Goal: Task Accomplishment & Management: Use online tool/utility

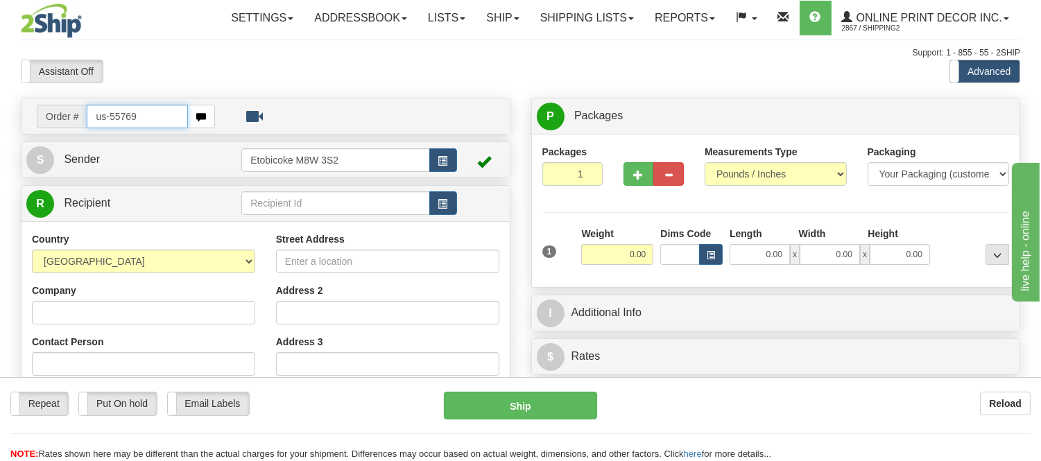
type input "us-55769"
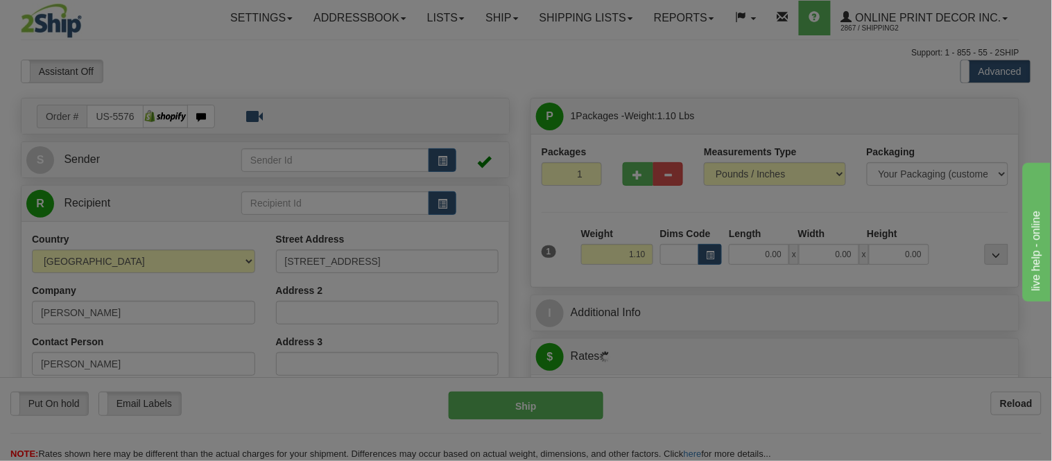
type input "GREENWOOD"
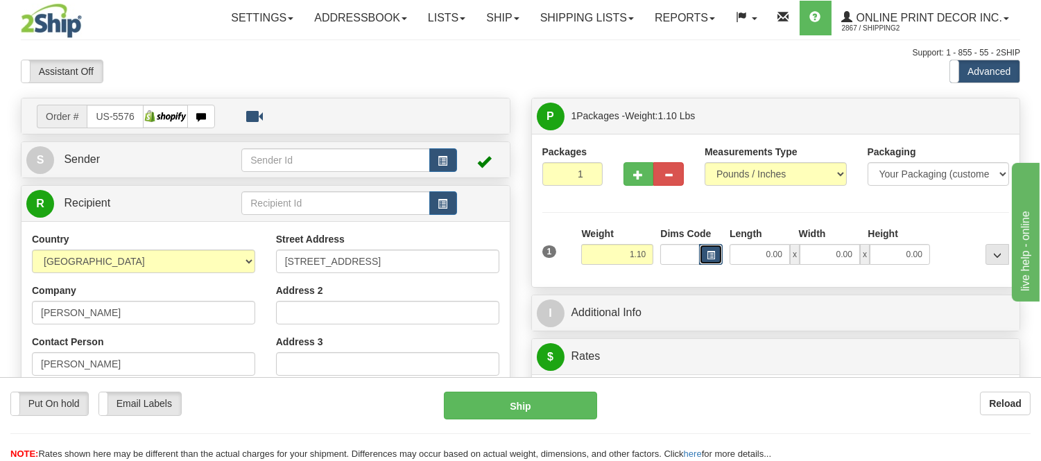
click at [717, 257] on button "button" at bounding box center [711, 254] width 24 height 21
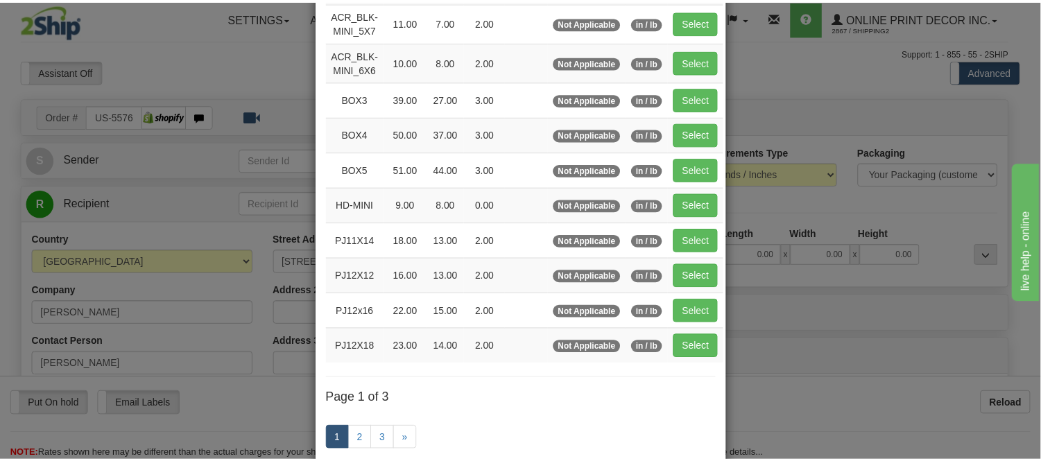
scroll to position [154, 0]
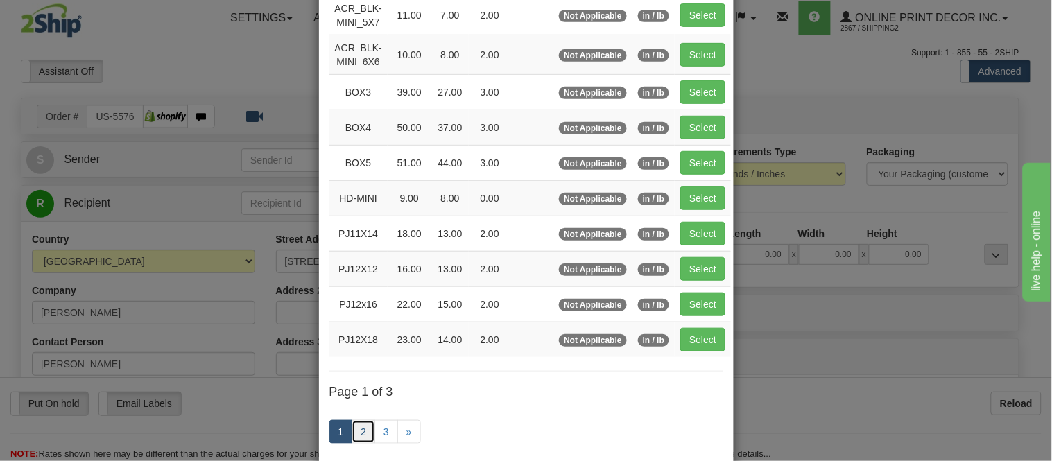
click at [356, 430] on link "2" at bounding box center [364, 432] width 24 height 24
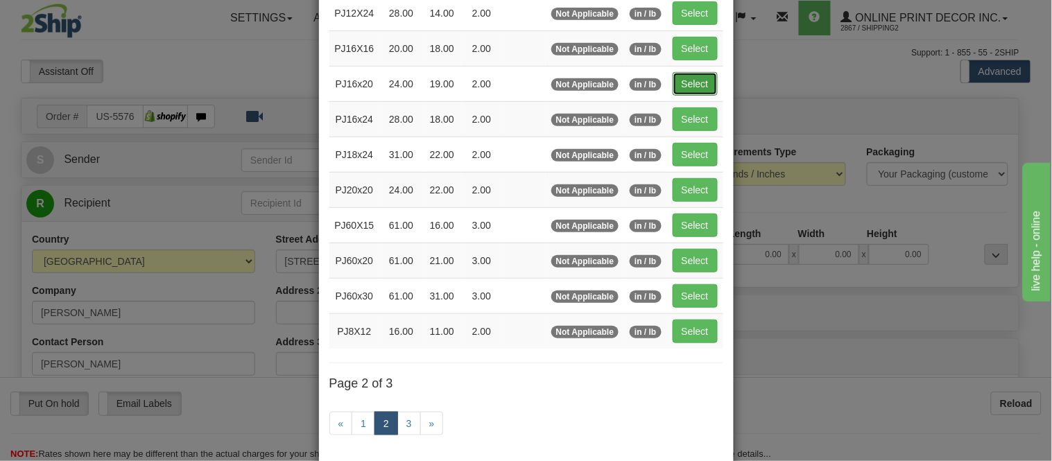
click at [700, 86] on button "Select" at bounding box center [695, 84] width 45 height 24
type input "PJ16x20"
type input "24.00"
type input "19.00"
type input "2.00"
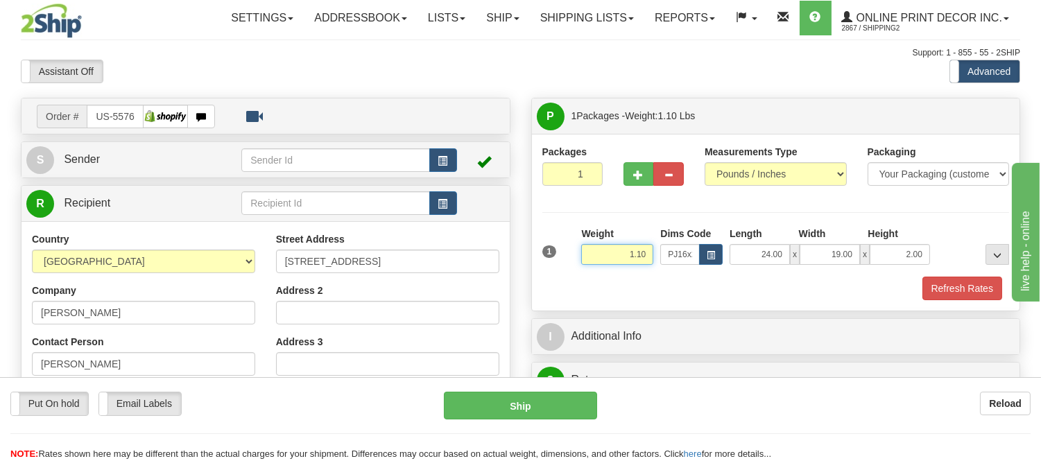
drag, startPoint x: 645, startPoint y: 251, endPoint x: 599, endPoint y: 252, distance: 46.5
click at [599, 252] on input "1.10" at bounding box center [617, 254] width 72 height 21
type input "2.20"
click at [968, 276] on div "Packaging Your Packaging (customer supplied) Envelope (carrier supplied) Pack (…" at bounding box center [795, 276] width 435 height 1
click at [965, 285] on button "Refresh Rates" at bounding box center [962, 289] width 80 height 24
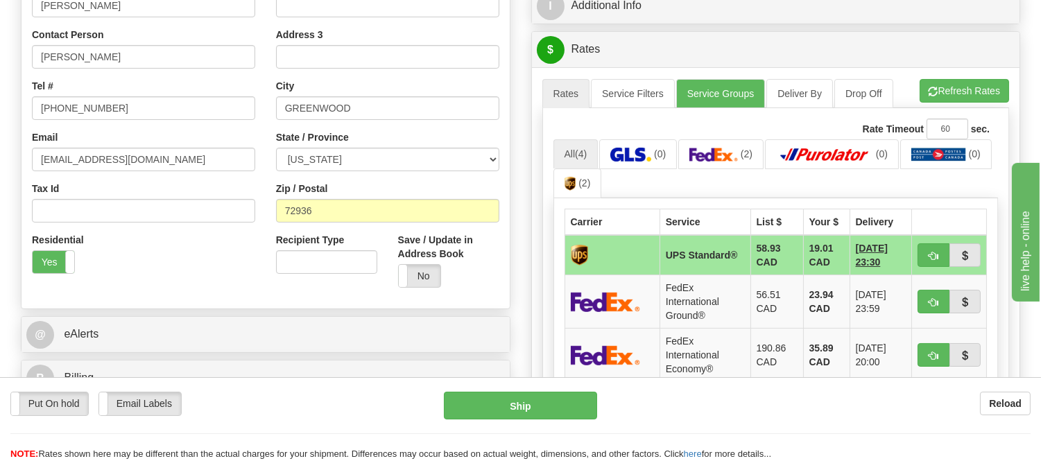
scroll to position [308, 0]
click at [944, 87] on button "Refresh Rates" at bounding box center [963, 90] width 89 height 24
click at [929, 257] on span "button" at bounding box center [933, 255] width 10 height 9
type input "11"
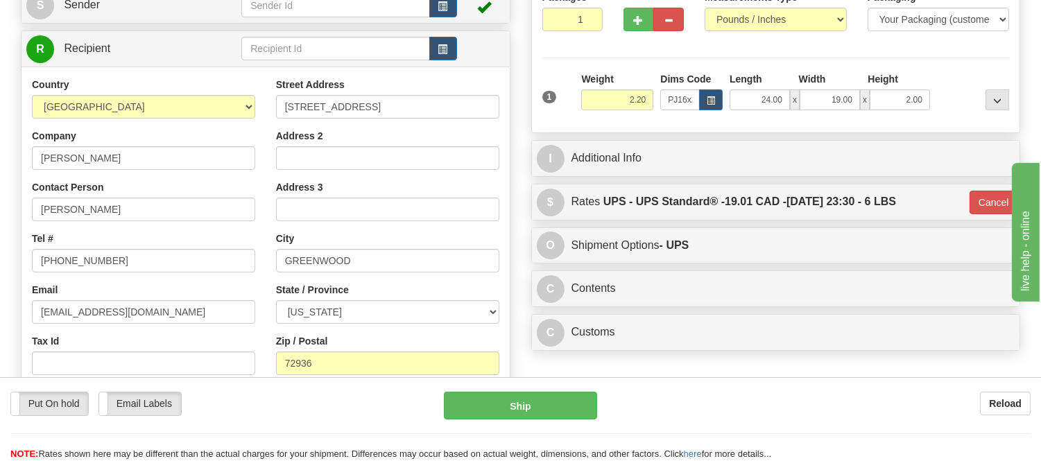
scroll to position [154, 0]
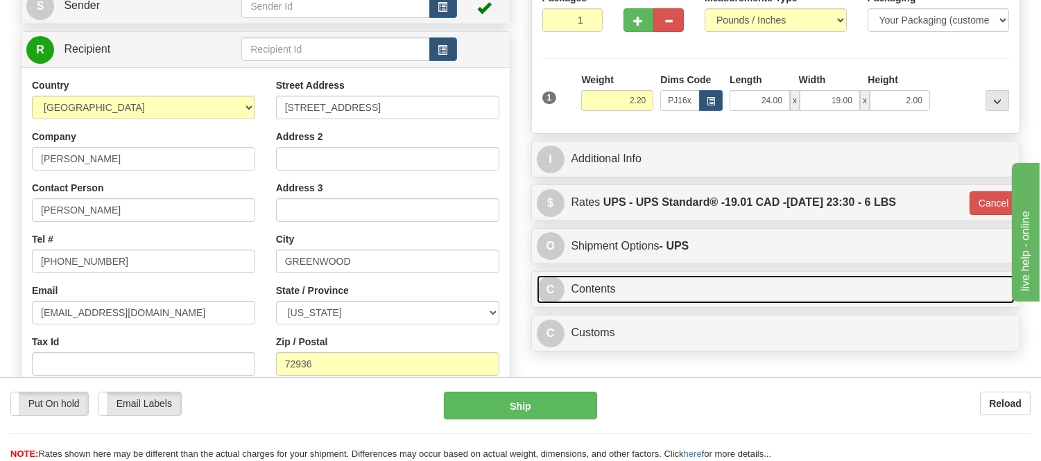
click at [737, 288] on link "C Contents" at bounding box center [776, 289] width 478 height 28
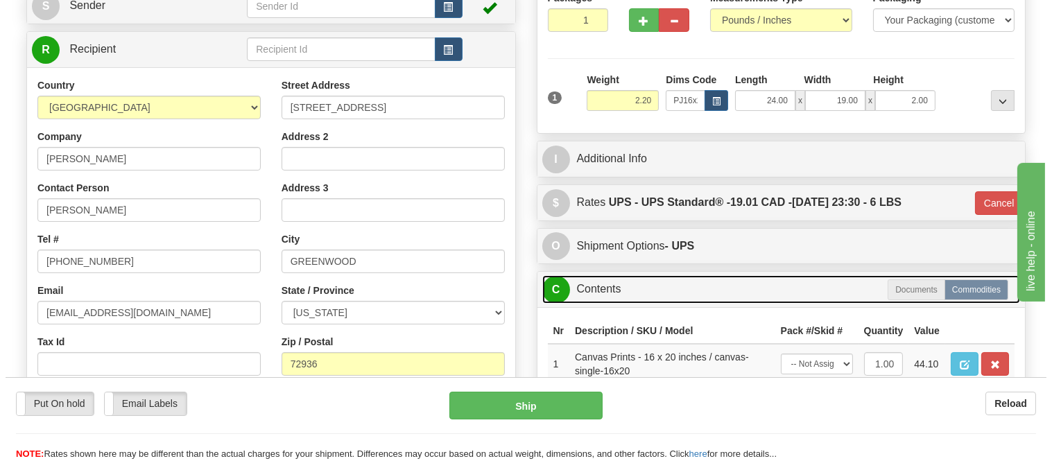
scroll to position [308, 0]
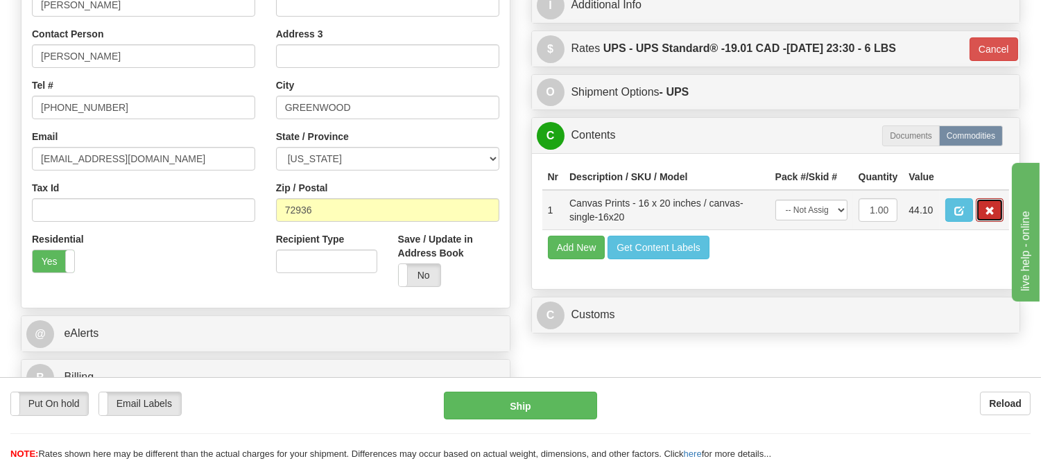
click at [979, 222] on button "button" at bounding box center [989, 210] width 28 height 24
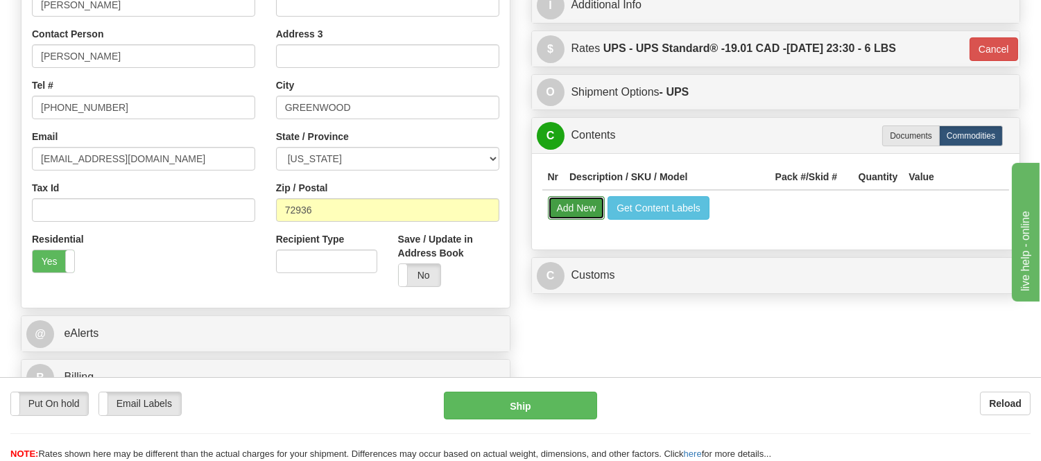
click at [574, 207] on button "Add New" at bounding box center [577, 208] width 58 height 24
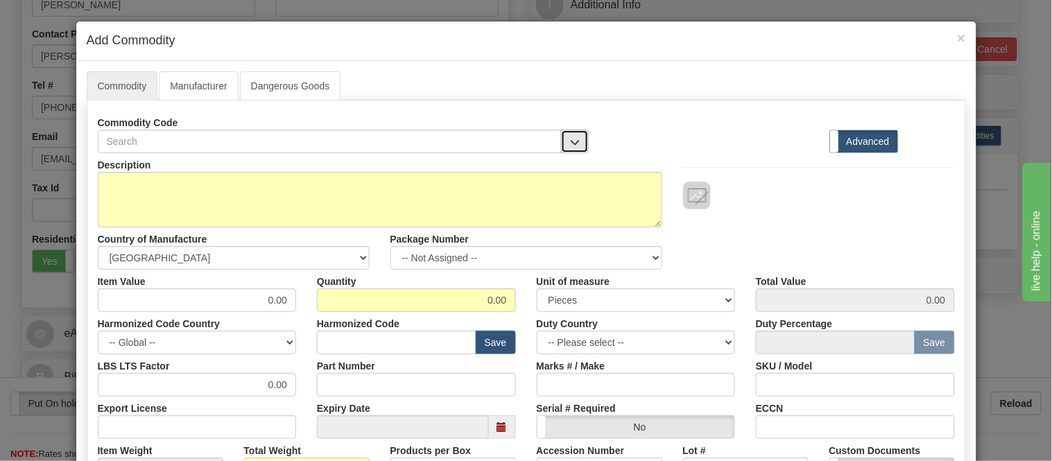
click at [570, 144] on span "button" at bounding box center [575, 142] width 10 height 9
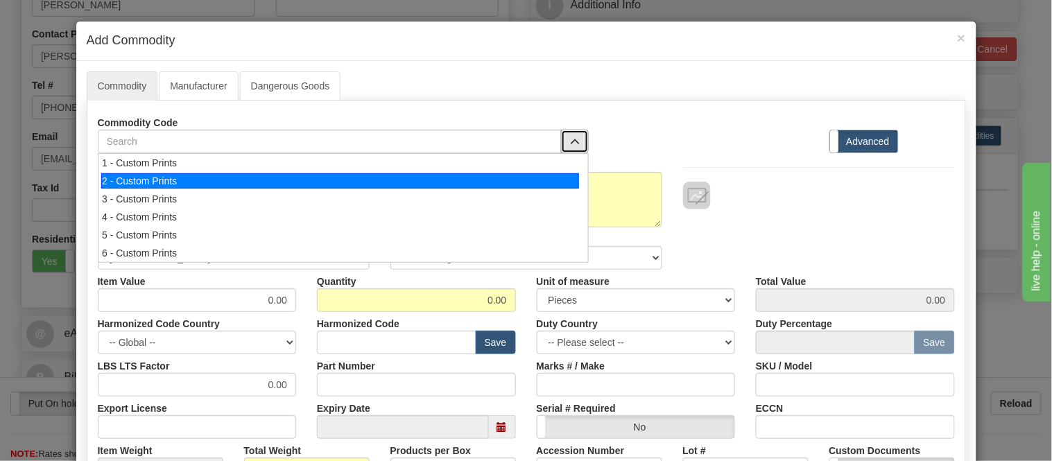
click at [563, 178] on div "2 - Custom Prints" at bounding box center [340, 180] width 478 height 15
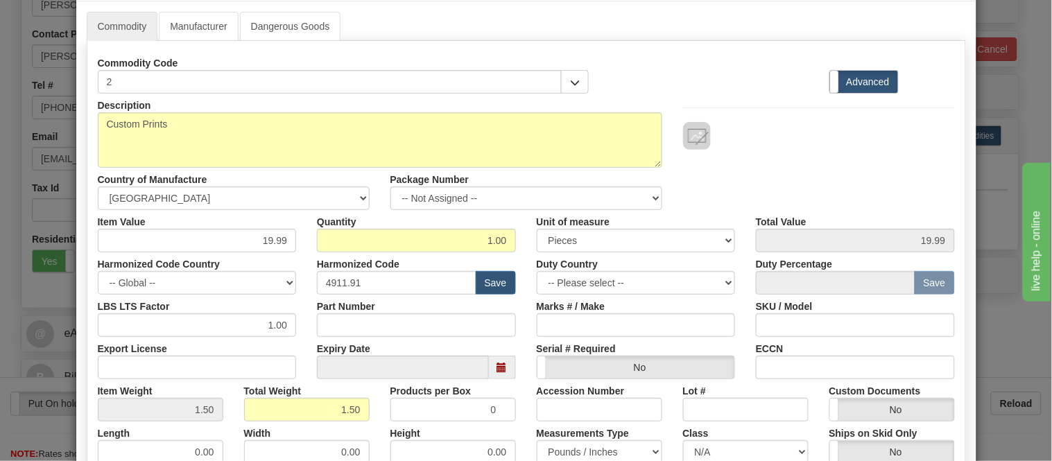
scroll to position [327, 0]
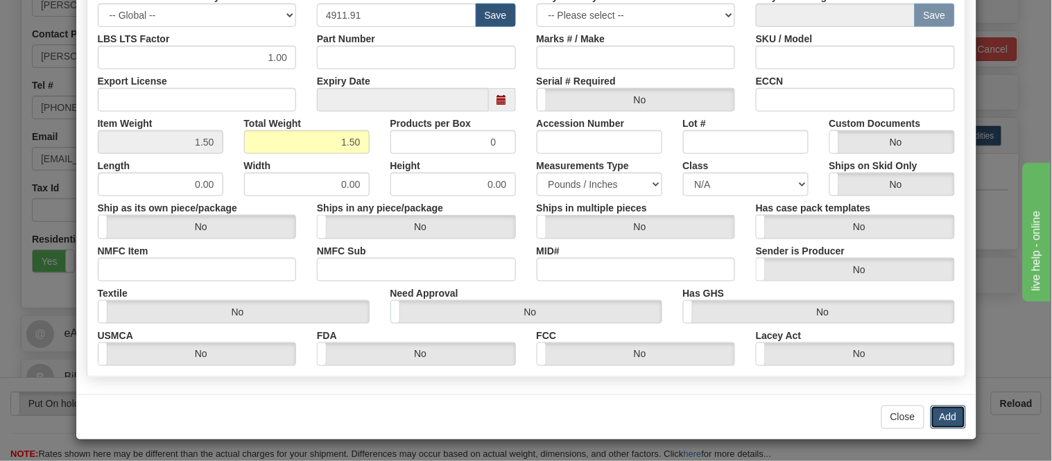
click at [930, 411] on button "Add" at bounding box center [947, 418] width 35 height 24
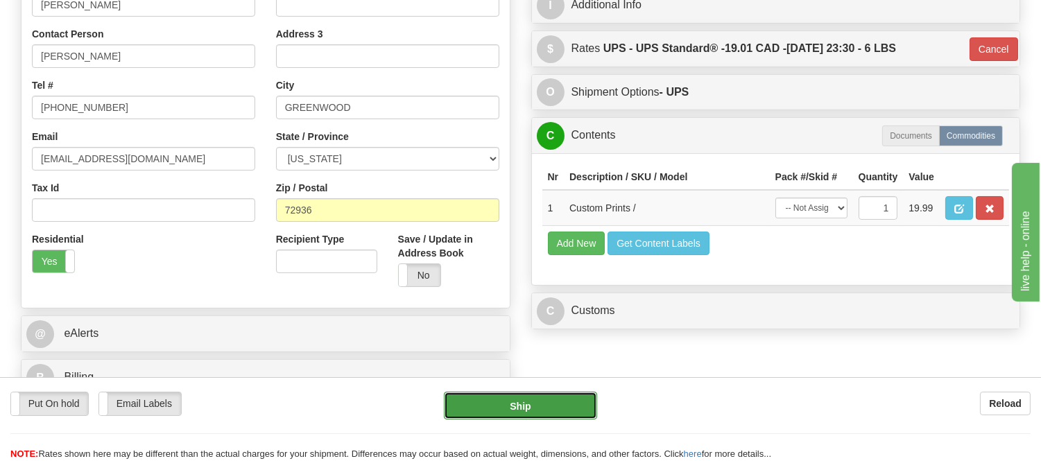
click at [574, 400] on button "Ship" at bounding box center [520, 406] width 153 height 28
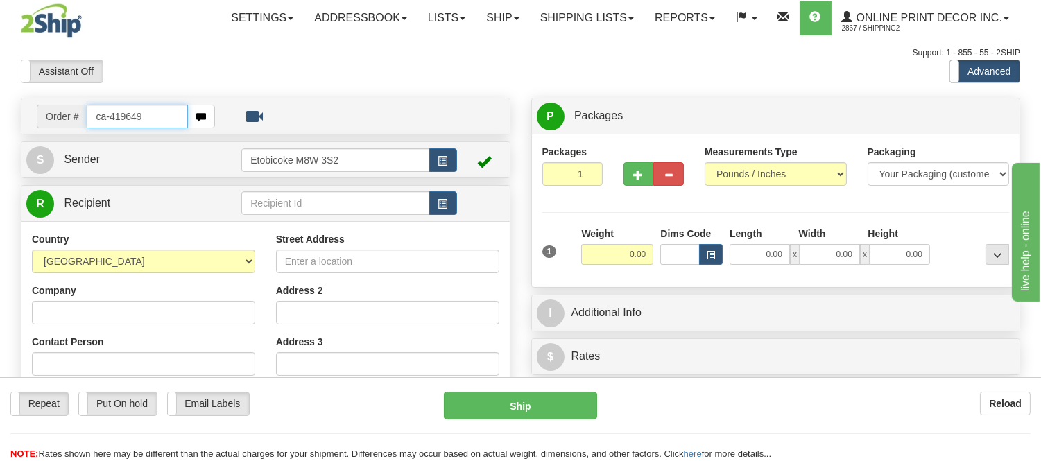
type input "ca-419649"
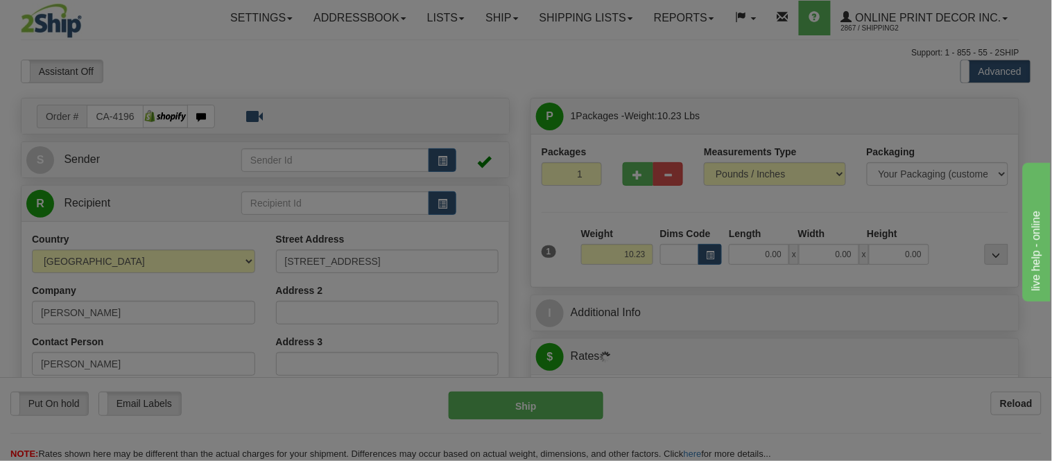
type input "CONCORD"
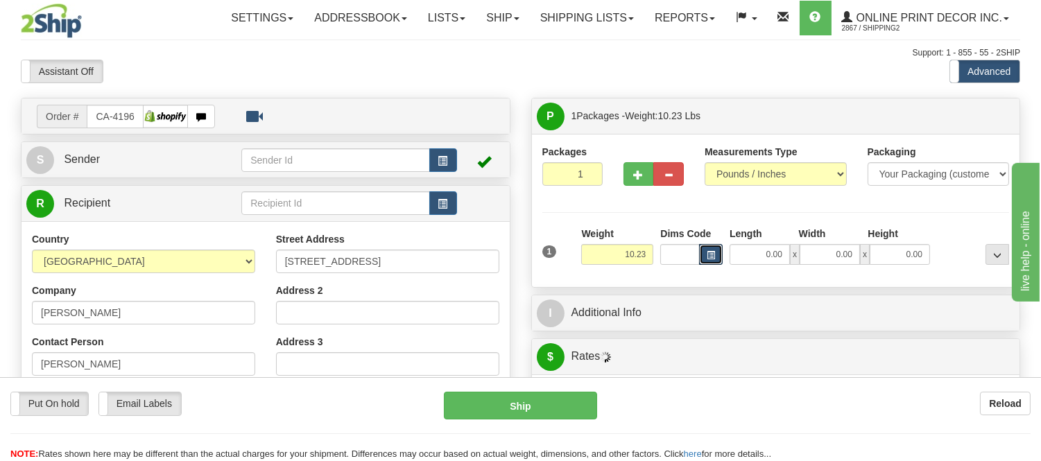
click at [709, 254] on span "button" at bounding box center [710, 256] width 8 height 8
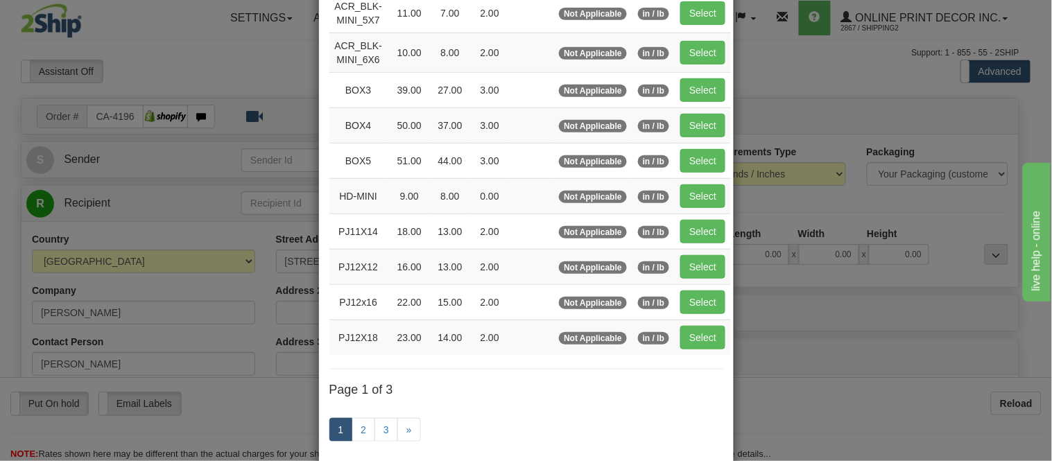
scroll to position [231, 0]
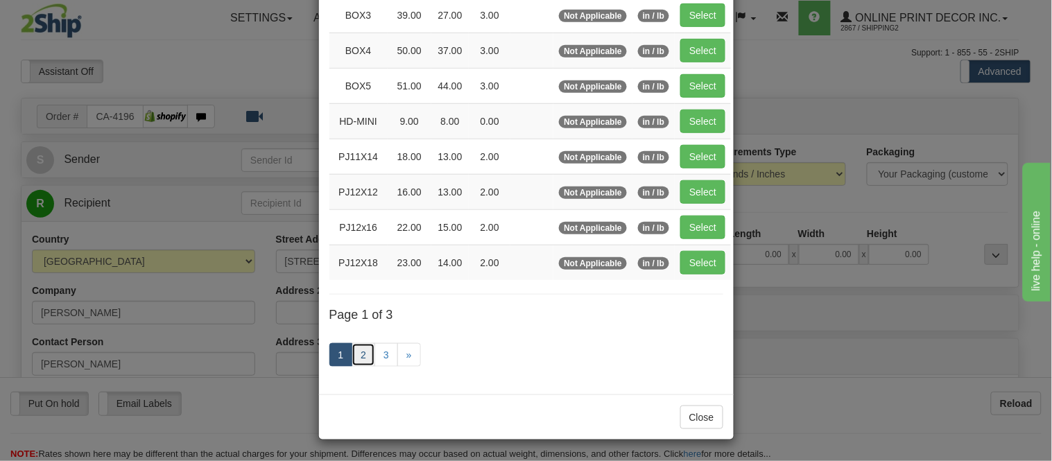
click at [352, 358] on link "2" at bounding box center [364, 355] width 24 height 24
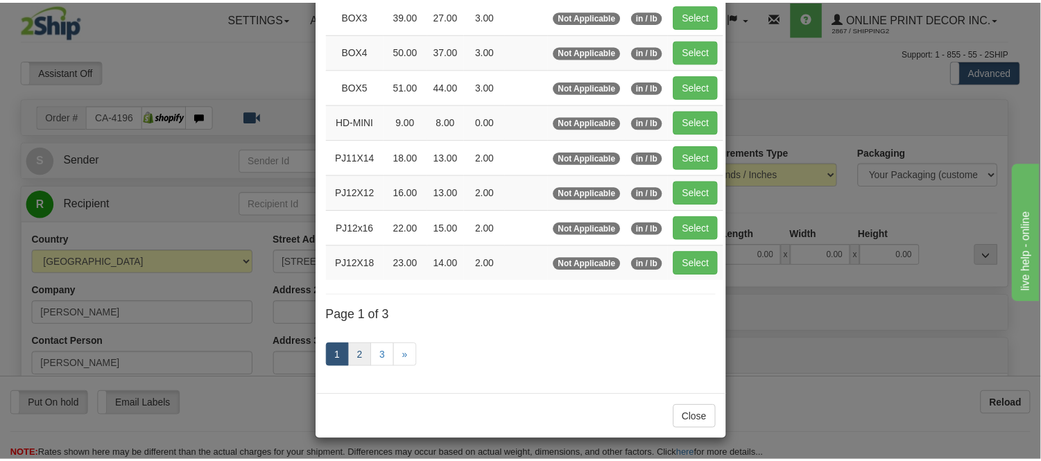
scroll to position [225, 0]
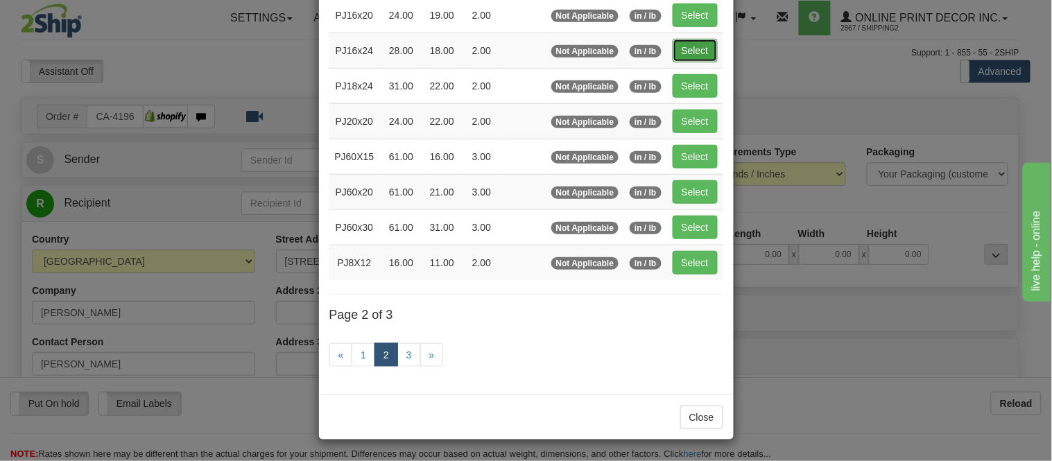
click at [678, 44] on button "Select" at bounding box center [695, 51] width 45 height 24
type input "PJ16x24"
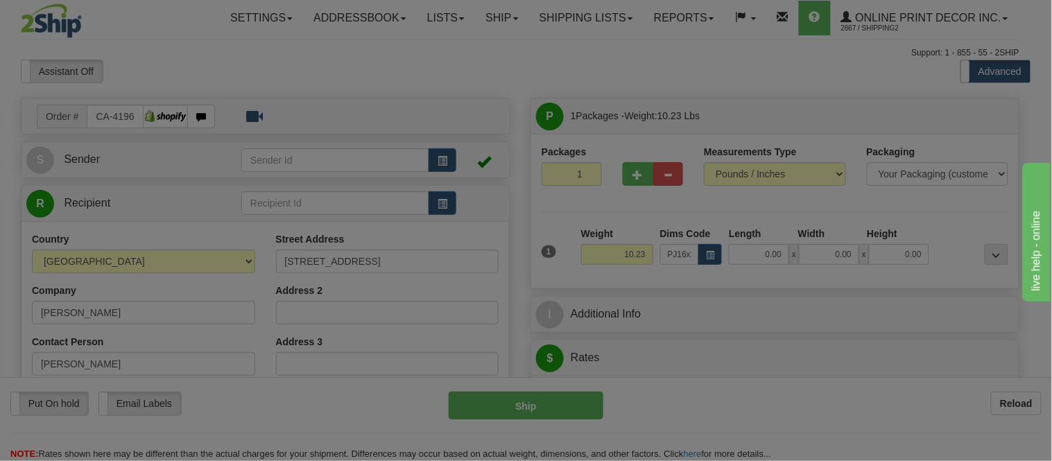
type input "28.00"
type input "18.00"
type input "2.00"
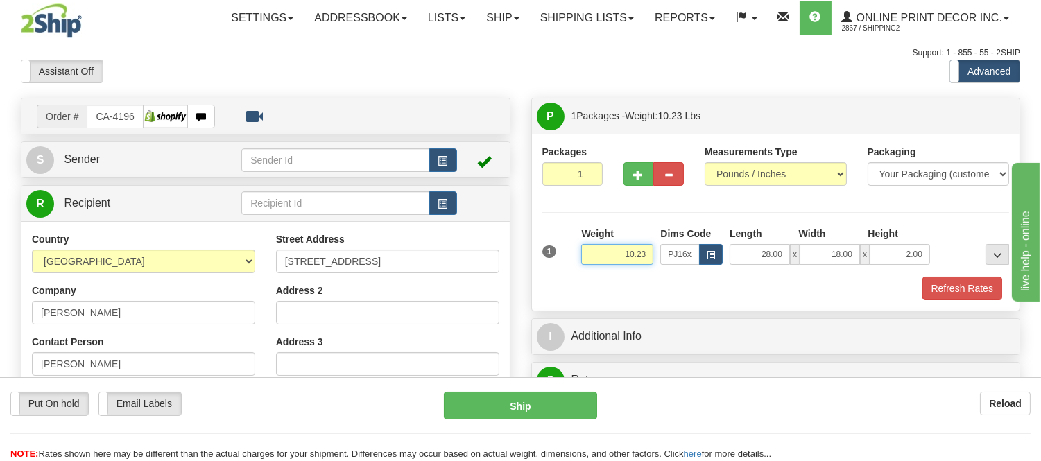
drag, startPoint x: 648, startPoint y: 251, endPoint x: 574, endPoint y: 264, distance: 74.7
click at [574, 264] on div "1 Weight 10.23 Dims Code x x" at bounding box center [776, 251] width 474 height 49
type input "5.98"
click at [636, 171] on span "button" at bounding box center [639, 175] width 10 height 9
radio input "true"
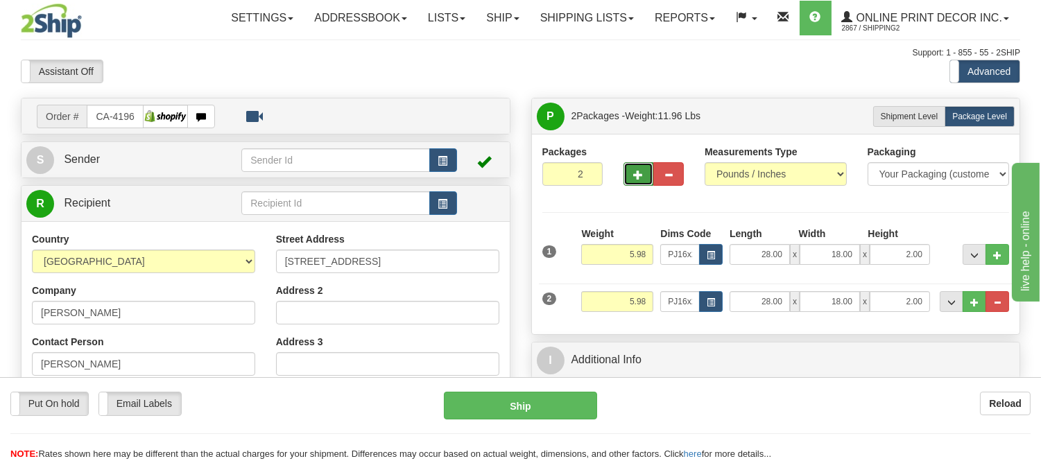
click at [636, 173] on span "button" at bounding box center [639, 175] width 10 height 9
type input "3"
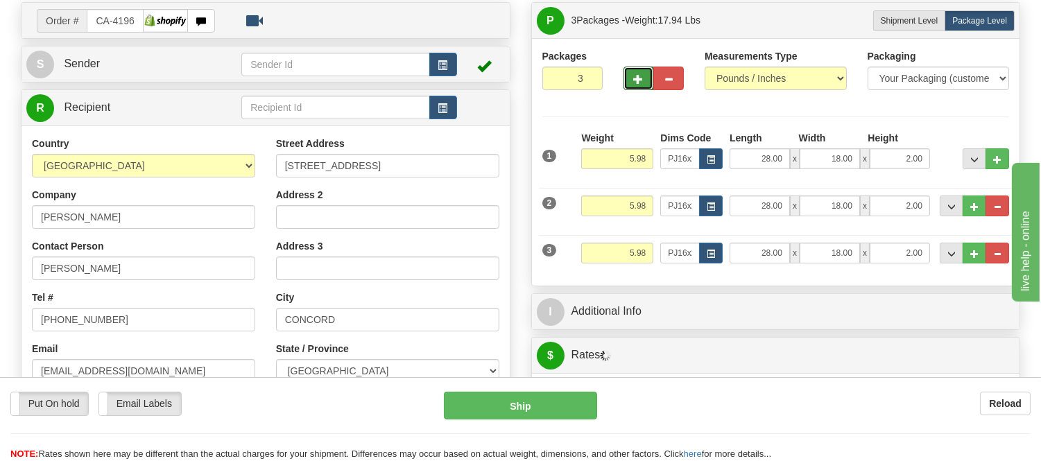
scroll to position [231, 0]
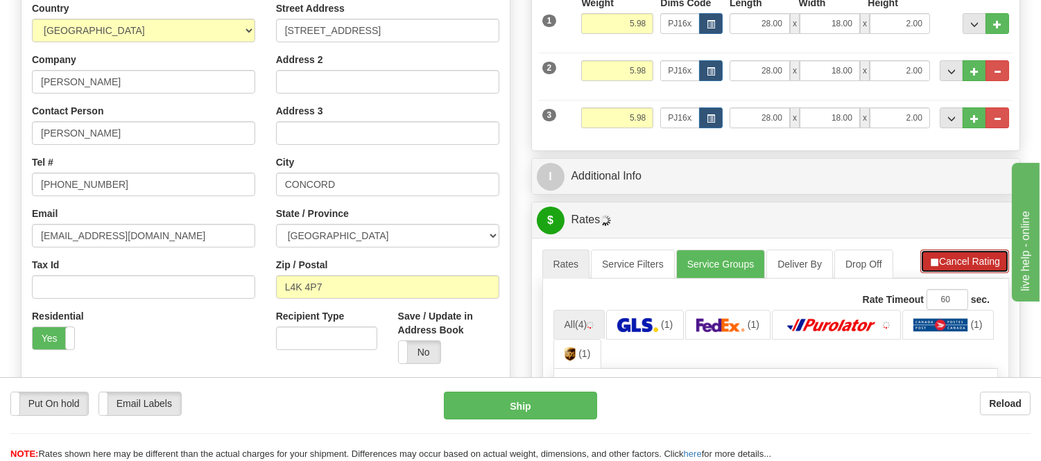
click at [945, 254] on button "Cancel Rating" at bounding box center [964, 262] width 89 height 24
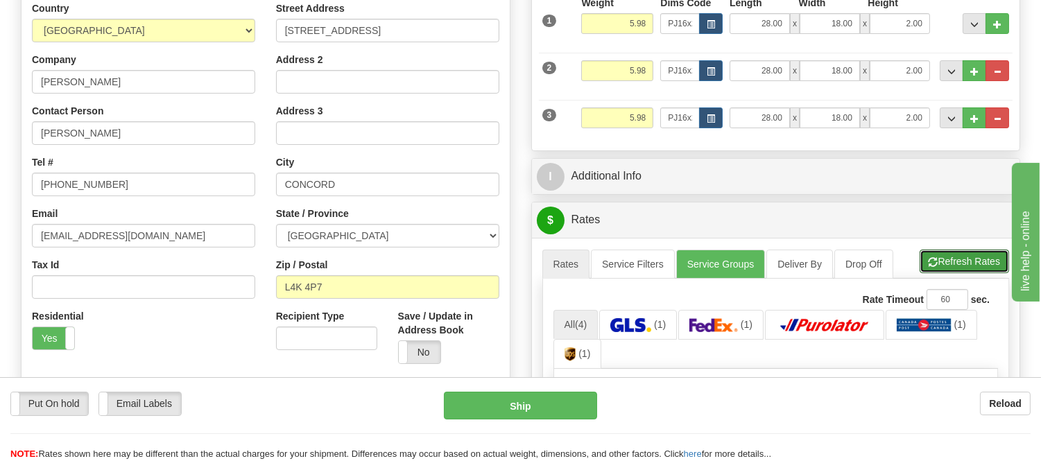
click at [945, 254] on button "Refresh Rates" at bounding box center [963, 262] width 89 height 24
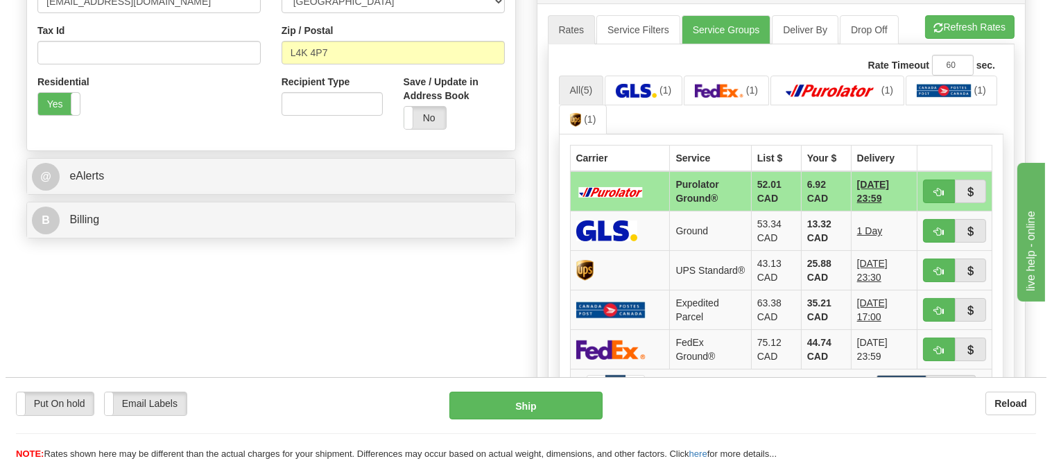
scroll to position [539, 0]
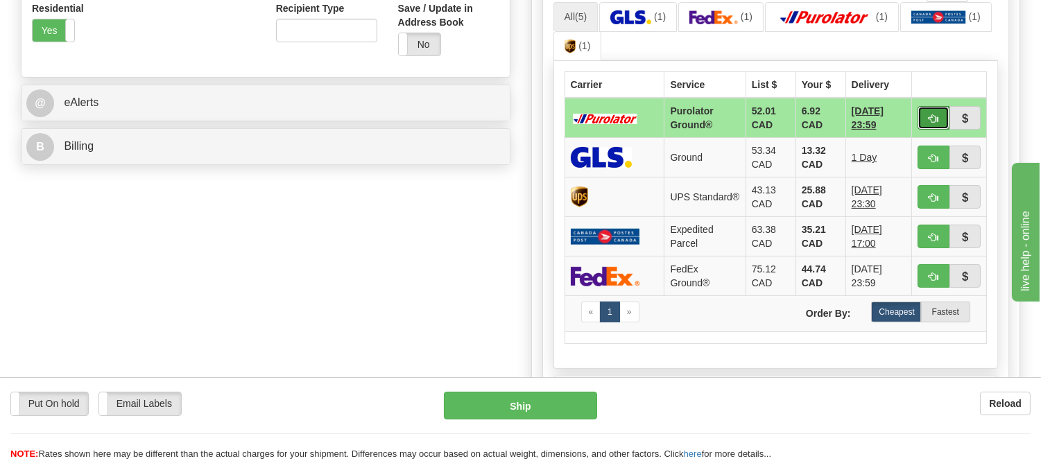
click at [925, 112] on button "button" at bounding box center [933, 118] width 32 height 24
type input "260"
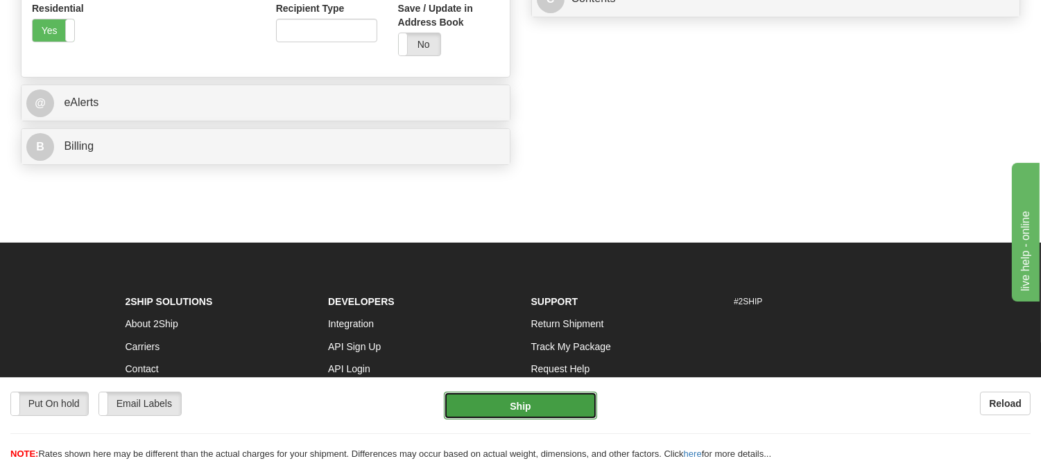
click at [548, 402] on button "Ship" at bounding box center [520, 406] width 153 height 28
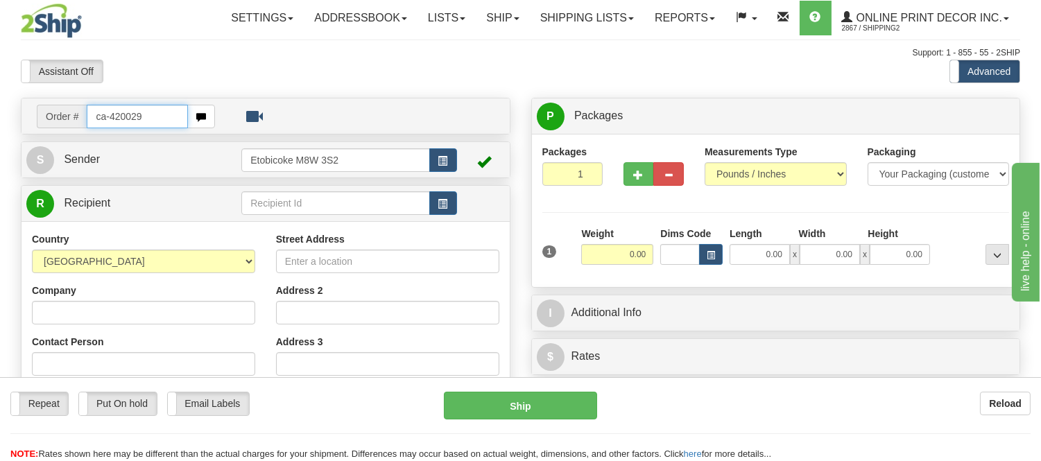
type input "ca-420029"
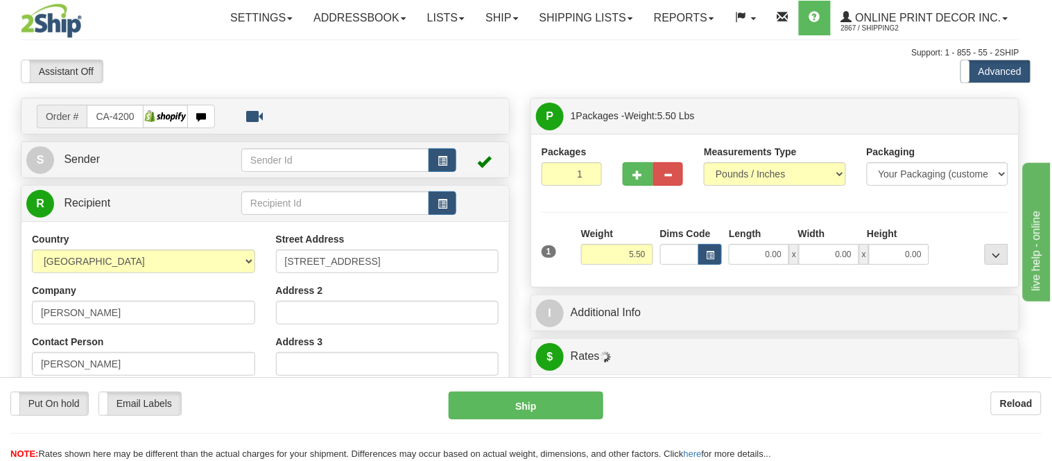
type input "[GEOGRAPHIC_DATA]"
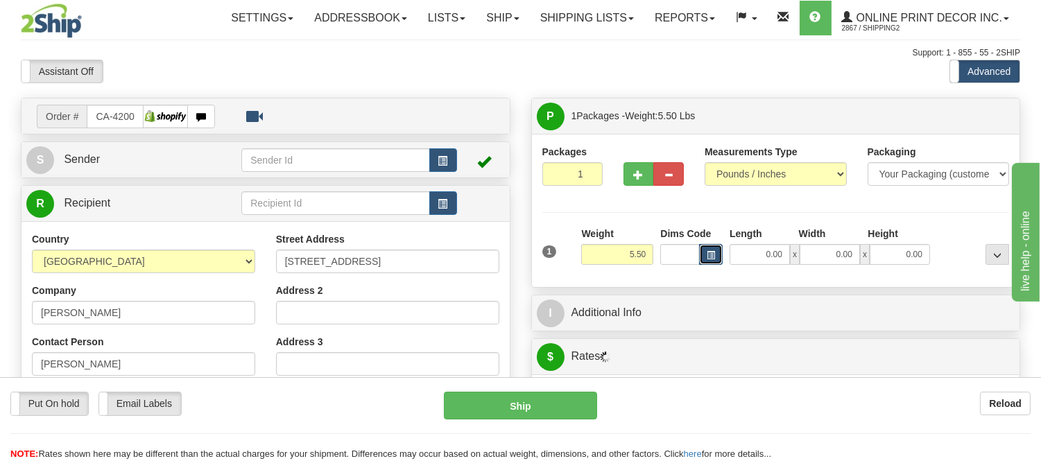
click at [708, 253] on span "button" at bounding box center [710, 256] width 8 height 8
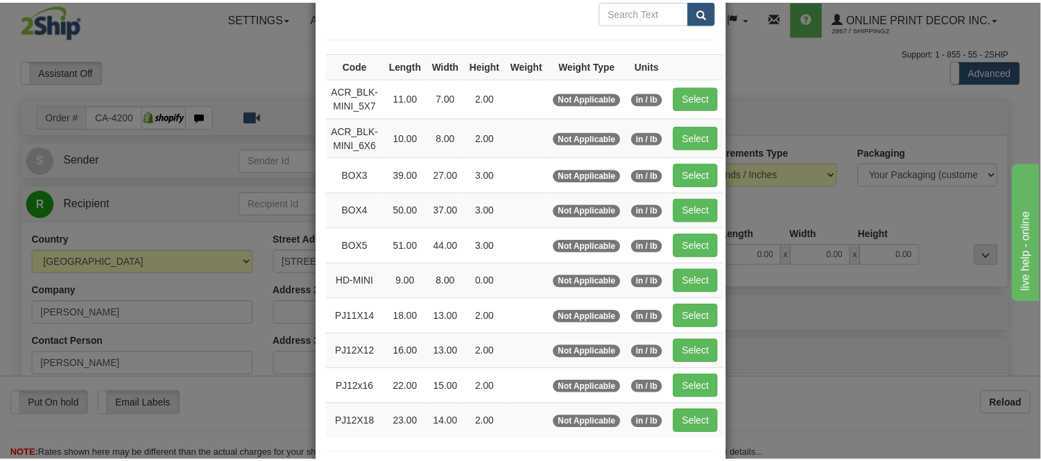
scroll to position [154, 0]
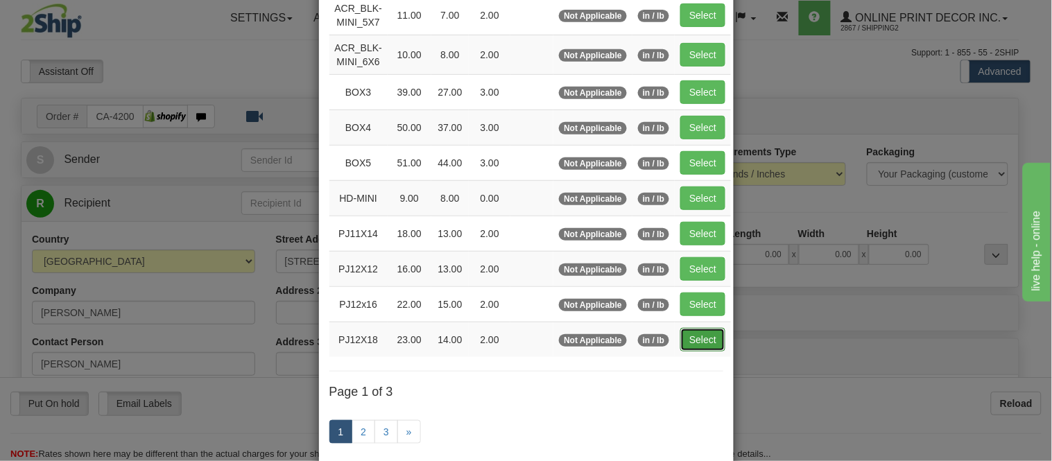
click at [706, 341] on button "Select" at bounding box center [702, 340] width 45 height 24
type input "PJ12X18"
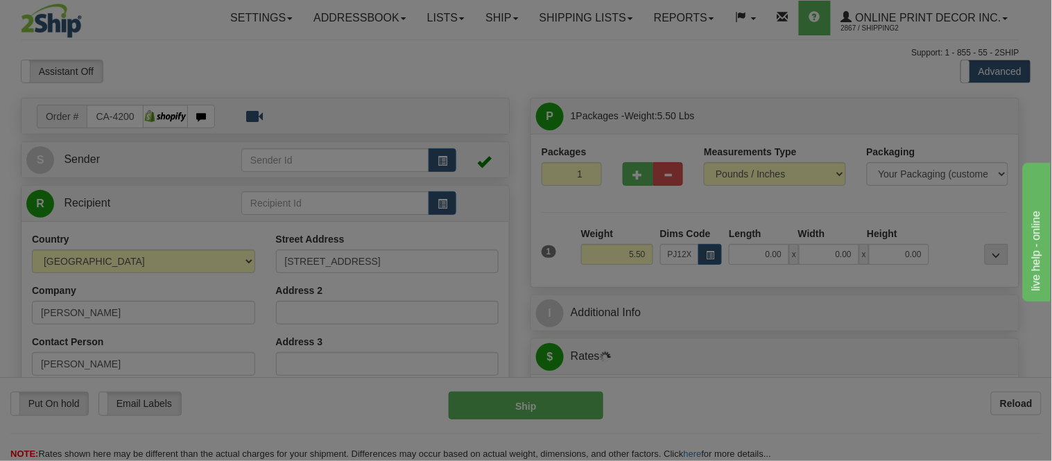
type input "23.00"
type input "14.00"
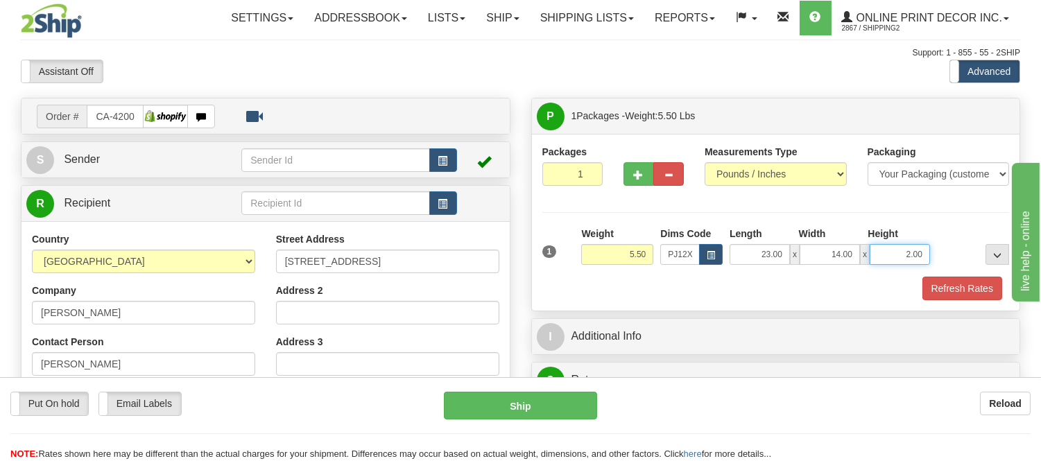
drag, startPoint x: 923, startPoint y: 254, endPoint x: 862, endPoint y: 259, distance: 61.2
click at [862, 259] on div "23.00 x 14.00 x 2.00" at bounding box center [829, 254] width 200 height 21
click button "Delete" at bounding box center [0, 0] width 0 height 0
type input "6.00"
drag, startPoint x: 645, startPoint y: 255, endPoint x: 593, endPoint y: 275, distance: 55.5
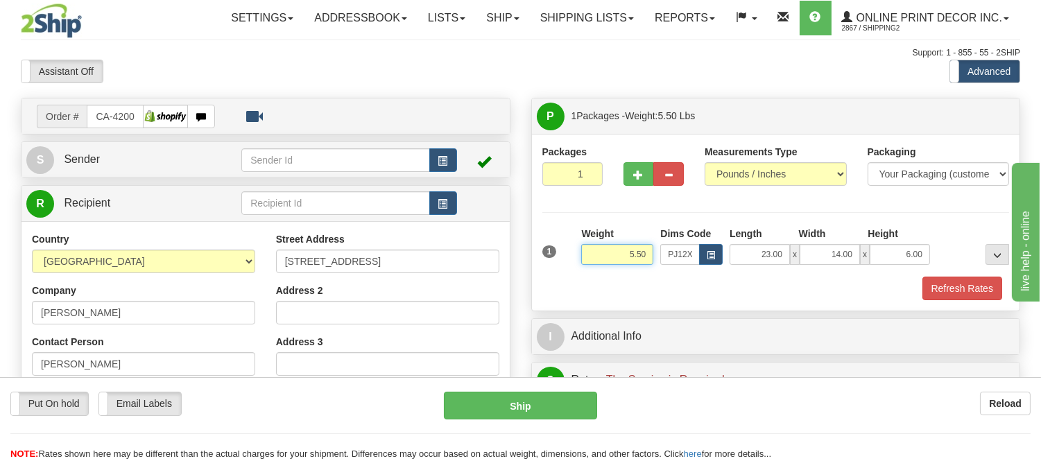
click at [593, 275] on div "Weight 5.50" at bounding box center [617, 251] width 79 height 49
type input "7.98"
click at [944, 291] on button "Refresh Rates" at bounding box center [962, 289] width 80 height 24
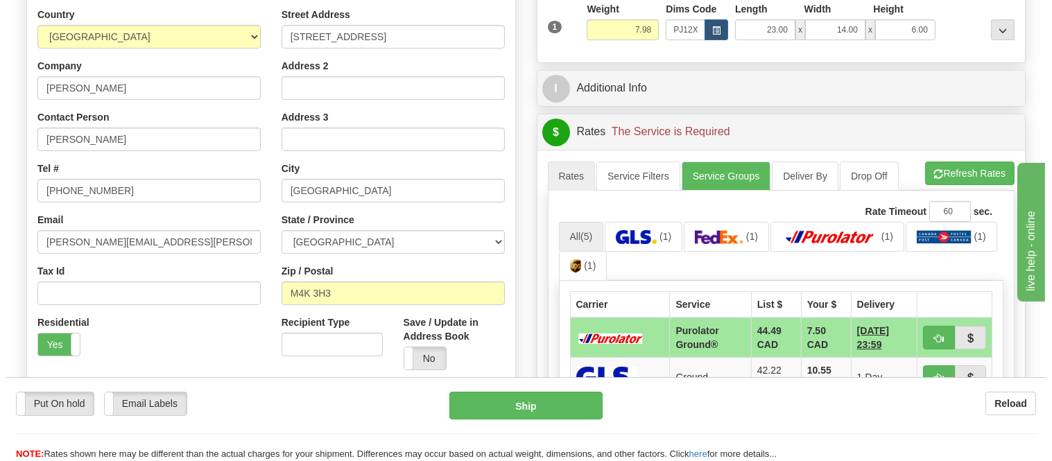
scroll to position [231, 0]
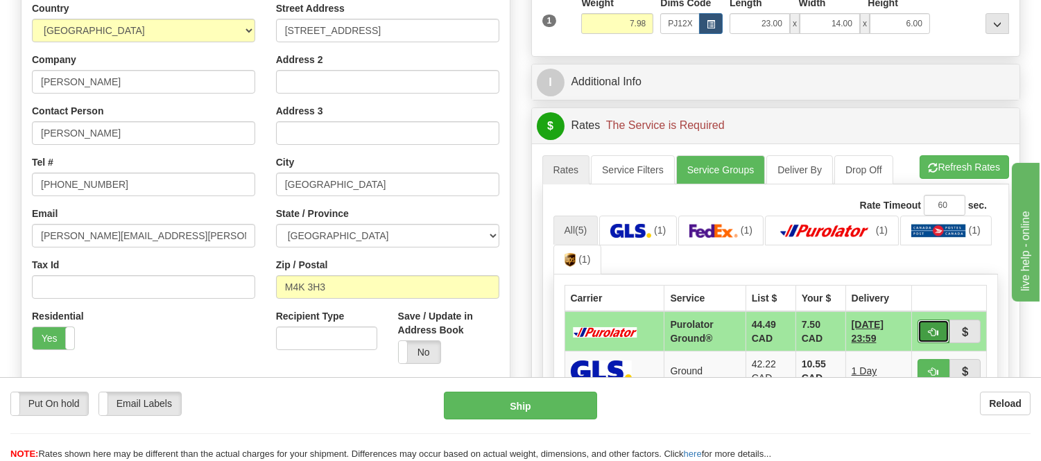
click at [922, 327] on button "button" at bounding box center [933, 332] width 32 height 24
type input "260"
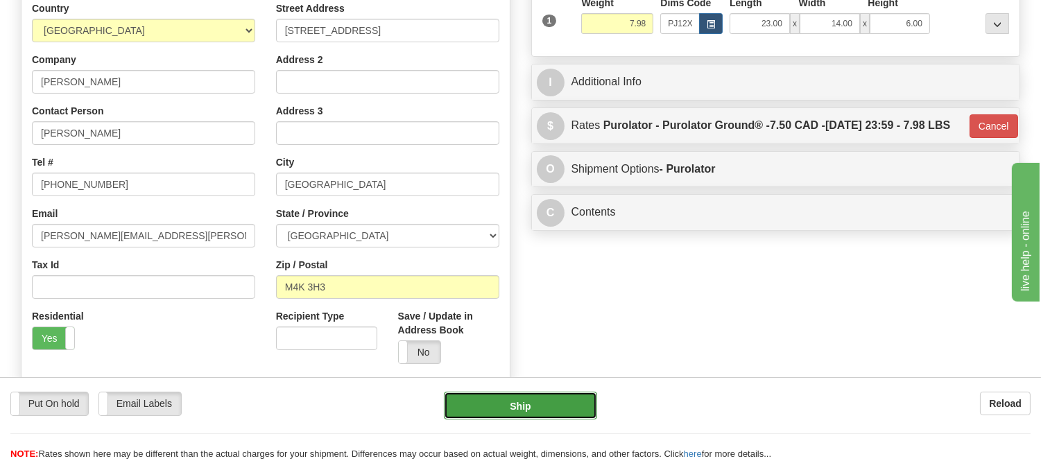
click at [503, 411] on button "Ship" at bounding box center [520, 406] width 153 height 28
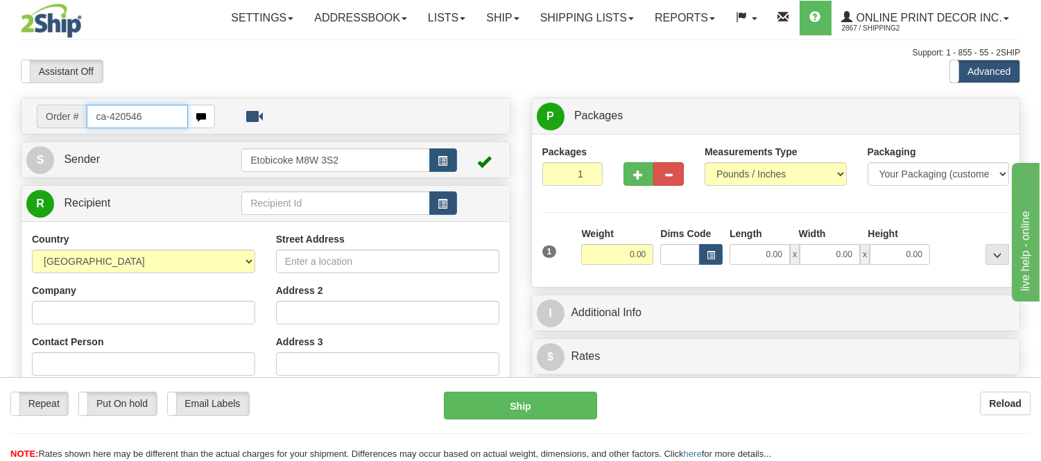
type input "ca-420546"
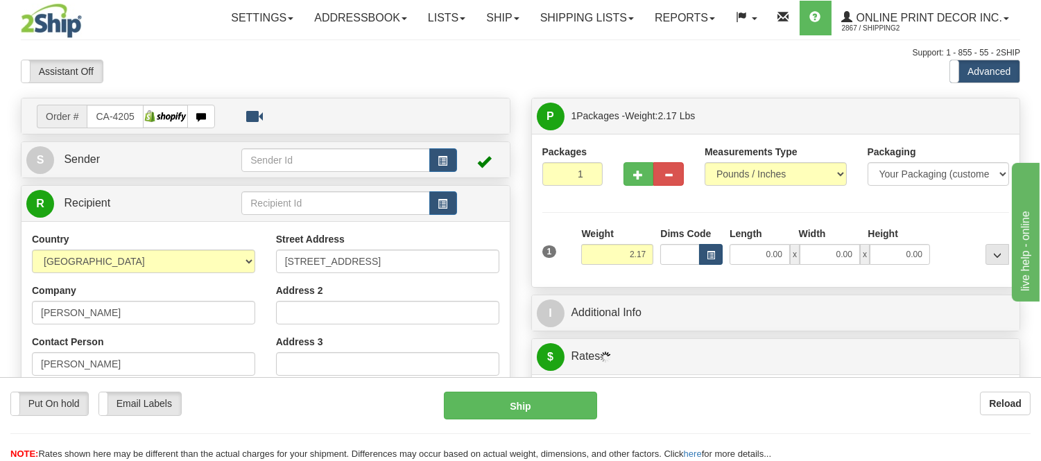
type input "OSOYOOS"
click at [712, 254] on span "button" at bounding box center [710, 256] width 8 height 8
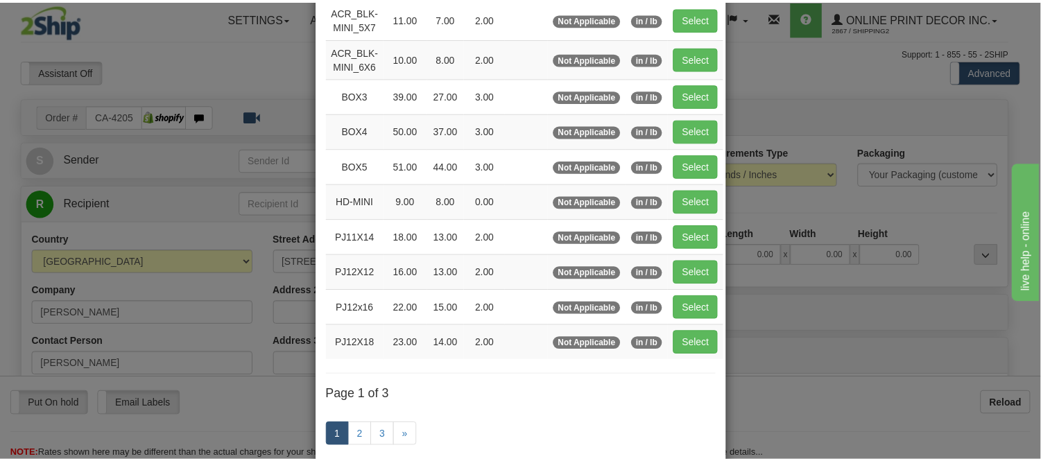
scroll to position [154, 0]
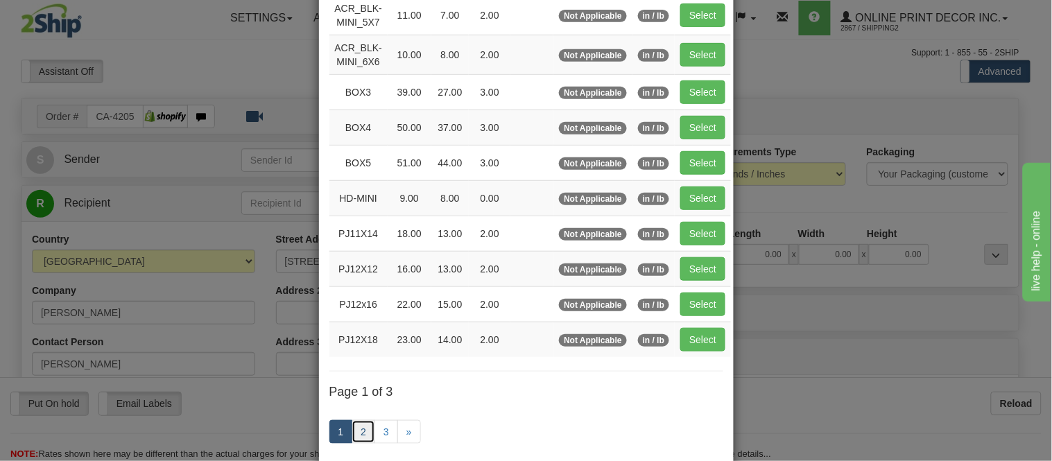
click at [361, 433] on link "2" at bounding box center [364, 432] width 24 height 24
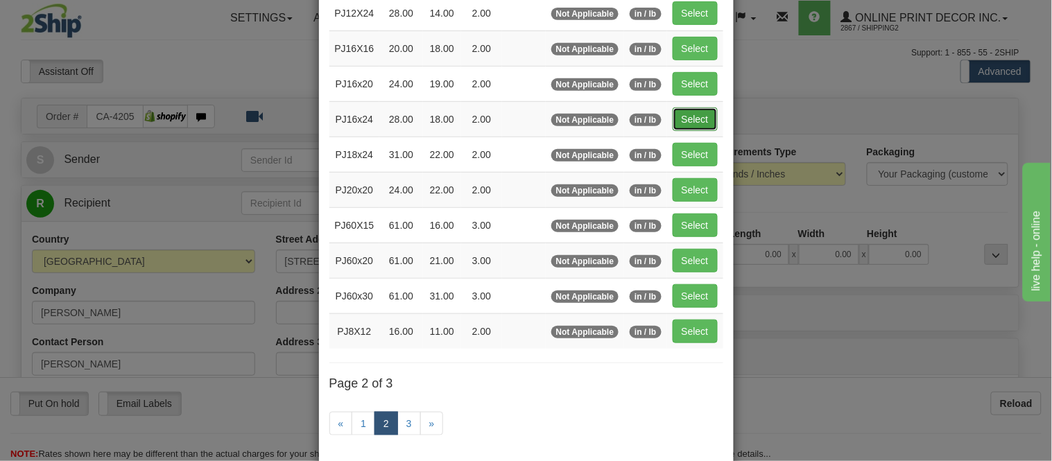
click at [695, 121] on button "Select" at bounding box center [695, 119] width 45 height 24
type input "PJ16x24"
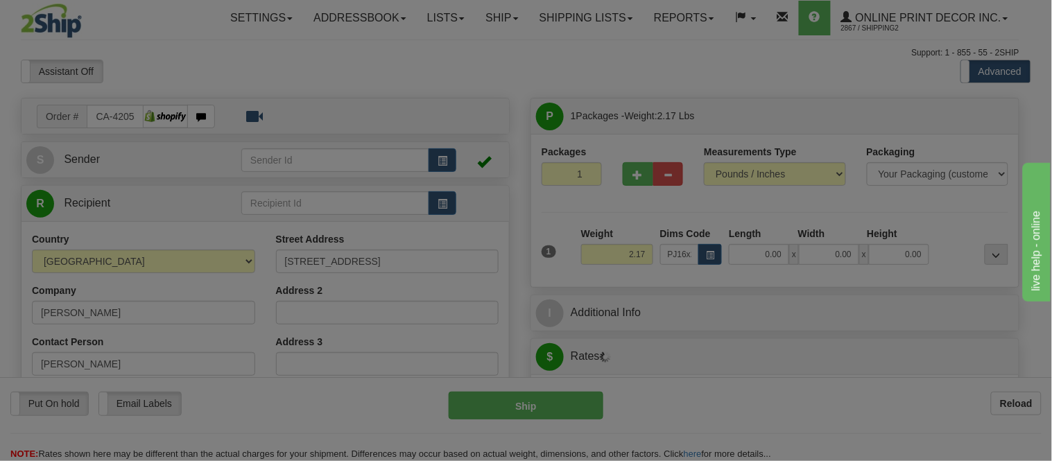
type input "28.00"
type input "18.00"
type input "2.00"
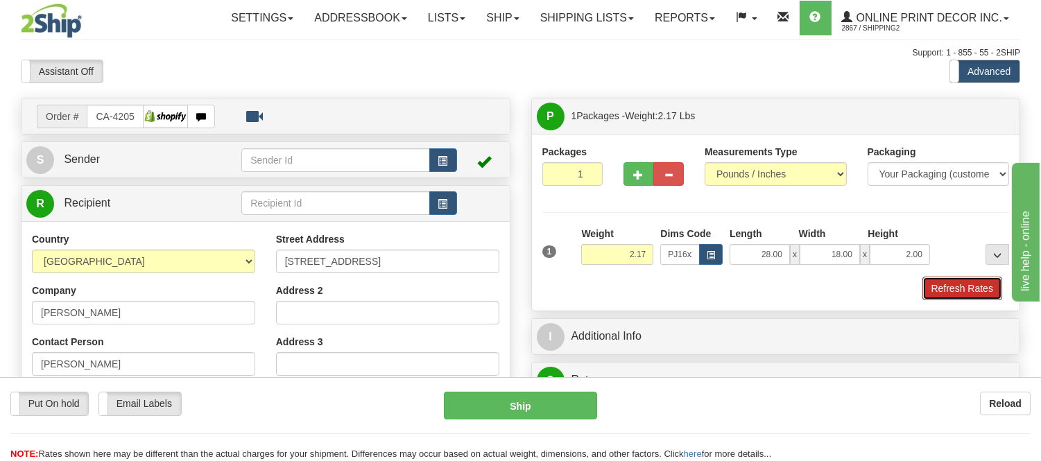
click at [950, 297] on button "Refresh Rates" at bounding box center [962, 289] width 80 height 24
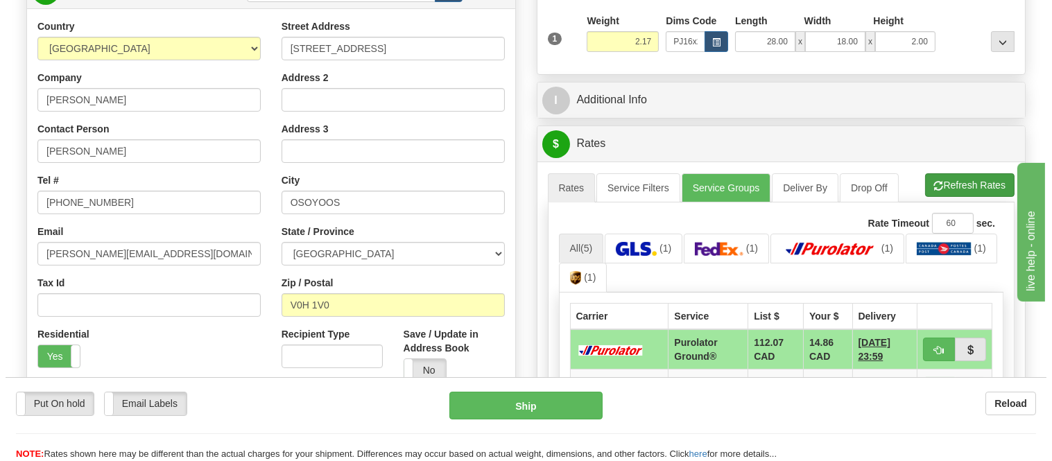
scroll to position [308, 0]
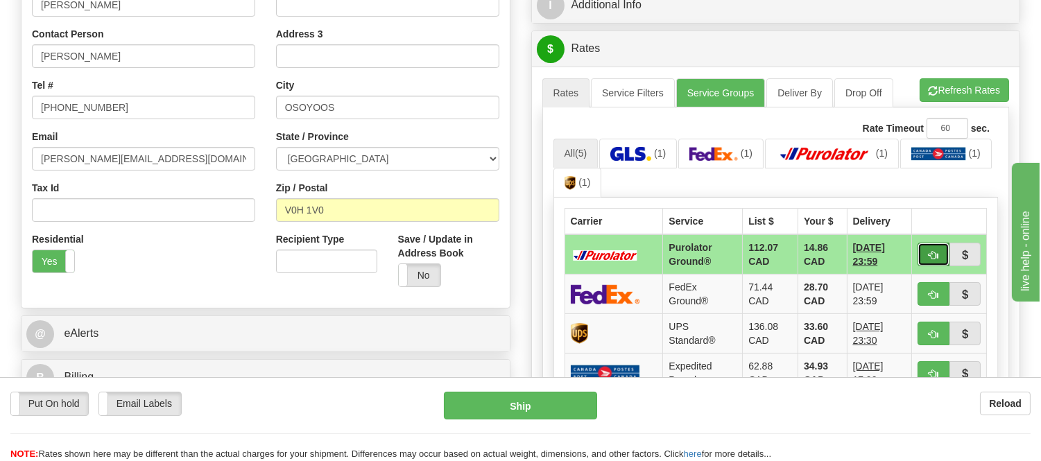
click at [935, 245] on button "button" at bounding box center [933, 255] width 32 height 24
type input "260"
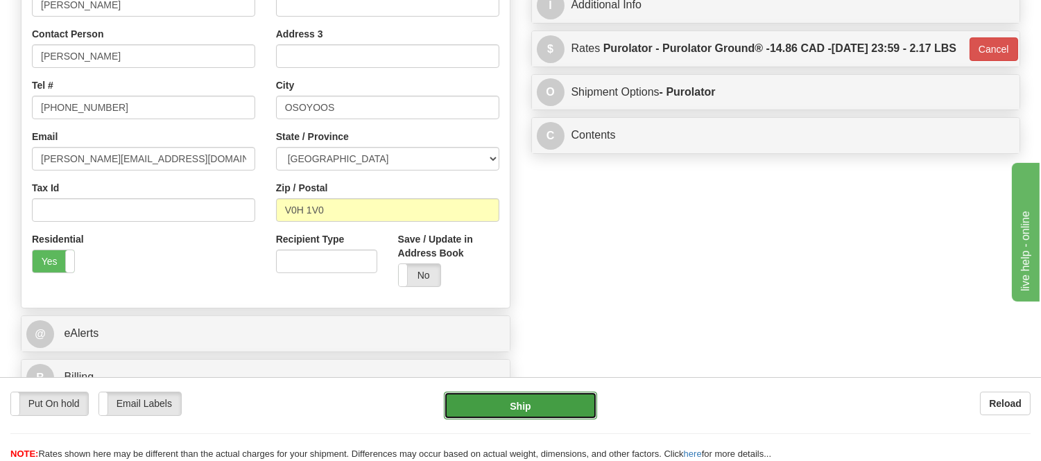
click at [498, 396] on button "Ship" at bounding box center [520, 406] width 153 height 28
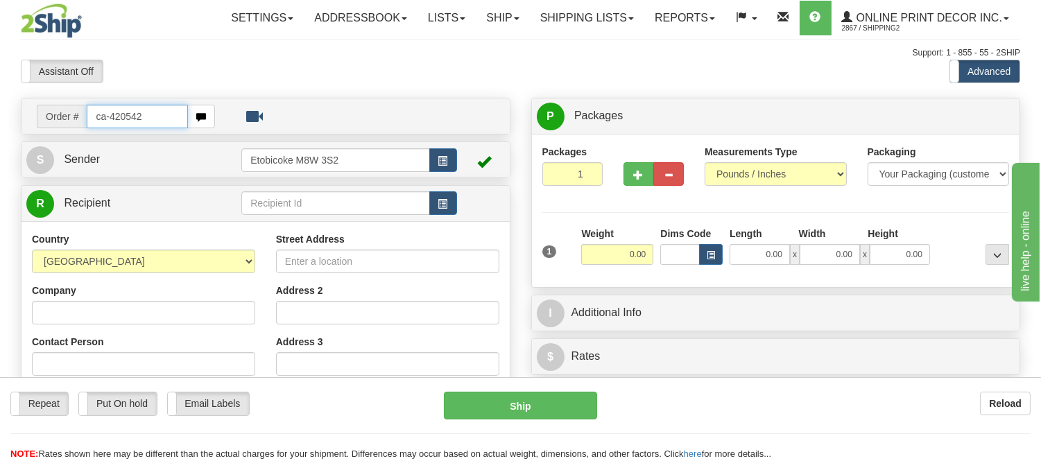
type input "ca-420542"
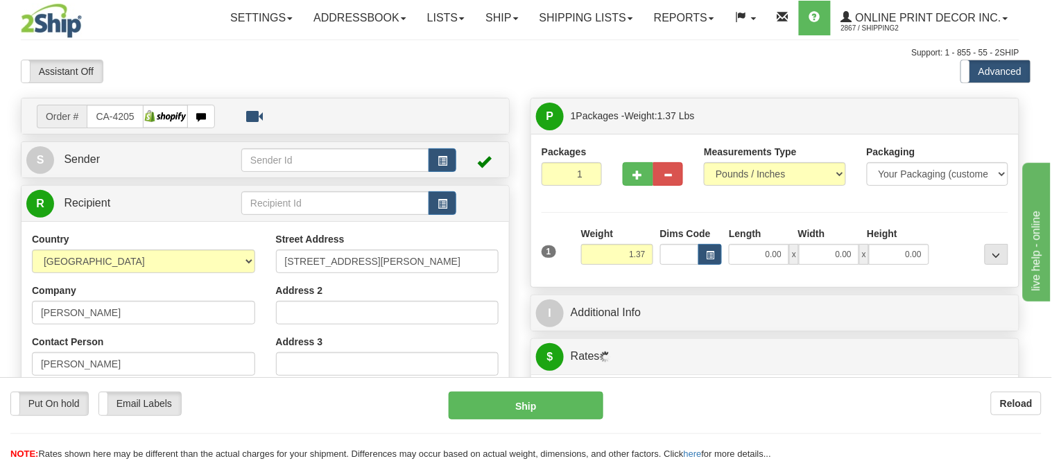
type input "[GEOGRAPHIC_DATA]"
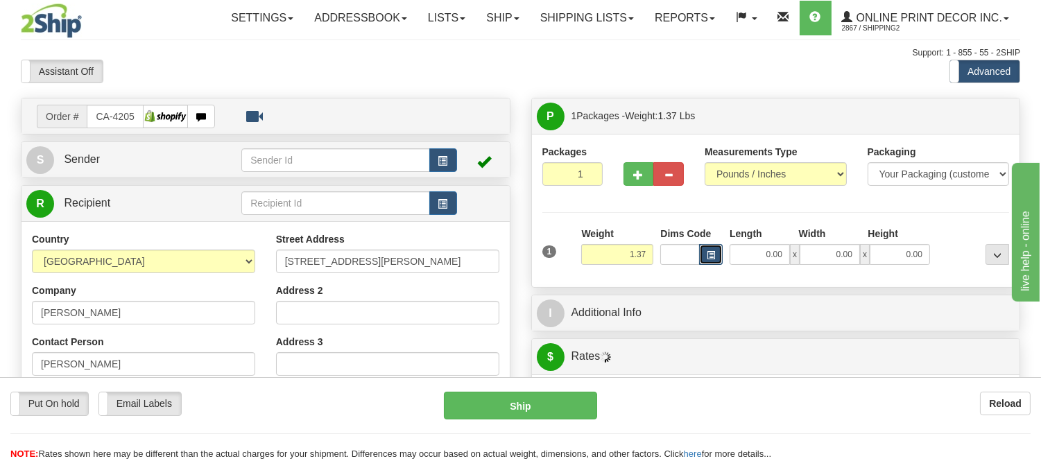
click at [700, 250] on button "button" at bounding box center [711, 254] width 24 height 21
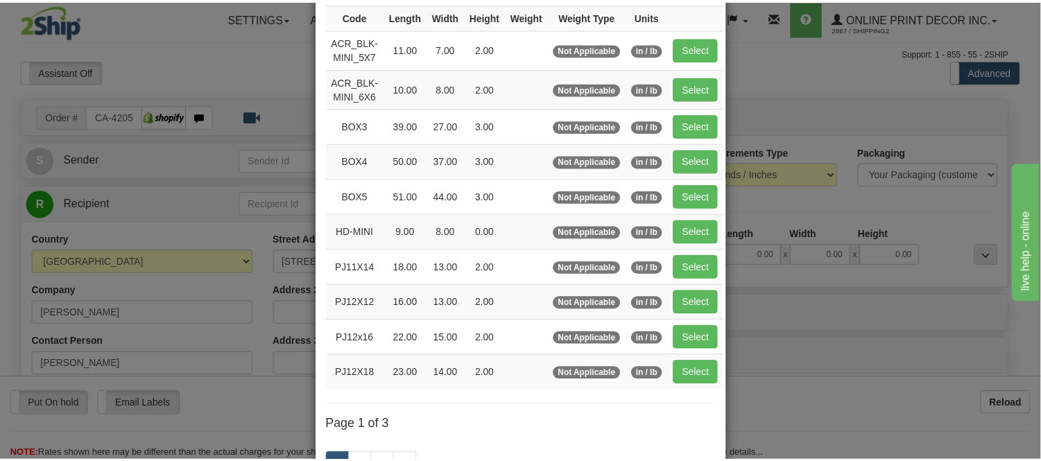
scroll to position [154, 0]
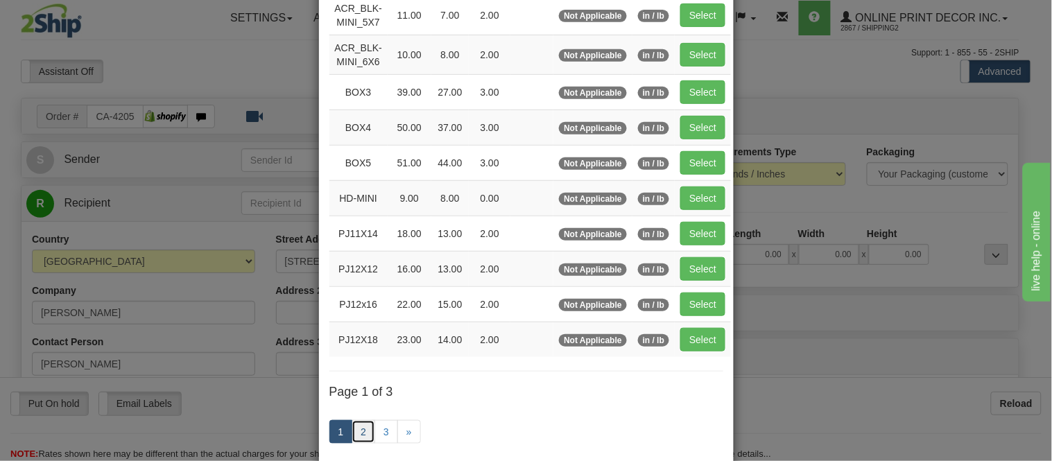
click at [361, 435] on link "2" at bounding box center [364, 432] width 24 height 24
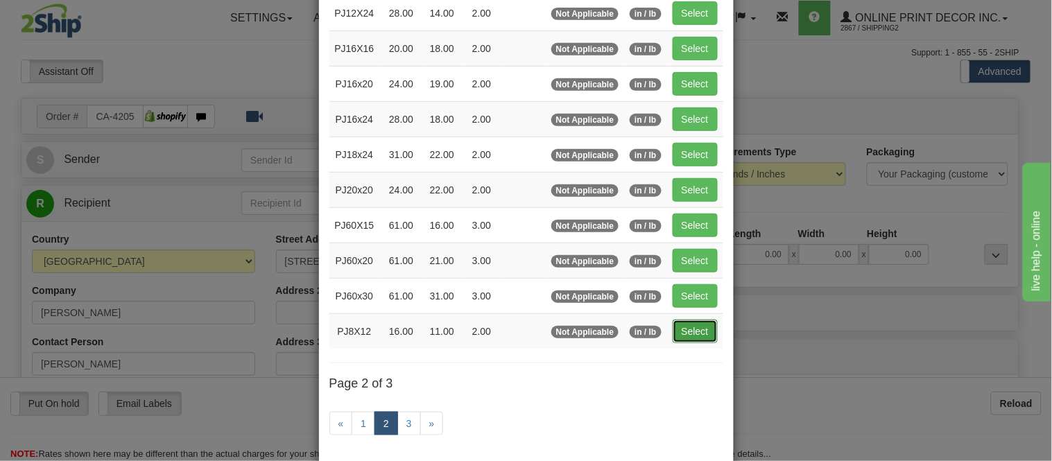
click at [685, 335] on button "Select" at bounding box center [695, 332] width 45 height 24
type input "PJ8X12"
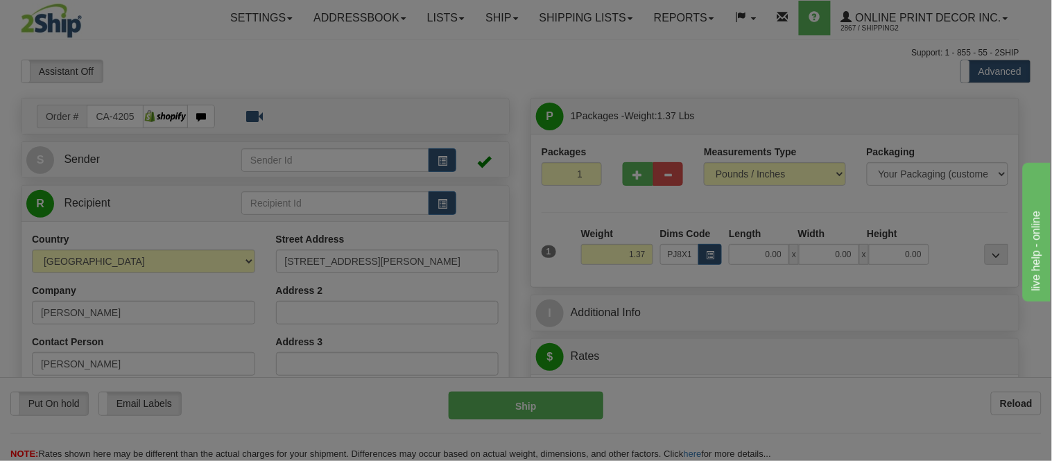
type input "16.00"
type input "11.00"
type input "2.00"
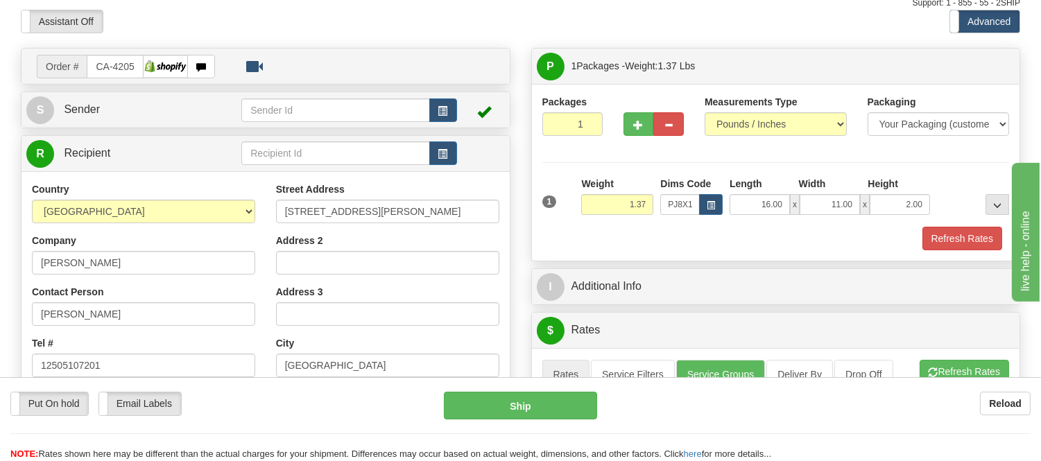
scroll to position [77, 0]
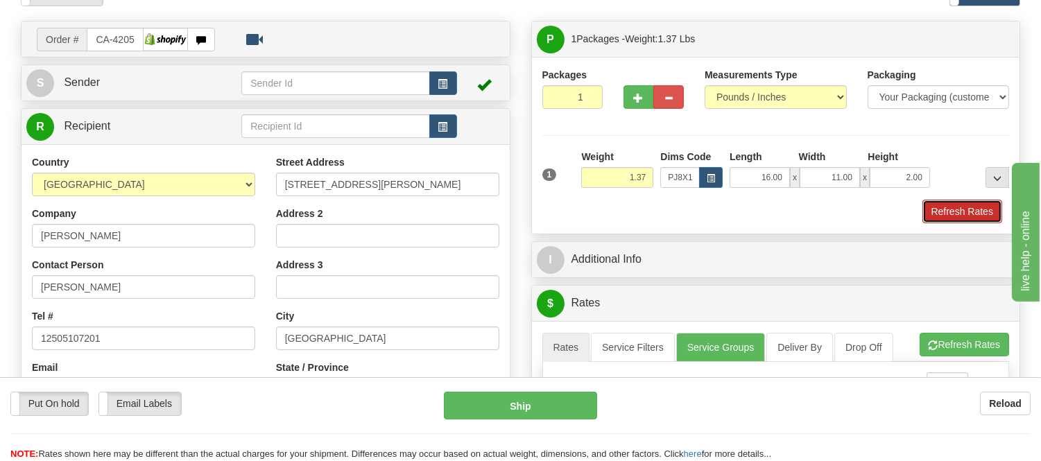
click at [954, 218] on button "Refresh Rates" at bounding box center [962, 212] width 80 height 24
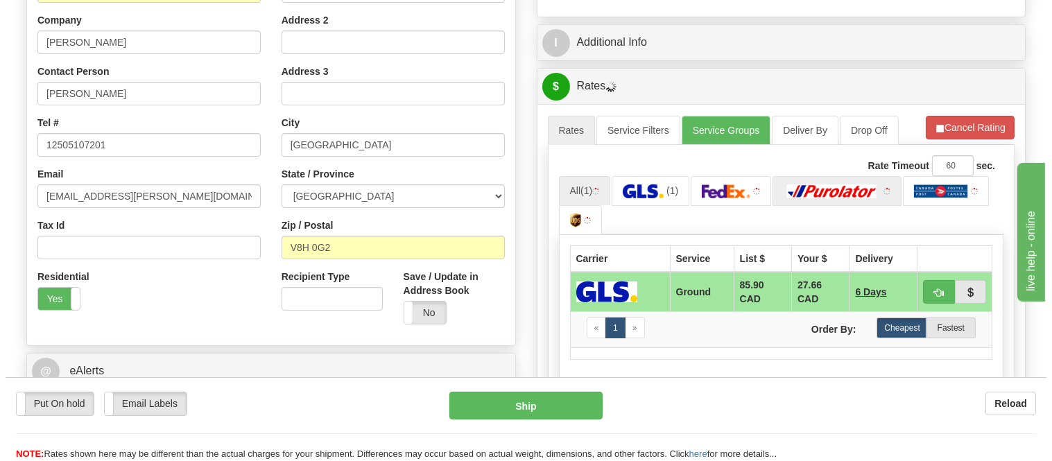
scroll to position [308, 0]
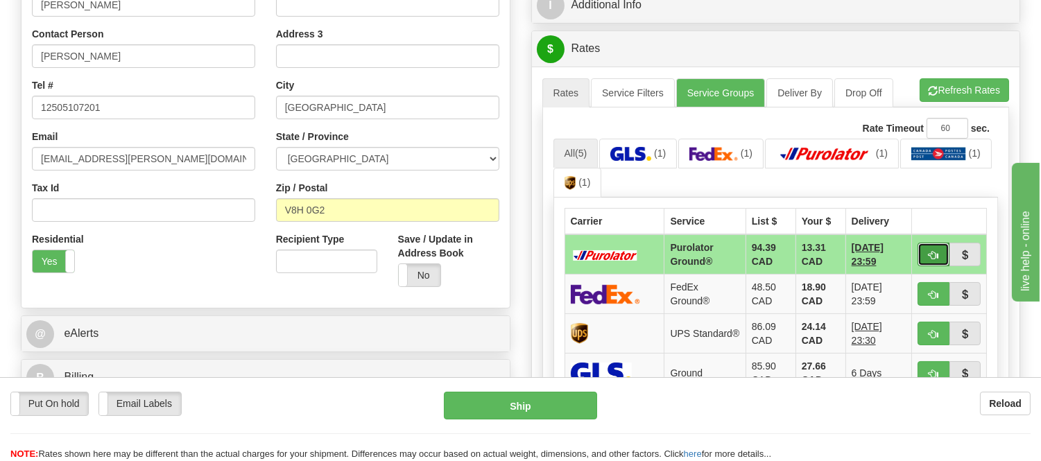
click at [926, 244] on button "button" at bounding box center [933, 255] width 32 height 24
type input "260"
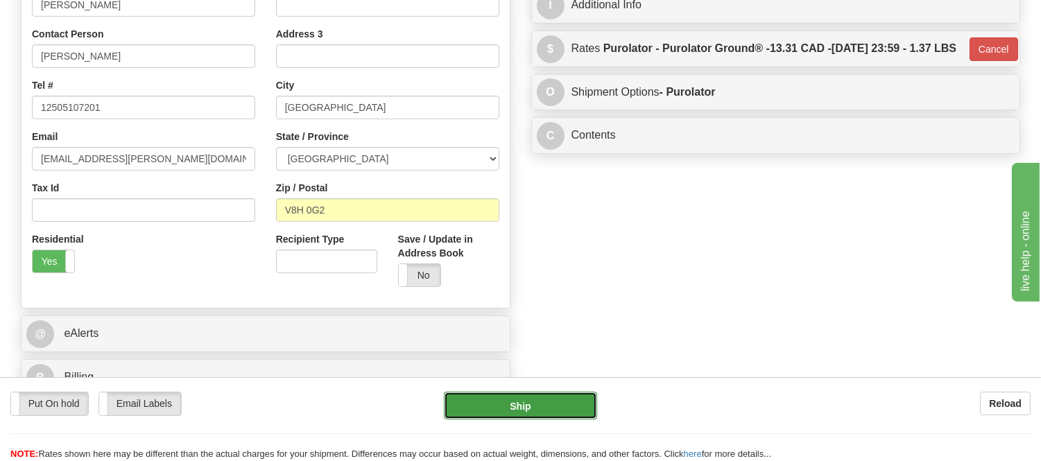
click at [538, 392] on button "Ship" at bounding box center [520, 406] width 153 height 28
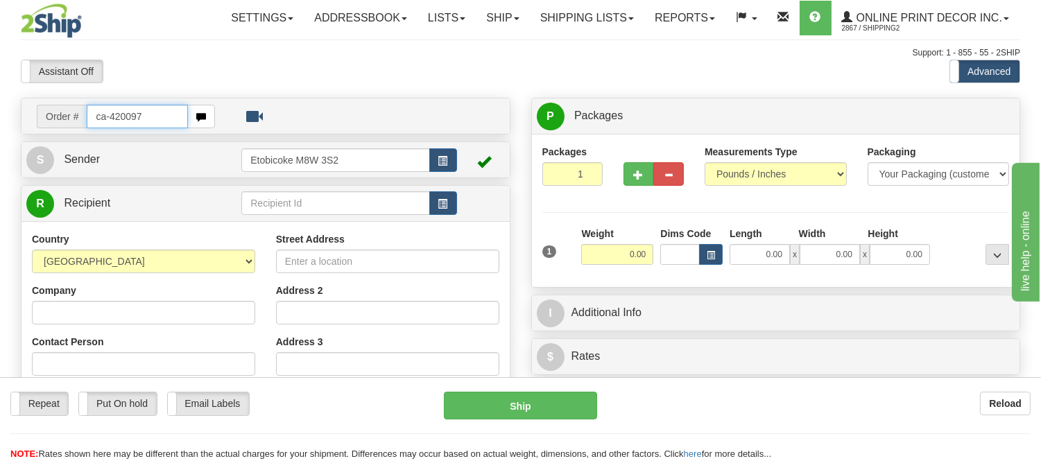
type input "ca-420097"
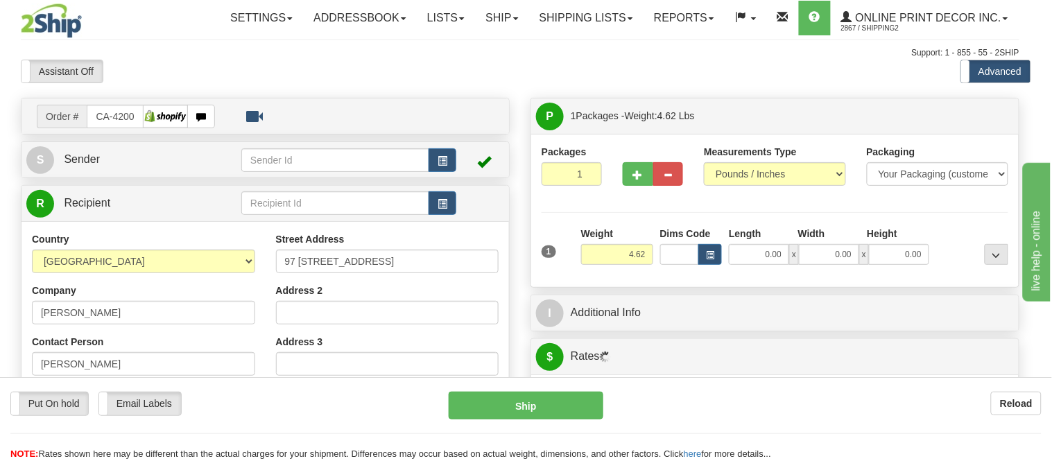
type input "[GEOGRAPHIC_DATA]"
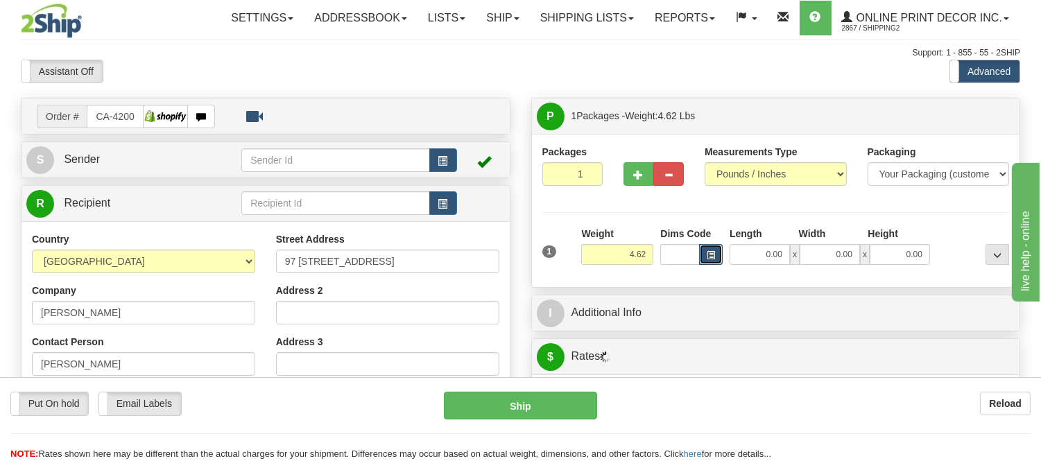
click at [718, 258] on button "button" at bounding box center [711, 254] width 24 height 21
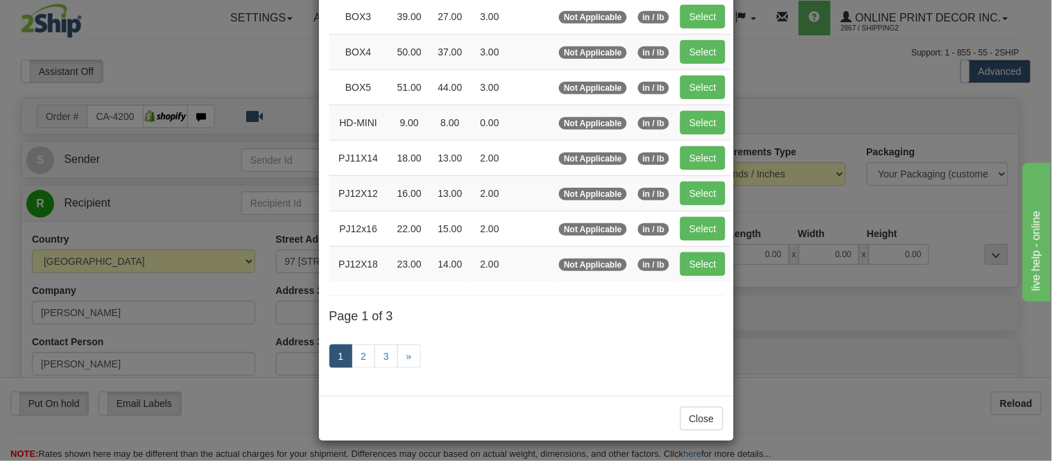
scroll to position [231, 0]
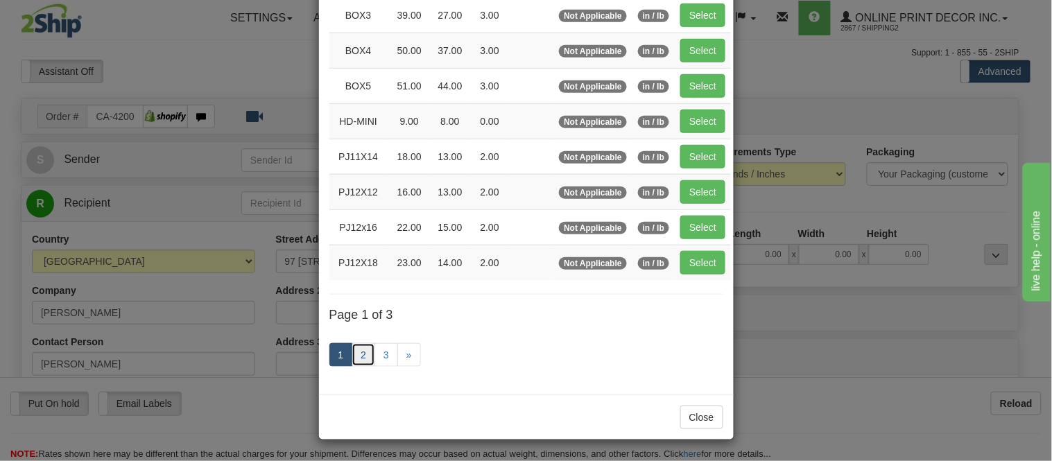
click at [354, 352] on link "2" at bounding box center [364, 355] width 24 height 24
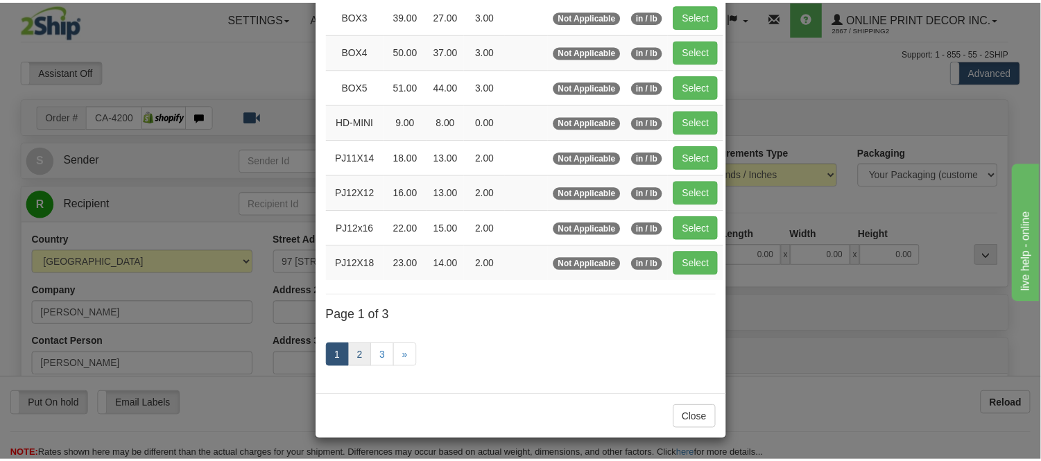
scroll to position [225, 0]
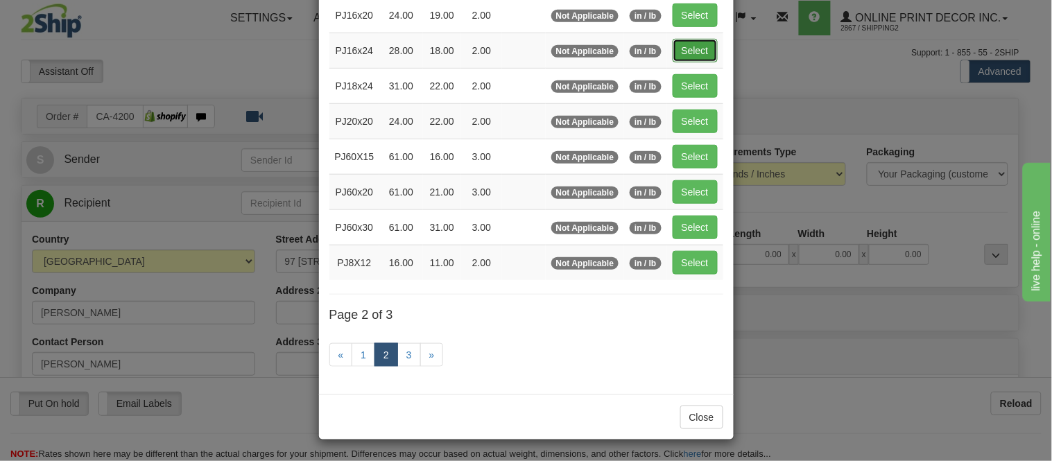
click at [701, 47] on button "Select" at bounding box center [695, 51] width 45 height 24
type input "PJ16x24"
type input "28.00"
type input "18.00"
type input "2.00"
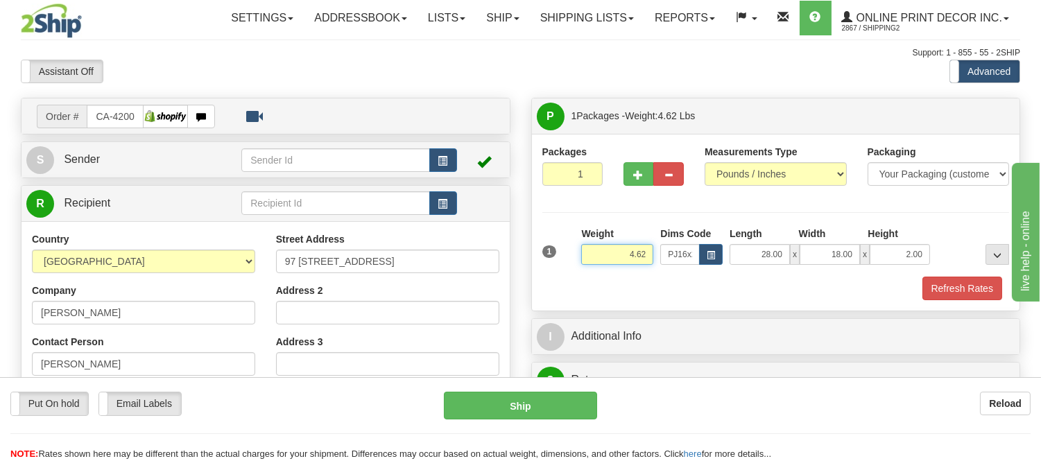
drag, startPoint x: 650, startPoint y: 253, endPoint x: 620, endPoint y: 266, distance: 32.3
click at [620, 266] on div "Weight 4.62" at bounding box center [617, 251] width 79 height 49
type input "5.98"
drag, startPoint x: 907, startPoint y: 247, endPoint x: 892, endPoint y: 239, distance: 17.1
click at [892, 239] on div "Length Width Height 28.00 x 18.00 x 2.00" at bounding box center [829, 246] width 207 height 38
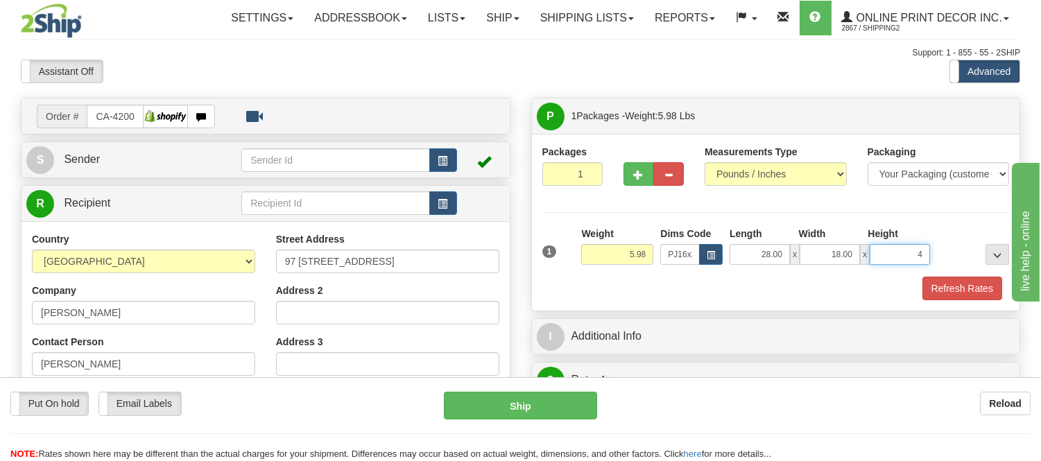
click button "Delete" at bounding box center [0, 0] width 0 height 0
type input "4.00"
click at [980, 286] on button "Refresh Rates" at bounding box center [962, 289] width 80 height 24
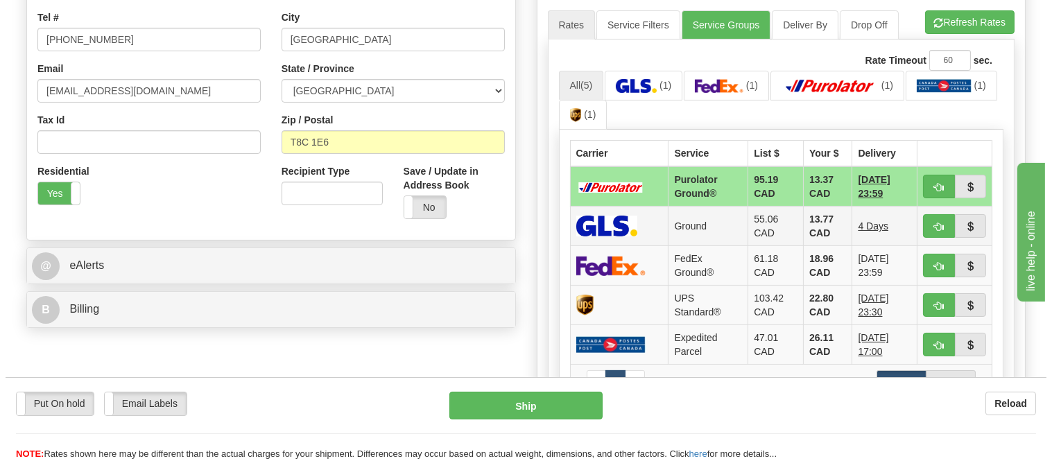
scroll to position [462, 0]
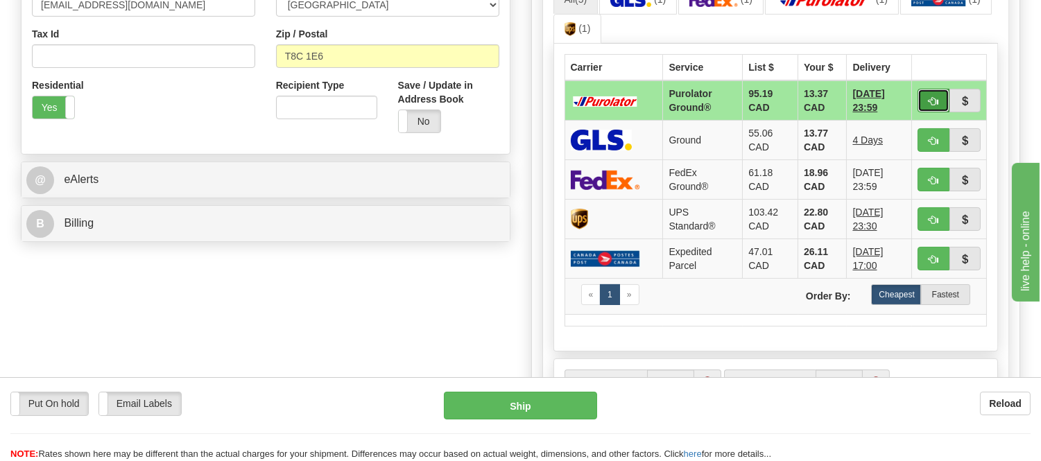
click at [939, 102] on button "button" at bounding box center [933, 101] width 32 height 24
type input "260"
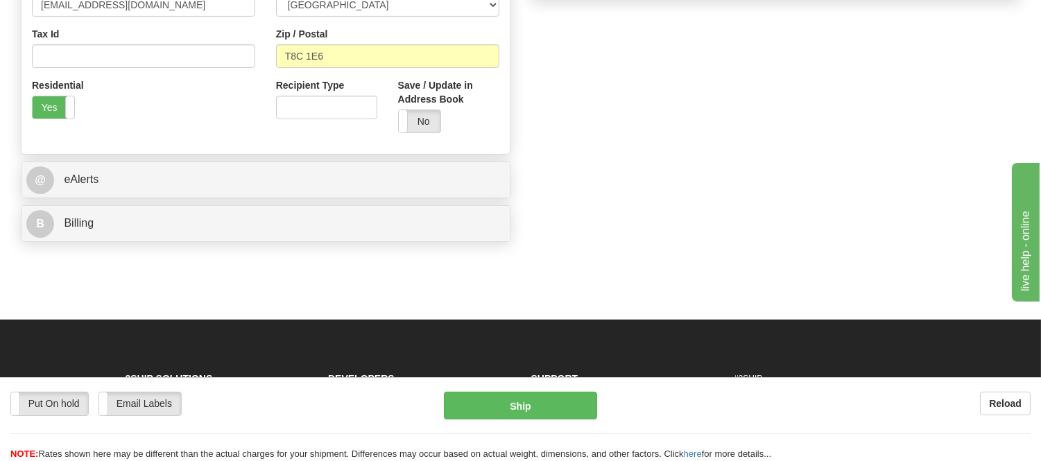
click at [553, 421] on div "Put On hold Put On hold Email Labels Email Labels Edit Reload Ship" at bounding box center [520, 426] width 1041 height 69
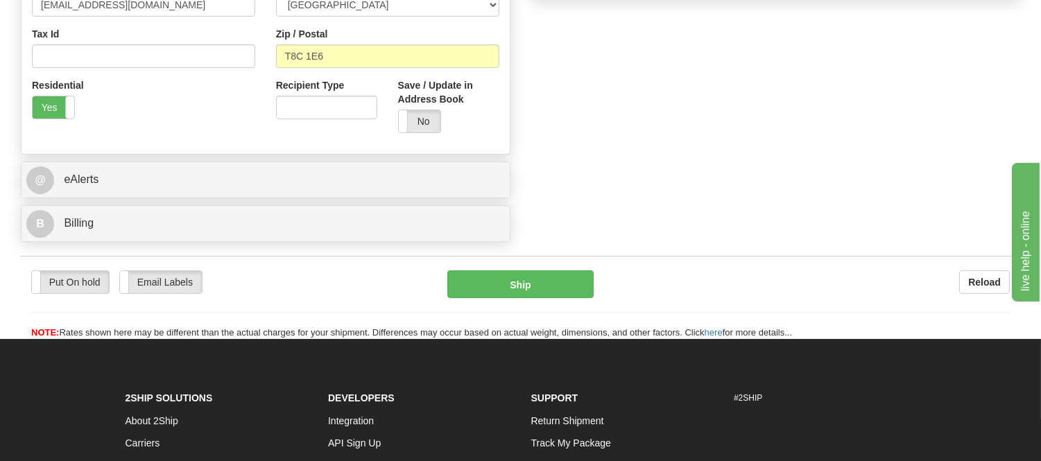
click at [555, 409] on li "Support" at bounding box center [622, 398] width 182 height 23
click at [557, 276] on button "Ship" at bounding box center [520, 284] width 146 height 28
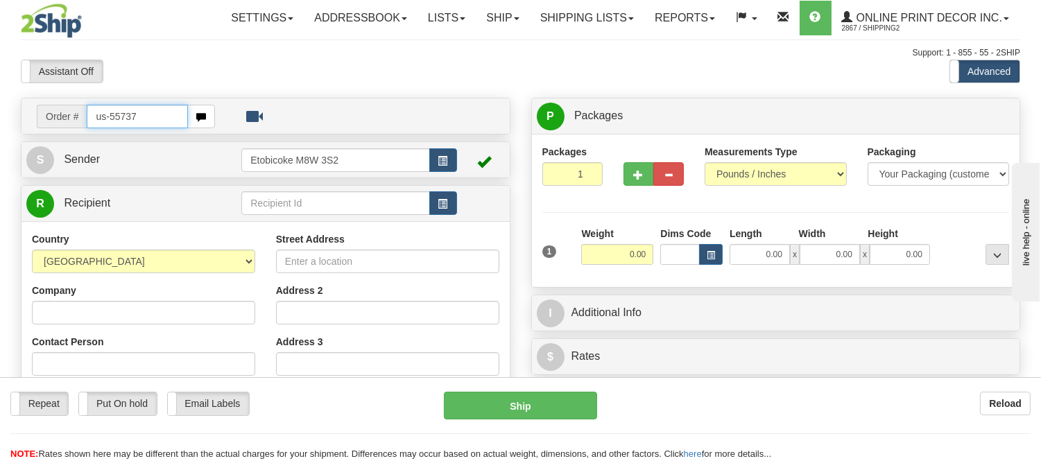
type input "us-55737"
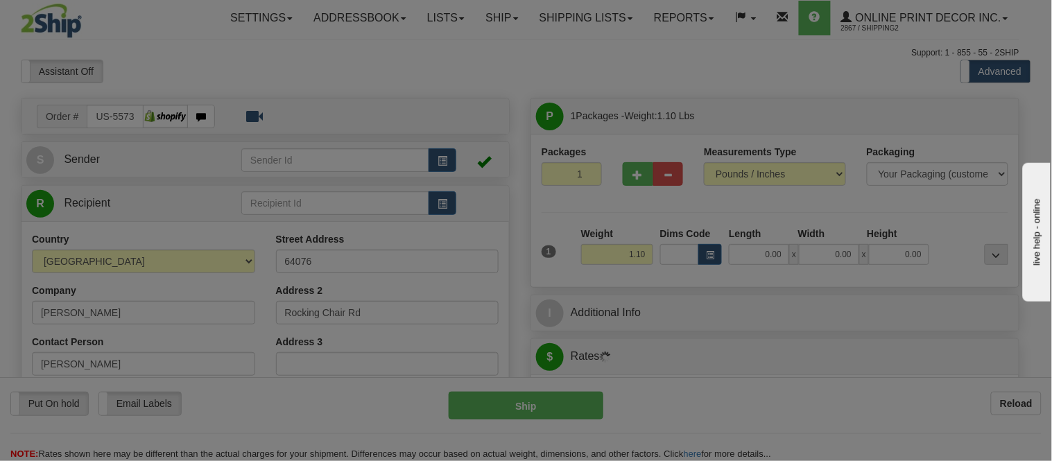
type input "[PERSON_NAME] TREE"
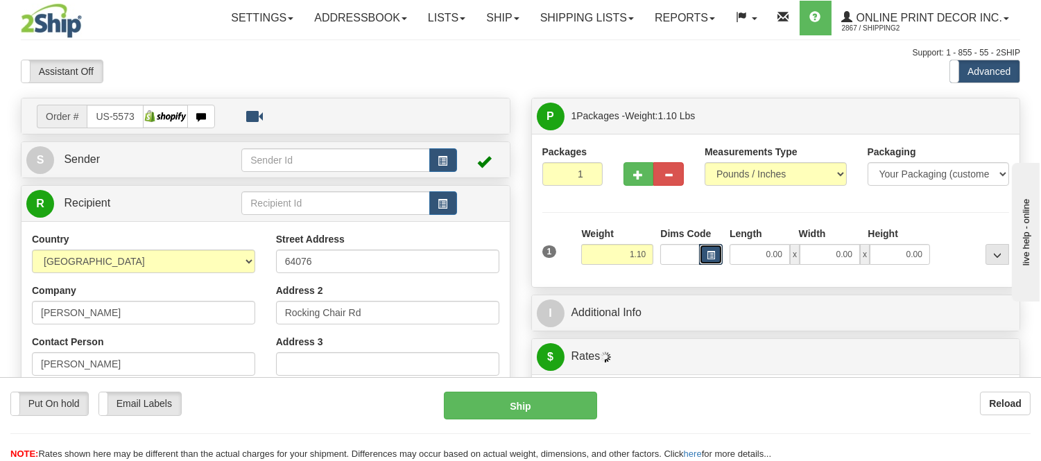
click at [706, 255] on span "button" at bounding box center [710, 256] width 8 height 8
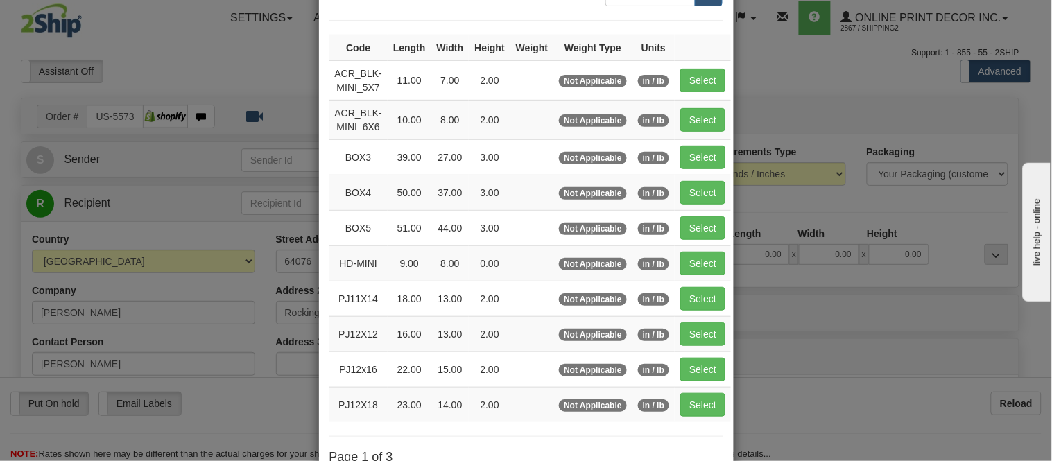
scroll to position [231, 0]
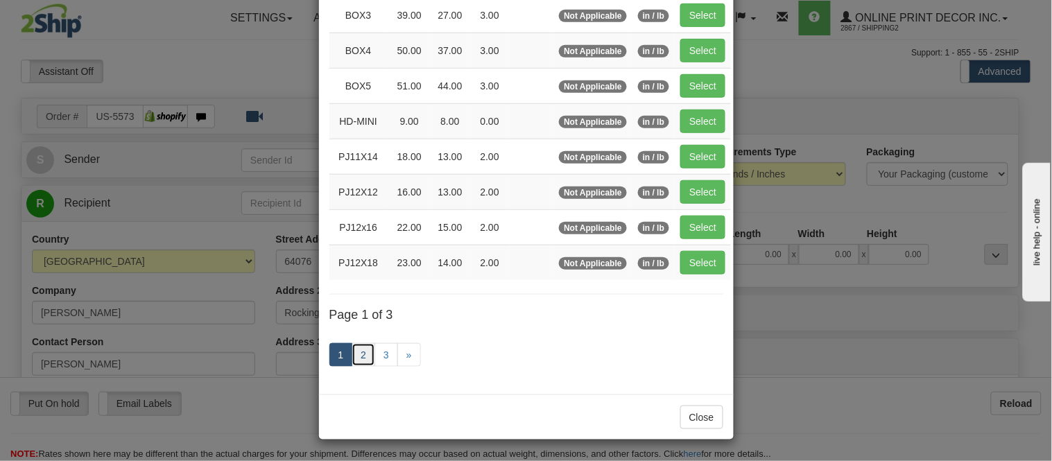
click at [361, 358] on link "2" at bounding box center [364, 355] width 24 height 24
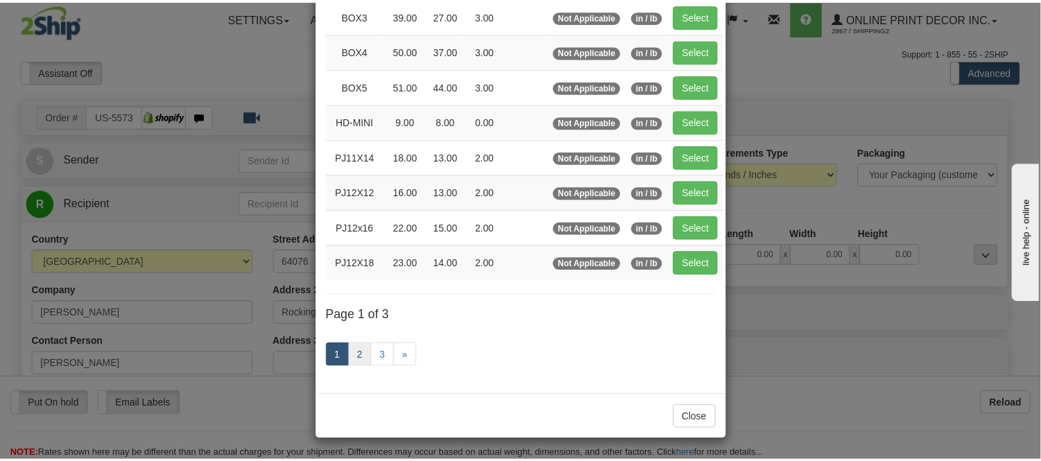
scroll to position [225, 0]
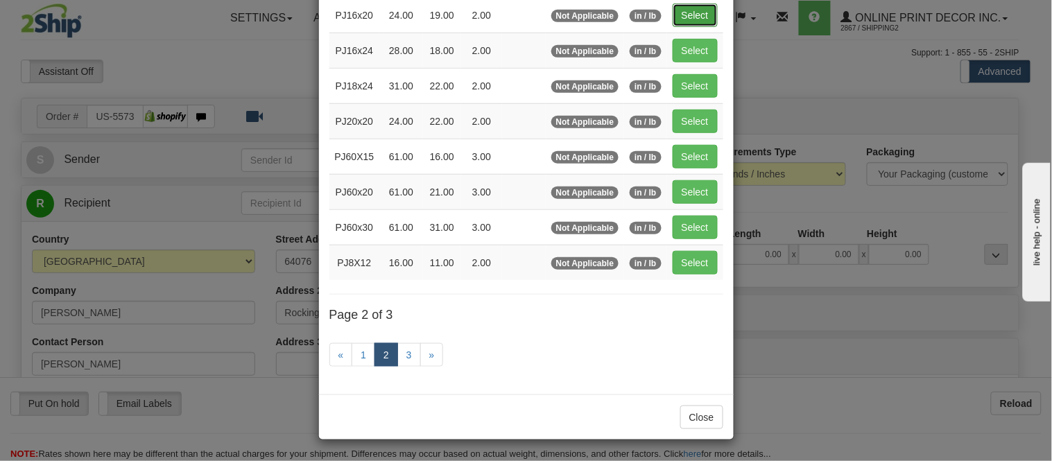
click at [675, 5] on button "Select" at bounding box center [695, 15] width 45 height 24
type input "PJ16x20"
type input "24.00"
type input "19.00"
type input "2.00"
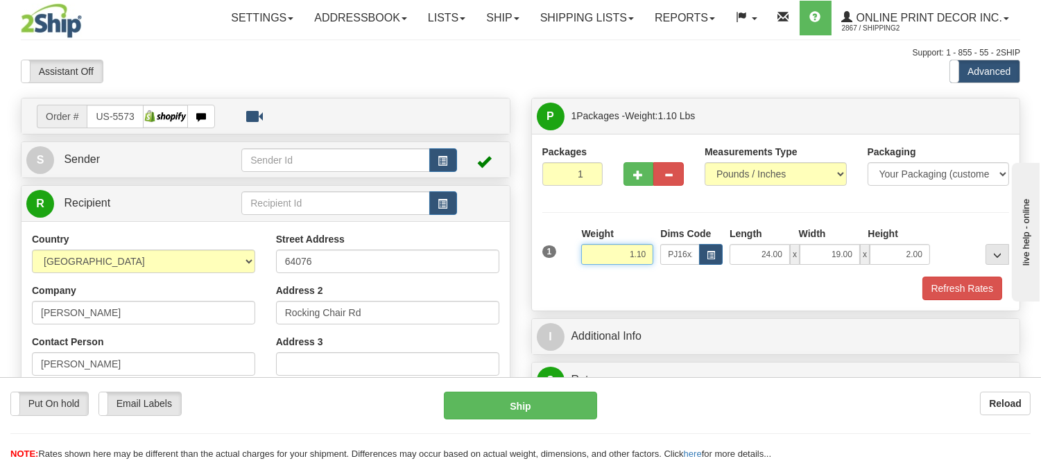
drag, startPoint x: 650, startPoint y: 255, endPoint x: 593, endPoint y: 257, distance: 56.9
click at [593, 257] on input "1.10" at bounding box center [617, 254] width 72 height 21
type input "2.20"
click at [969, 295] on button "Refresh Rates" at bounding box center [962, 289] width 80 height 24
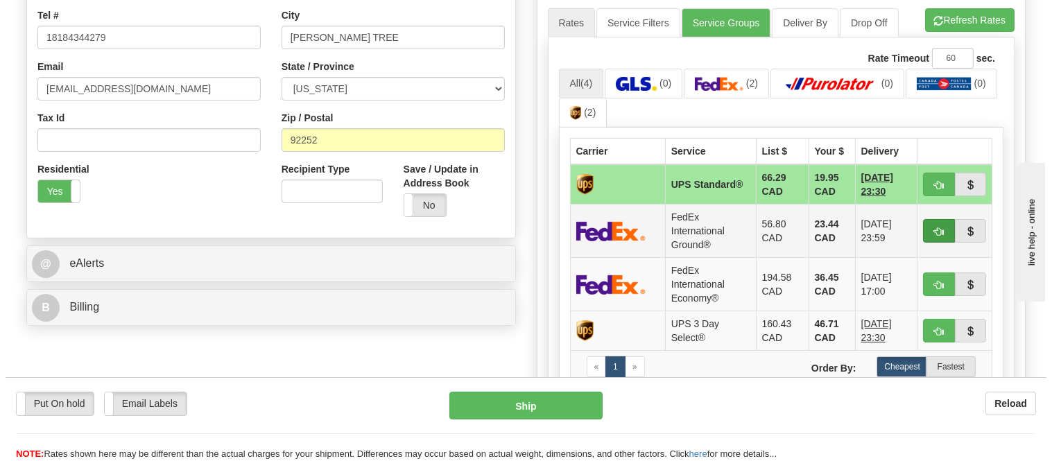
scroll to position [385, 0]
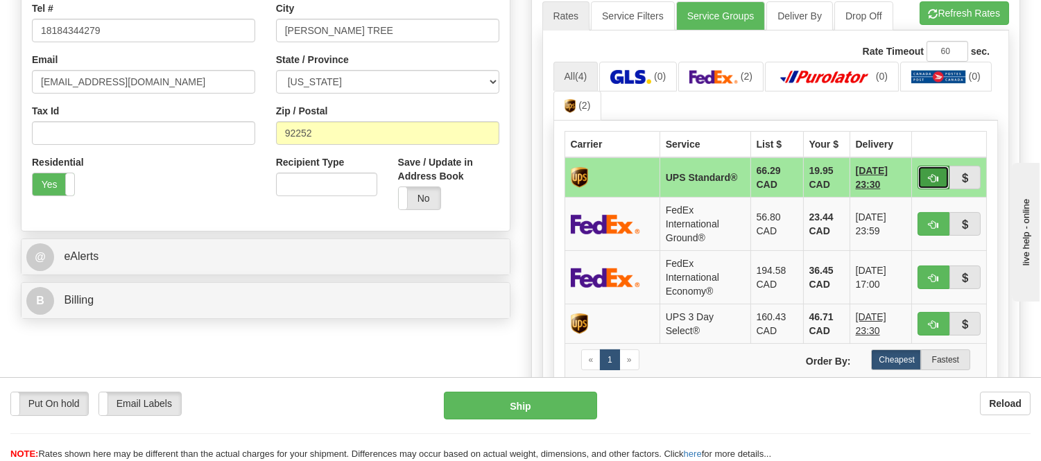
click at [927, 182] on button "button" at bounding box center [933, 178] width 32 height 24
type input "11"
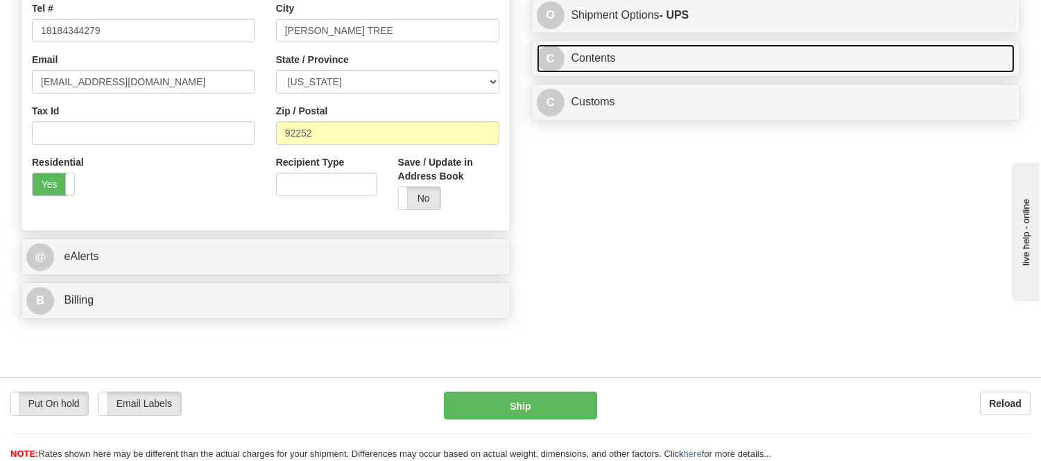
click at [739, 69] on link "C Contents" at bounding box center [776, 58] width 478 height 28
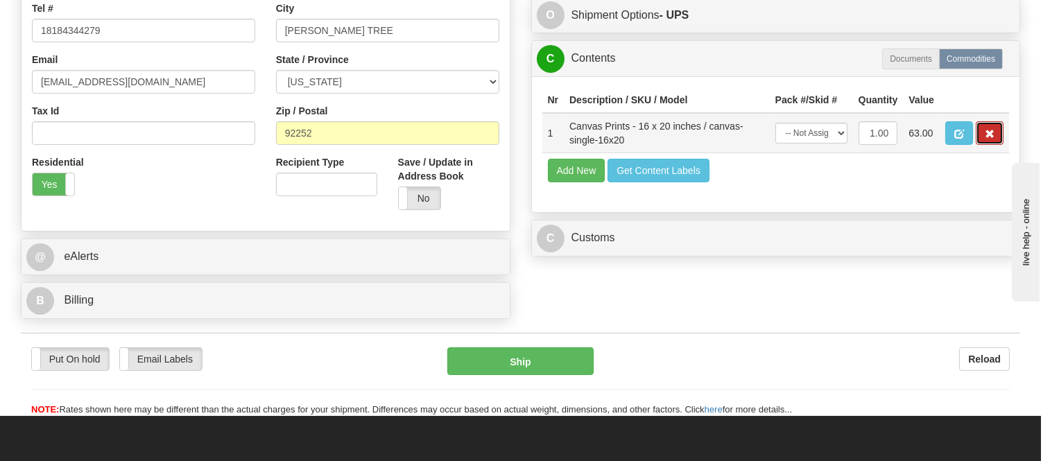
click at [998, 145] on button "button" at bounding box center [989, 133] width 28 height 24
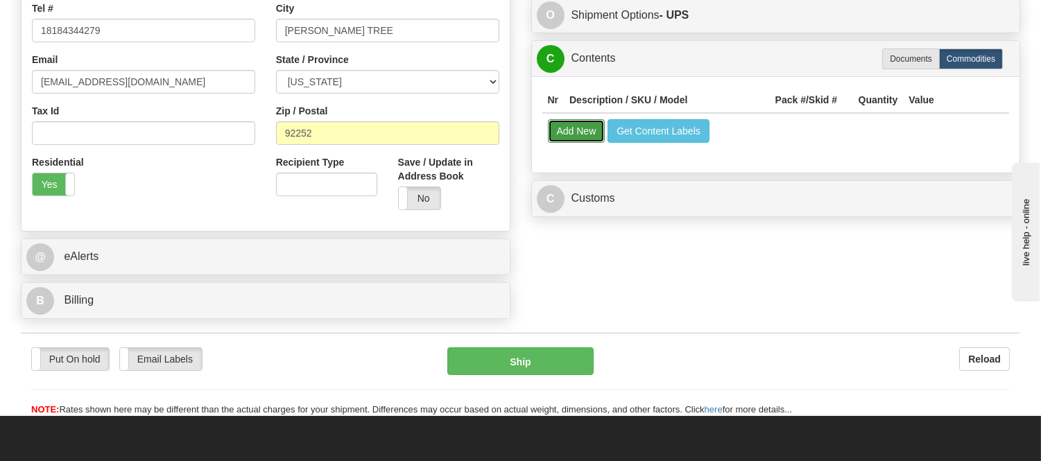
click at [569, 137] on button "Add New" at bounding box center [577, 131] width 58 height 24
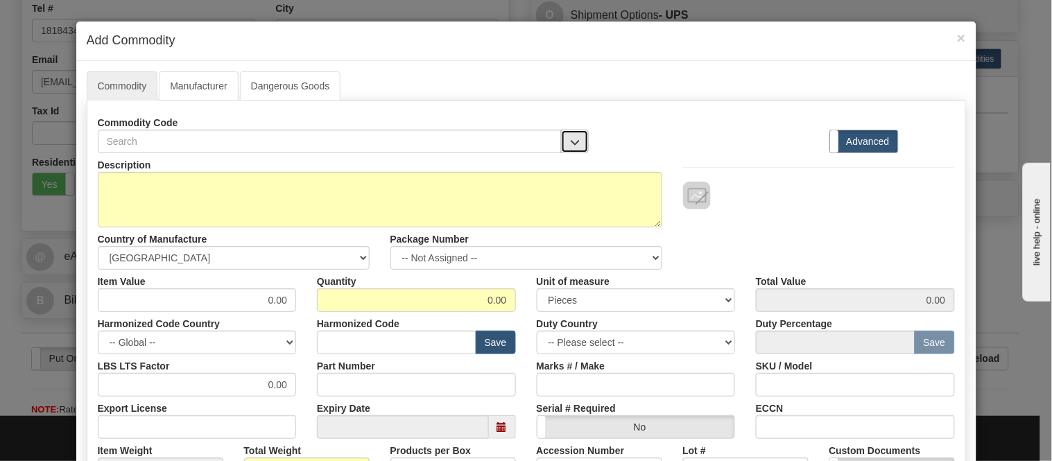
click at [570, 138] on span "button" at bounding box center [575, 142] width 10 height 9
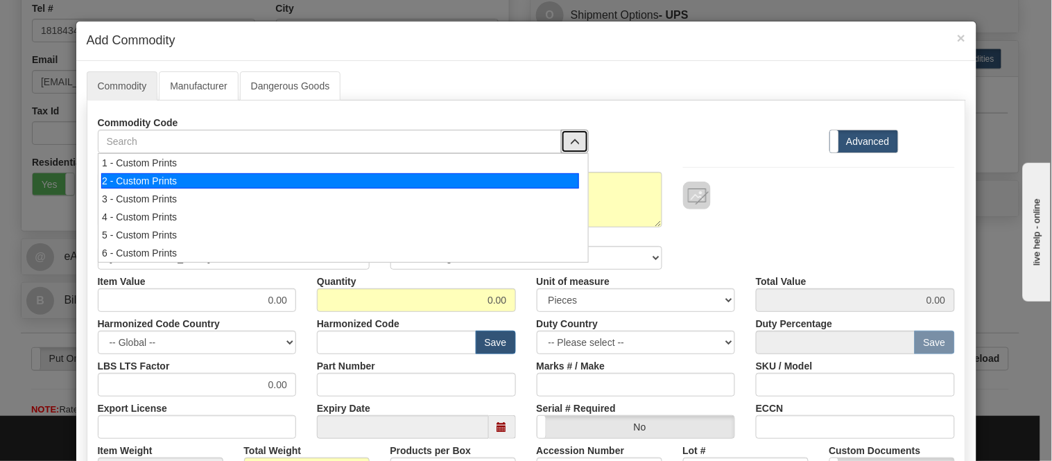
click at [564, 186] on div "2 - Custom Prints" at bounding box center [340, 180] width 478 height 15
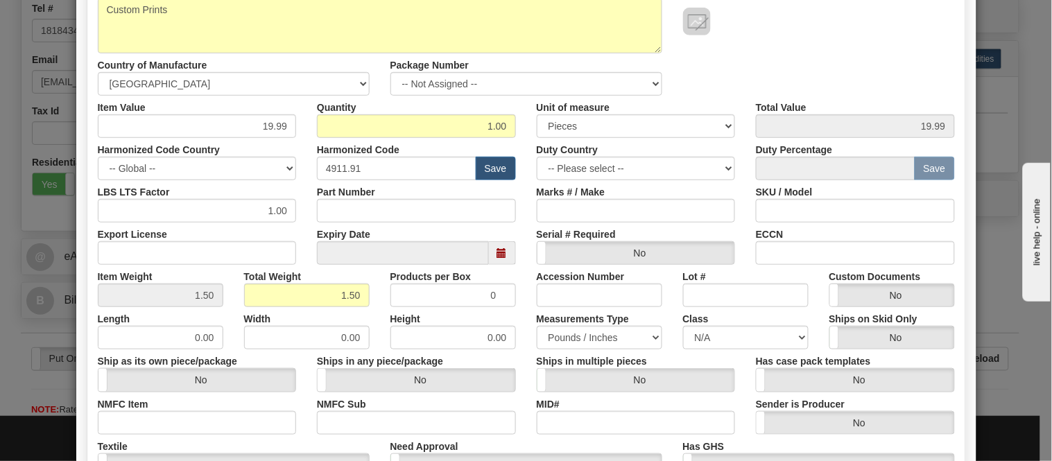
scroll to position [327, 0]
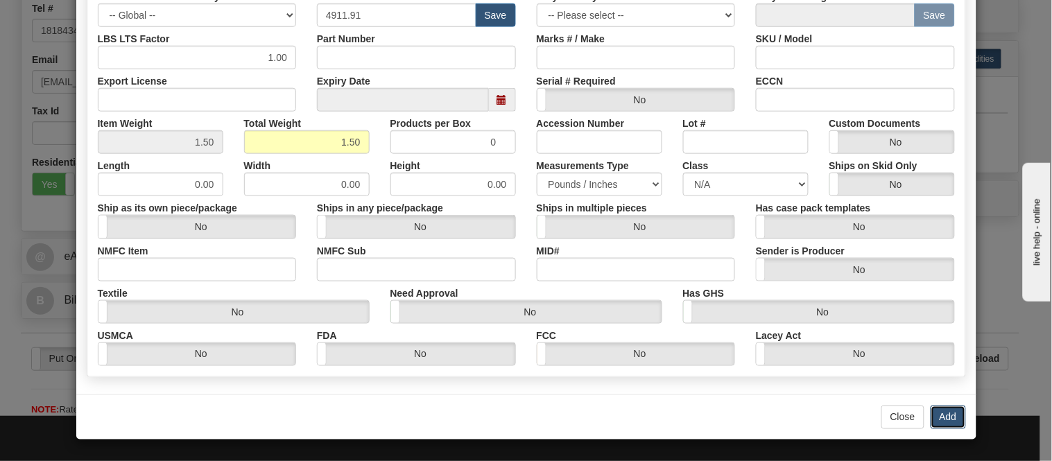
click at [933, 414] on button "Add" at bounding box center [947, 418] width 35 height 24
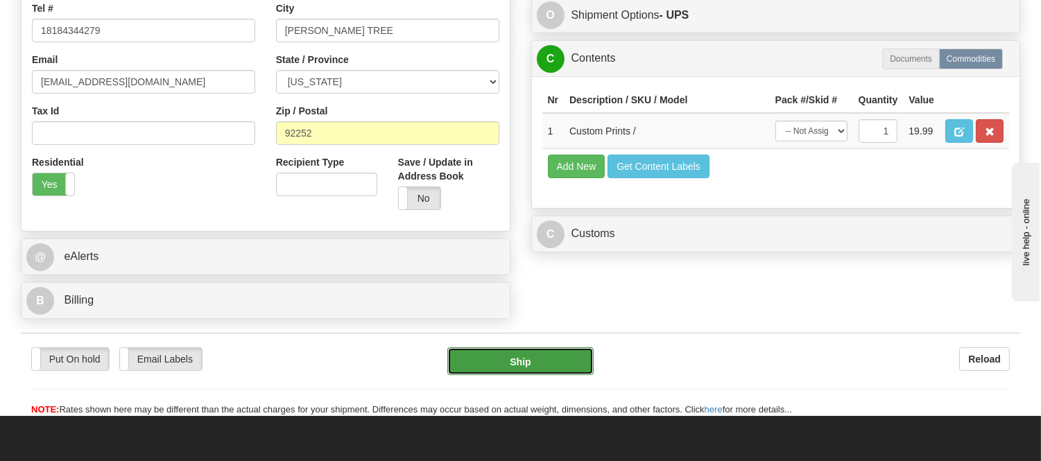
click at [560, 368] on button "Ship" at bounding box center [520, 361] width 146 height 28
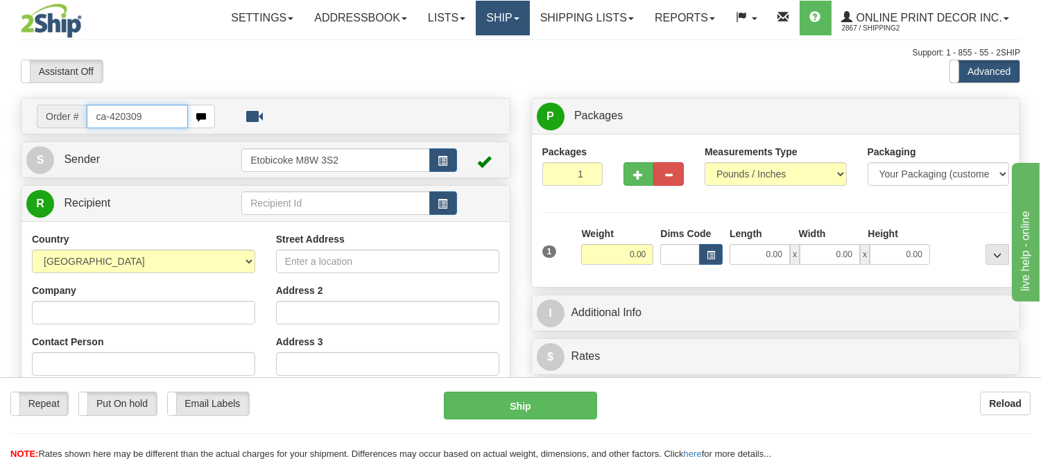
type input "ca-420309"
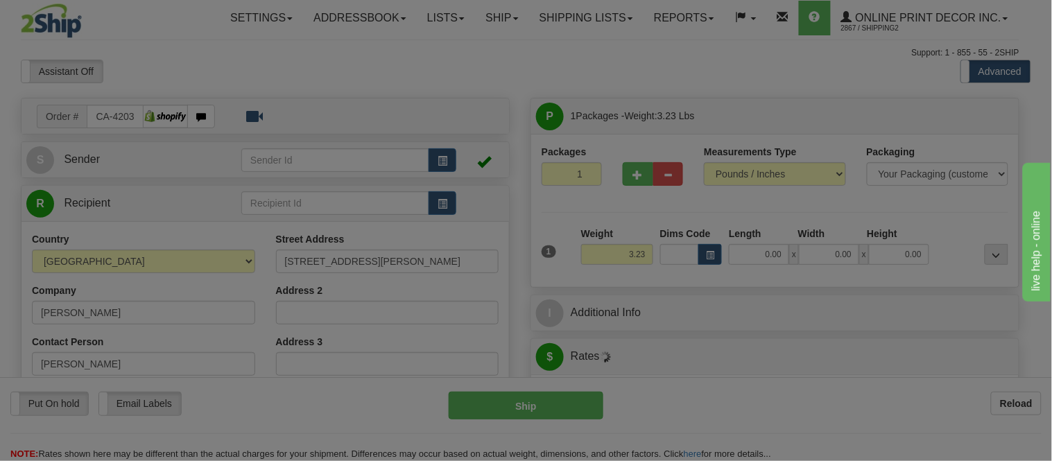
type input "TORONTO"
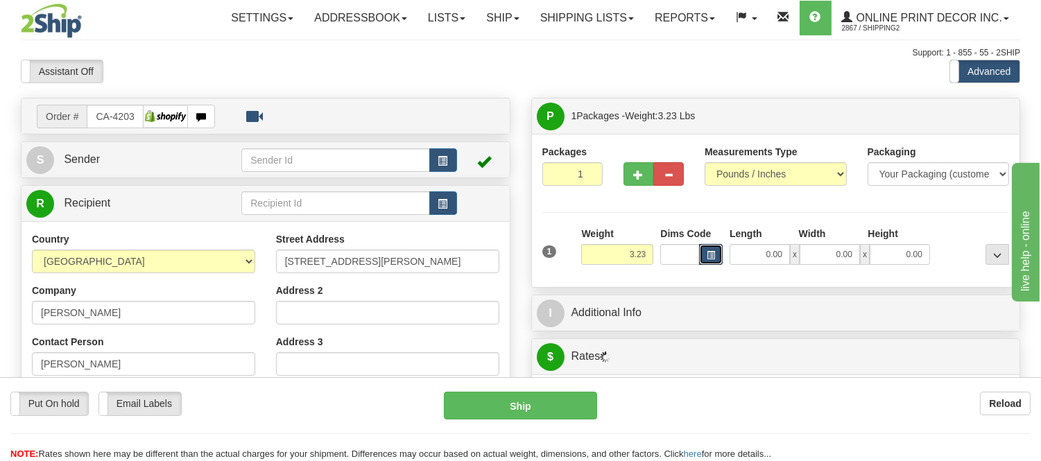
click at [713, 259] on span "button" at bounding box center [710, 256] width 8 height 8
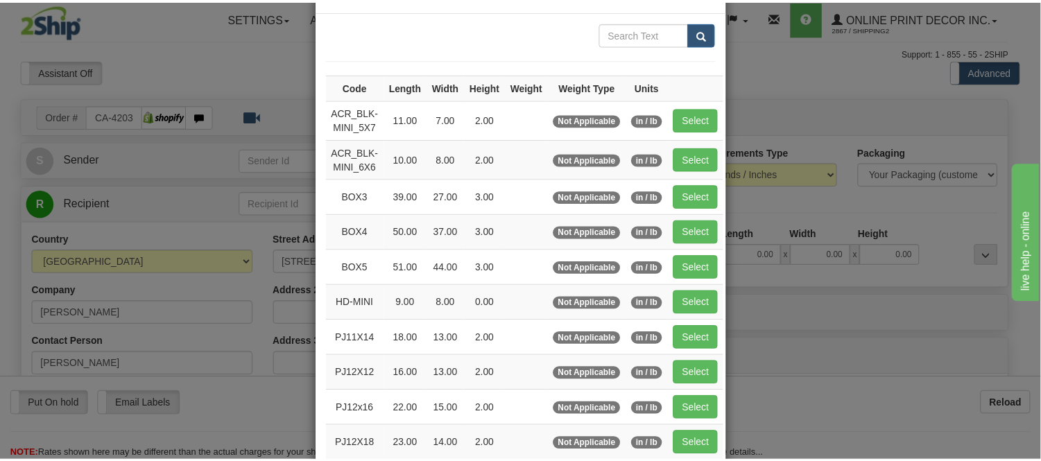
scroll to position [77, 0]
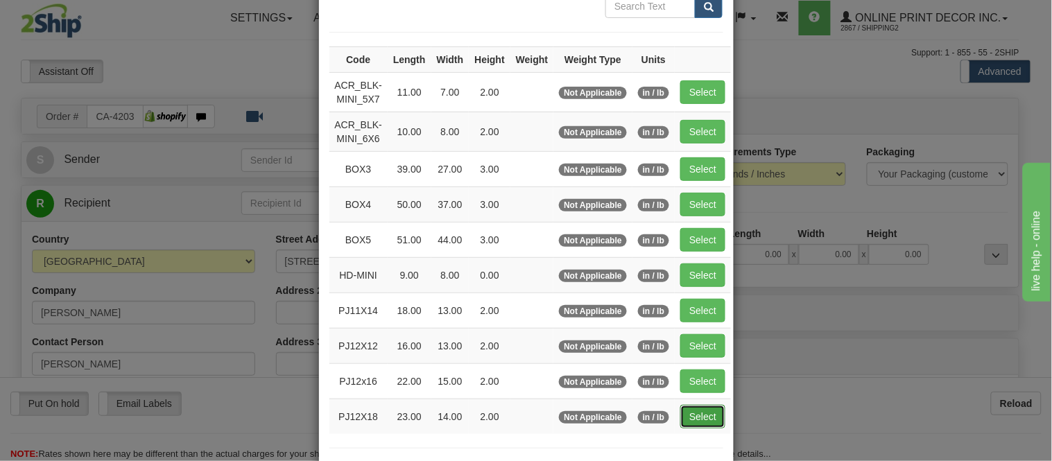
click at [704, 416] on button "Select" at bounding box center [702, 417] width 45 height 24
type input "PJ12X18"
type input "23.00"
type input "14.00"
type input "2.00"
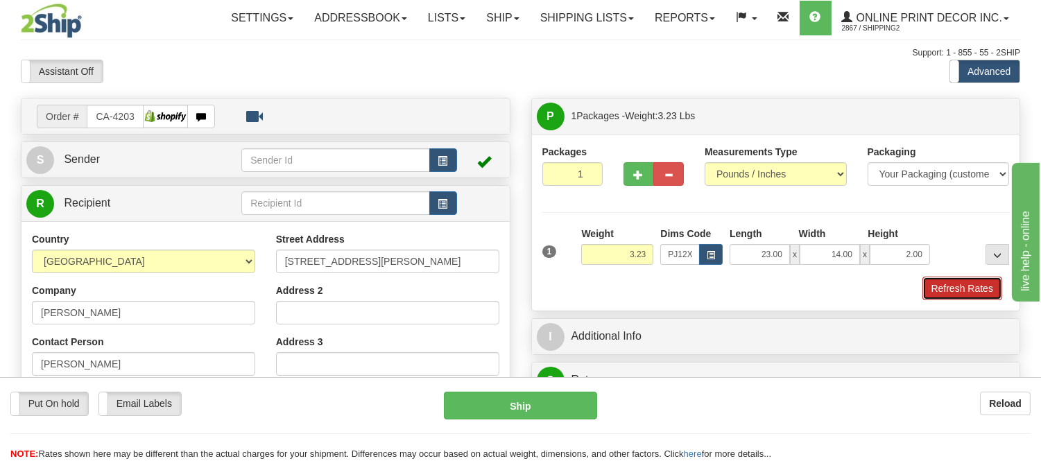
click at [944, 285] on button "Refresh Rates" at bounding box center [962, 289] width 80 height 24
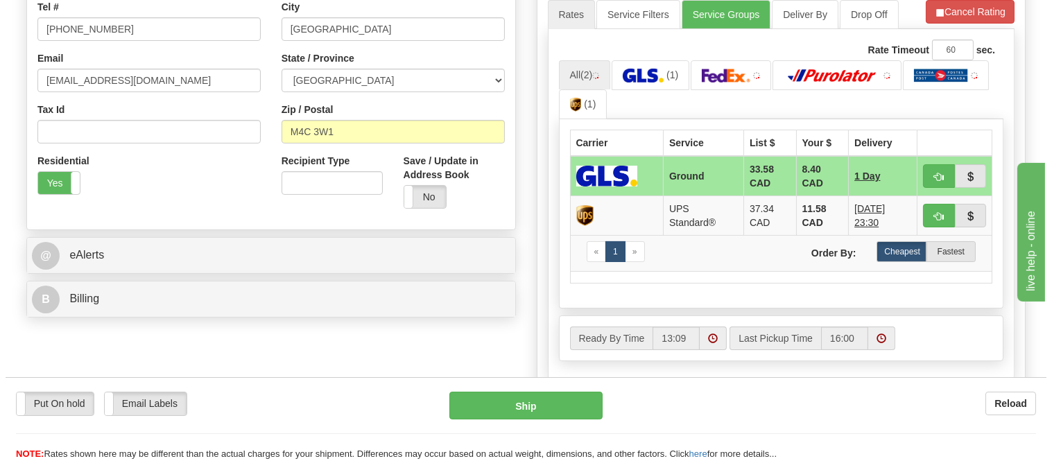
scroll to position [404, 0]
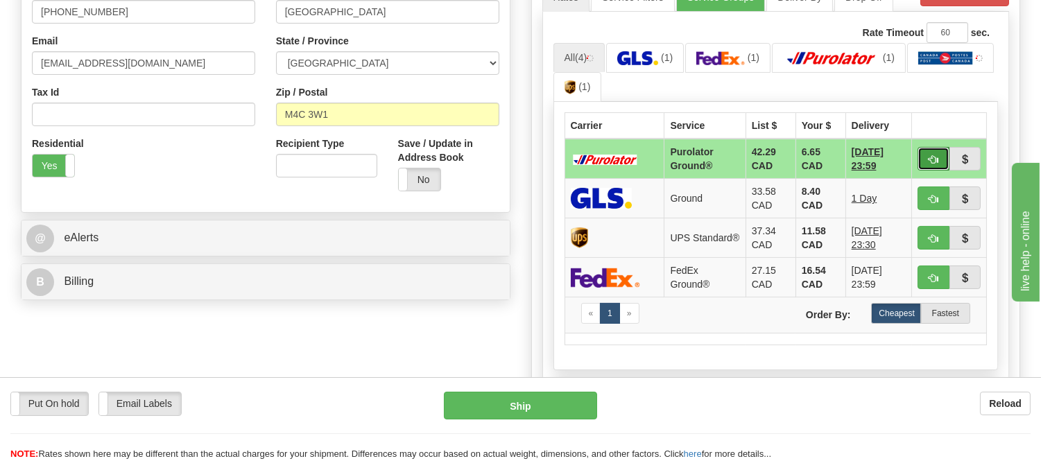
click at [931, 155] on span "button" at bounding box center [933, 159] width 10 height 9
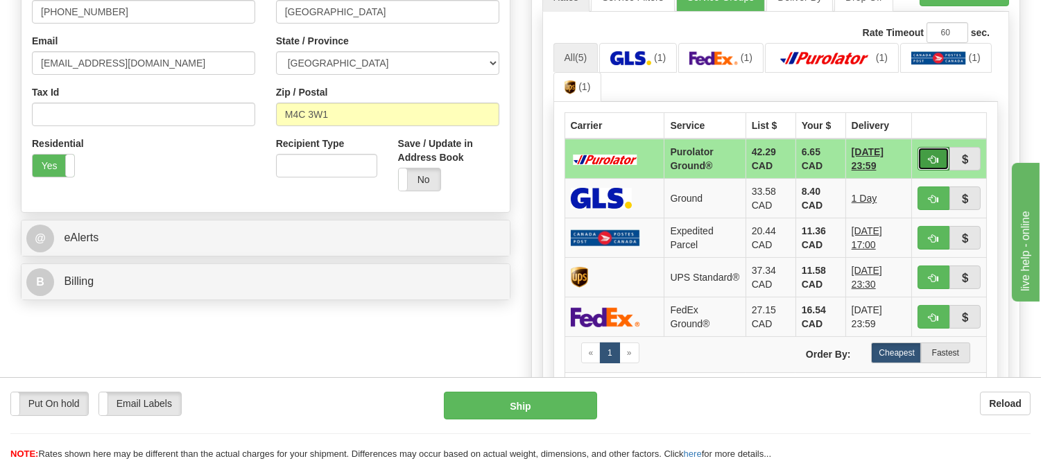
click at [929, 161] on span "button" at bounding box center [933, 159] width 10 height 9
type input "260"
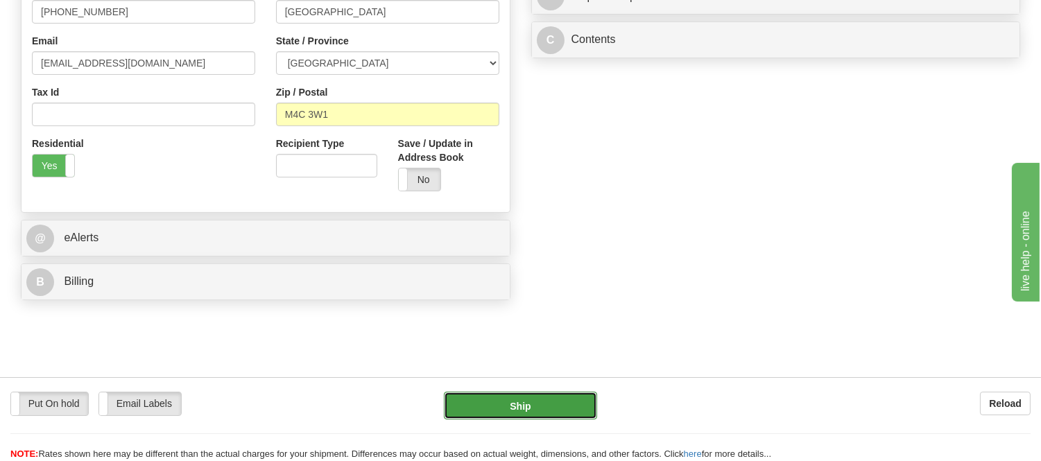
click button "Ship"
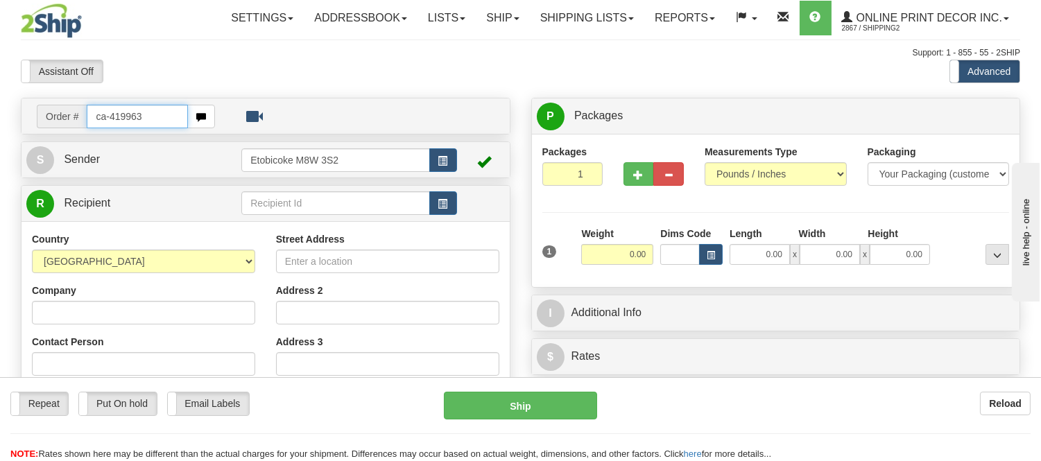
type input "ca-419963"
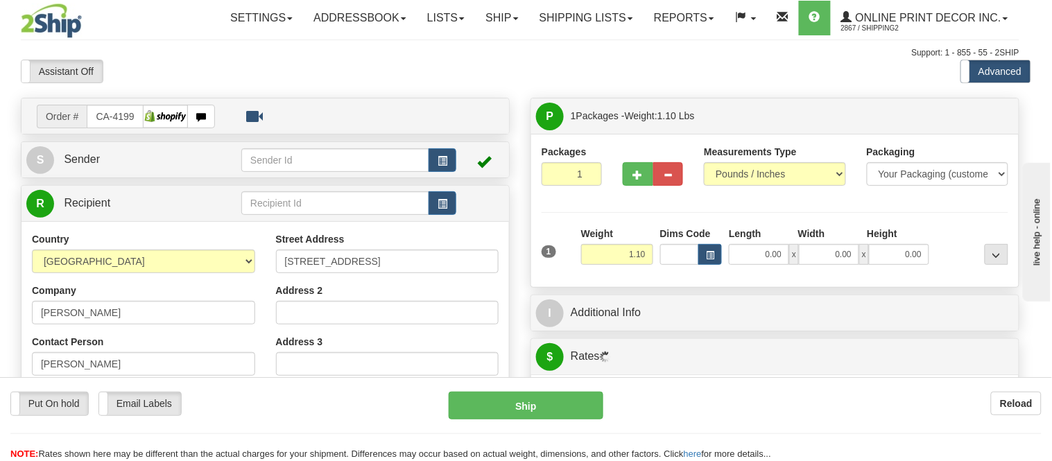
type input "[GEOGRAPHIC_DATA]"
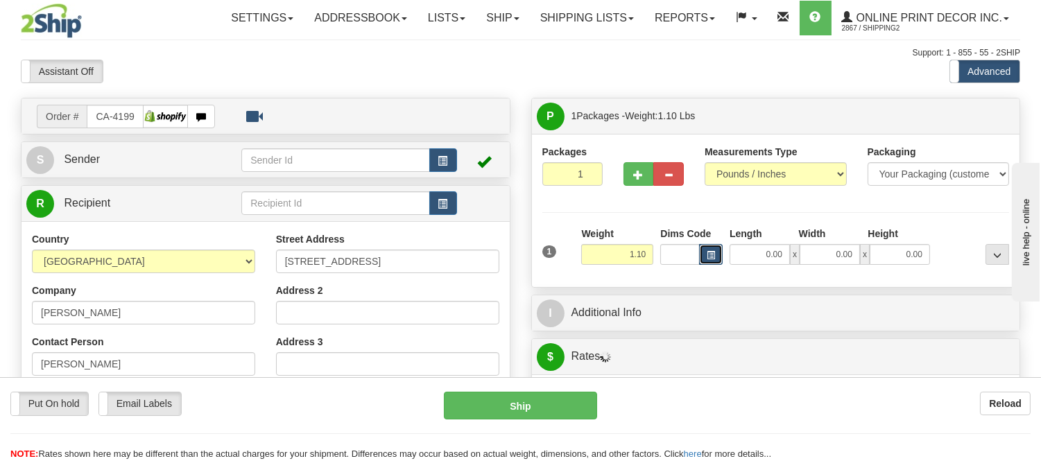
click at [711, 254] on span "button" at bounding box center [710, 256] width 8 height 8
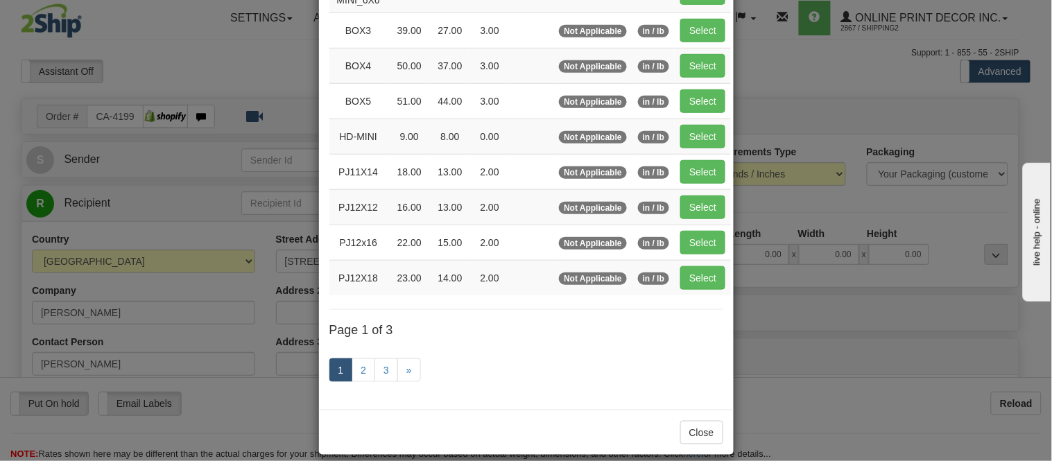
scroll to position [231, 0]
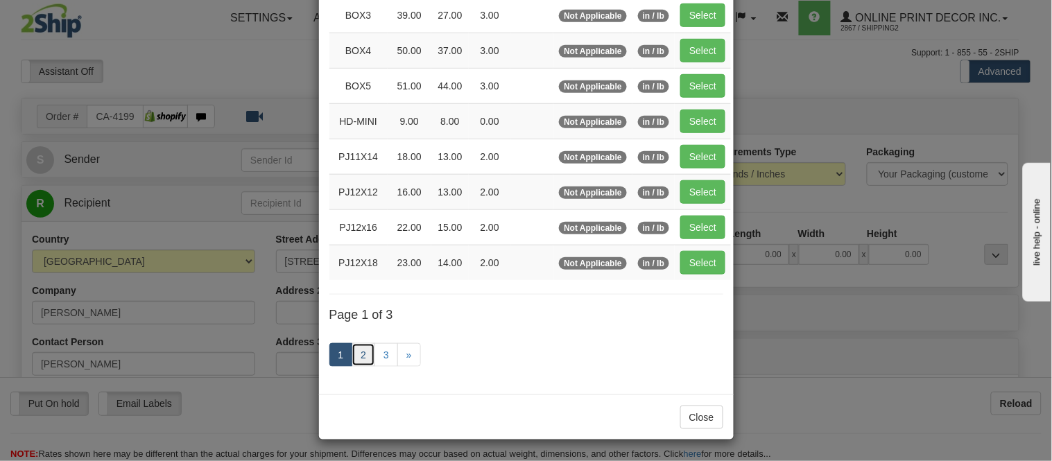
click at [358, 352] on link "2" at bounding box center [364, 355] width 24 height 24
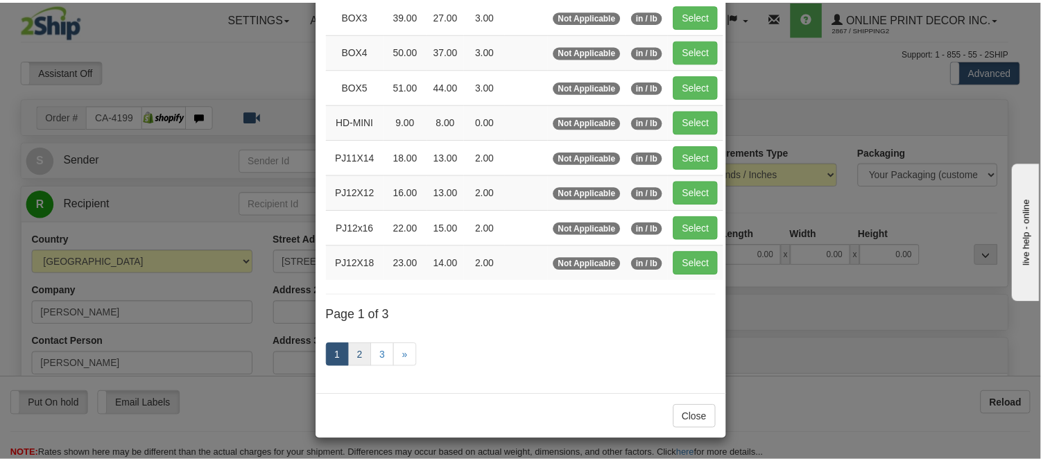
scroll to position [225, 0]
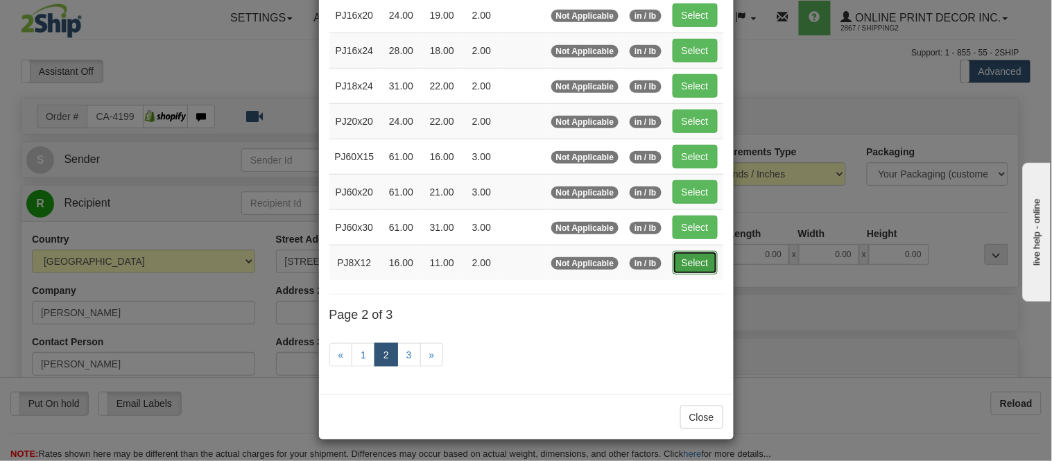
click at [674, 266] on button "Select" at bounding box center [695, 263] width 45 height 24
type input "PJ8X12"
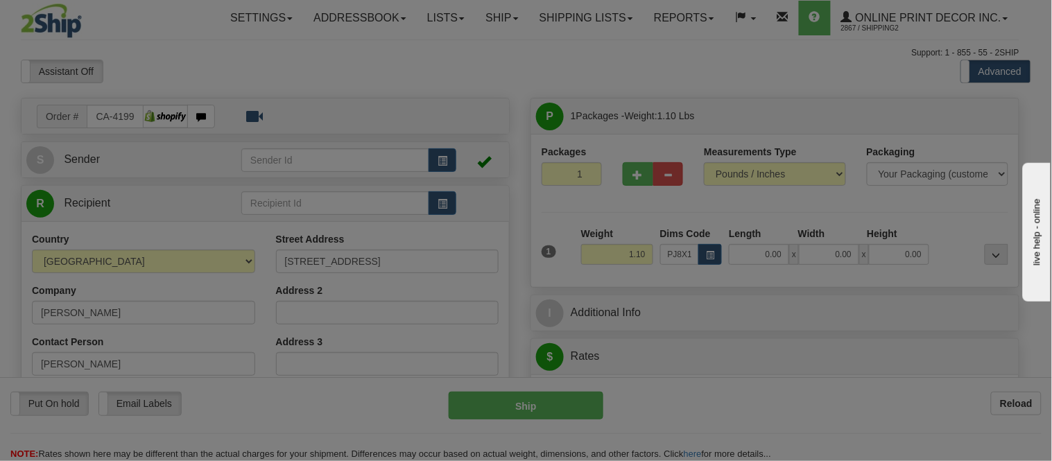
type input "16.00"
type input "11.00"
type input "2.00"
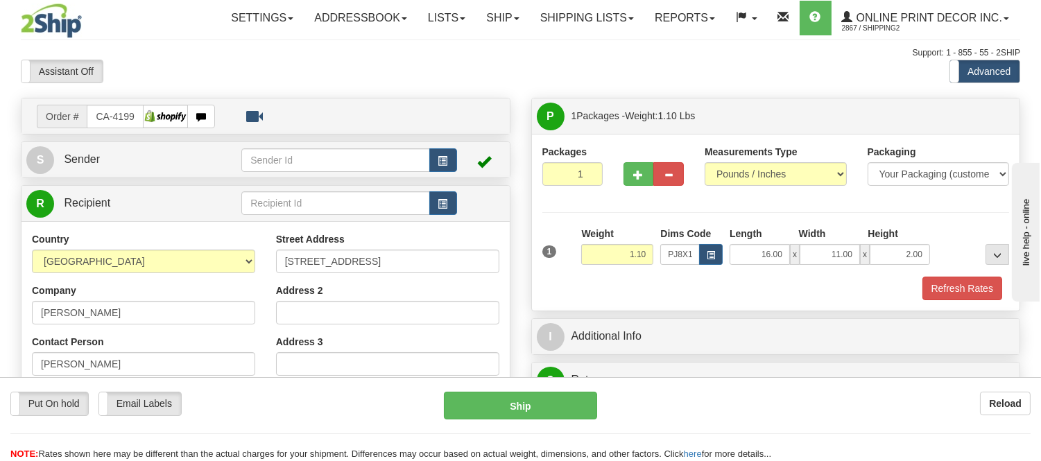
click at [951, 302] on div "Packages 1 1 Measurements Type" at bounding box center [776, 222] width 488 height 177
click at [955, 293] on button "Refresh Rates" at bounding box center [962, 289] width 80 height 24
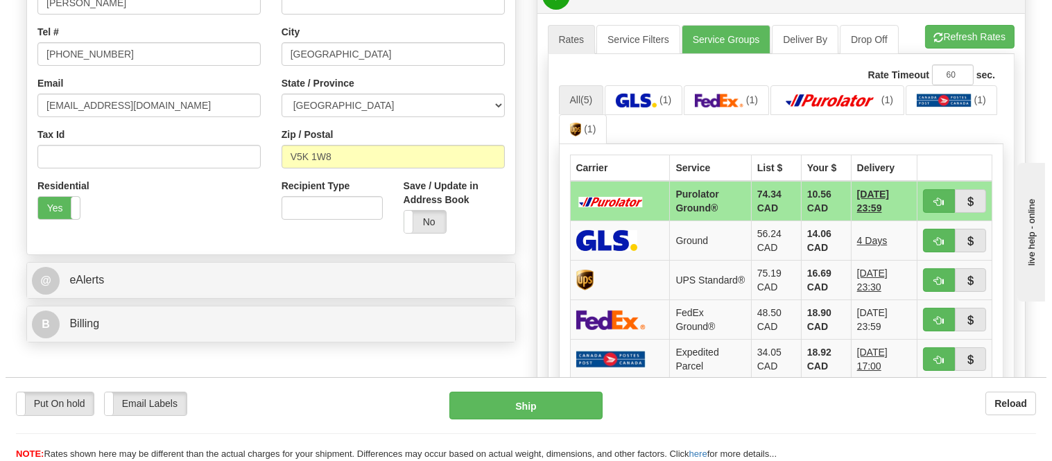
scroll to position [385, 0]
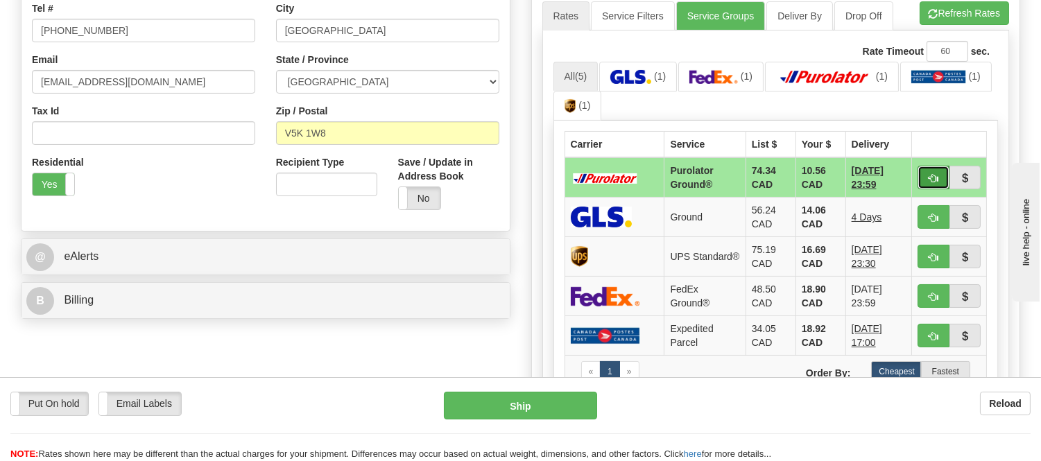
click at [919, 178] on button "button" at bounding box center [933, 178] width 32 height 24
type input "260"
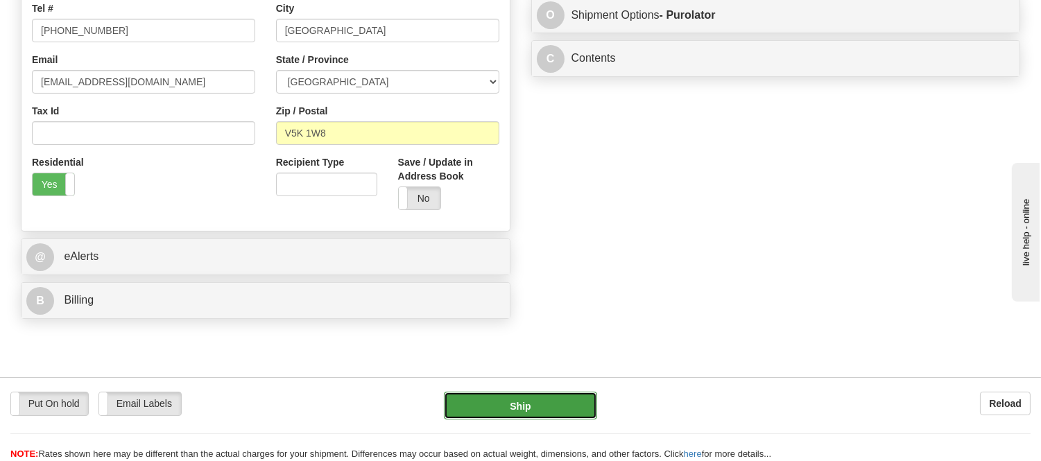
click at [572, 409] on button "Ship" at bounding box center [520, 406] width 153 height 28
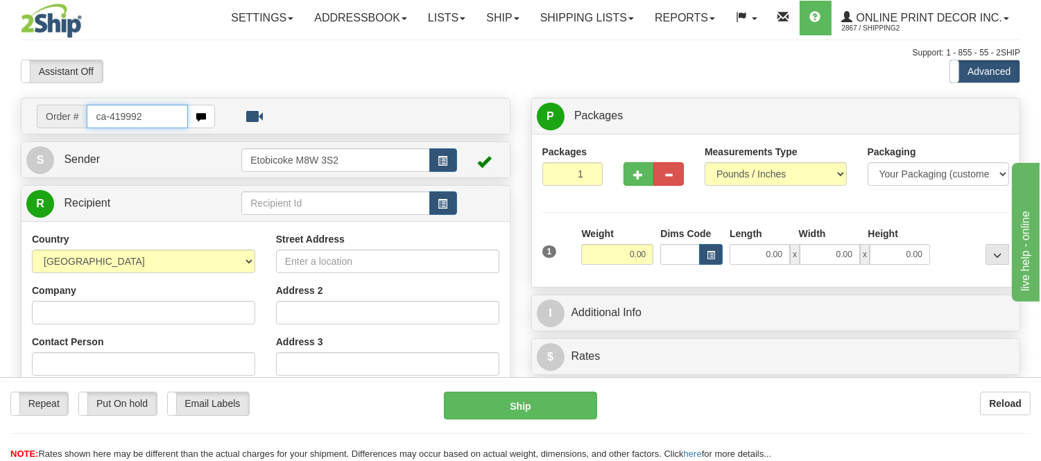
type input "ca-419992"
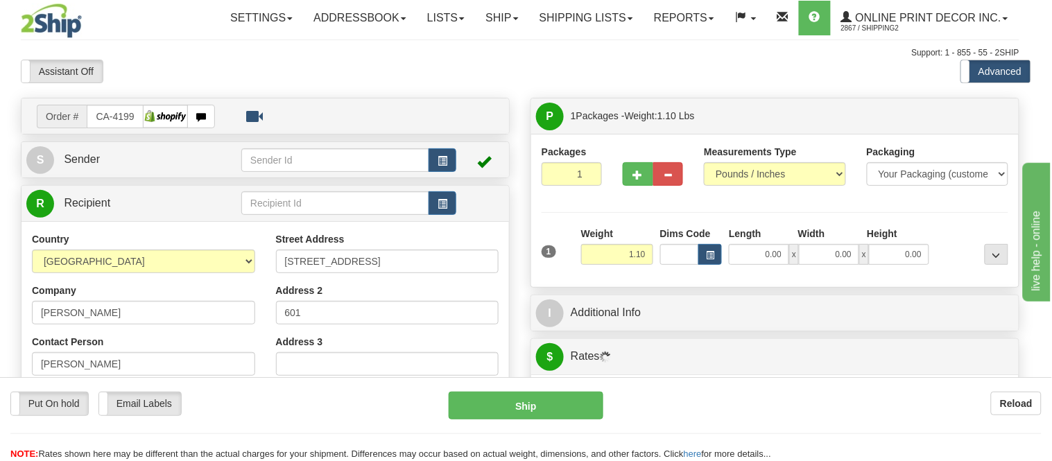
type input "TORONTO"
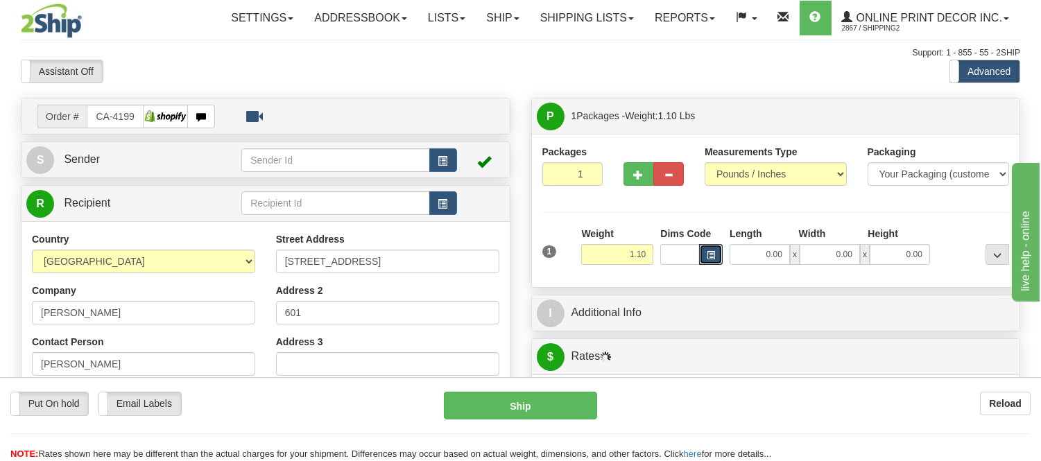
click at [707, 264] on button "button" at bounding box center [711, 254] width 24 height 21
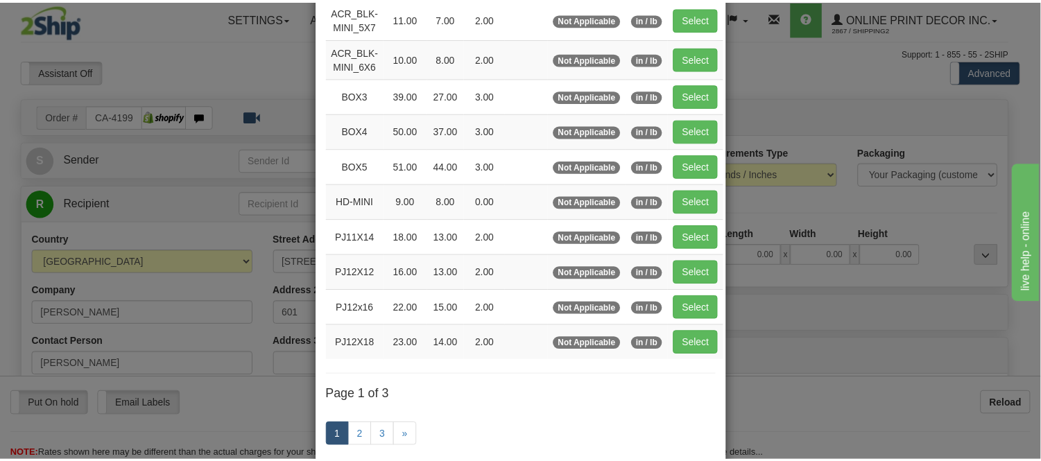
scroll to position [154, 0]
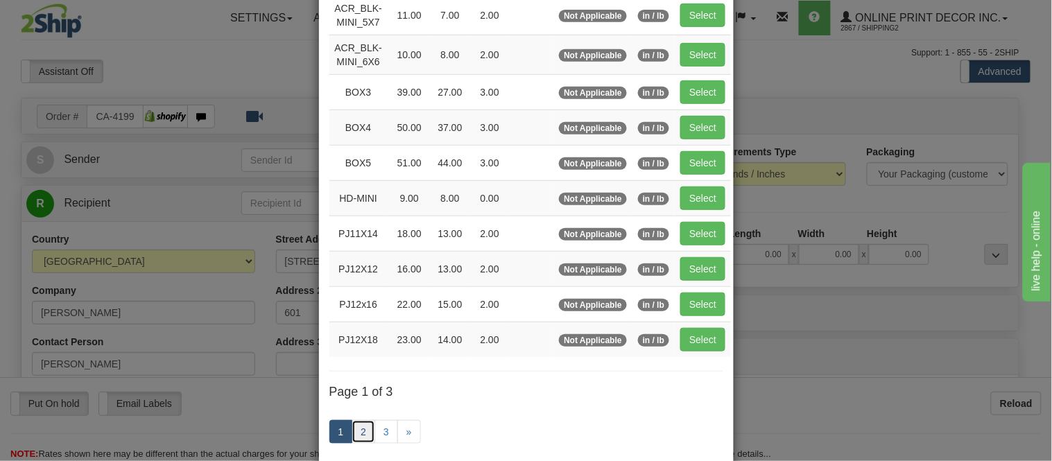
click at [365, 424] on link "2" at bounding box center [364, 432] width 24 height 24
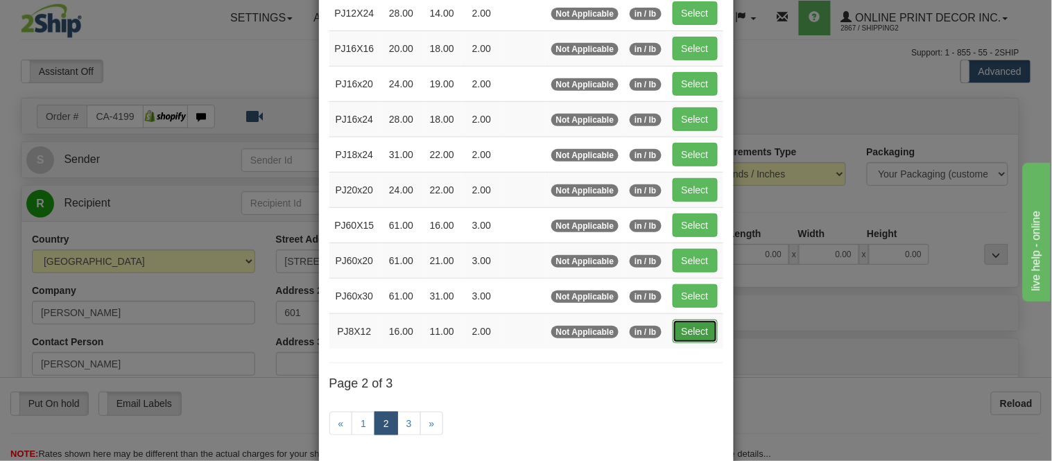
click at [702, 324] on button "Select" at bounding box center [695, 332] width 45 height 24
type input "PJ8X12"
type input "16.00"
type input "11.00"
type input "2.00"
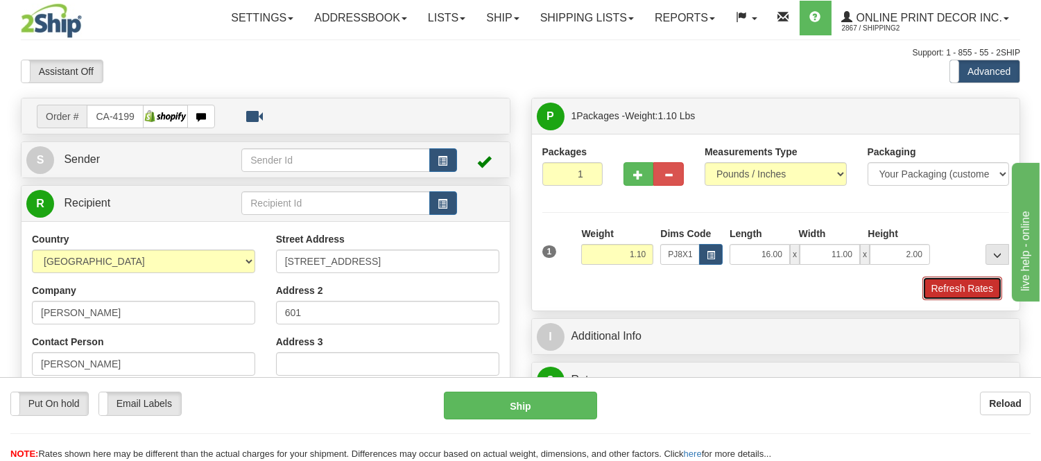
click at [934, 290] on button "Refresh Rates" at bounding box center [962, 289] width 80 height 24
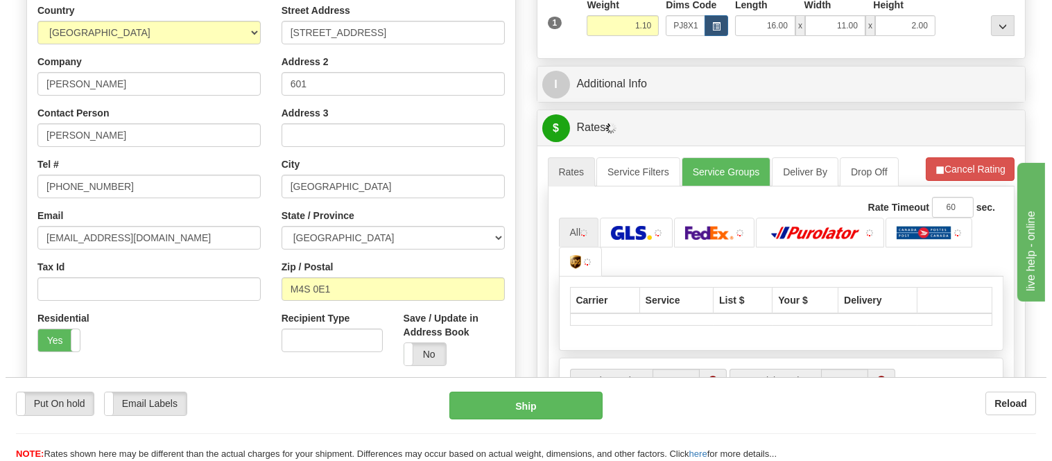
scroll to position [279, 0]
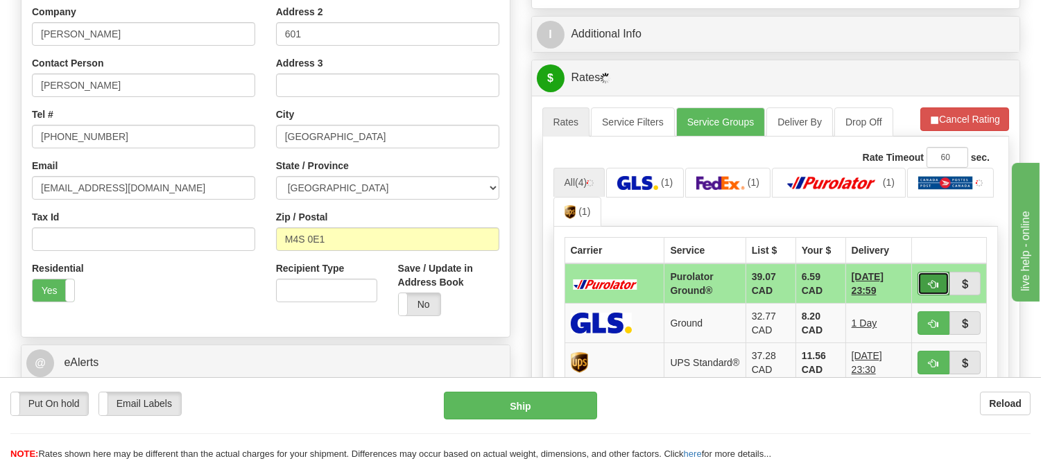
click at [922, 284] on button "button" at bounding box center [933, 284] width 32 height 24
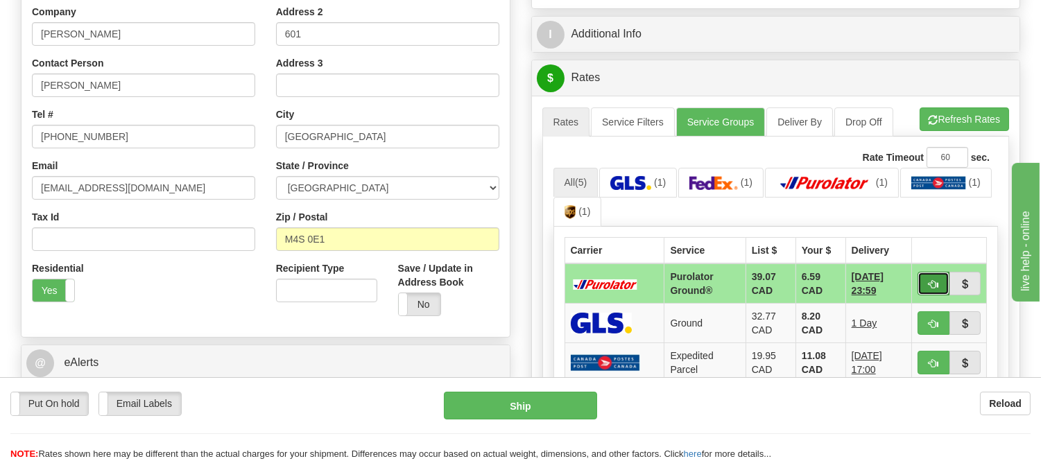
click at [925, 286] on button "button" at bounding box center [933, 284] width 32 height 24
type input "260"
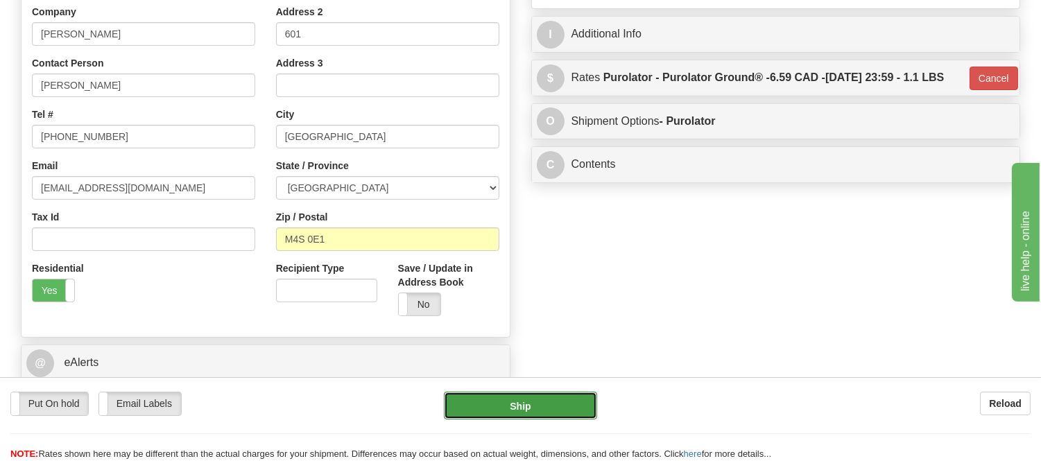
click at [517, 399] on button "Ship" at bounding box center [520, 406] width 153 height 28
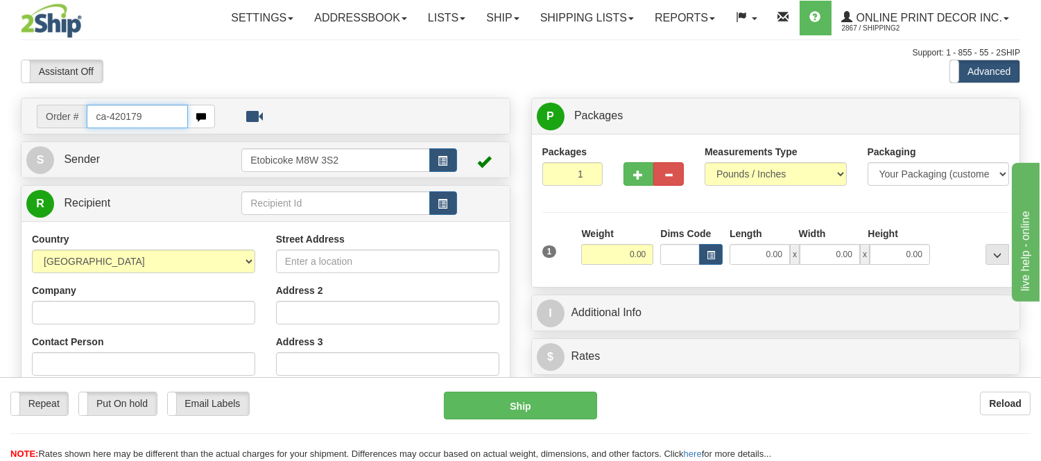
type input "ca-420179"
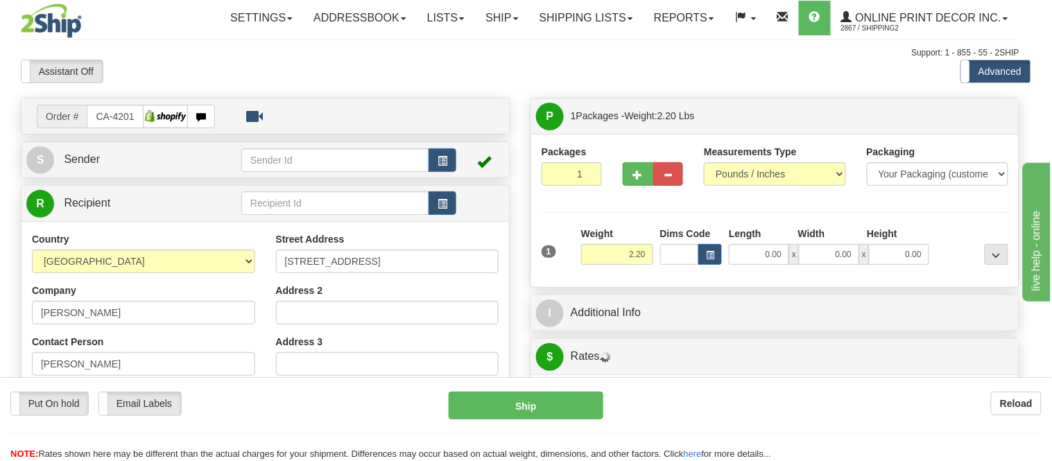
type input "HEADINGLEY"
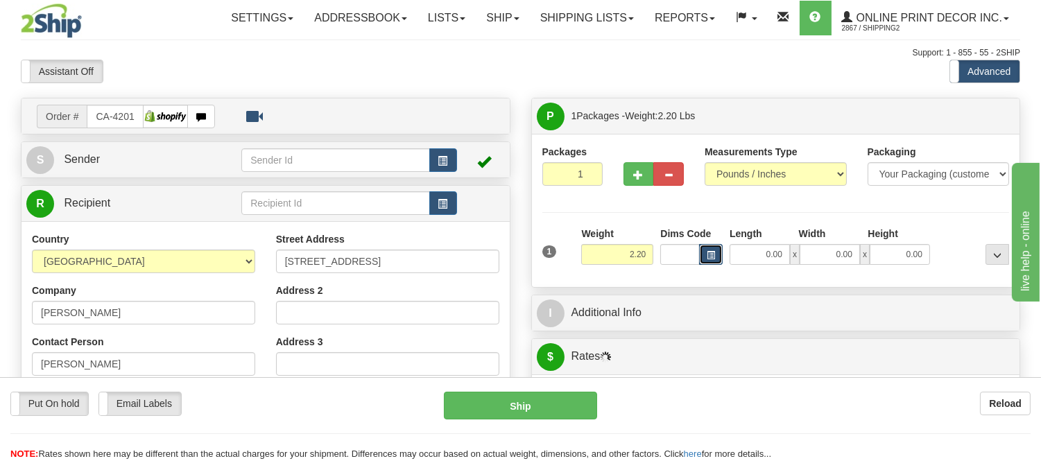
click at [711, 259] on span "button" at bounding box center [710, 256] width 8 height 8
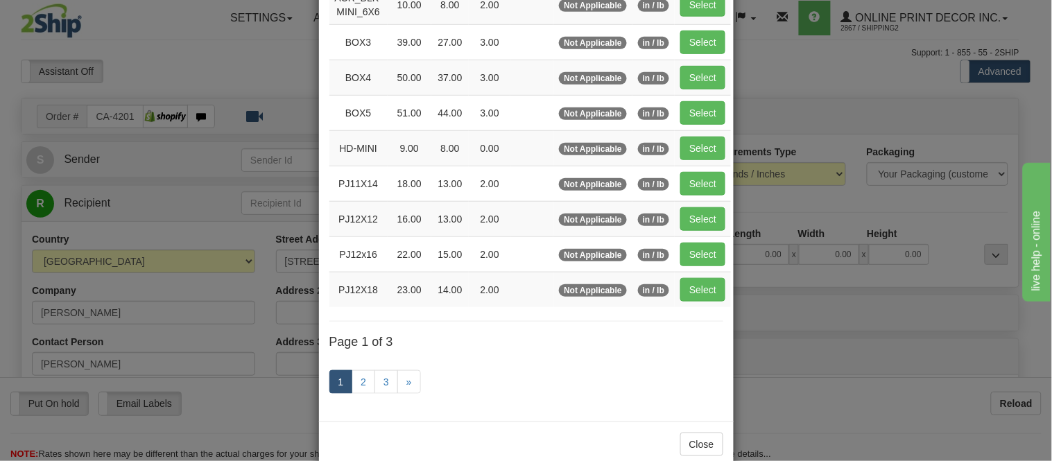
scroll to position [231, 0]
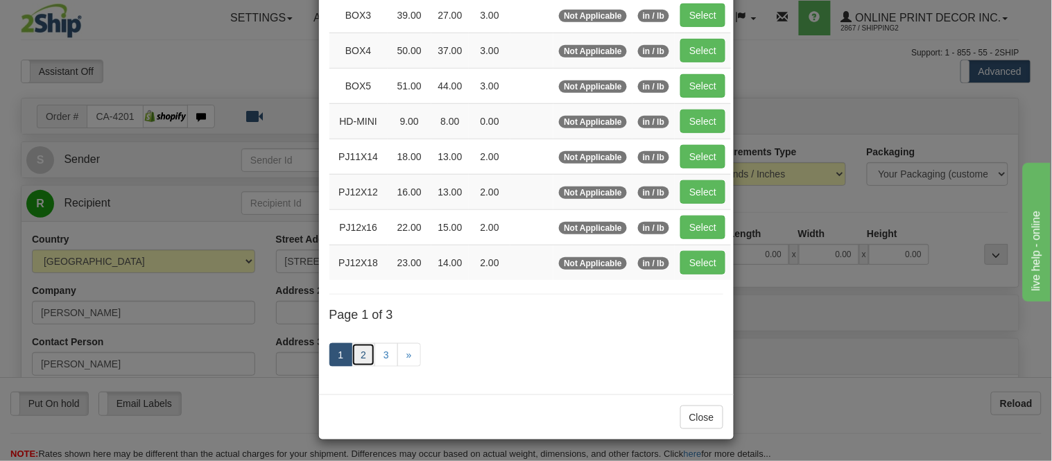
click at [363, 359] on link "2" at bounding box center [364, 355] width 24 height 24
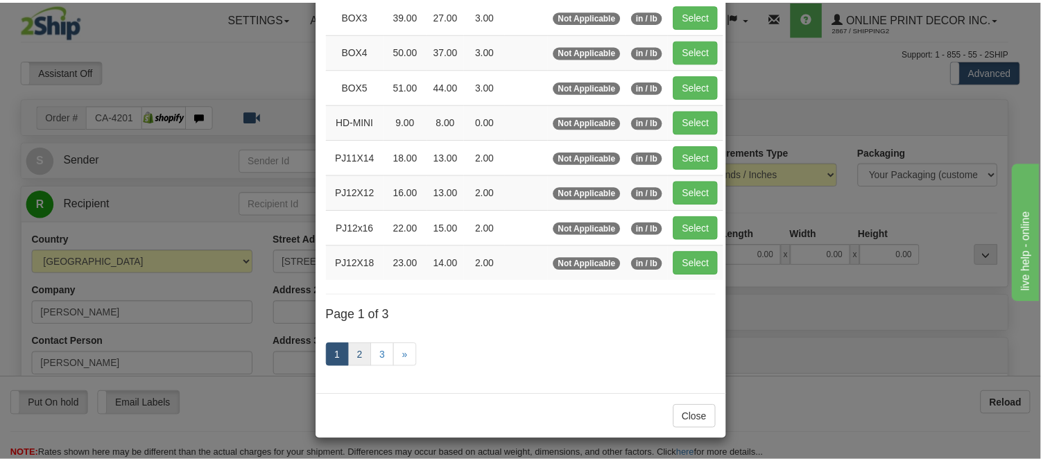
scroll to position [225, 0]
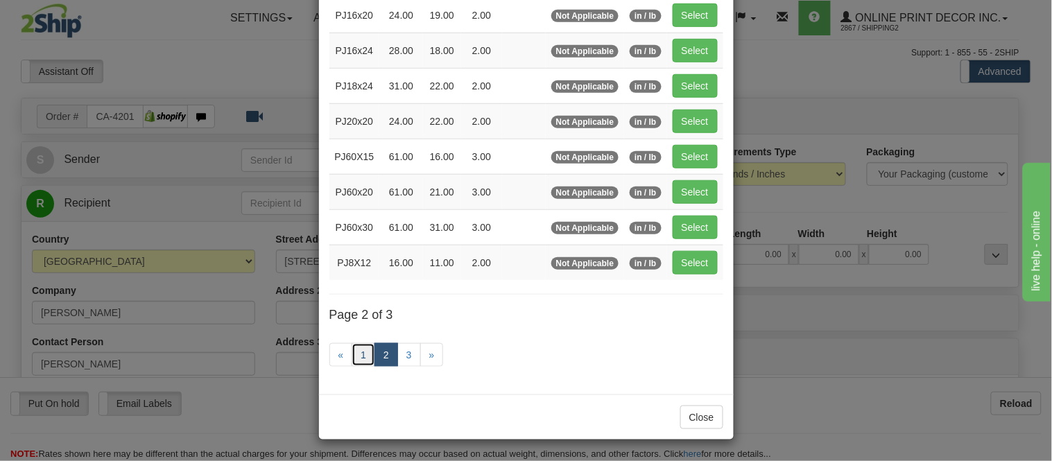
click at [356, 352] on link "1" at bounding box center [364, 355] width 24 height 24
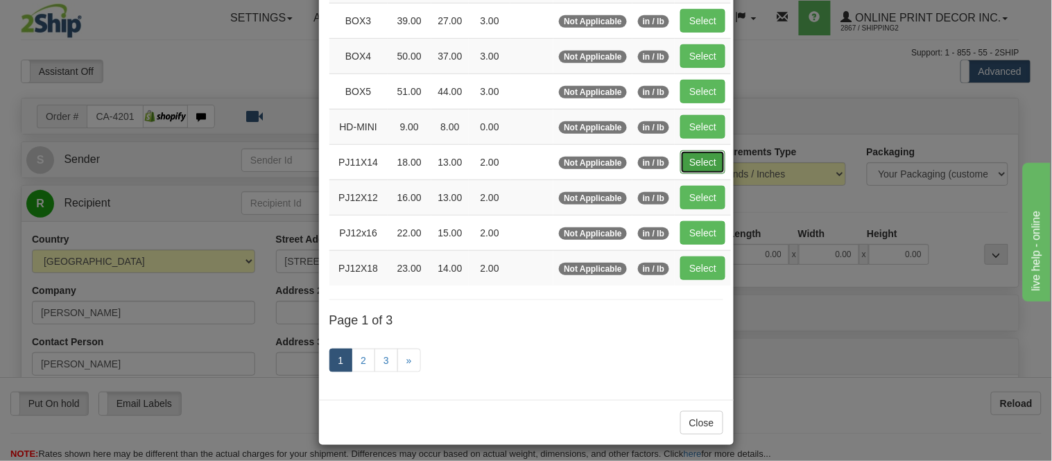
click at [688, 171] on button "Select" at bounding box center [702, 162] width 45 height 24
type input "PJ11X14"
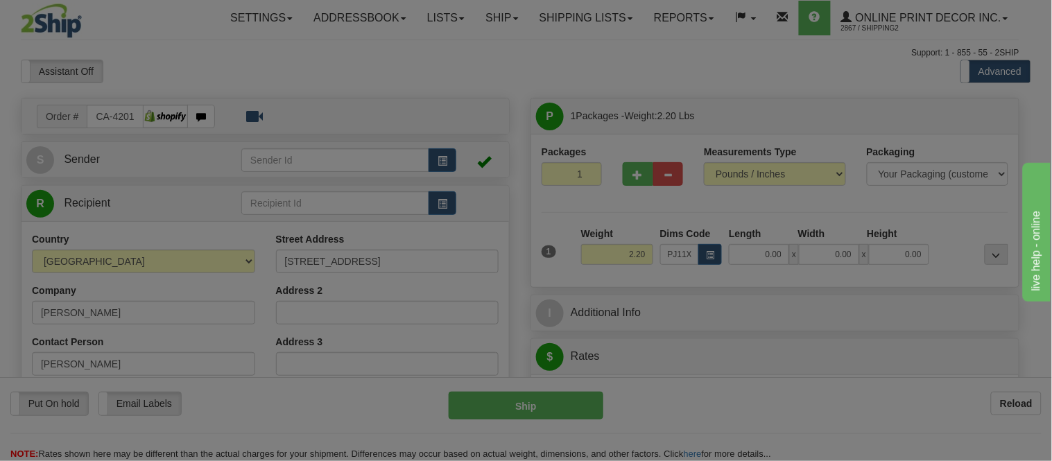
type input "18.00"
type input "13.00"
type input "2.00"
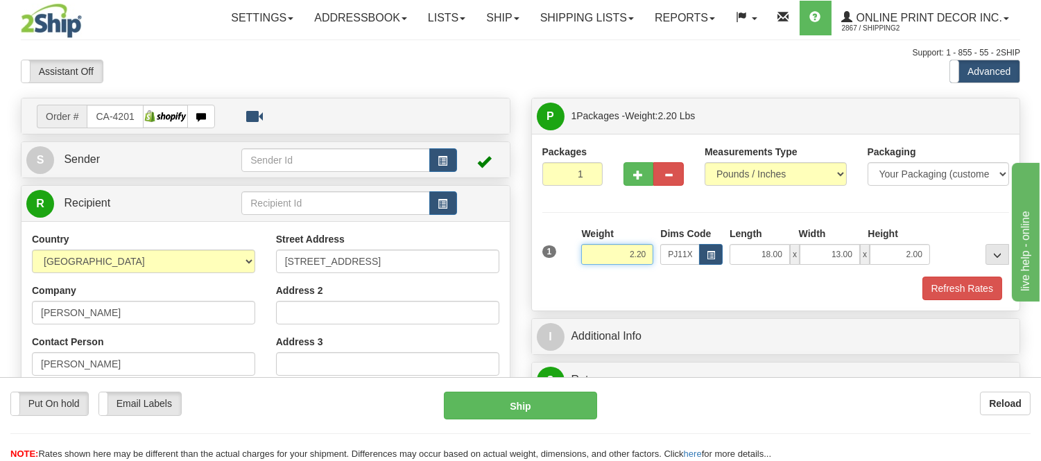
drag, startPoint x: 652, startPoint y: 259, endPoint x: 582, endPoint y: 298, distance: 79.8
click at [582, 298] on div "1 Weight 2.20 Dims Code PJ11X14 Length Width Height x x" at bounding box center [775, 263] width 467 height 73
type input "3.98"
drag, startPoint x: 926, startPoint y: 248, endPoint x: 889, endPoint y: 267, distance: 41.6
click at [889, 267] on div "1 Weight 3.98 Dims Code x x" at bounding box center [776, 251] width 474 height 49
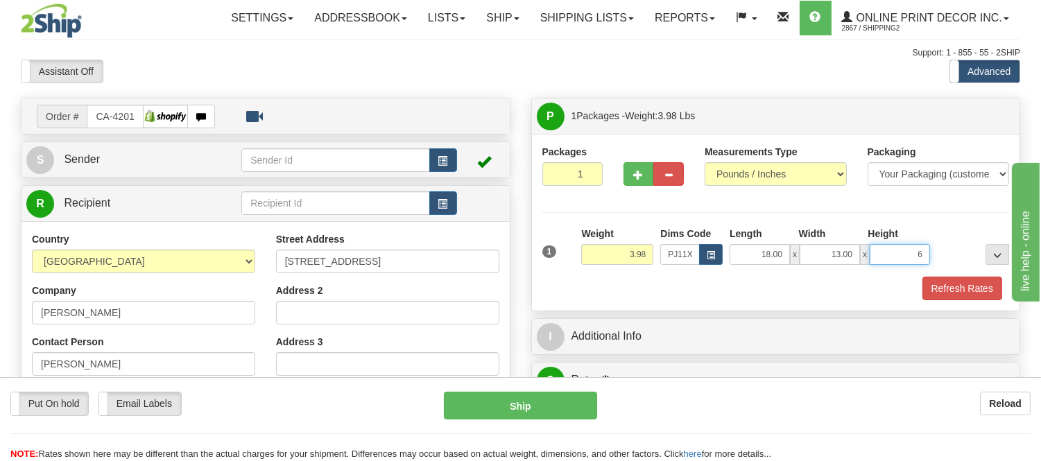
type input "6.00"
click at [991, 280] on button "Refresh Rates" at bounding box center [962, 289] width 80 height 24
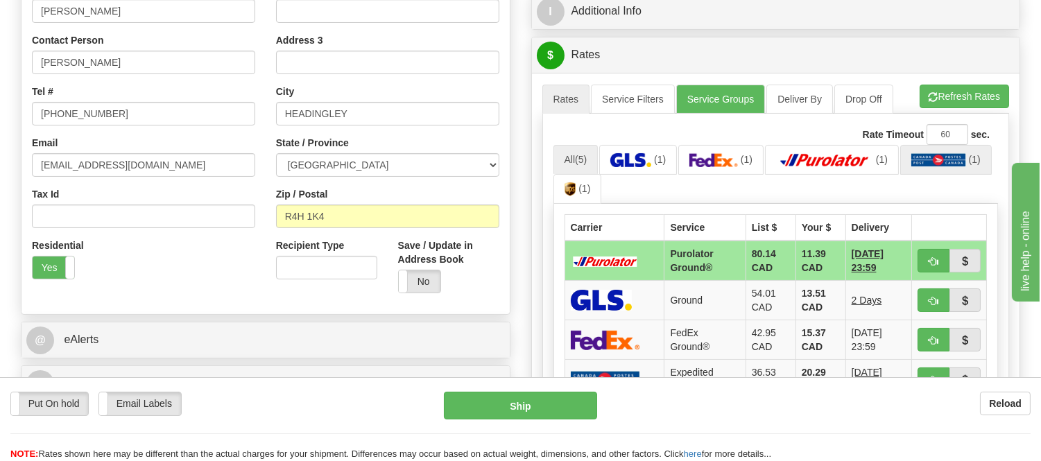
scroll to position [385, 0]
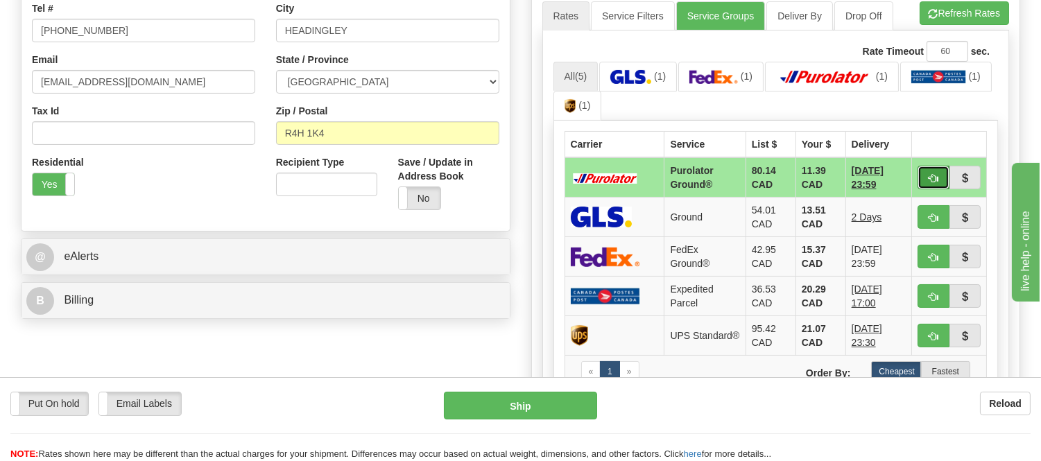
click at [926, 173] on button "button" at bounding box center [933, 178] width 32 height 24
type input "260"
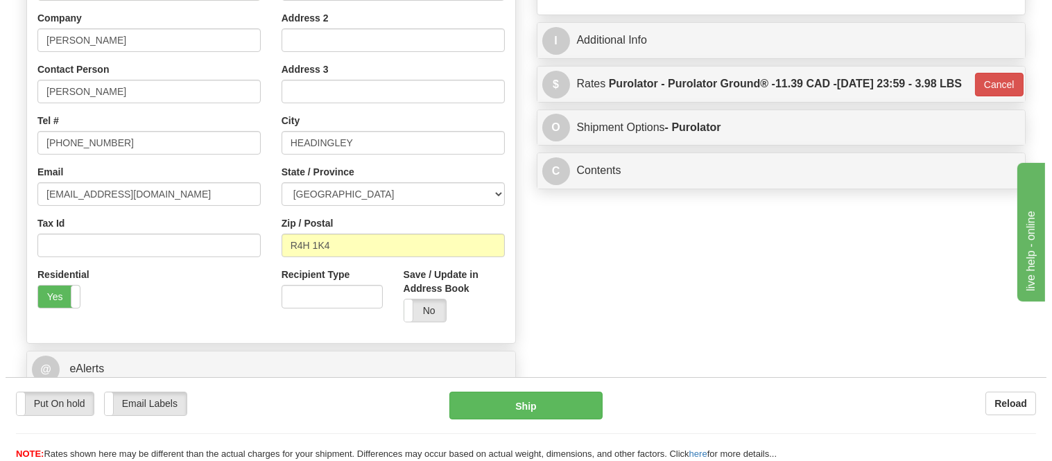
scroll to position [154, 0]
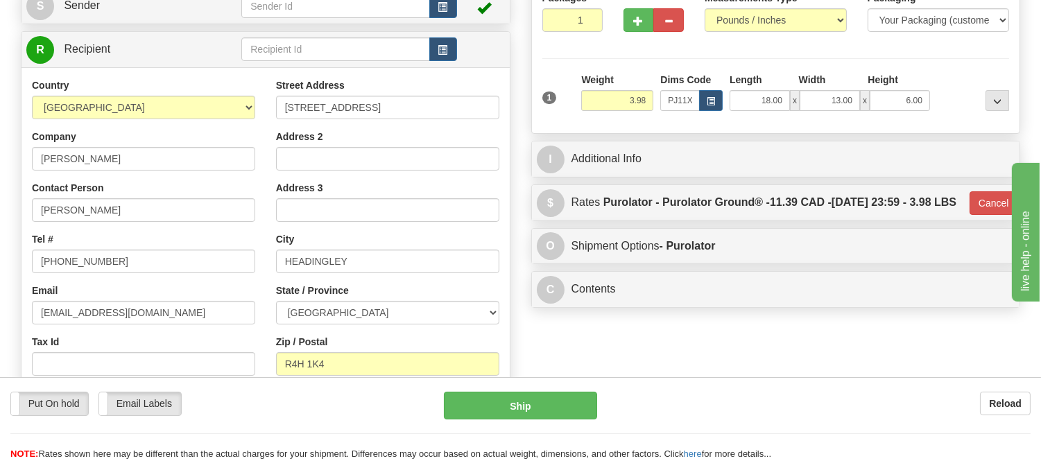
click at [542, 422] on div "Put On hold Put On hold Email Labels Email Labels Edit Reload Ship" at bounding box center [520, 426] width 1041 height 69
click at [546, 404] on button "Ship" at bounding box center [520, 406] width 153 height 28
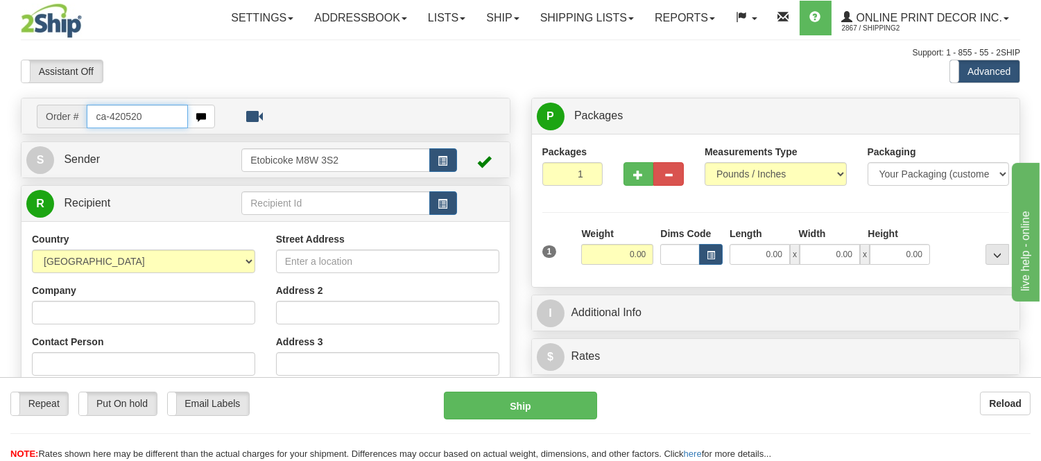
type input "ca-420520"
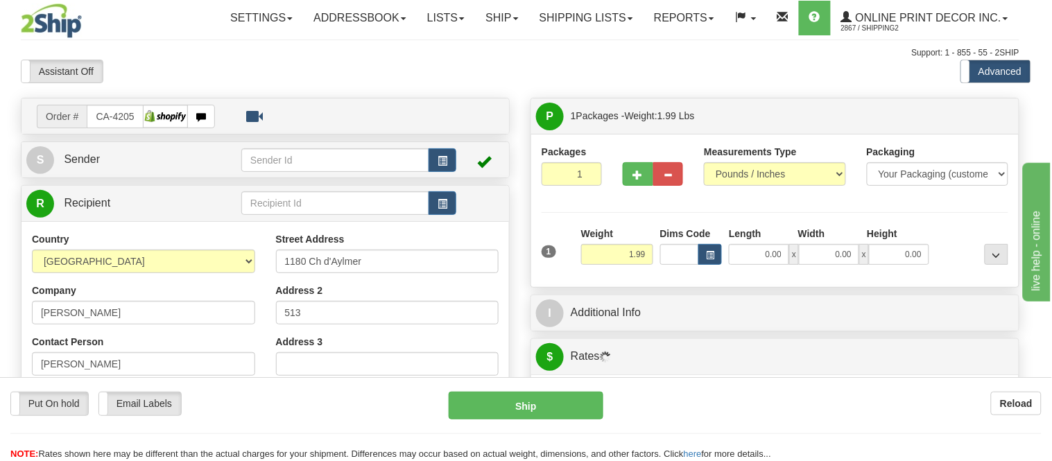
type input "GATINEAU"
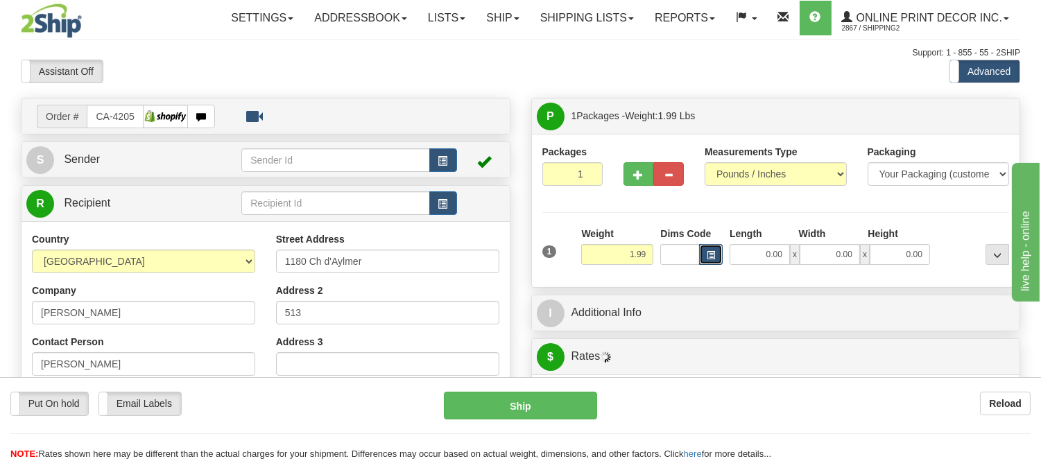
click at [705, 257] on button "button" at bounding box center [711, 254] width 24 height 21
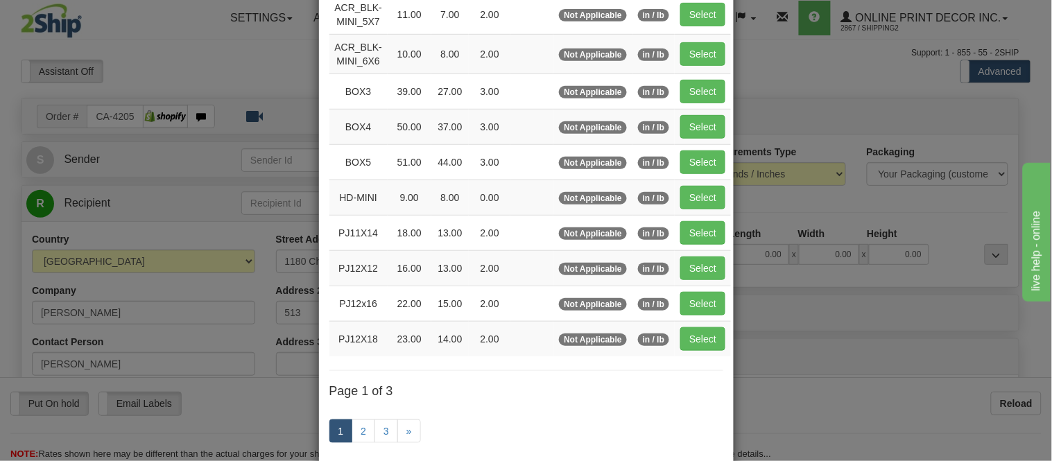
scroll to position [231, 0]
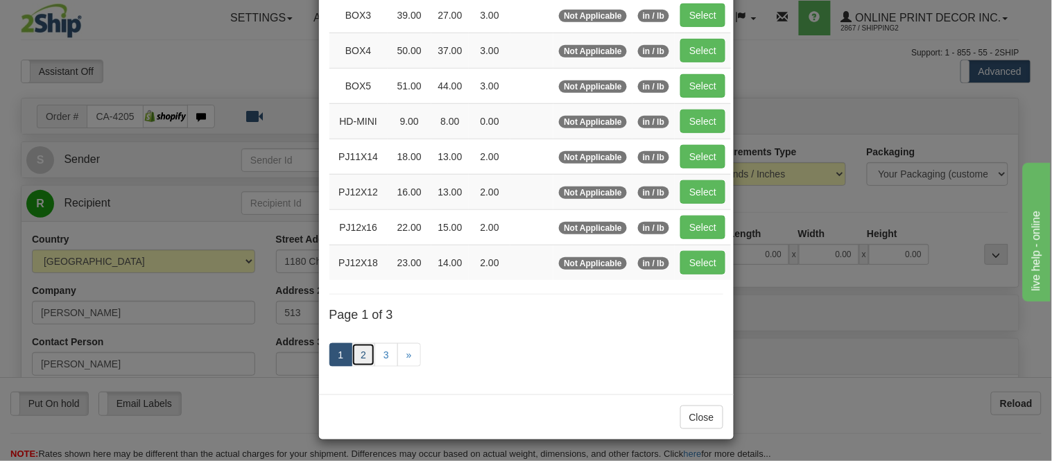
click at [352, 363] on link "2" at bounding box center [364, 355] width 24 height 24
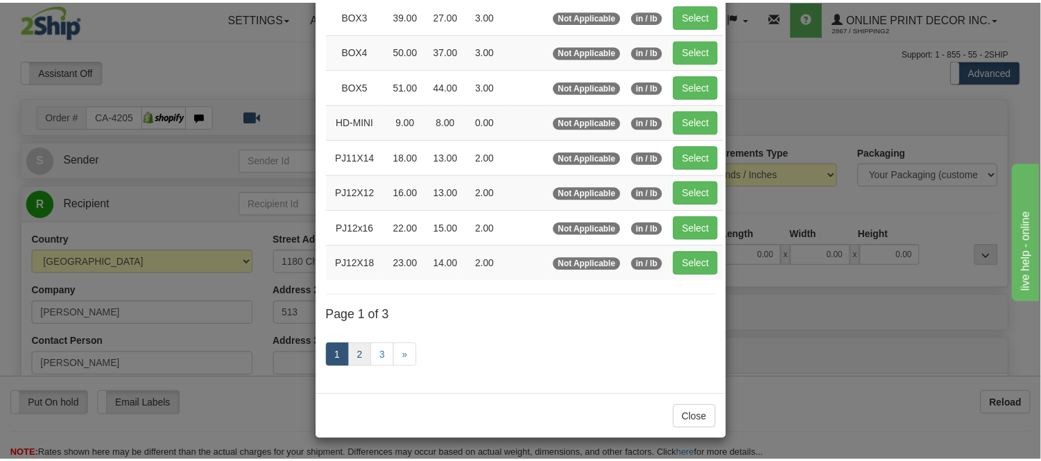
scroll to position [225, 0]
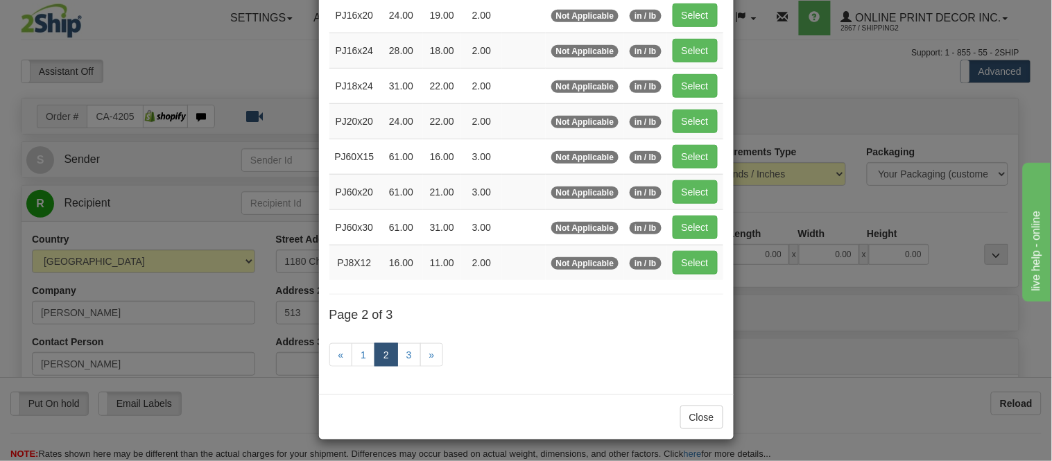
click at [667, 9] on td "Select" at bounding box center [695, 14] width 56 height 35
click at [673, 7] on button "Select" at bounding box center [695, 15] width 45 height 24
type input "PJ16x20"
type input "24.00"
type input "19.00"
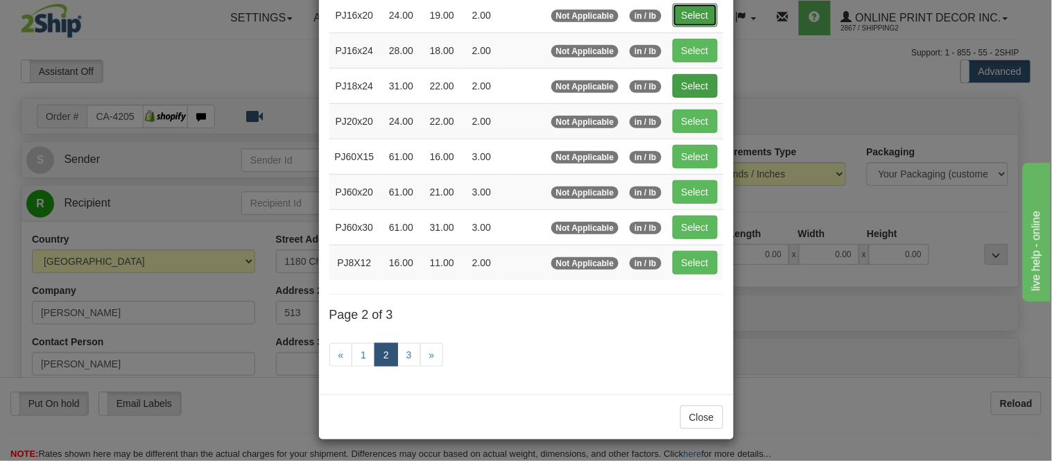
type input "2.00"
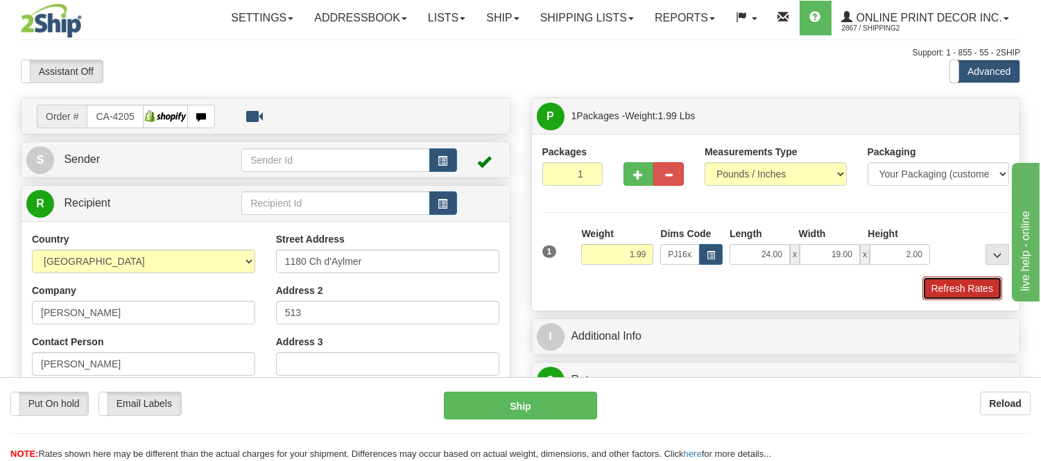
click at [931, 282] on button "Refresh Rates" at bounding box center [962, 289] width 80 height 24
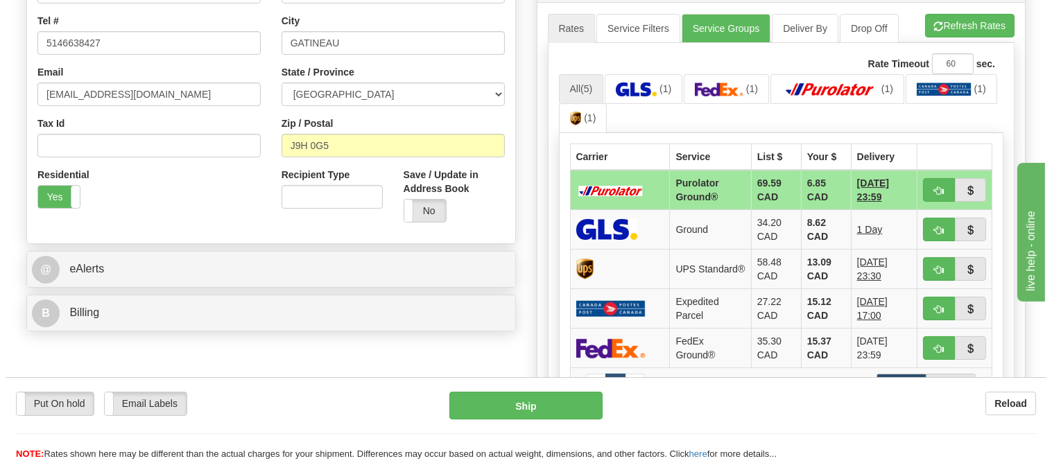
scroll to position [462, 0]
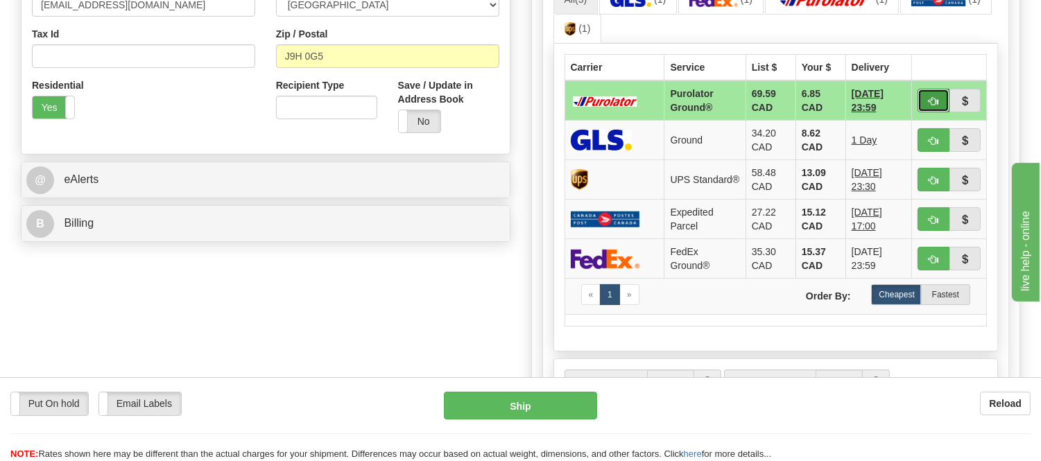
click at [934, 102] on span "button" at bounding box center [933, 101] width 10 height 9
type input "260"
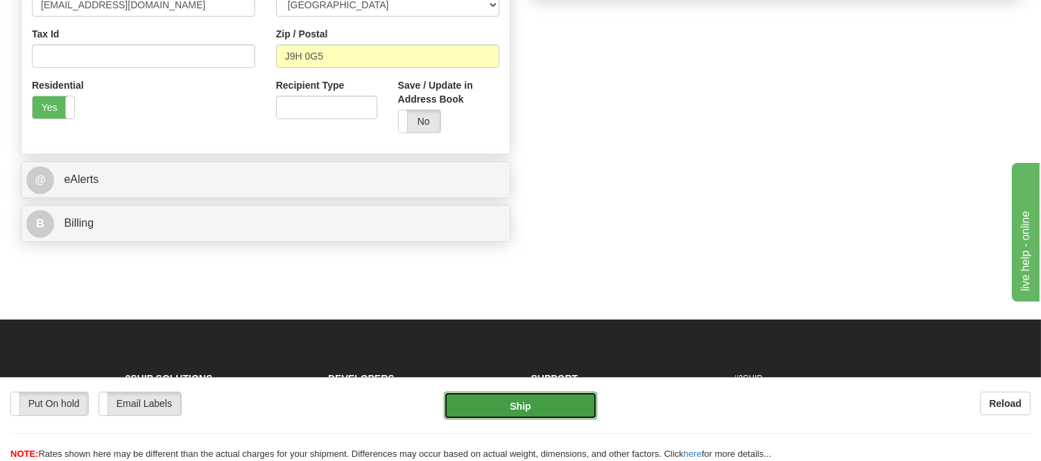
click at [521, 403] on button "Ship" at bounding box center [520, 406] width 153 height 28
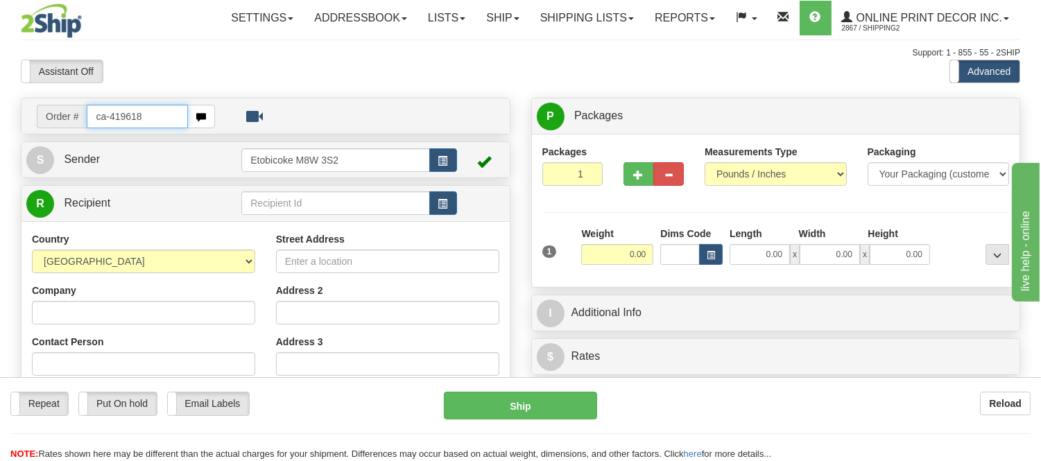
type input "ca-419618"
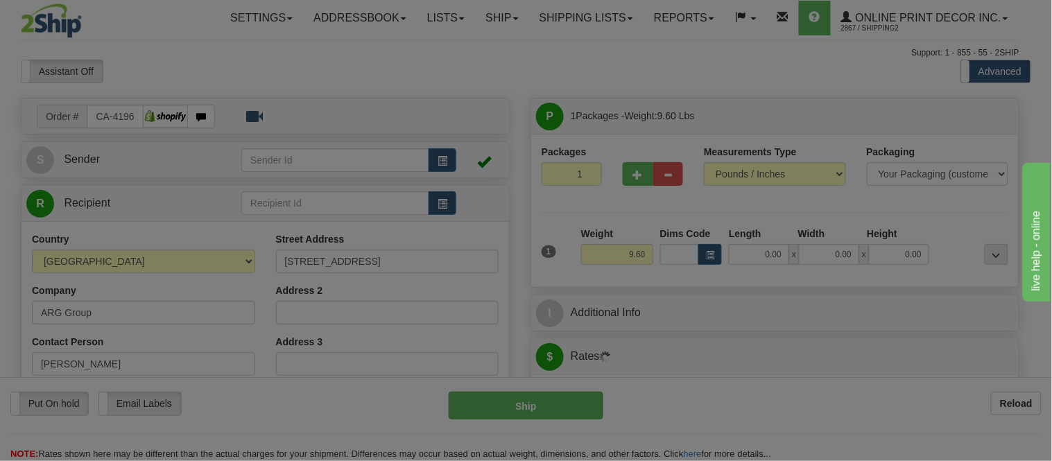
type input "CONCORD"
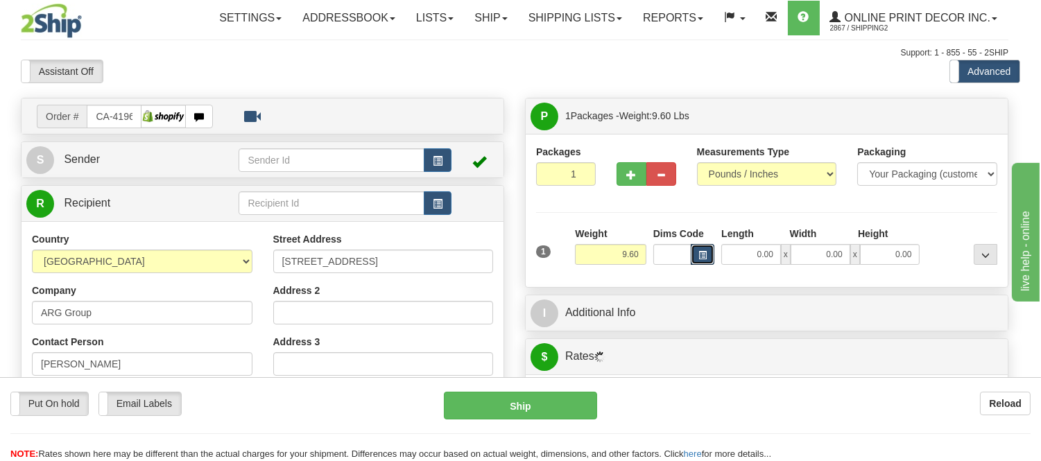
click at [706, 257] on span "button" at bounding box center [702, 256] width 8 height 8
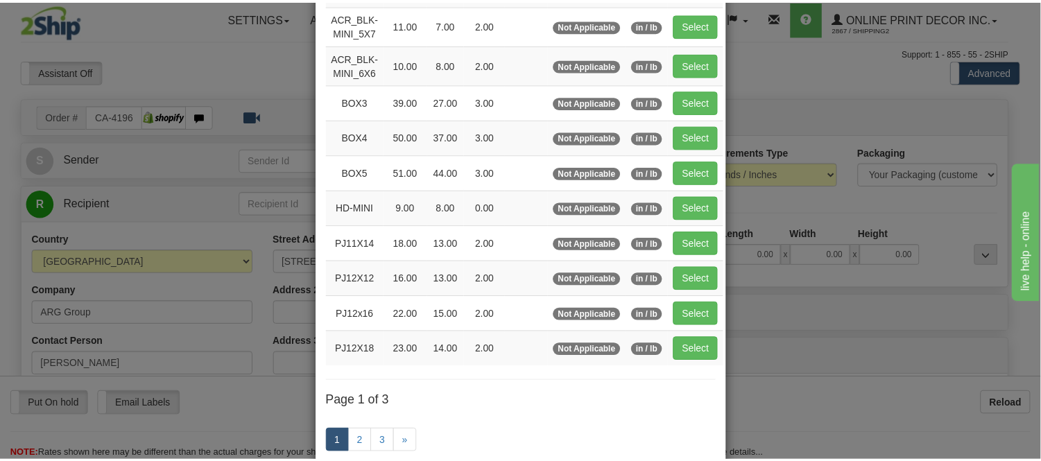
scroll to position [154, 0]
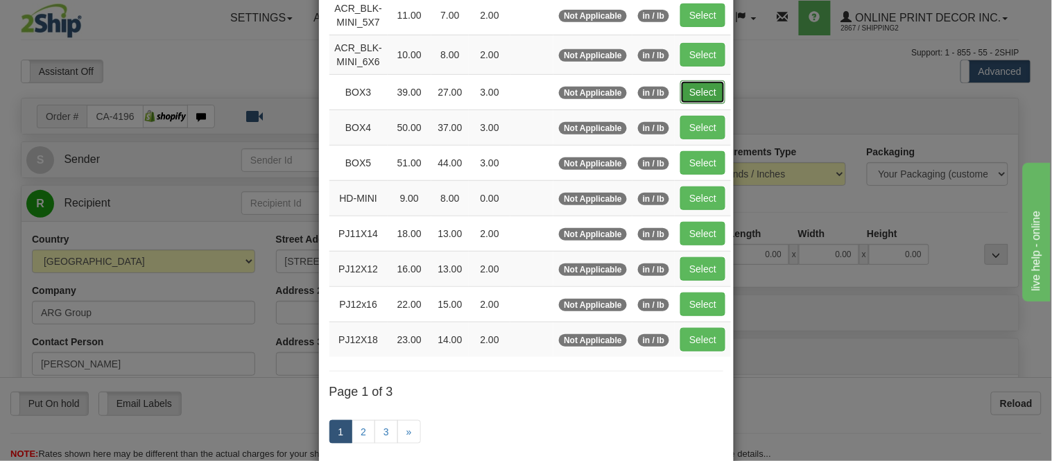
click at [696, 88] on button "Select" at bounding box center [702, 92] width 45 height 24
type input "BOX3"
type input "39.00"
type input "27.00"
type input "3.00"
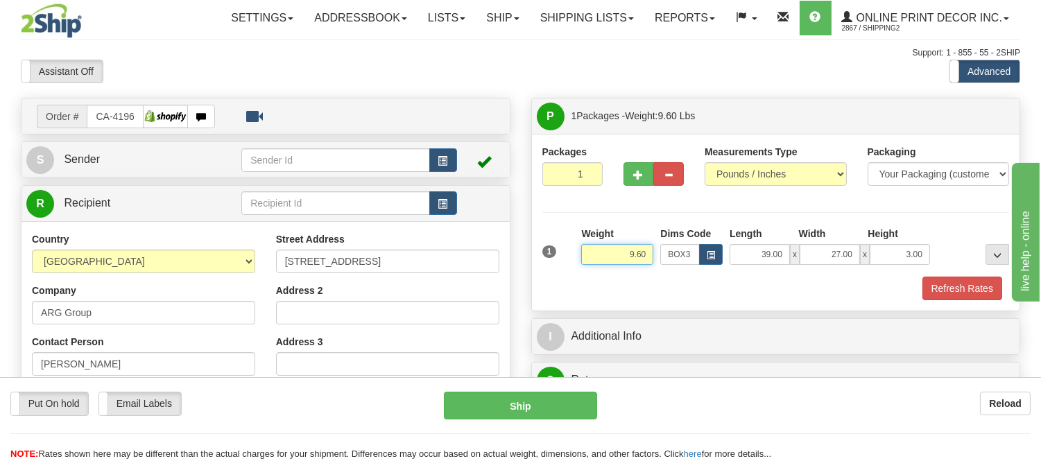
drag, startPoint x: 649, startPoint y: 257, endPoint x: 591, endPoint y: 257, distance: 58.2
click at [591, 257] on input "9.60" at bounding box center [617, 254] width 72 height 21
type input "7.98"
click at [632, 165] on div at bounding box center [653, 165] width 60 height 41
click at [630, 174] on button "button" at bounding box center [638, 174] width 31 height 24
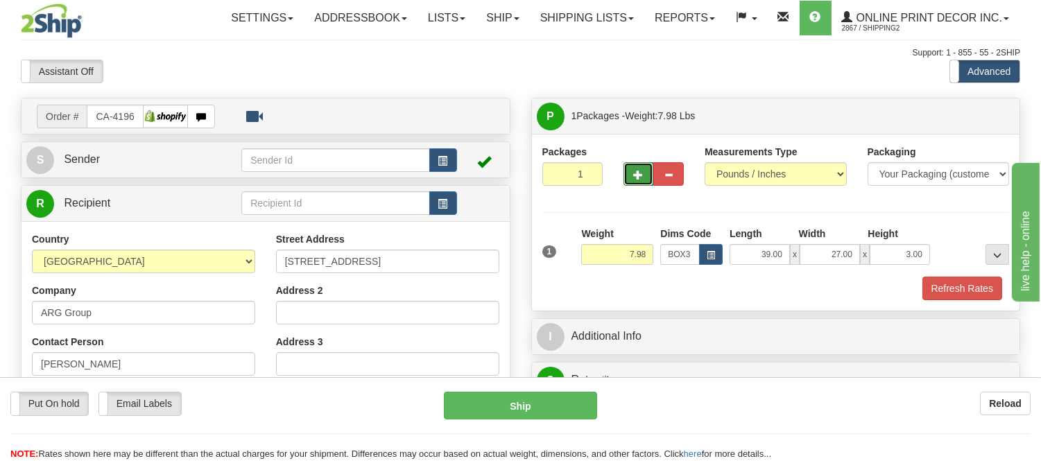
radio input "true"
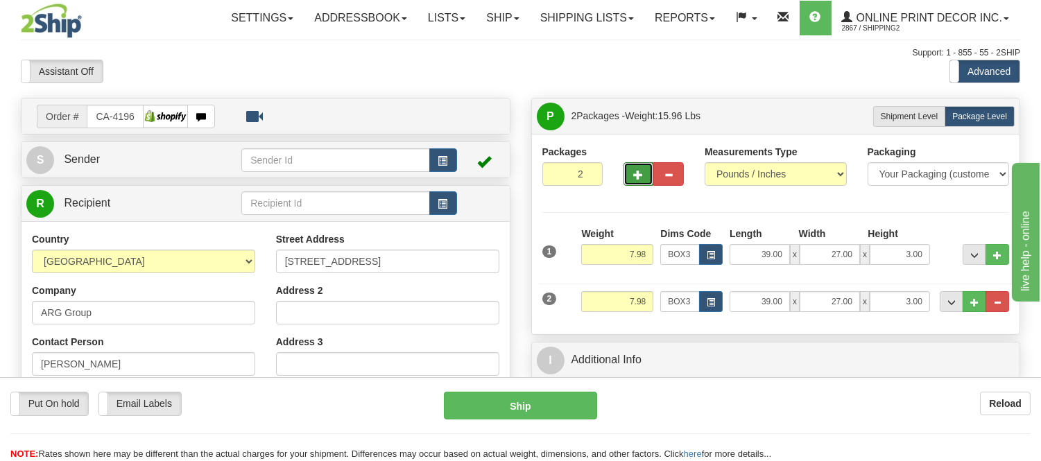
click at [630, 174] on button "button" at bounding box center [638, 174] width 31 height 24
type input "3"
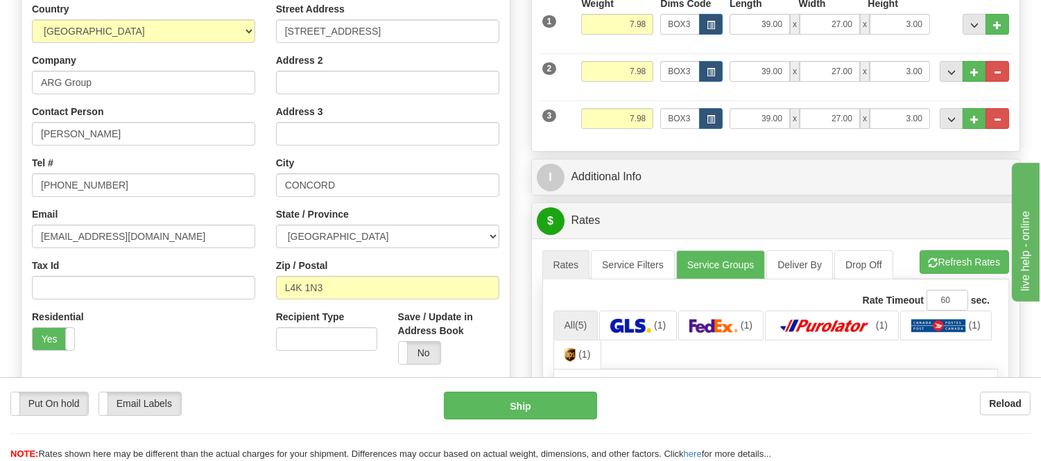
scroll to position [231, 0]
click at [939, 268] on button "Refresh Rates" at bounding box center [963, 262] width 89 height 24
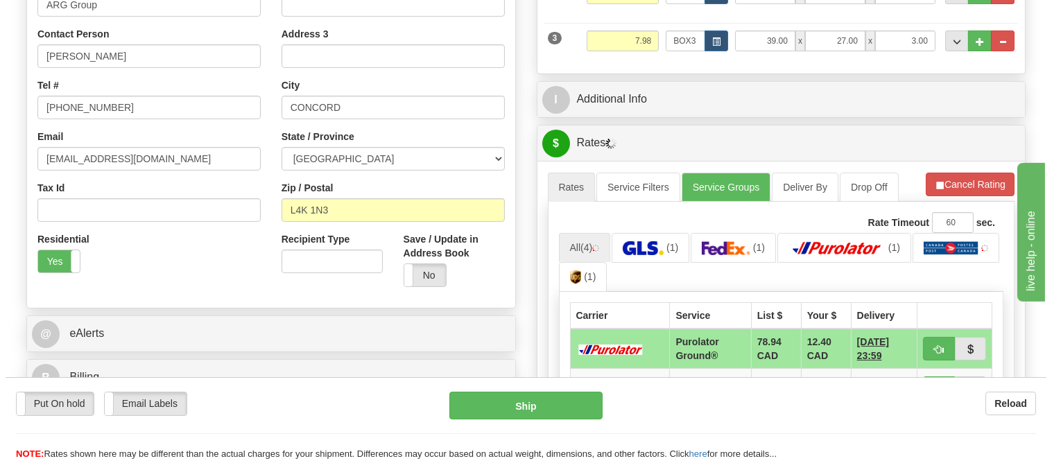
scroll to position [385, 0]
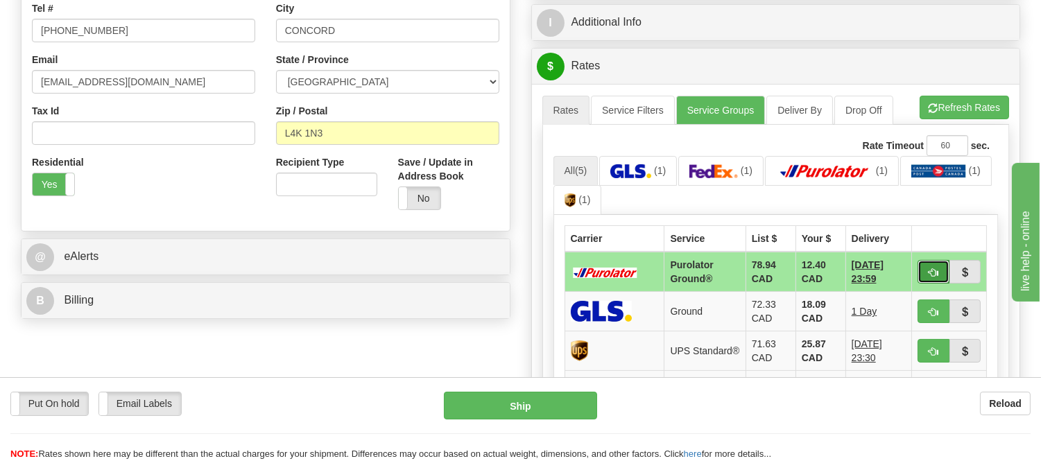
click at [922, 269] on button "button" at bounding box center [933, 272] width 32 height 24
type input "260"
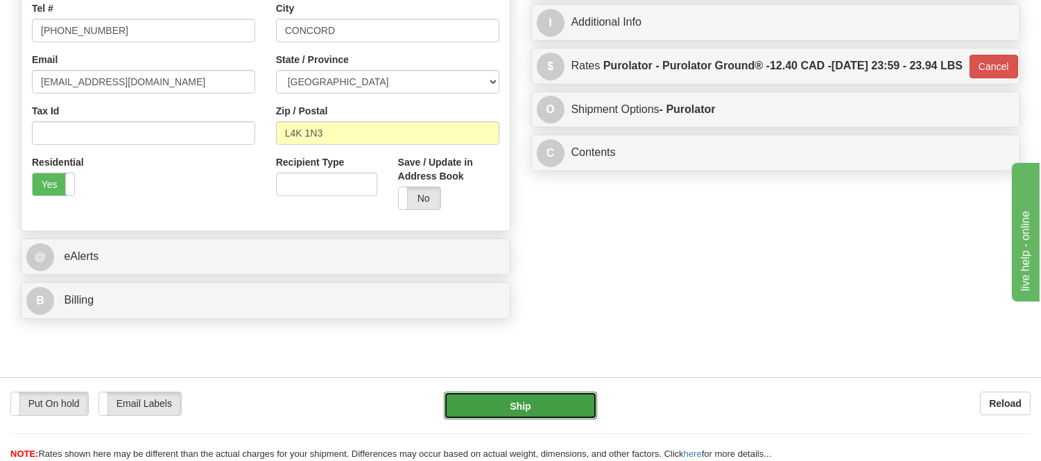
click at [520, 411] on button "Ship" at bounding box center [520, 406] width 153 height 28
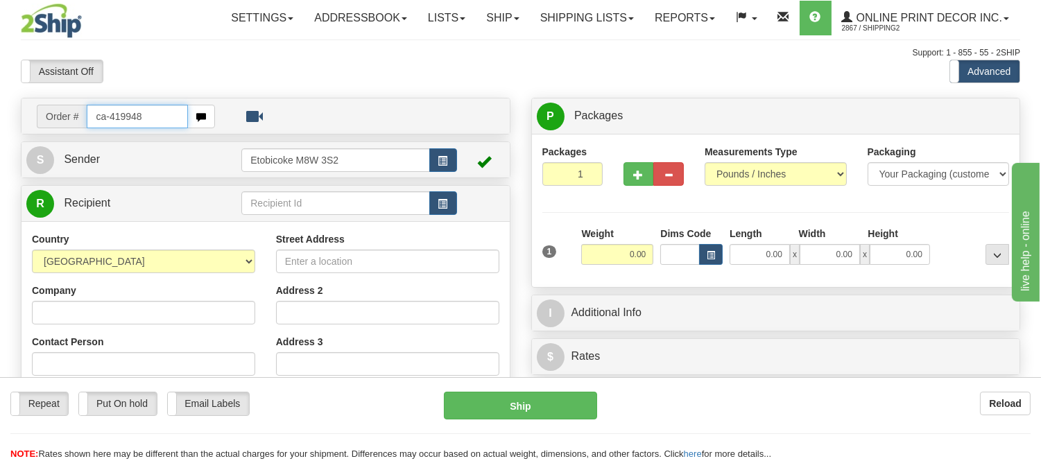
type input "ca-419948"
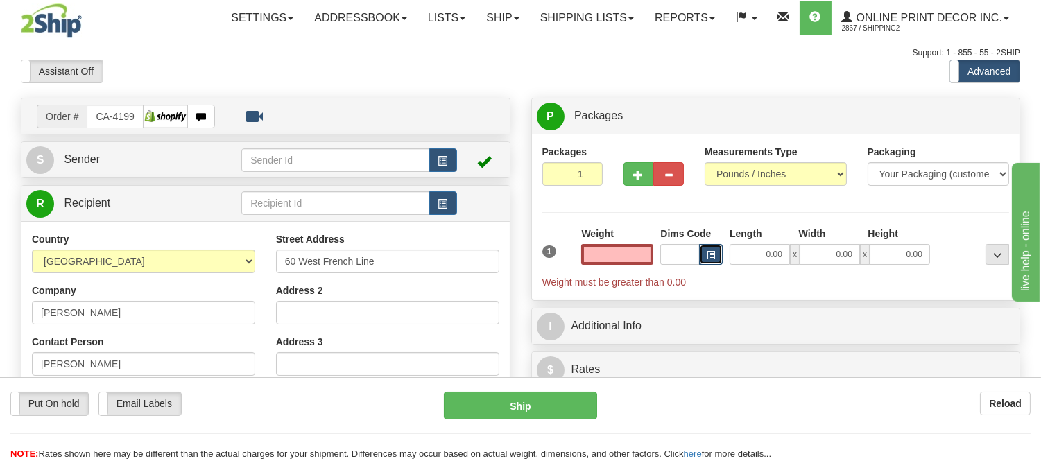
type input "PORT LAMBTON"
type input "0.00"
click at [715, 253] on button "button" at bounding box center [711, 254] width 24 height 21
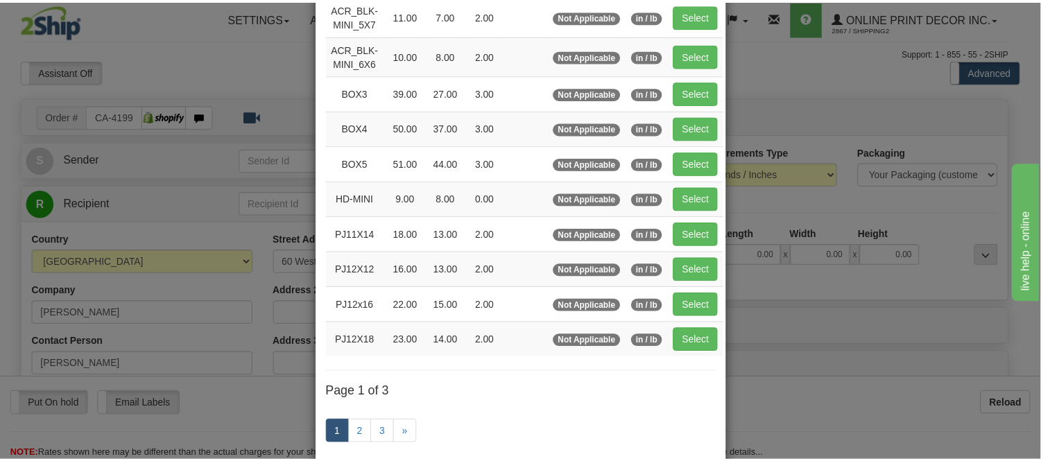
scroll to position [154, 0]
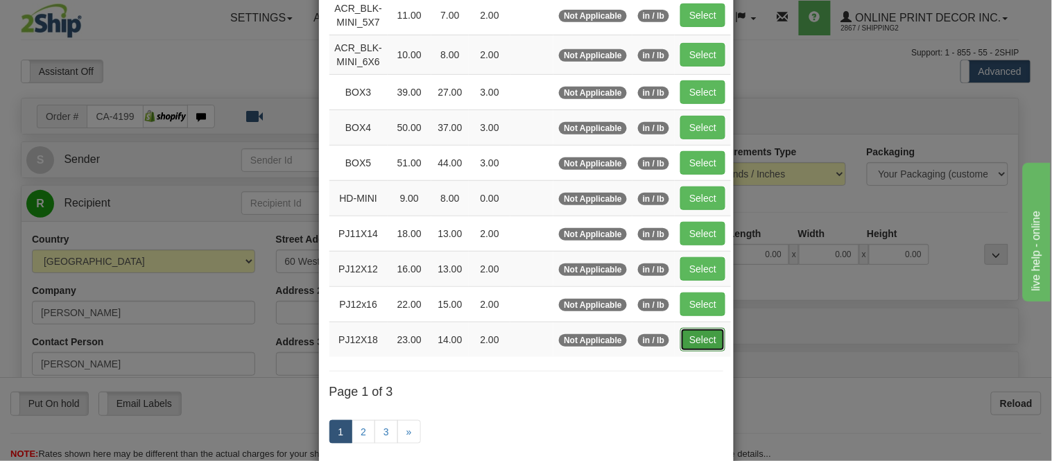
click at [691, 336] on button "Select" at bounding box center [702, 340] width 45 height 24
type input "PJ12X18"
type input "23.00"
type input "14.00"
type input "2.00"
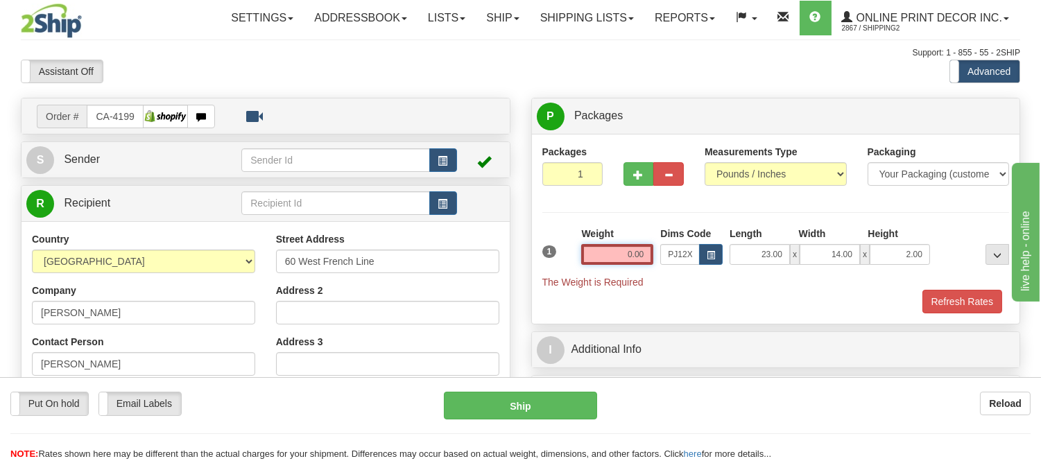
drag, startPoint x: 648, startPoint y: 250, endPoint x: 565, endPoint y: 264, distance: 83.7
click at [565, 264] on div "1 Weight 0.00 Dims Code x x" at bounding box center [776, 258] width 474 height 62
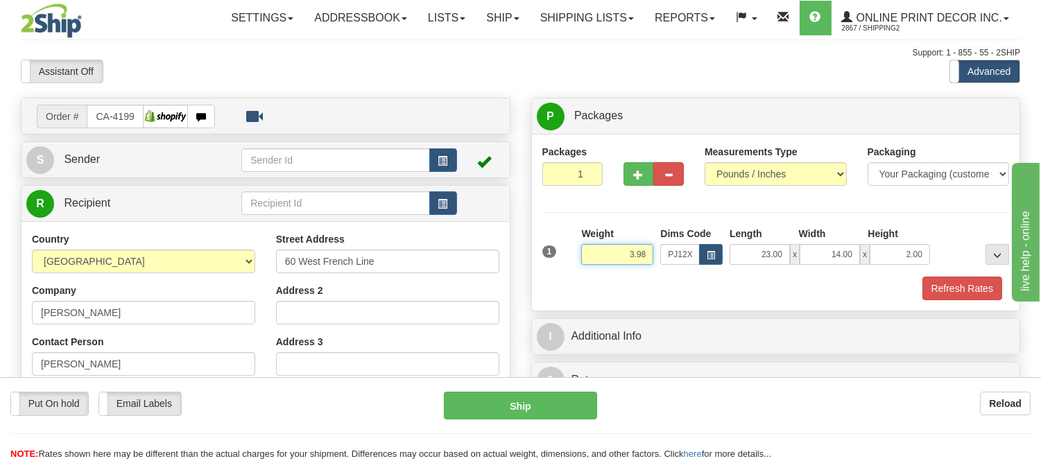
drag, startPoint x: 647, startPoint y: 252, endPoint x: 572, endPoint y: 254, distance: 74.9
click at [572, 254] on div "1 Weight 3.98 Dims Code x x" at bounding box center [776, 251] width 474 height 49
type input "2.20"
click at [934, 297] on button "Refresh Rates" at bounding box center [962, 289] width 80 height 24
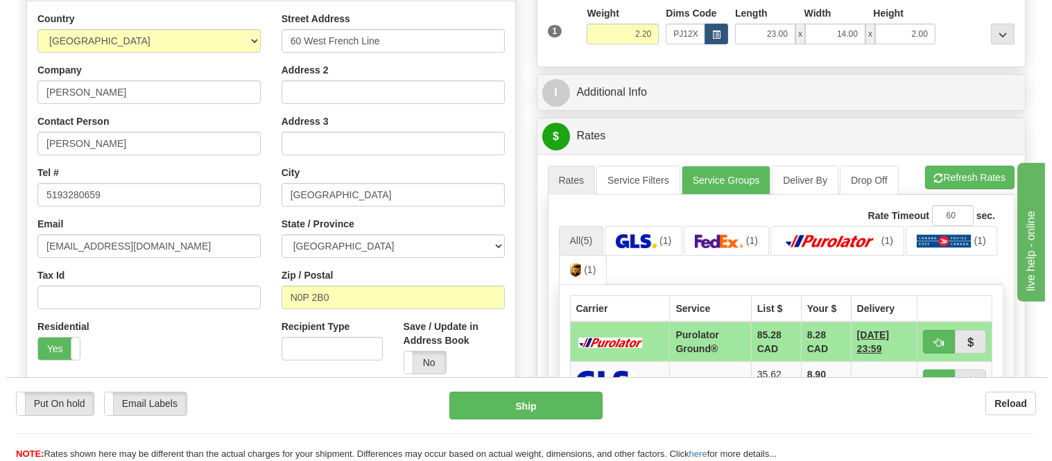
scroll to position [308, 0]
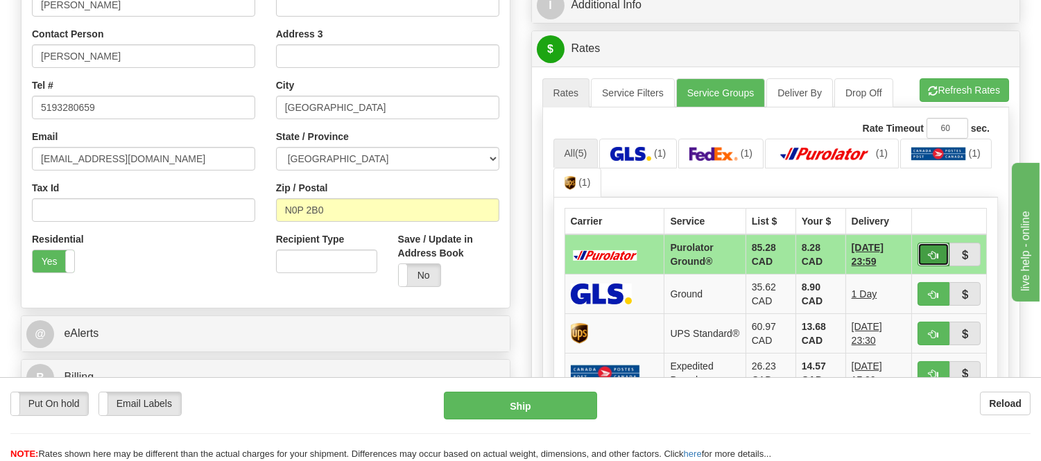
click at [940, 248] on button "button" at bounding box center [933, 255] width 32 height 24
type input "260"
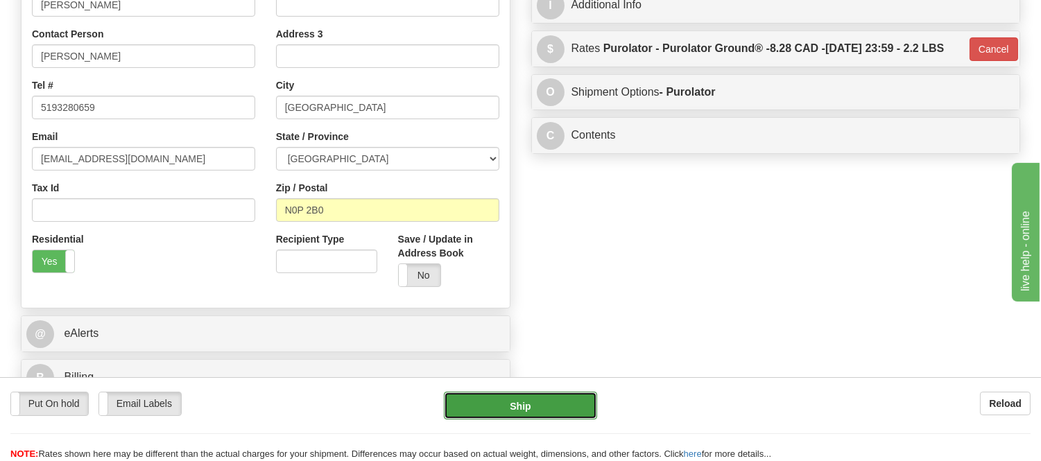
click at [558, 403] on button "Ship" at bounding box center [520, 406] width 153 height 28
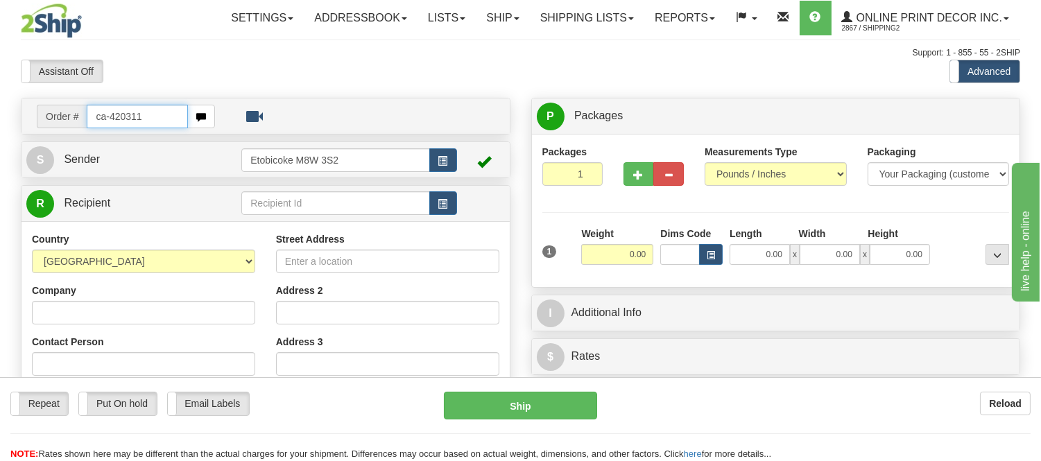
type input "ca-420311"
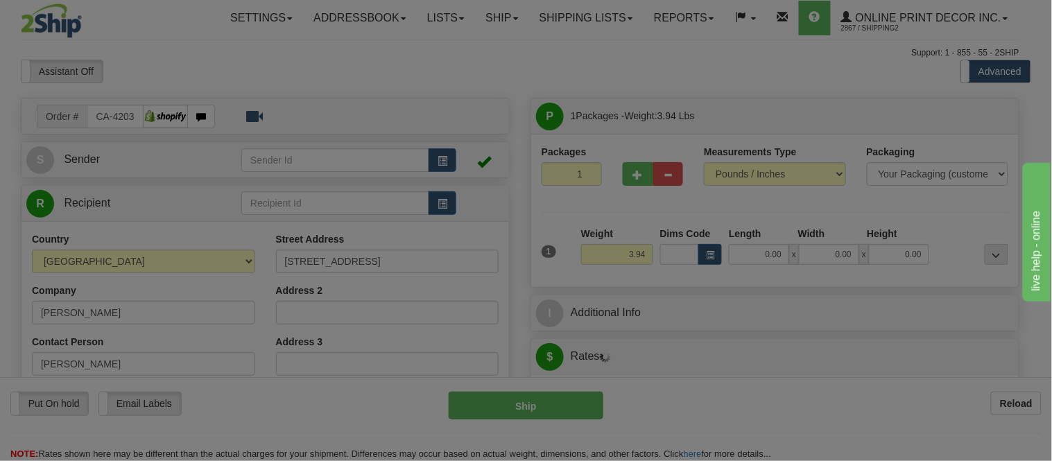
type input "[GEOGRAPHIC_DATA]"
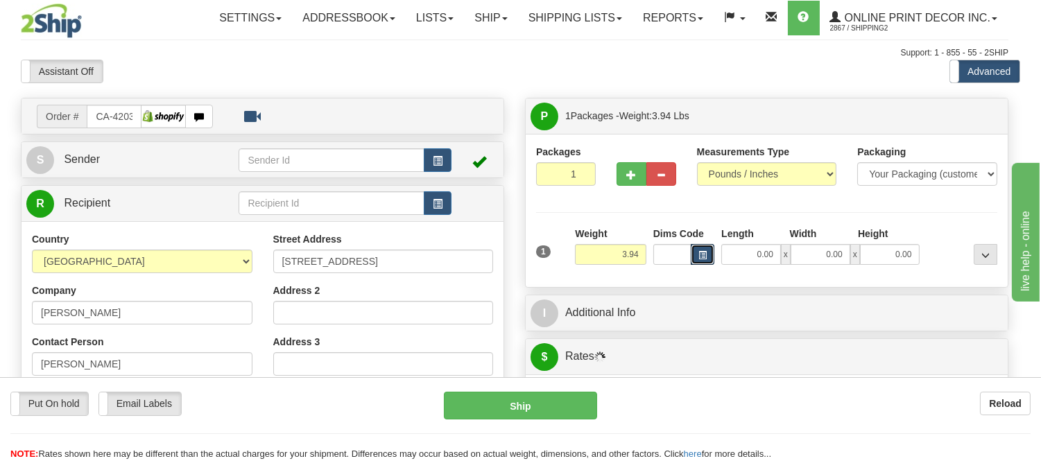
click at [706, 253] on span "button" at bounding box center [702, 256] width 8 height 8
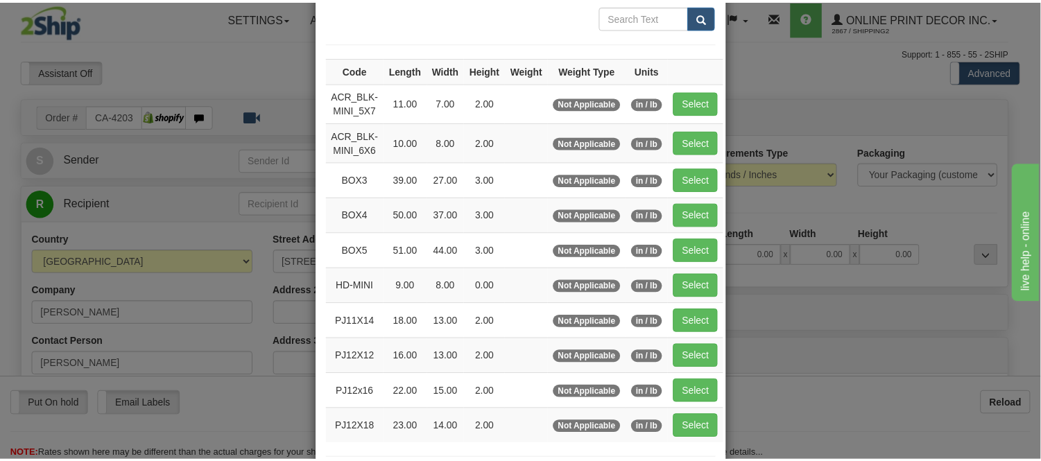
scroll to position [154, 0]
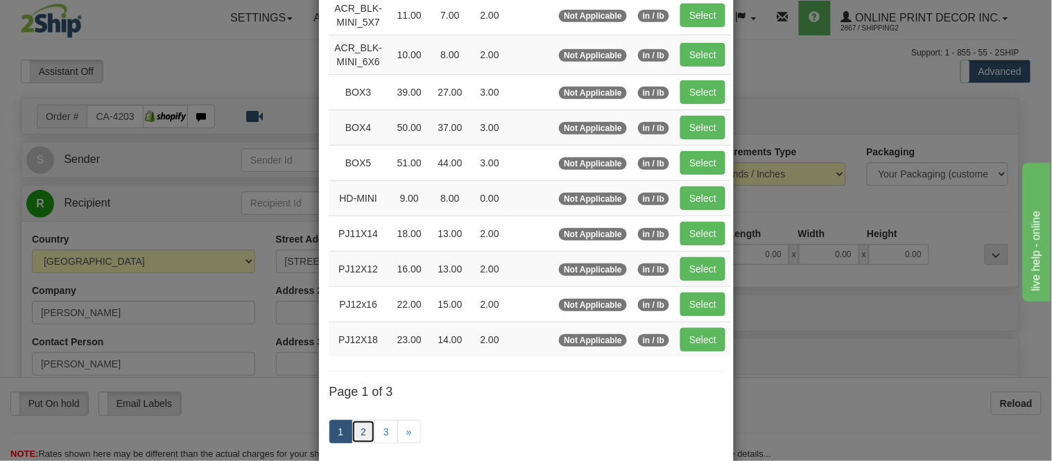
click at [356, 426] on link "2" at bounding box center [364, 432] width 24 height 24
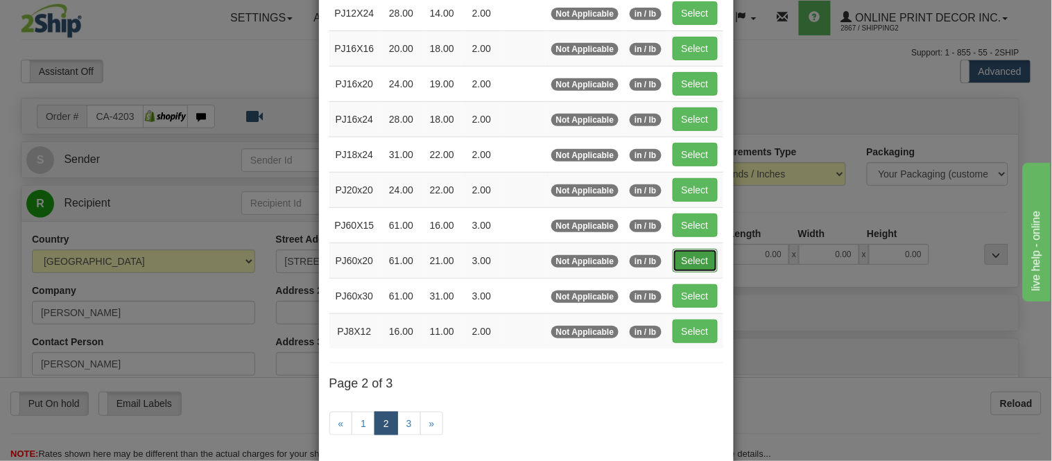
click at [676, 257] on button "Select" at bounding box center [695, 261] width 45 height 24
type input "PJ60x20"
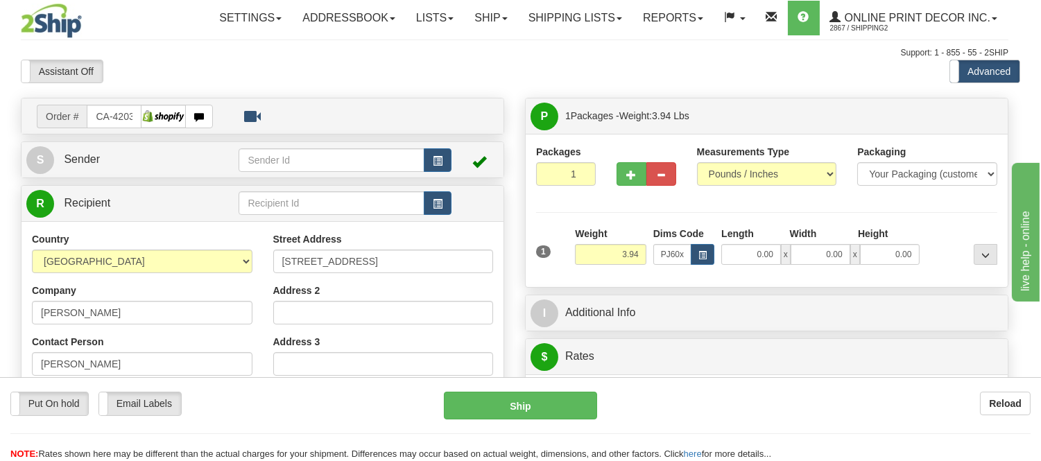
type input "61.00"
type input "21.00"
type input "3.00"
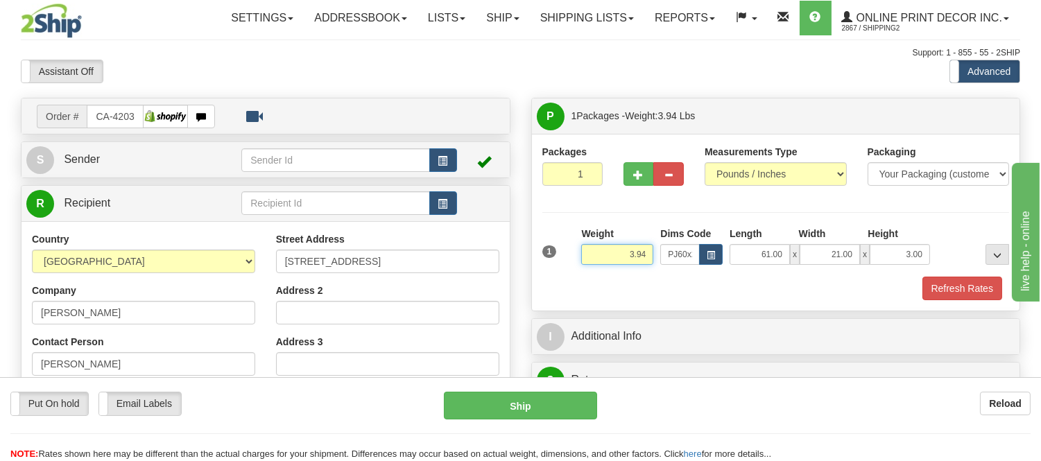
drag, startPoint x: 646, startPoint y: 257, endPoint x: 591, endPoint y: 257, distance: 55.5
click at [591, 257] on input "3.94" at bounding box center [617, 254] width 72 height 21
type input "6.98"
click at [935, 294] on button "Refresh Rates" at bounding box center [962, 289] width 80 height 24
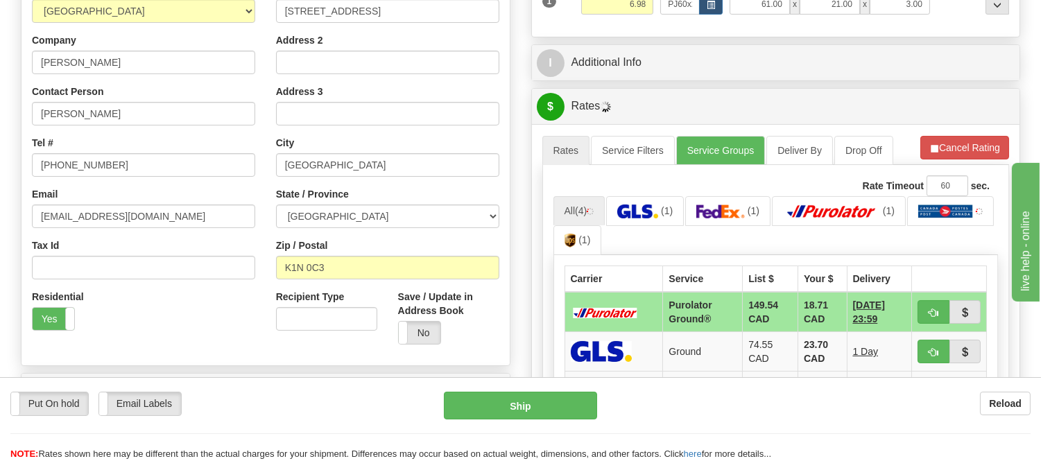
scroll to position [308, 0]
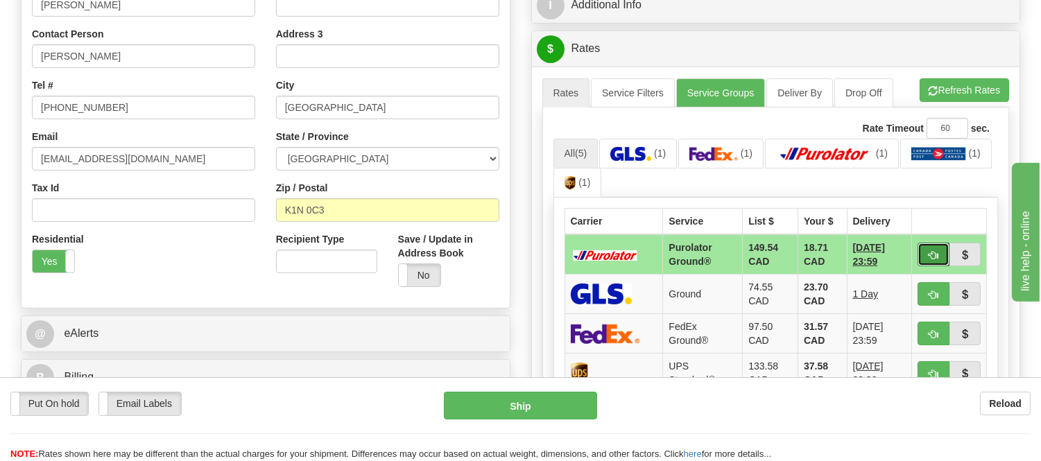
click at [935, 254] on span "button" at bounding box center [933, 255] width 10 height 9
type input "260"
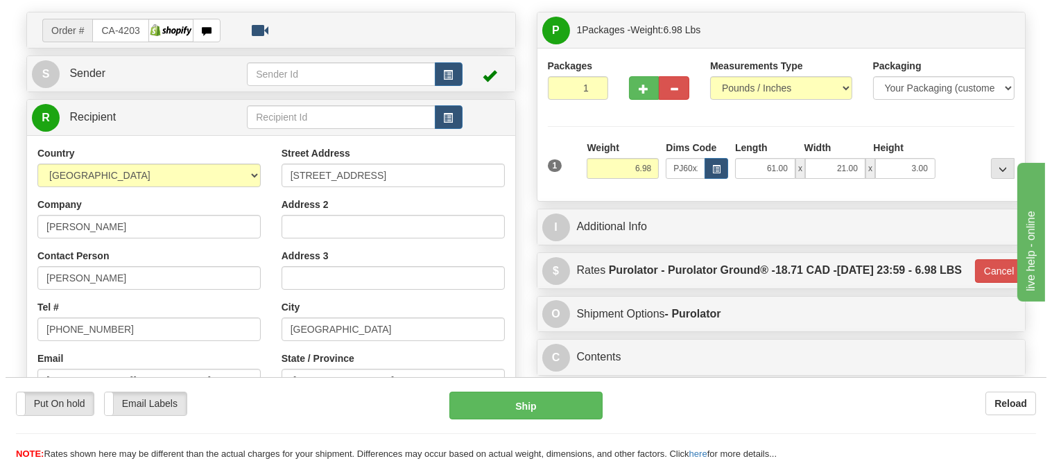
scroll to position [77, 0]
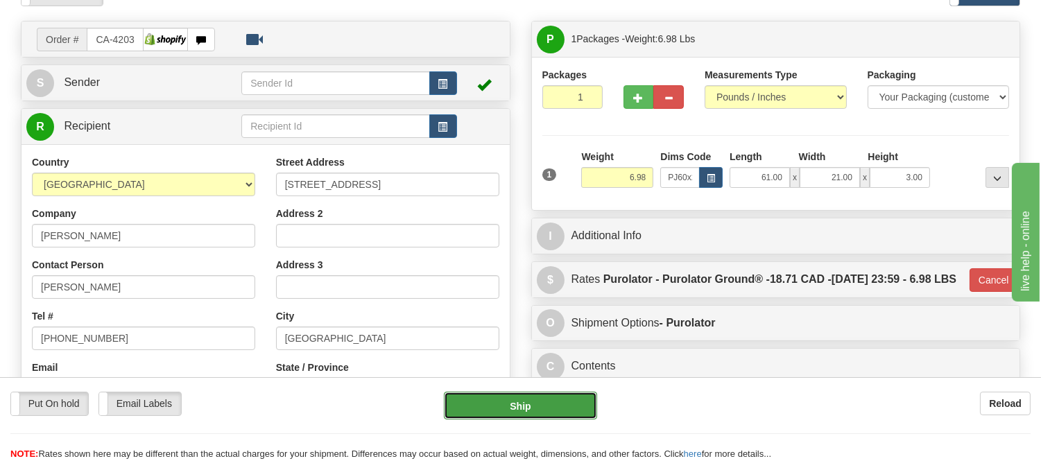
click at [557, 404] on button "Ship" at bounding box center [520, 406] width 153 height 28
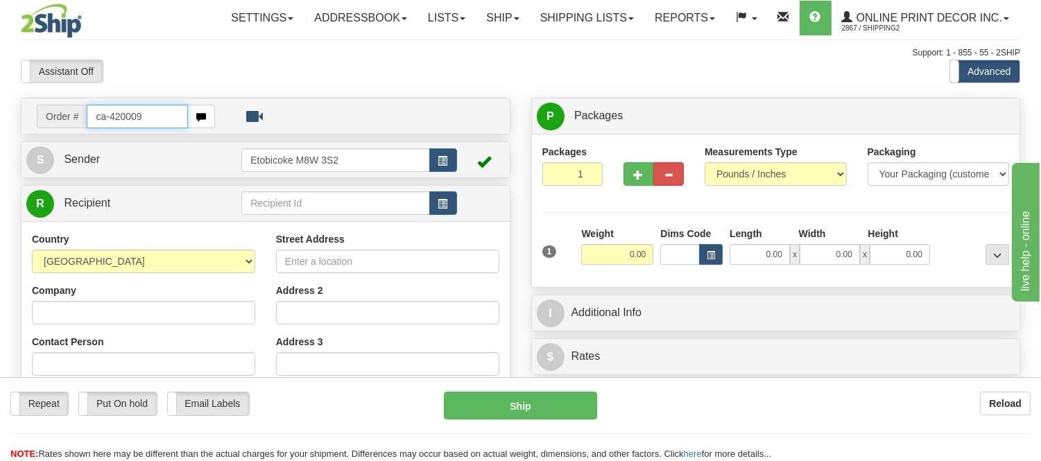
type input "ca-420009"
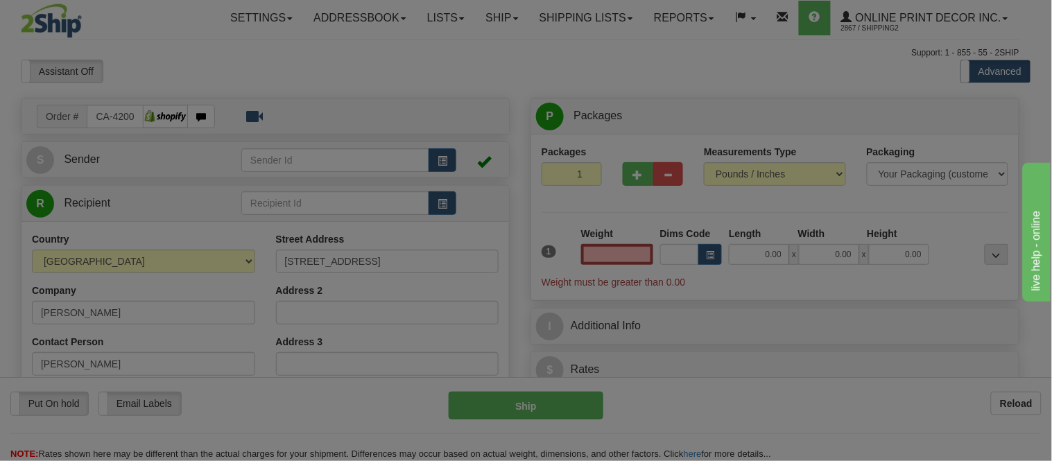
type input "QUALICUM BEACH"
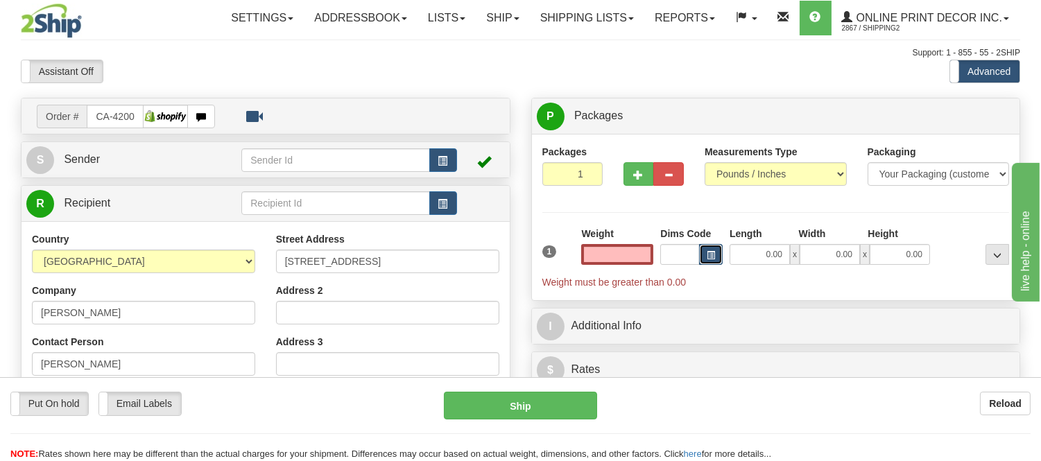
type input "0.00"
click at [714, 265] on button "button" at bounding box center [711, 254] width 24 height 21
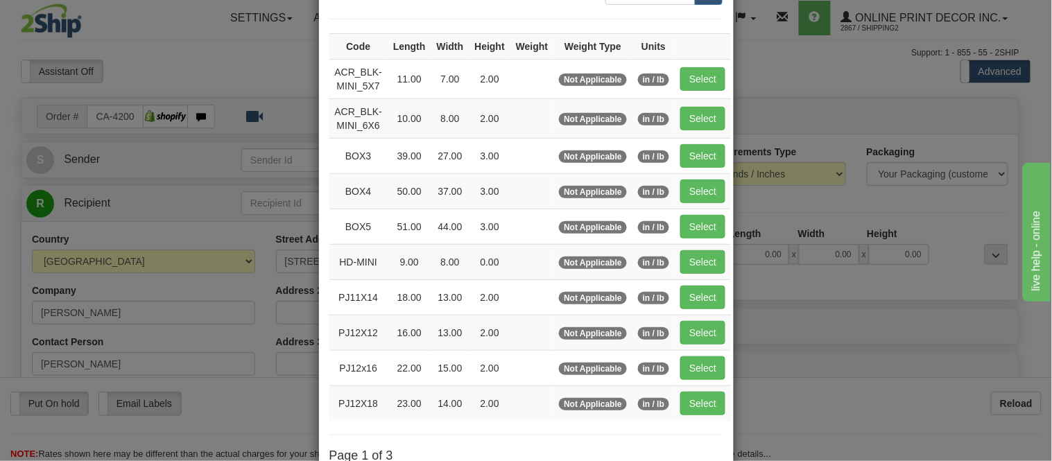
scroll to position [231, 0]
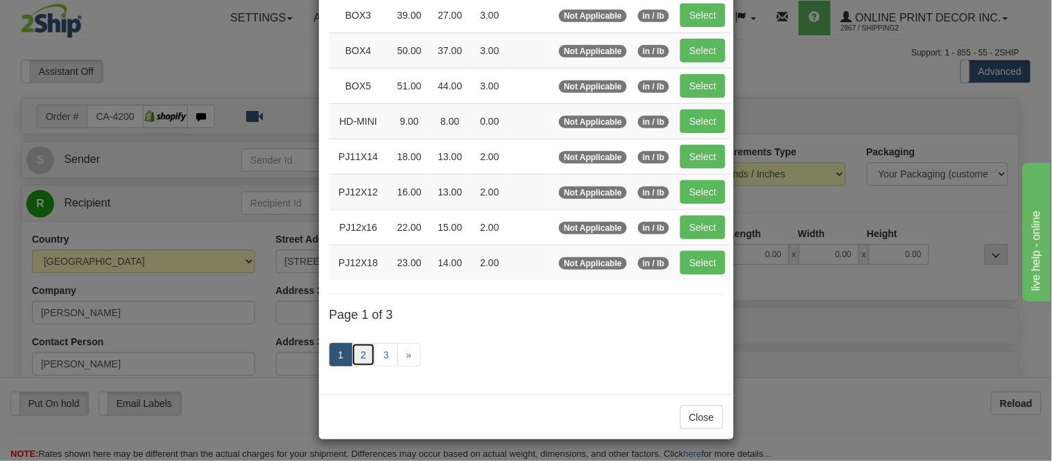
click at [354, 352] on link "2" at bounding box center [364, 355] width 24 height 24
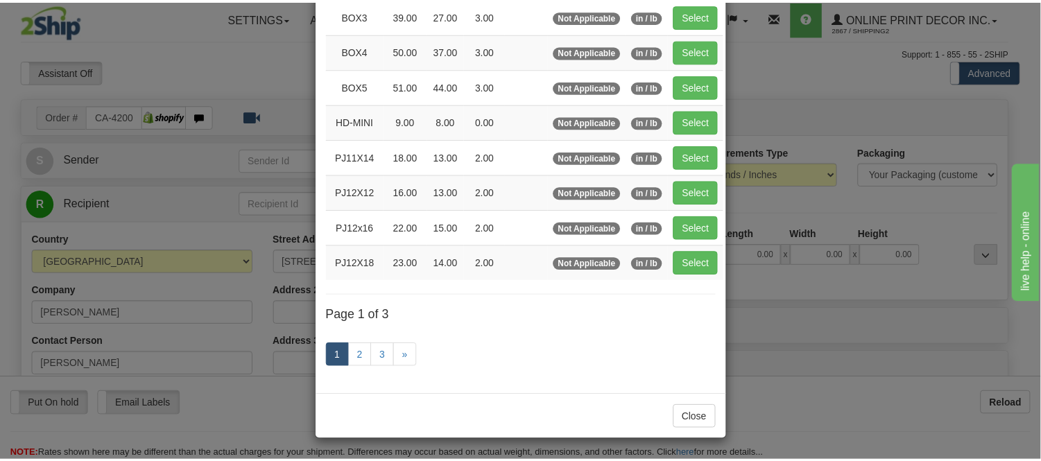
scroll to position [225, 0]
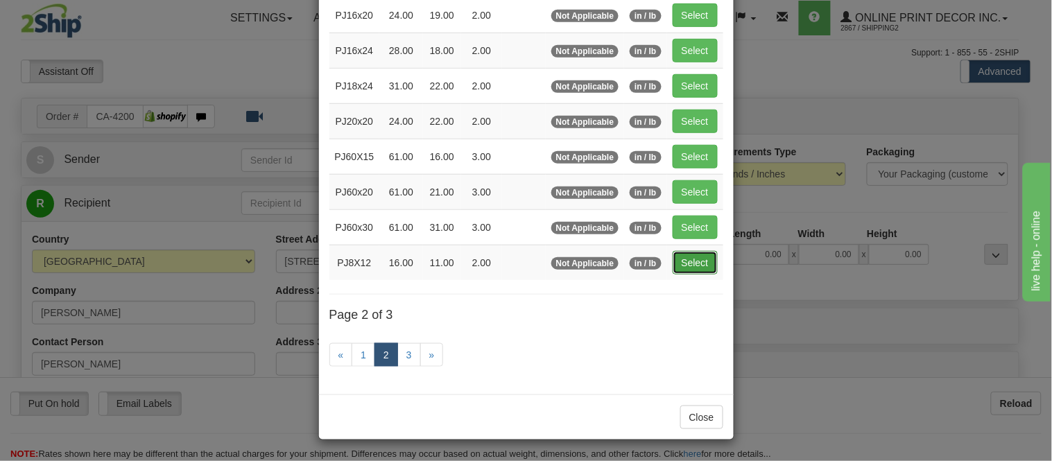
click at [684, 261] on button "Select" at bounding box center [695, 263] width 45 height 24
type input "PJ8X12"
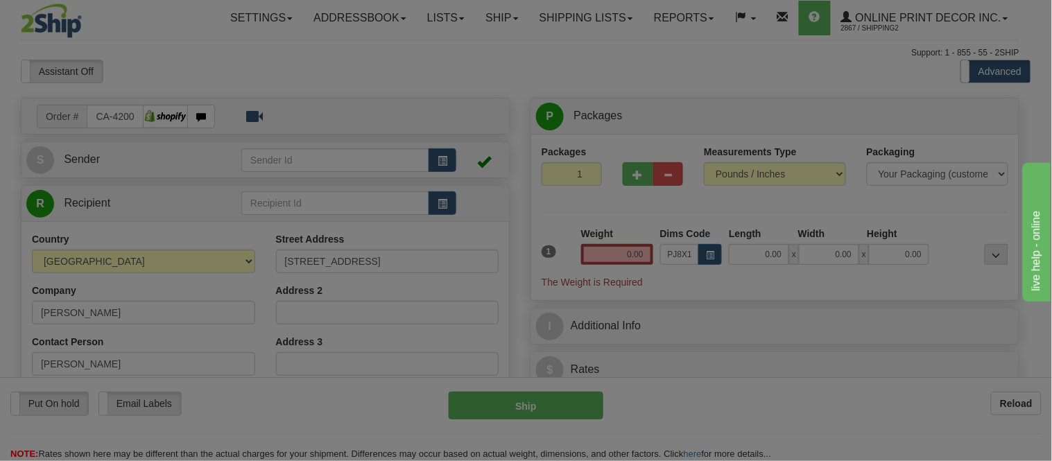
type input "16.00"
type input "11.00"
type input "2.00"
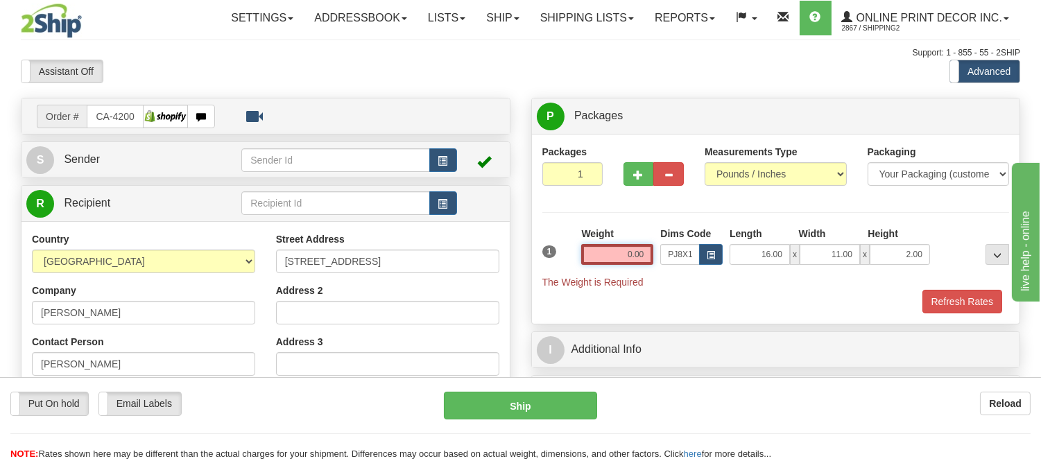
click at [641, 254] on input "0.00" at bounding box center [617, 254] width 72 height 21
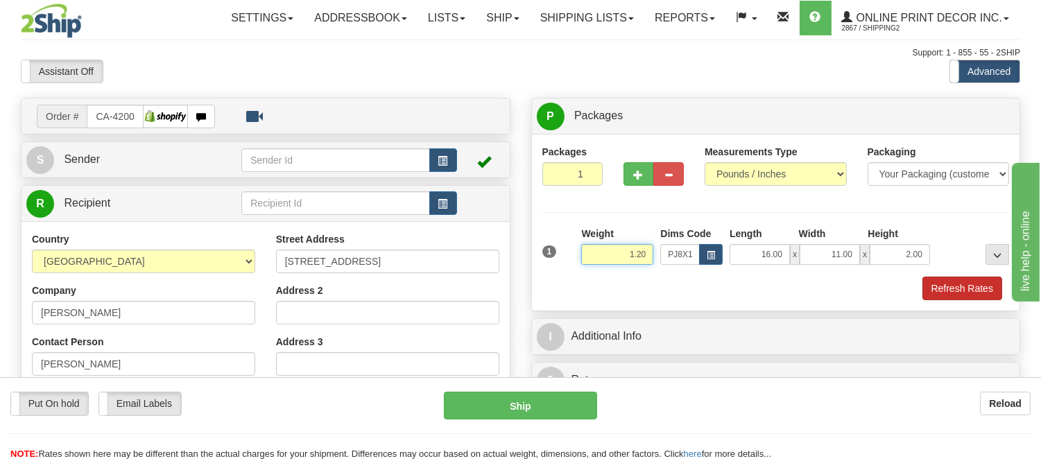
type input "1.20"
click at [965, 288] on button "Refresh Rates" at bounding box center [962, 289] width 80 height 24
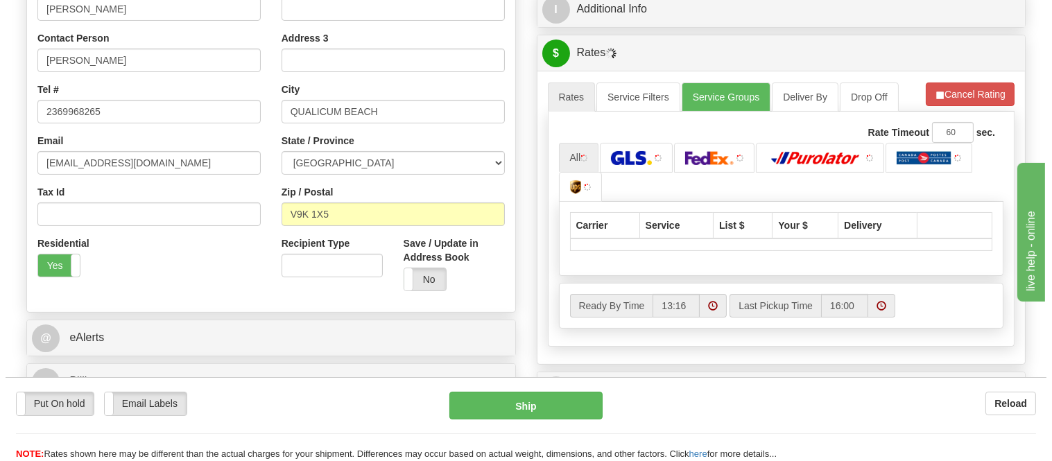
scroll to position [308, 0]
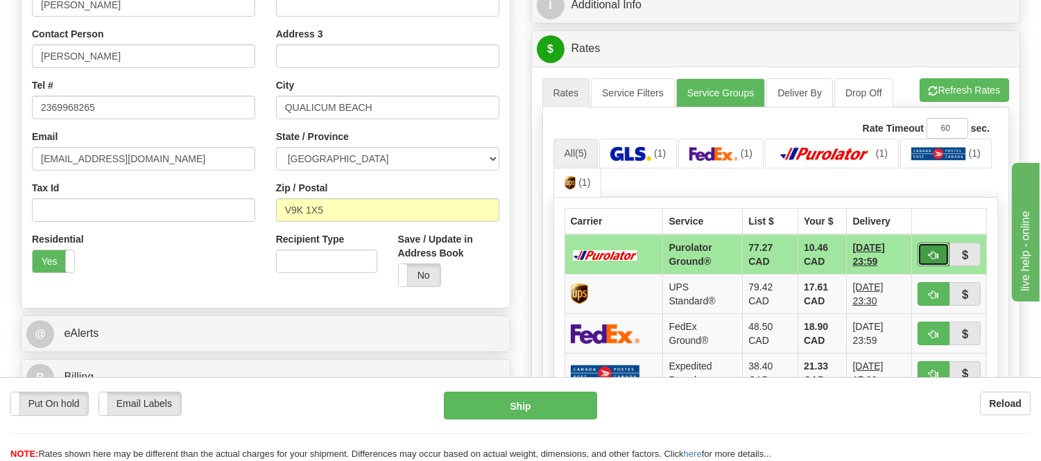
click at [931, 263] on button "button" at bounding box center [933, 255] width 32 height 24
type input "260"
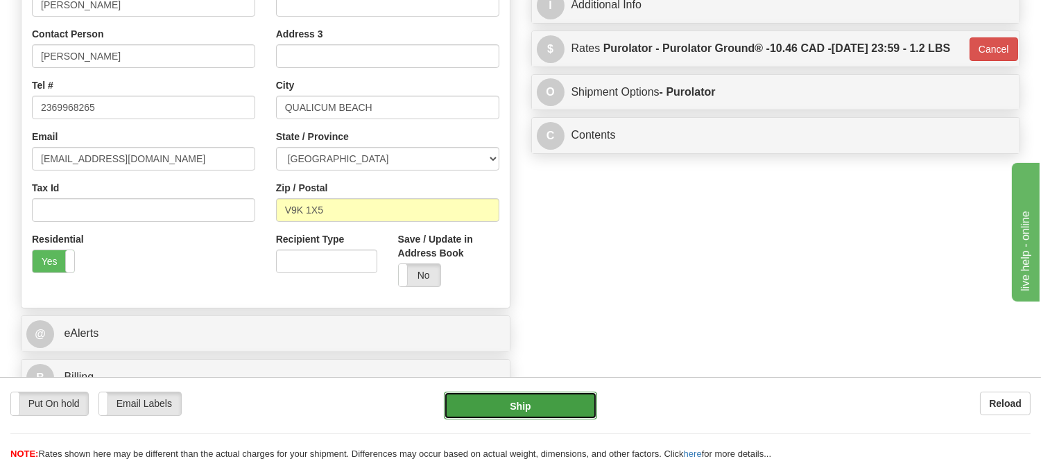
click at [574, 413] on button "Ship" at bounding box center [520, 406] width 153 height 28
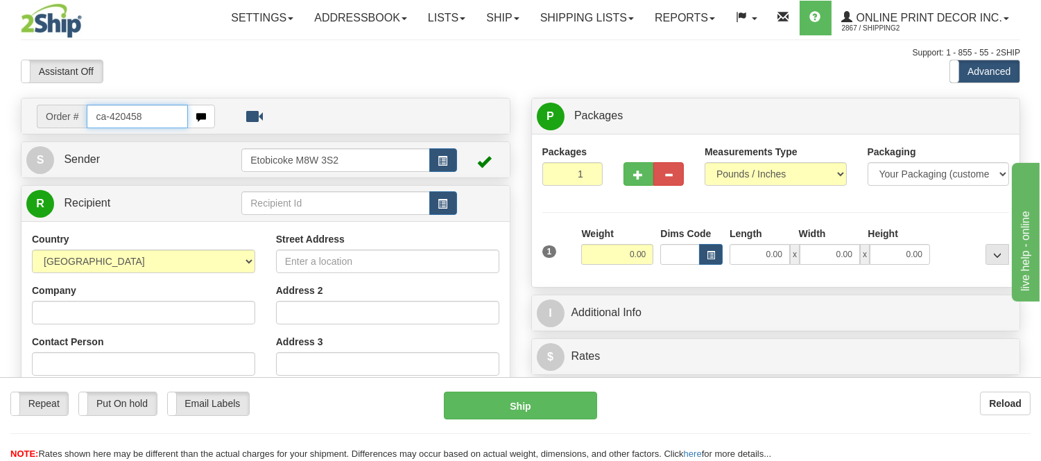
type input "ca-420458"
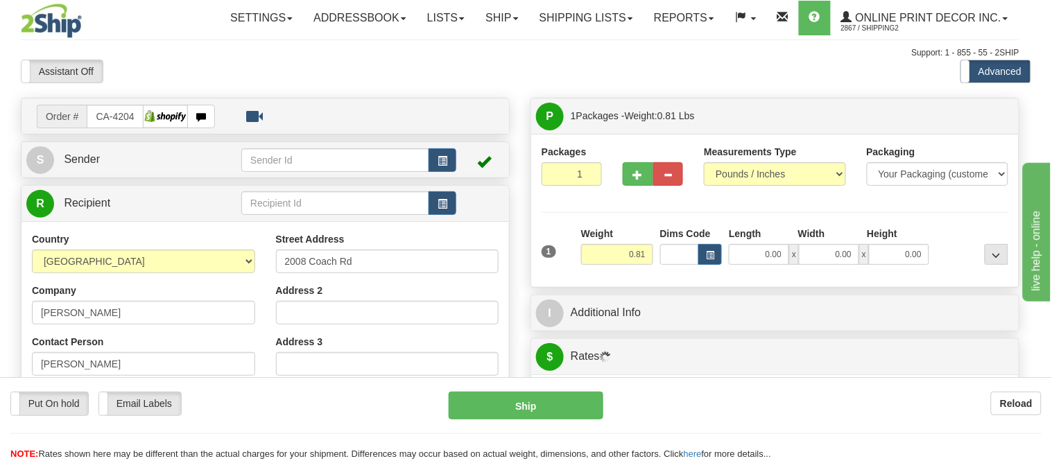
type input "[PERSON_NAME] CREEK"
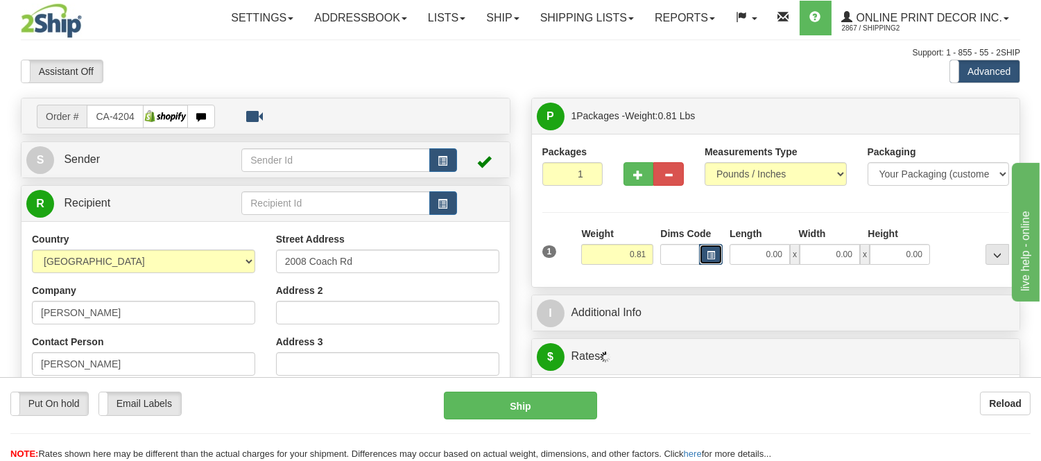
click at [716, 254] on button "button" at bounding box center [711, 254] width 24 height 21
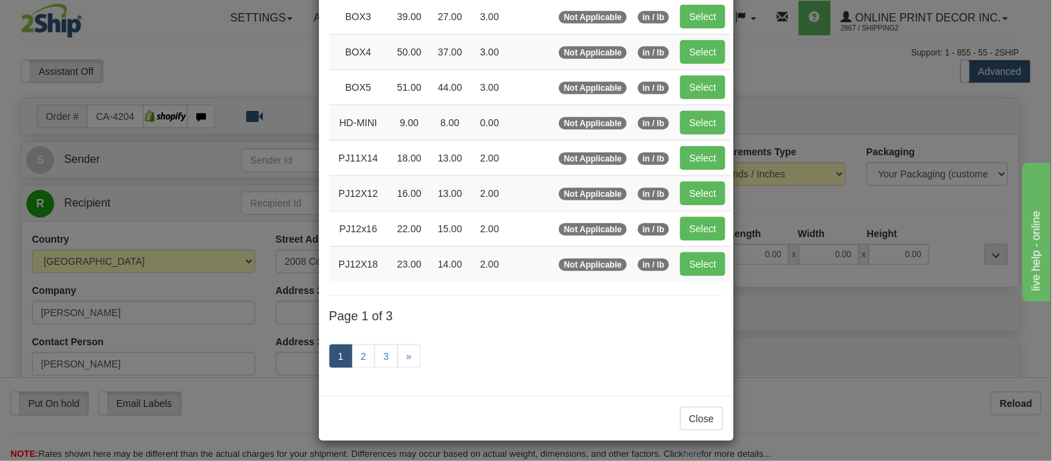
scroll to position [231, 0]
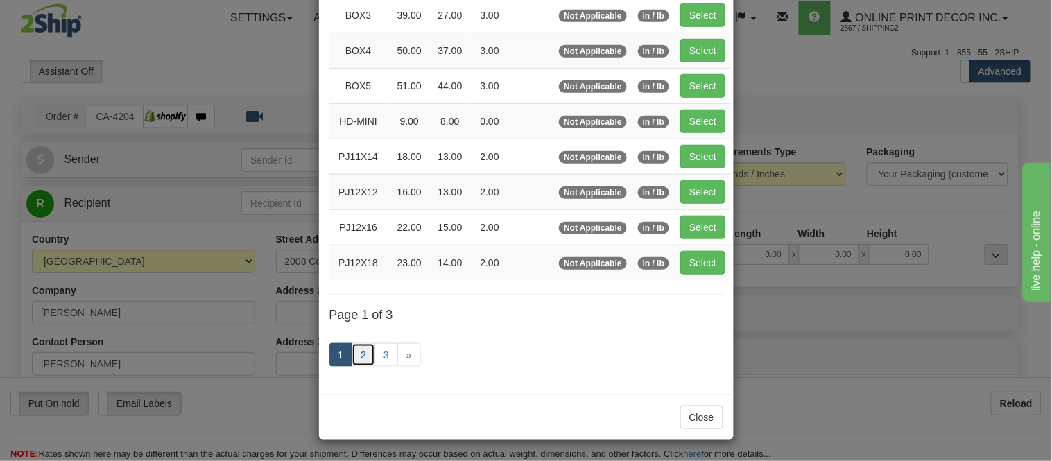
click at [355, 361] on link "2" at bounding box center [364, 355] width 24 height 24
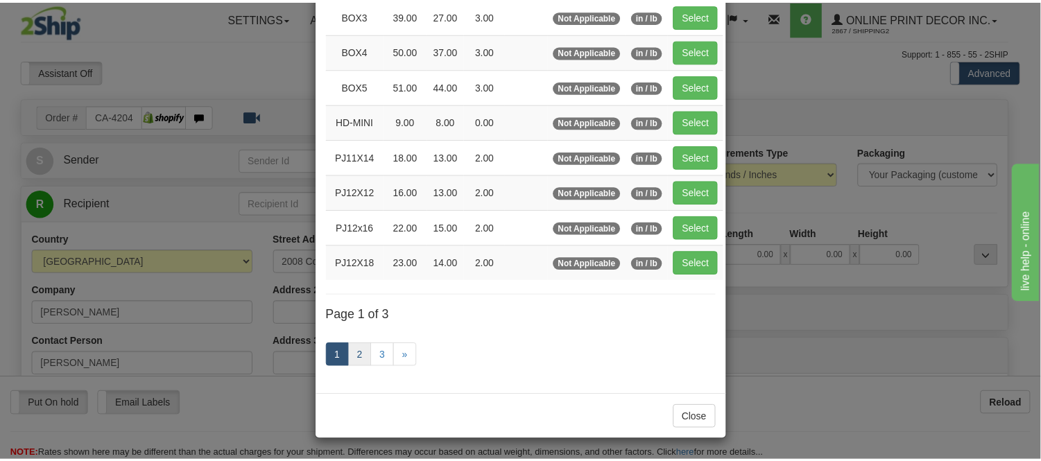
scroll to position [225, 0]
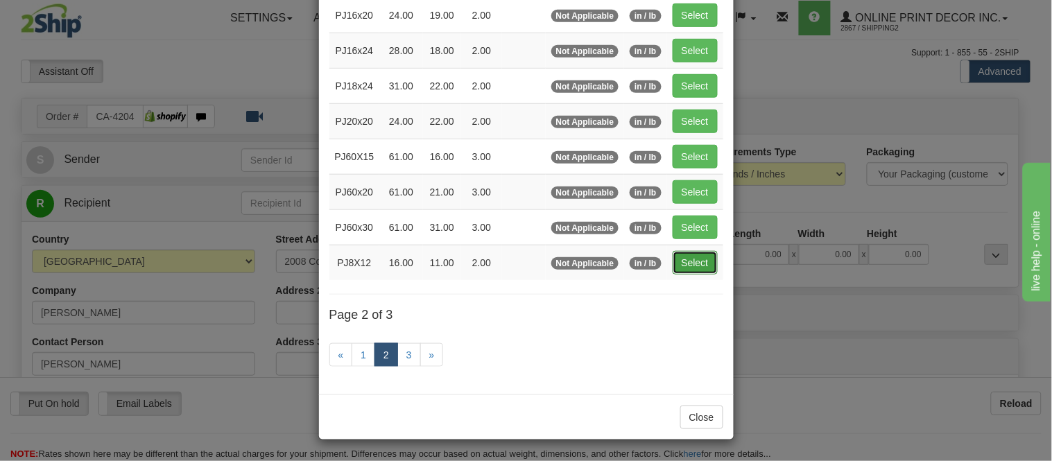
click at [699, 258] on button "Select" at bounding box center [695, 263] width 45 height 24
type input "PJ8X12"
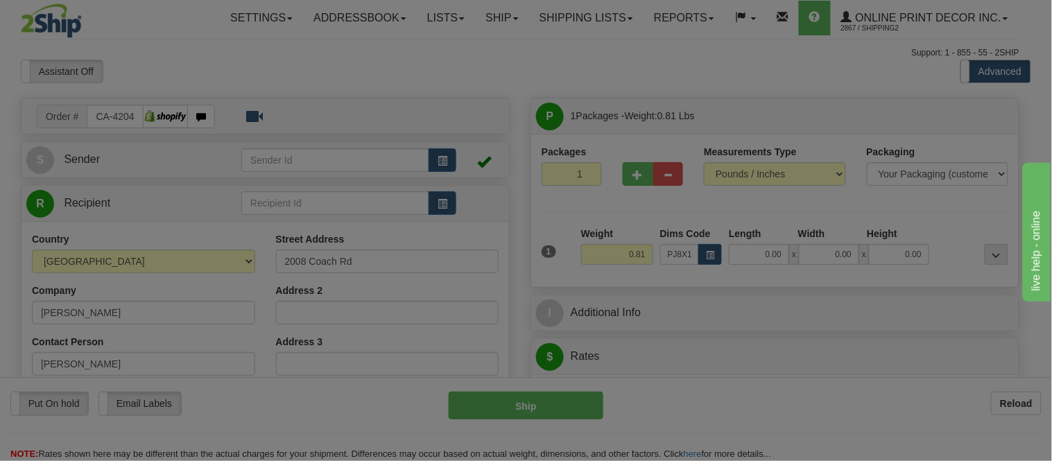
type input "16.00"
type input "11.00"
type input "2.00"
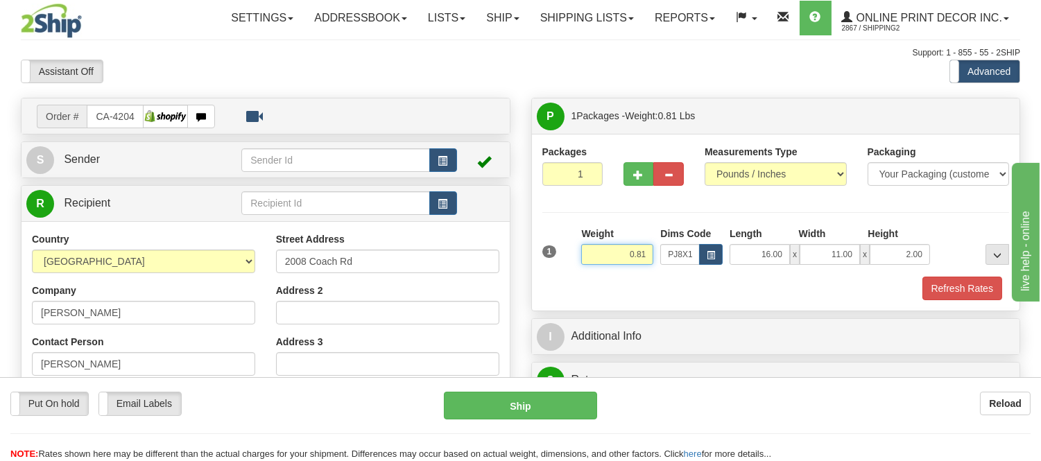
drag, startPoint x: 645, startPoint y: 252, endPoint x: 597, endPoint y: 271, distance: 52.0
click at [597, 271] on div "Weight 0.81" at bounding box center [617, 251] width 79 height 49
click at [954, 284] on button "Refresh Rates" at bounding box center [962, 289] width 80 height 24
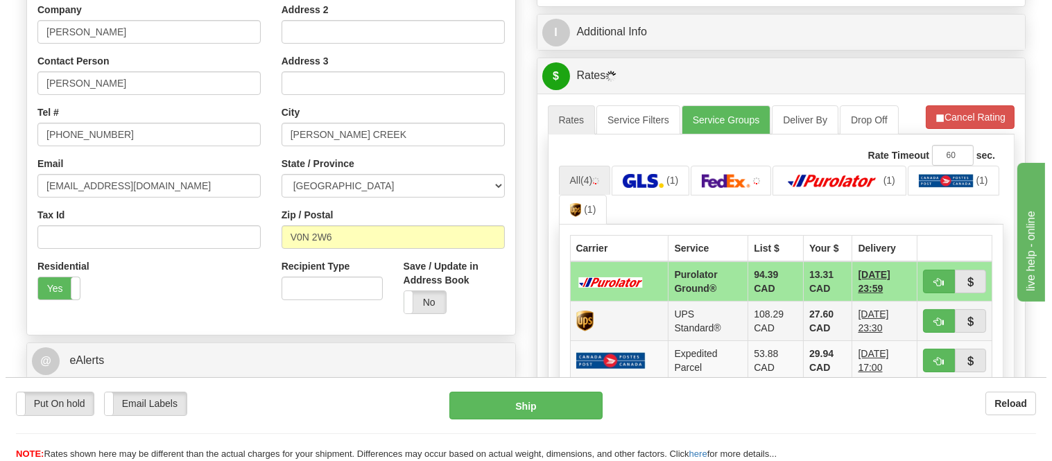
scroll to position [308, 0]
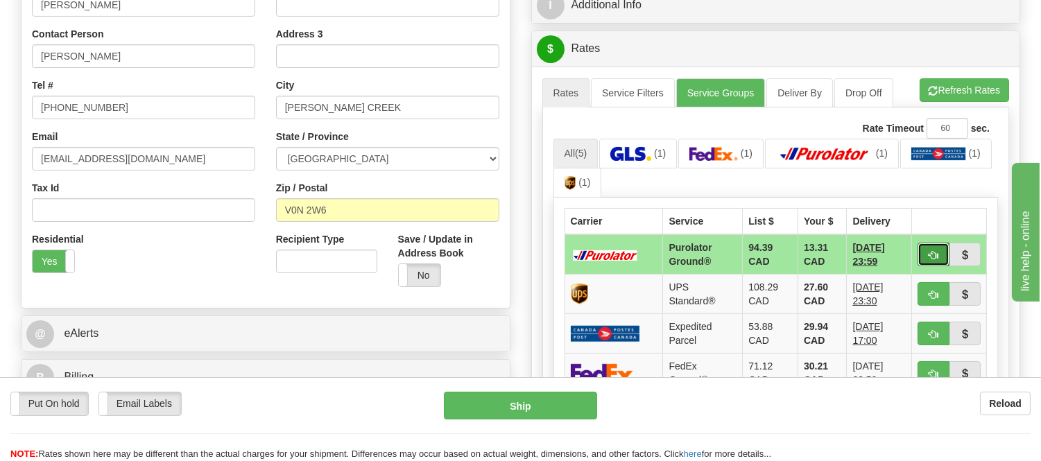
click at [924, 257] on button "button" at bounding box center [933, 255] width 32 height 24
type input "260"
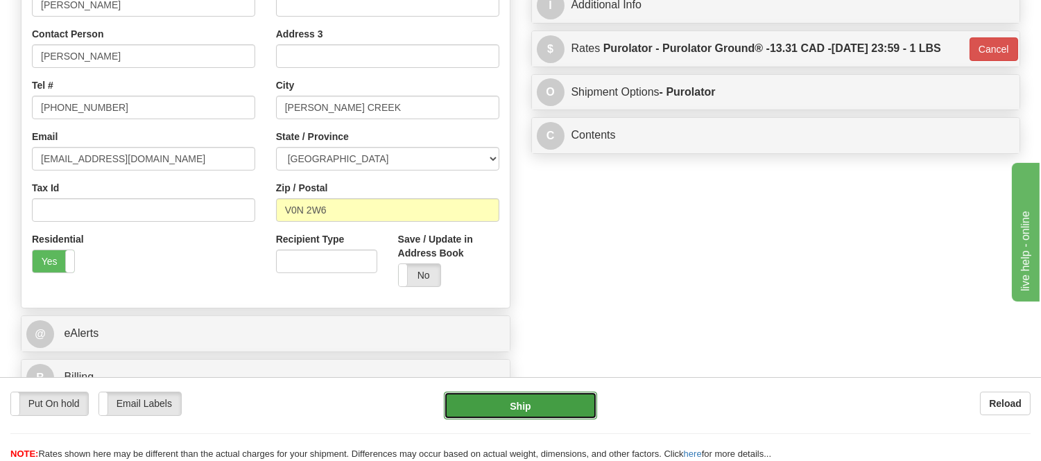
click at [566, 395] on button "Ship" at bounding box center [520, 406] width 153 height 28
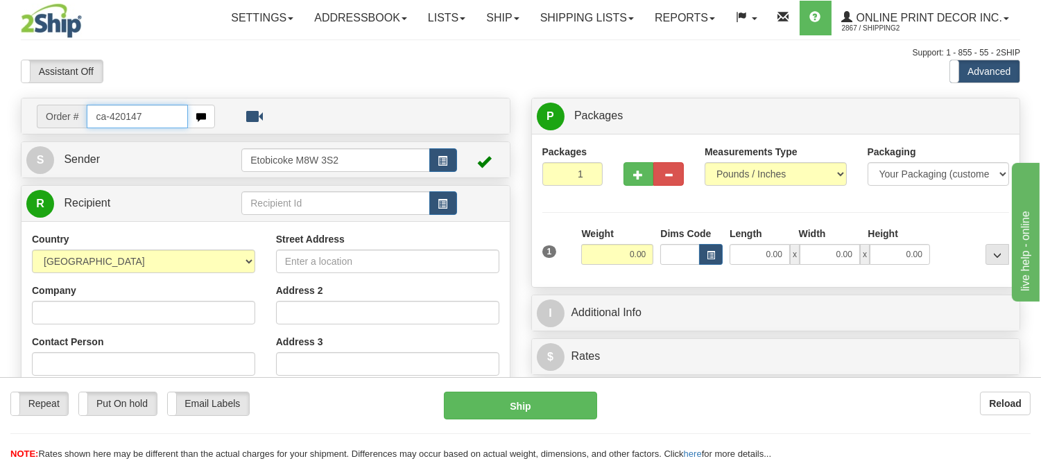
type input "ca-420147"
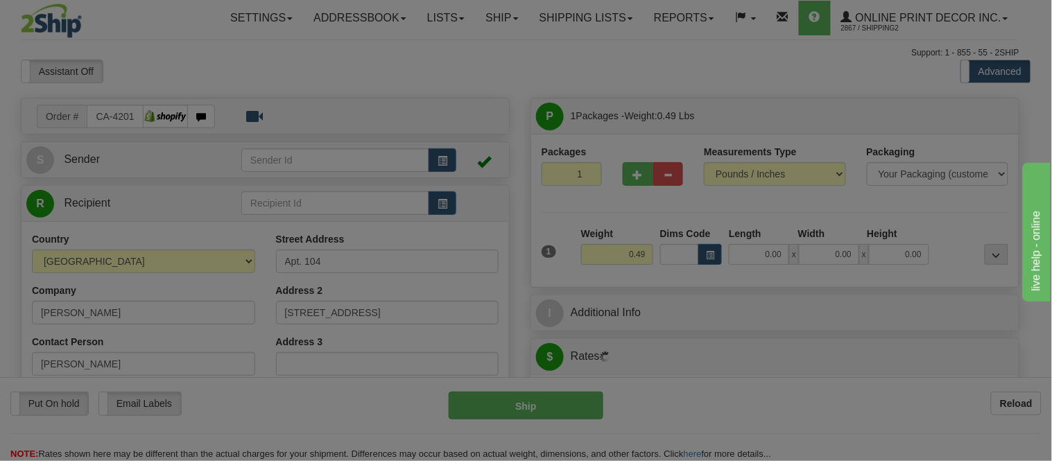
type input "AMHERSTBURG"
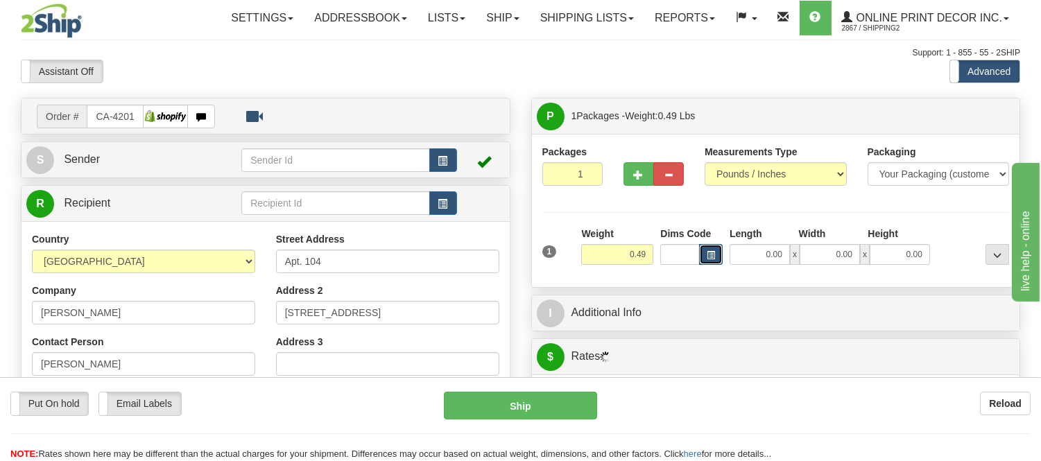
click at [709, 262] on button "button" at bounding box center [711, 254] width 24 height 21
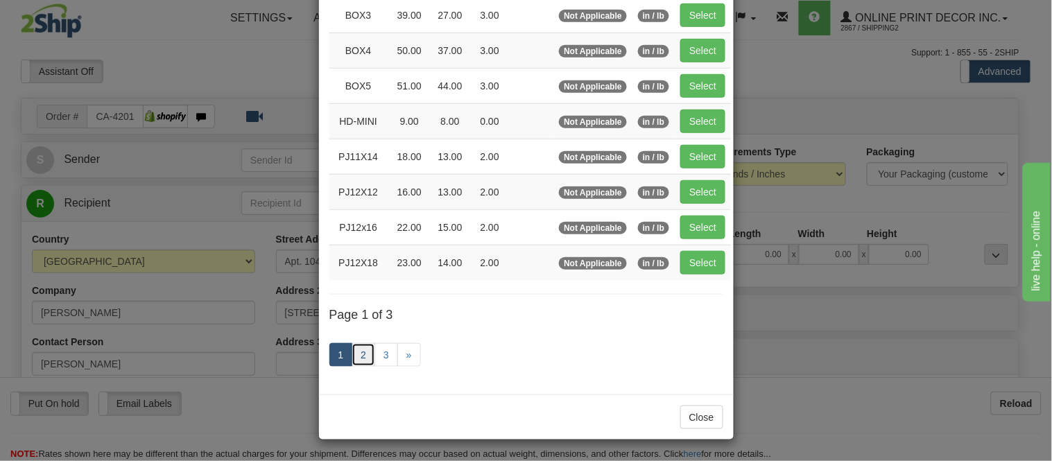
click at [352, 358] on link "2" at bounding box center [364, 355] width 24 height 24
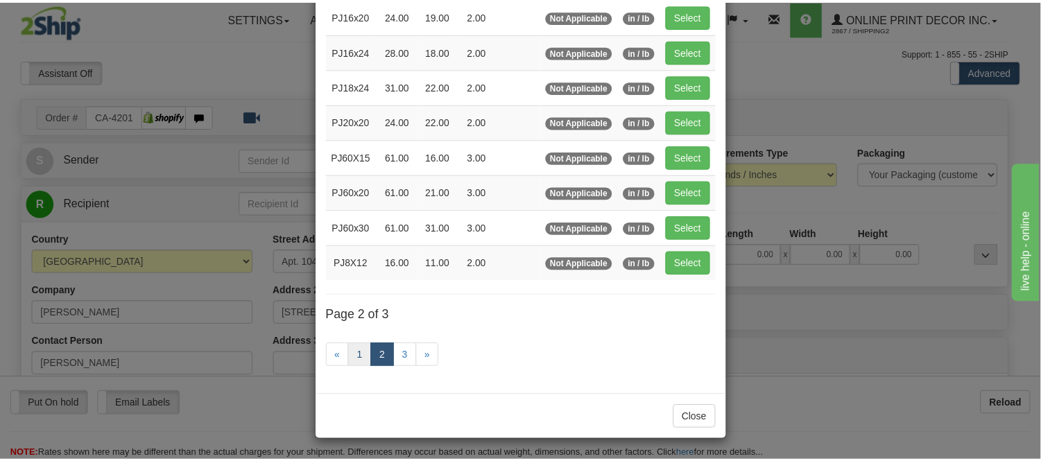
scroll to position [225, 0]
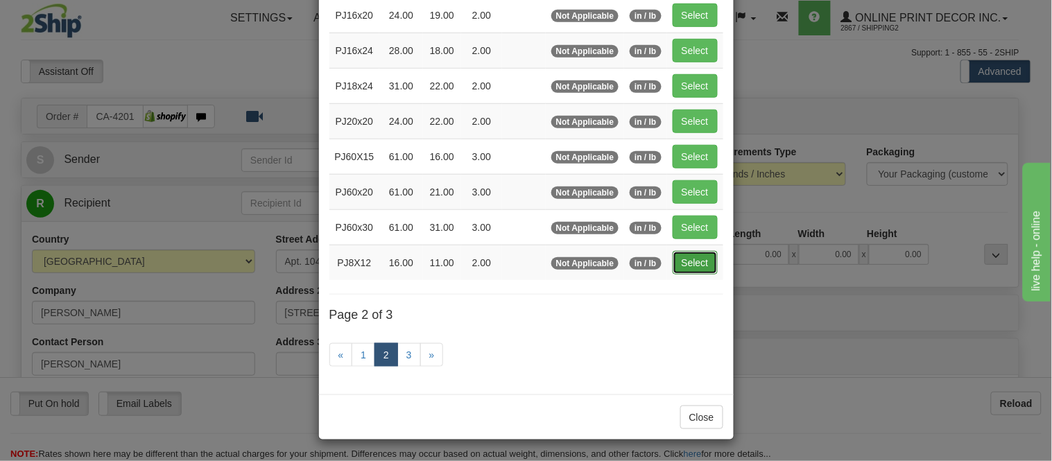
click at [693, 267] on button "Select" at bounding box center [695, 263] width 45 height 24
type input "PJ8X12"
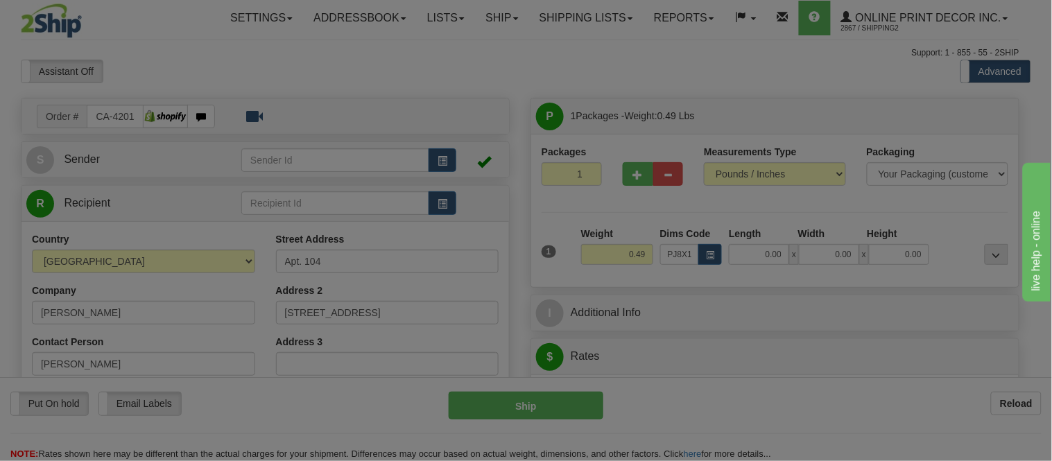
type input "16.00"
type input "11.00"
type input "2.00"
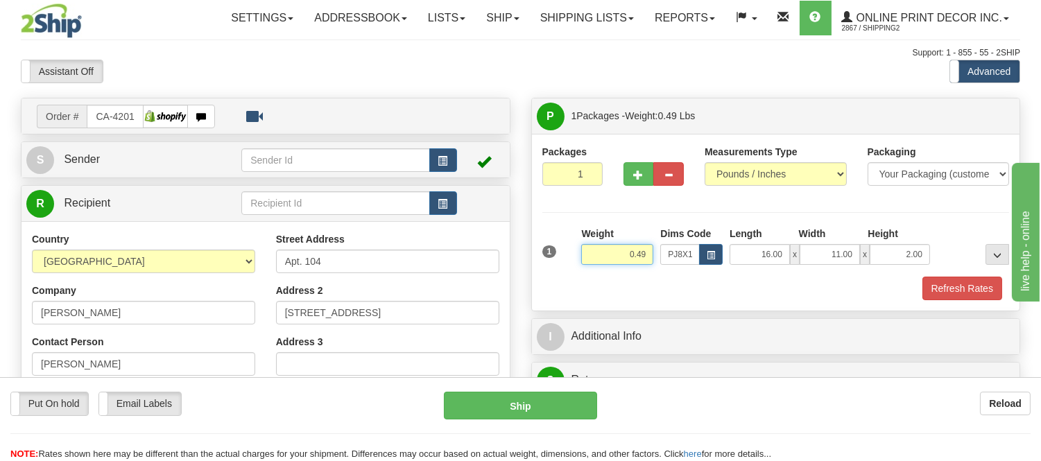
drag, startPoint x: 645, startPoint y: 252, endPoint x: 595, endPoint y: 279, distance: 56.8
click at [595, 279] on div "1 Weight 0.49 Dims Code PJ8X12 Length Width Height x x" at bounding box center [775, 263] width 467 height 73
type input "0.98"
click at [947, 290] on button "Refresh Rates" at bounding box center [962, 289] width 80 height 24
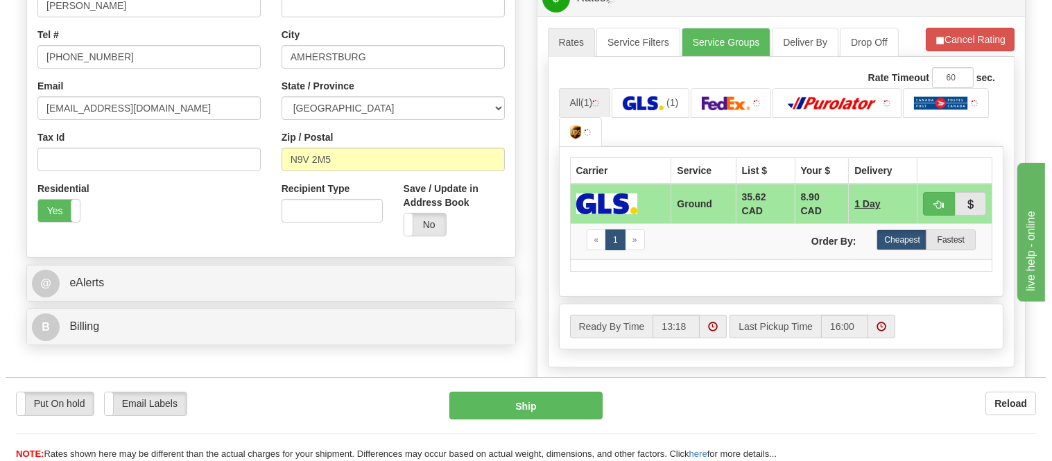
scroll to position [385, 0]
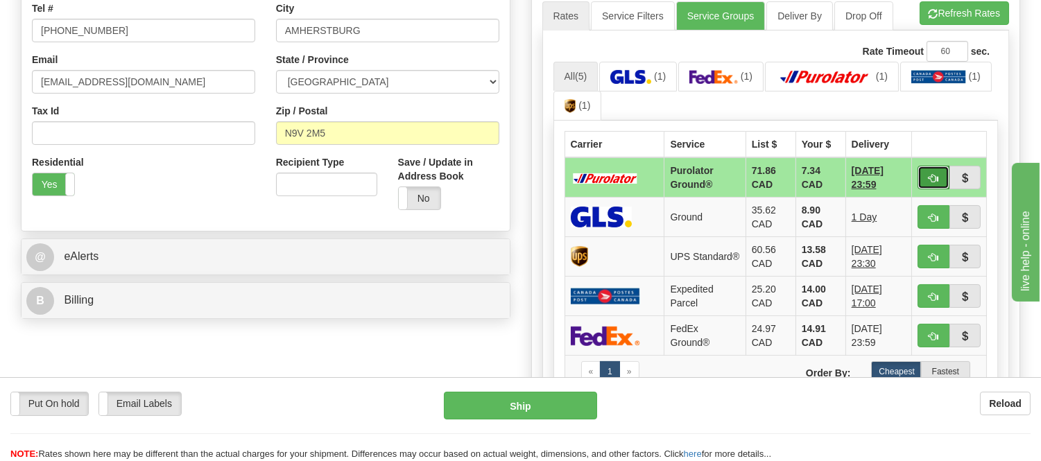
click at [937, 174] on span "button" at bounding box center [933, 178] width 10 height 9
type input "260"
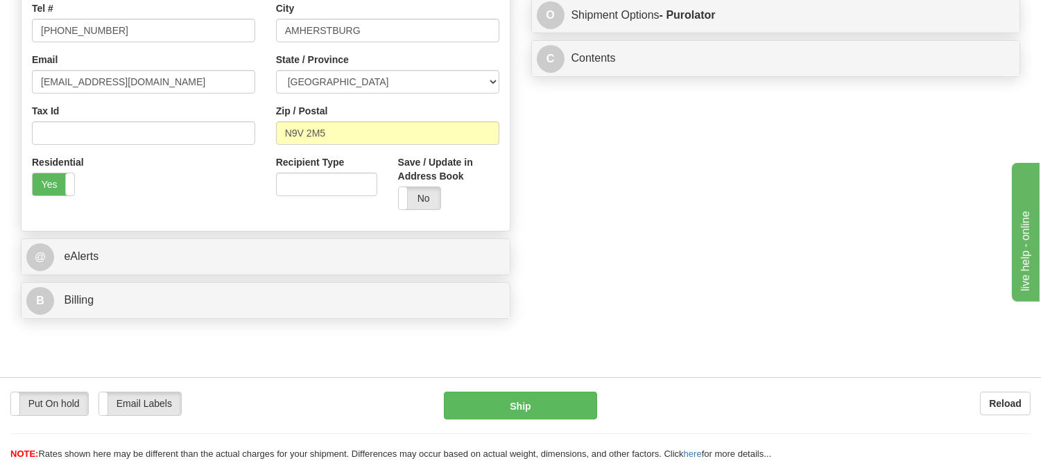
click at [556, 420] on div "Put On hold Put On hold Email Labels Email Labels Edit Reload Ship" at bounding box center [520, 426] width 1041 height 69
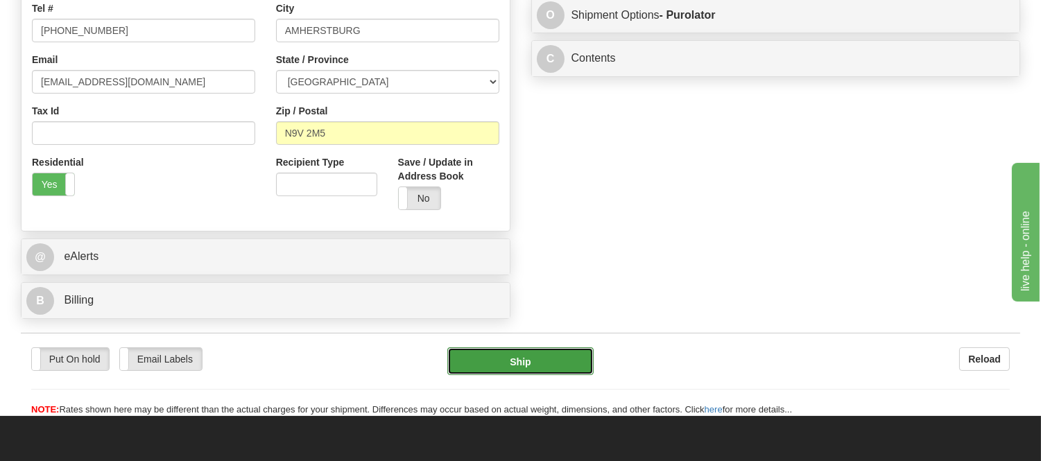
click at [562, 362] on button "Ship" at bounding box center [520, 361] width 146 height 28
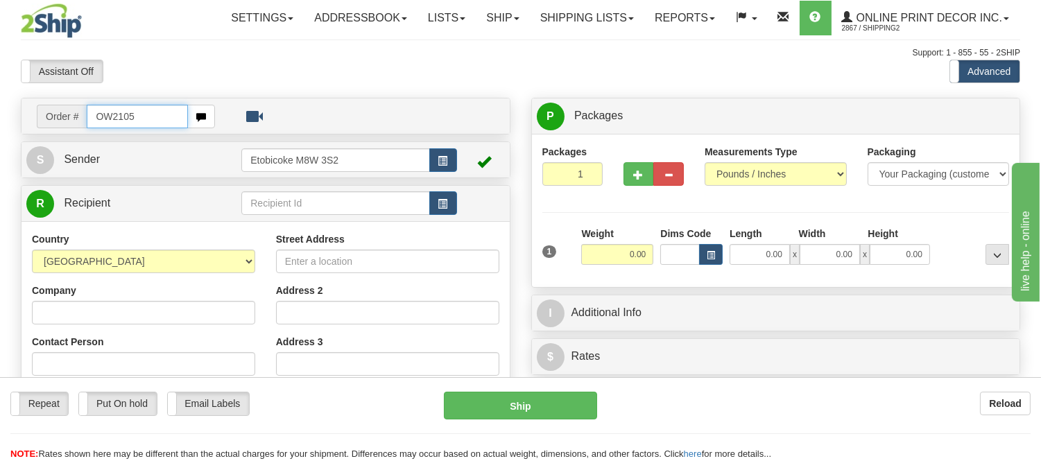
type input "OW2105"
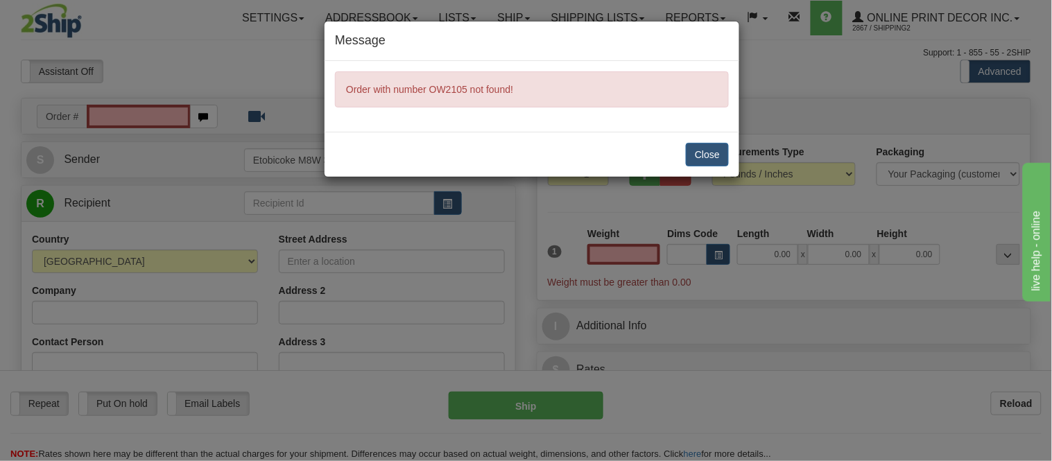
type input "0.00"
click at [168, 111] on div "Message Order with number OW2105 not found! Close" at bounding box center [526, 230] width 1052 height 461
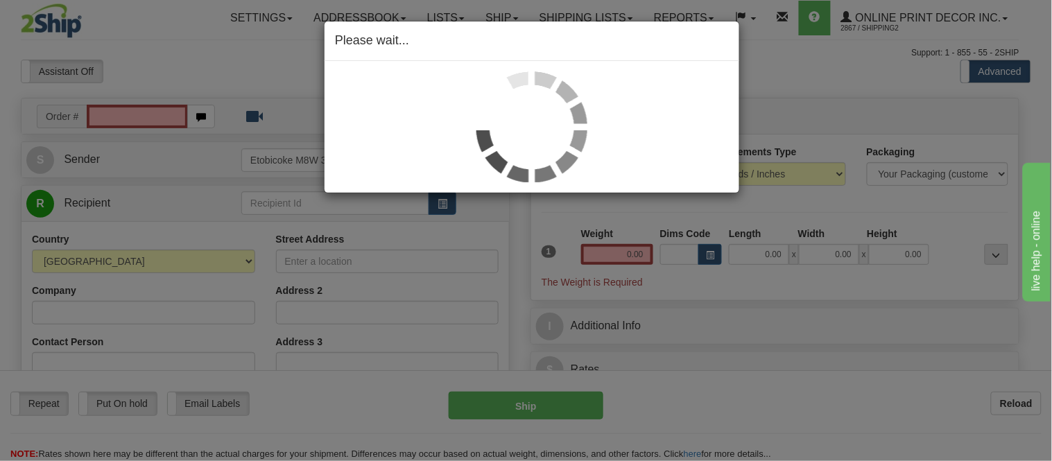
click at [134, 112] on div "Please wait..." at bounding box center [526, 230] width 1052 height 461
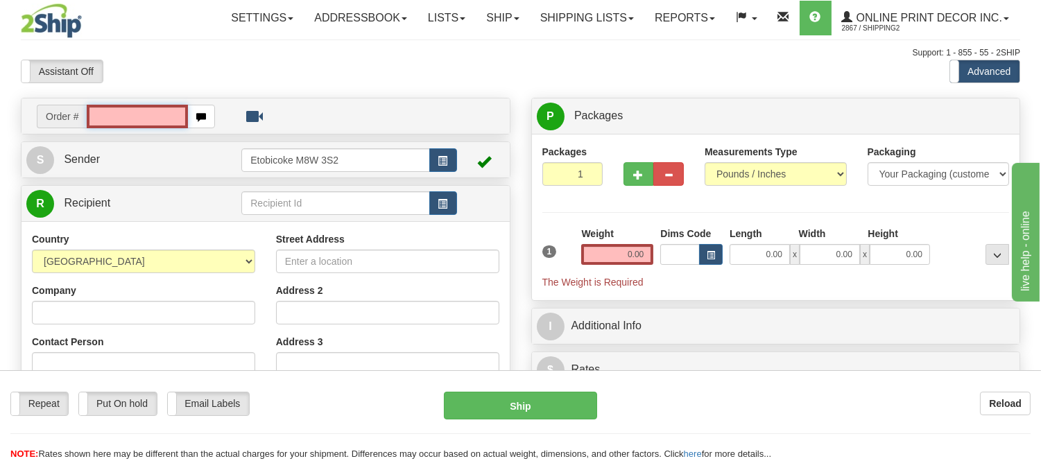
click at [136, 112] on input "text" at bounding box center [137, 117] width 101 height 24
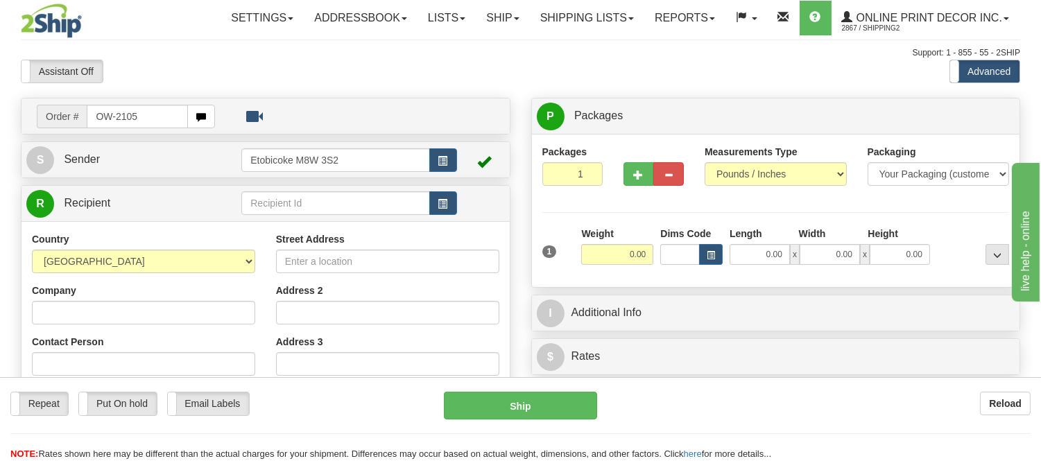
type input "OW-2105"
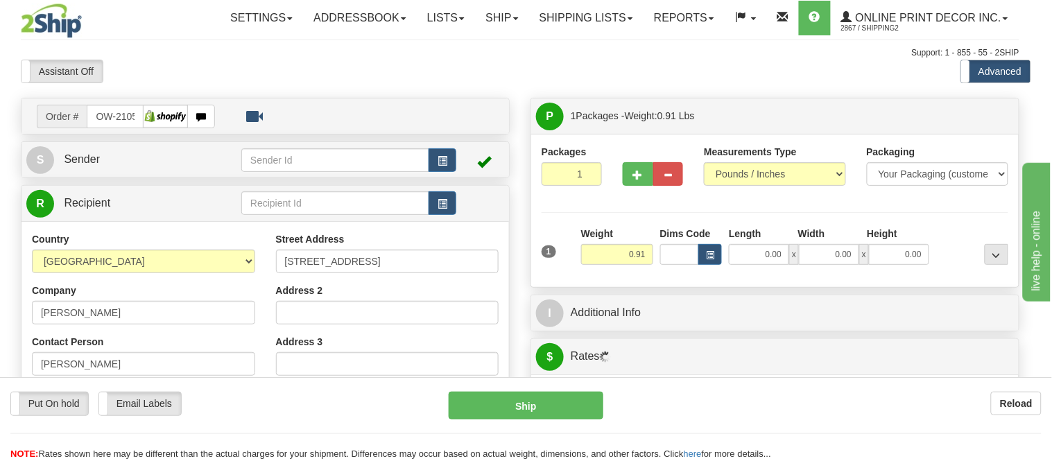
type input "[GEOGRAPHIC_DATA]"
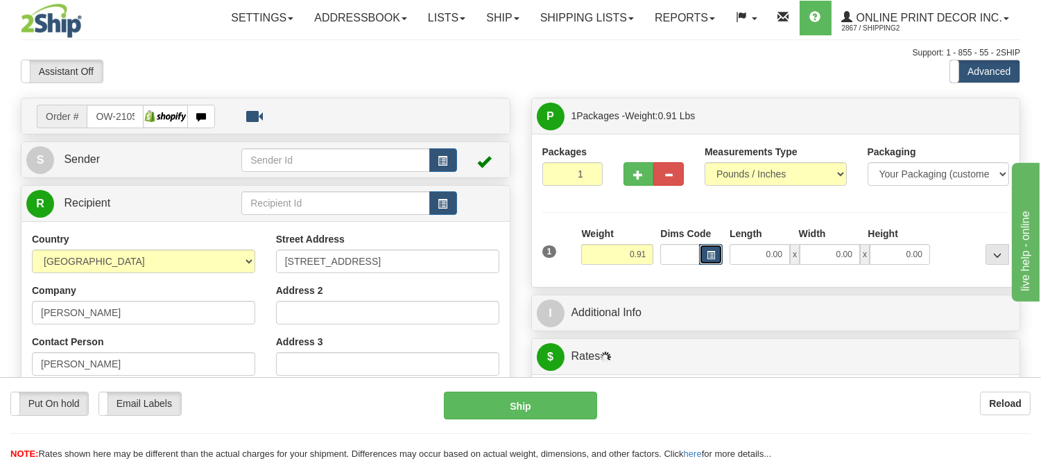
click at [714, 248] on button "button" at bounding box center [711, 254] width 24 height 21
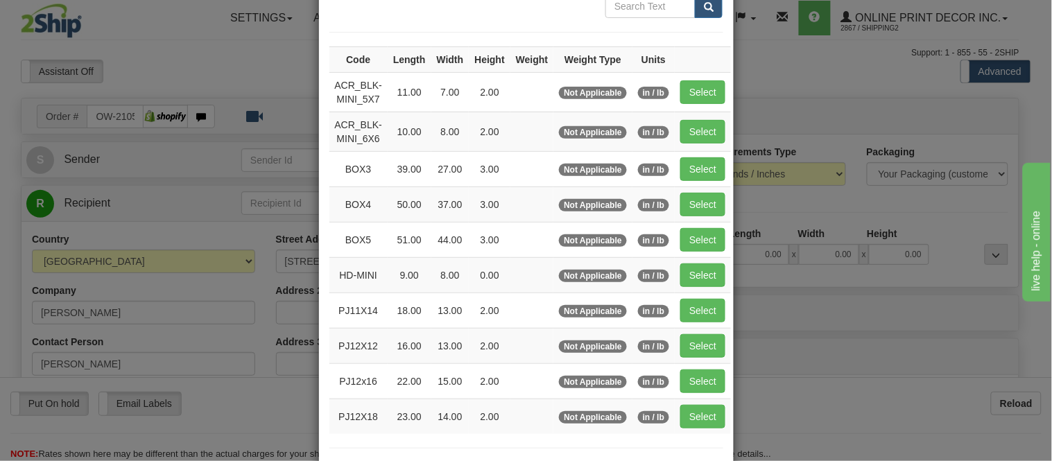
scroll to position [231, 0]
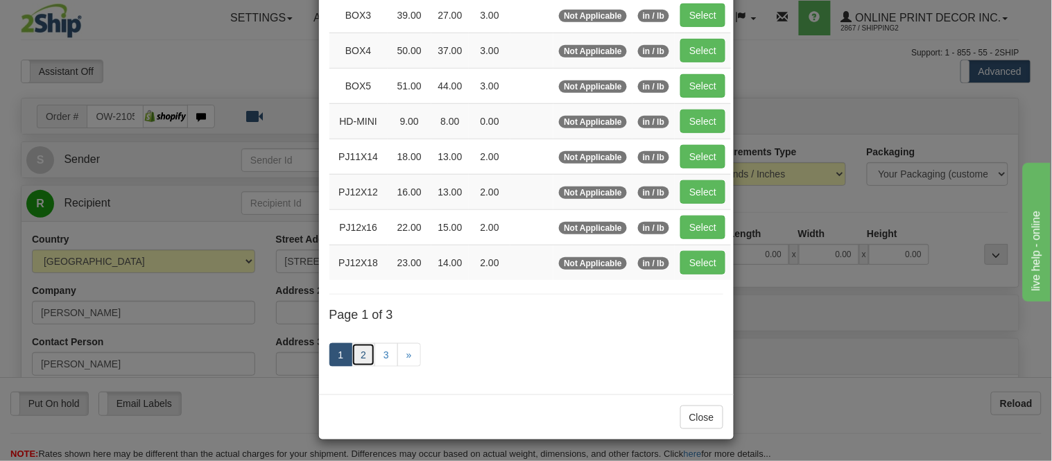
click at [355, 363] on link "2" at bounding box center [364, 355] width 24 height 24
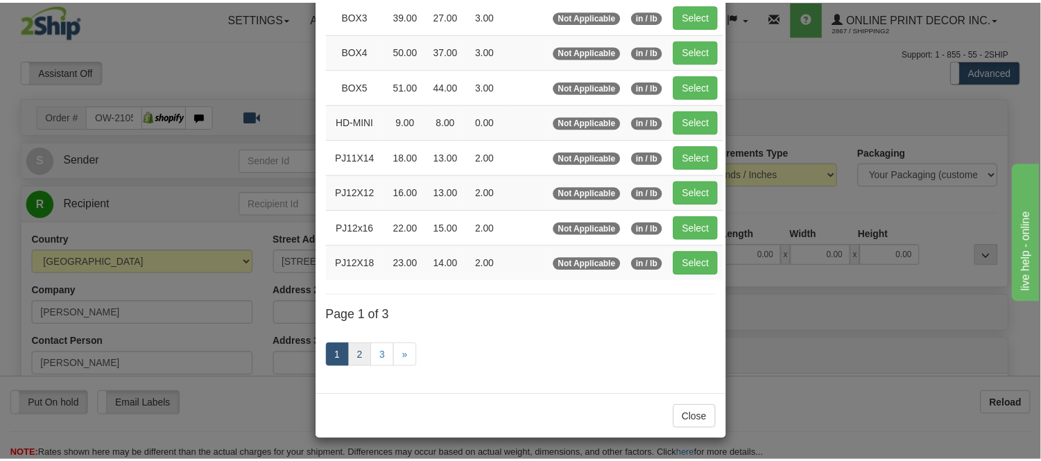
scroll to position [225, 0]
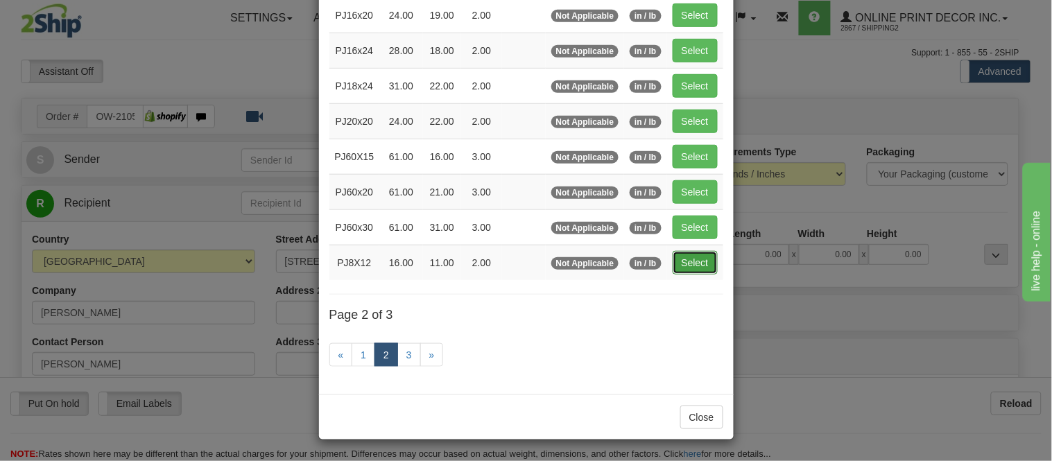
click at [681, 265] on button "Select" at bounding box center [695, 263] width 45 height 24
type input "PJ8X12"
type input "16.00"
type input "11.00"
type input "2.00"
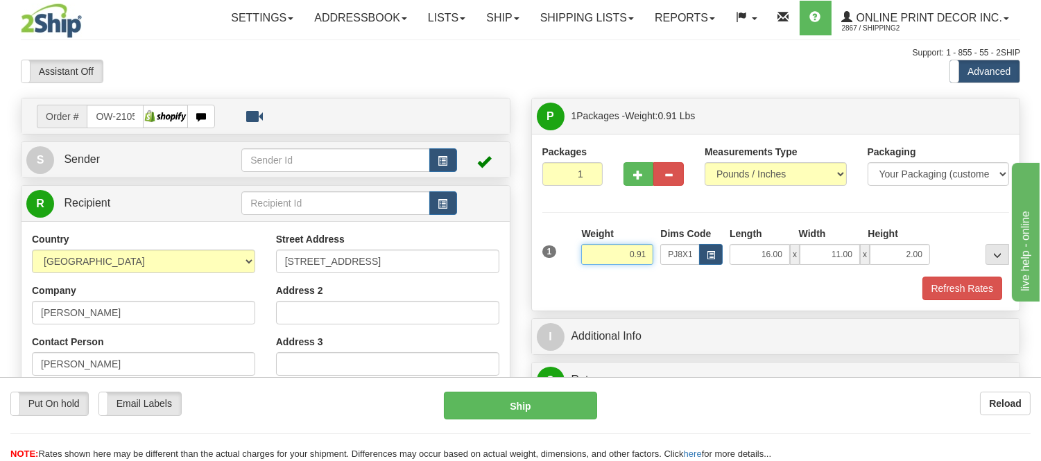
drag, startPoint x: 646, startPoint y: 253, endPoint x: 590, endPoint y: 254, distance: 56.2
click at [590, 254] on input "0.91" at bounding box center [617, 254] width 72 height 21
type input "1.10"
click at [985, 286] on button "Refresh Rates" at bounding box center [962, 289] width 80 height 24
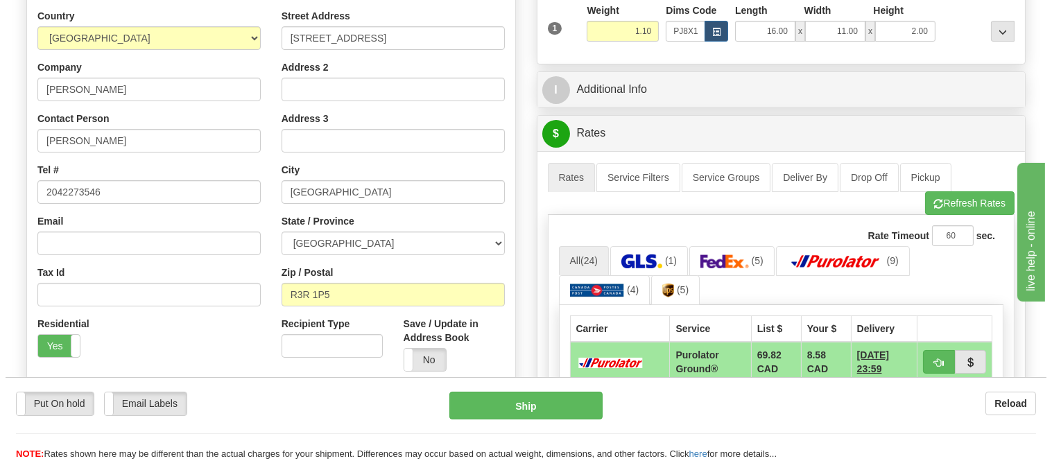
scroll to position [231, 0]
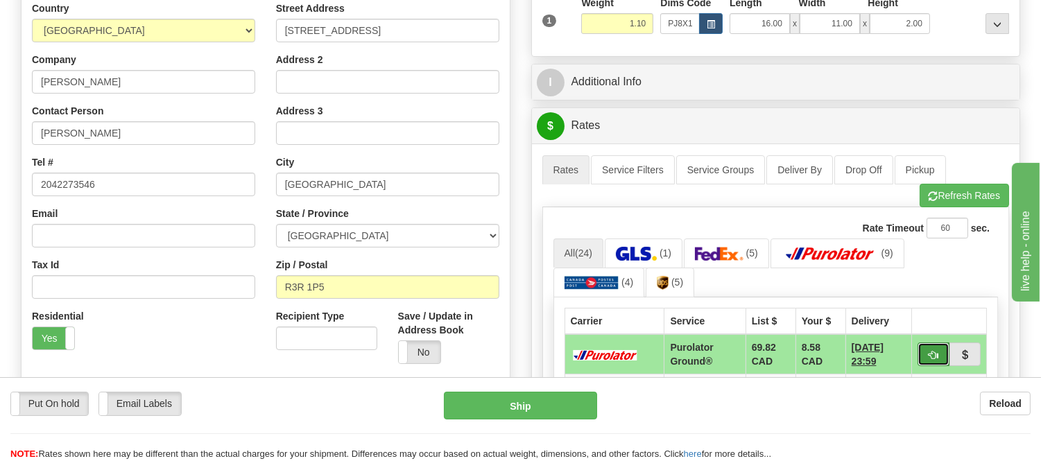
click at [941, 354] on button "button" at bounding box center [933, 354] width 32 height 24
type input "260"
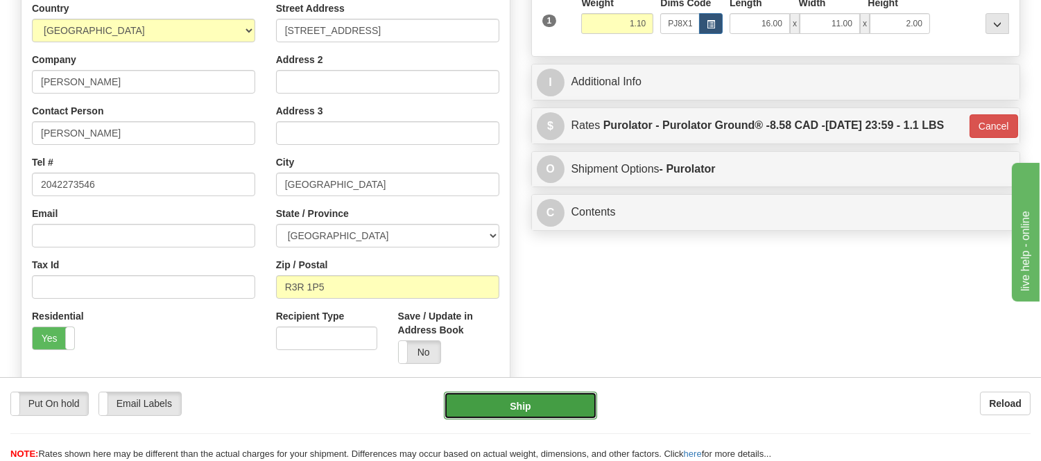
click at [557, 410] on button "Ship" at bounding box center [520, 406] width 153 height 28
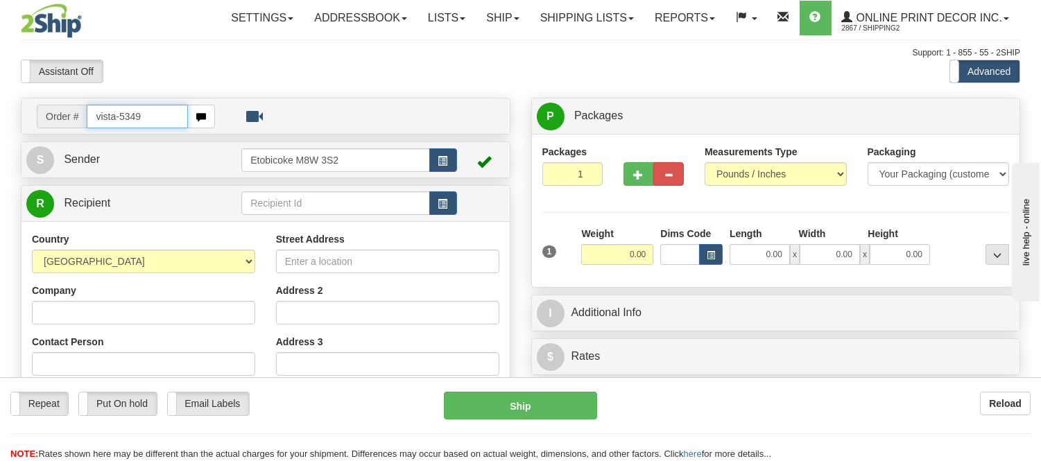
type input "vista-5349"
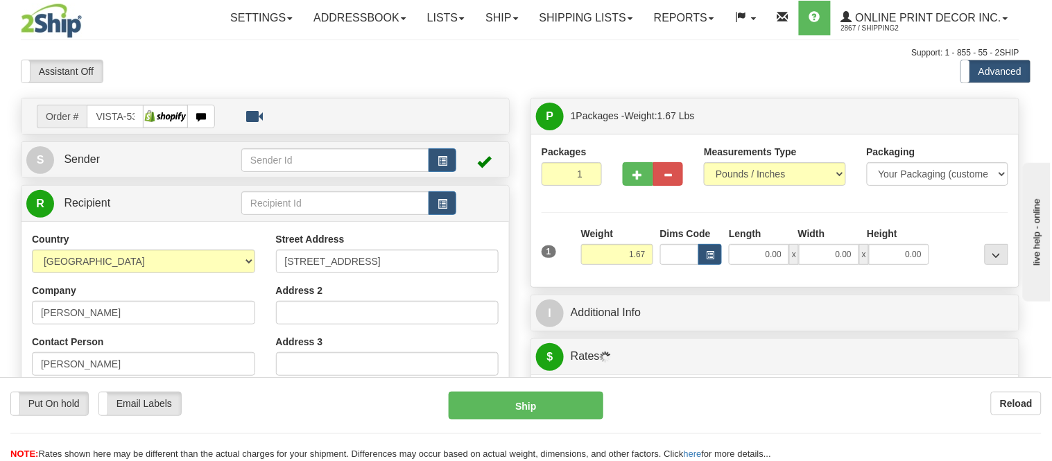
type input "FLIN FLON"
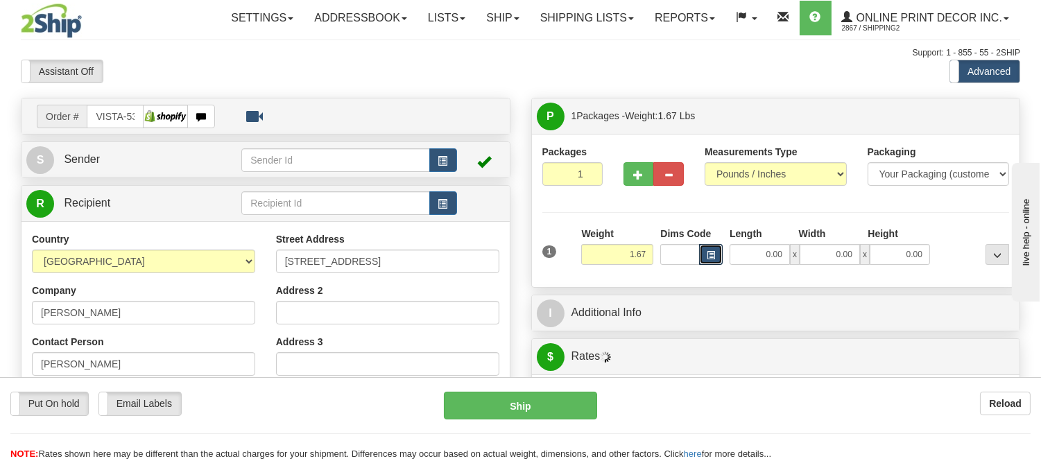
click at [704, 252] on button "button" at bounding box center [711, 254] width 24 height 21
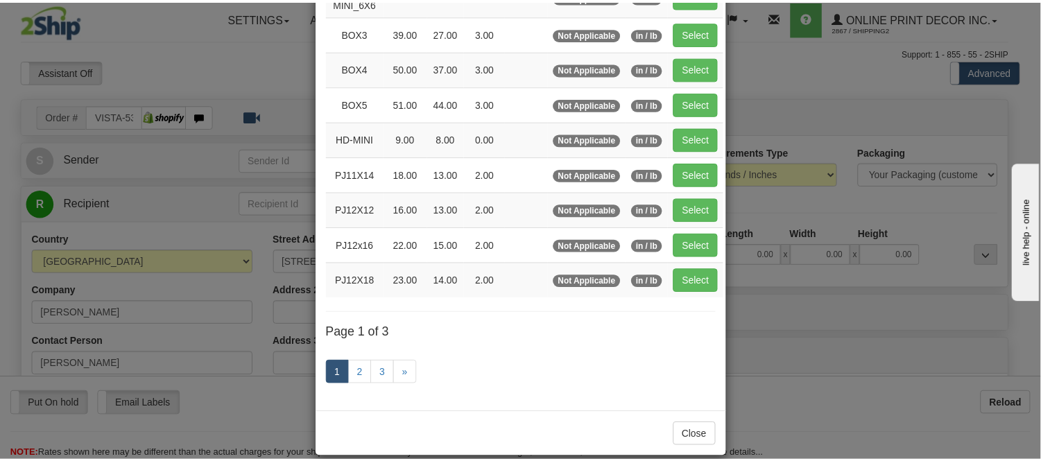
scroll to position [231, 0]
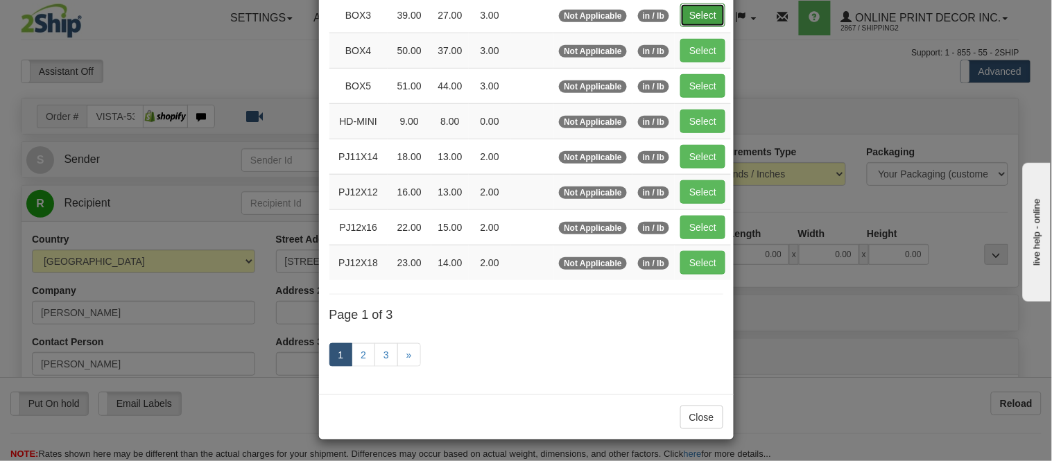
click at [689, 8] on button "Select" at bounding box center [702, 15] width 45 height 24
type input "BOX3"
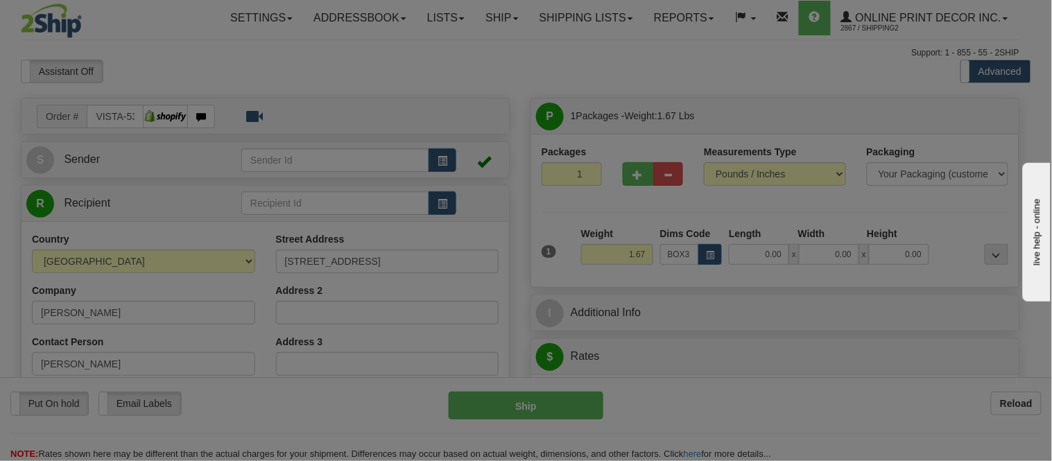
type input "39.00"
type input "27.00"
type input "3.00"
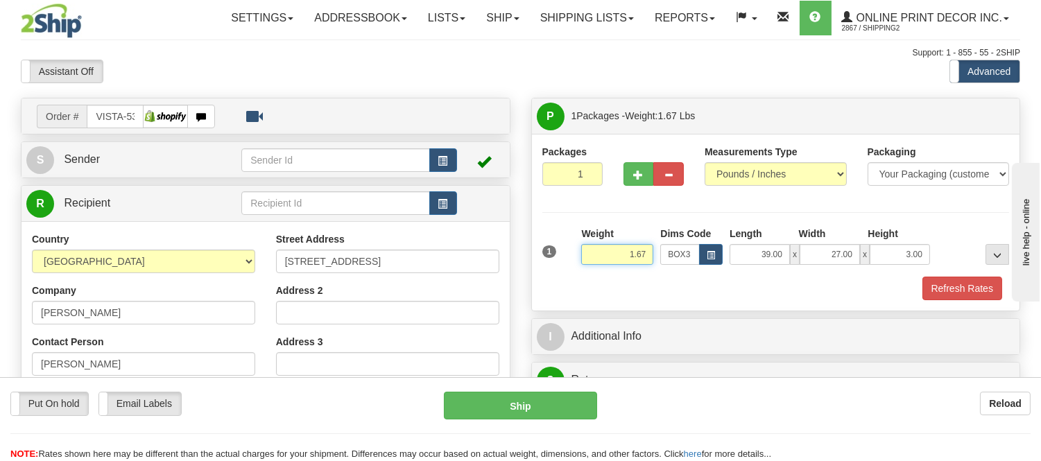
drag, startPoint x: 643, startPoint y: 253, endPoint x: 532, endPoint y: 252, distance: 111.6
click at [532, 252] on div "Packages 1 1 Measurements Type" at bounding box center [776, 222] width 488 height 177
type input "8.98"
click at [940, 285] on button "Refresh Rates" at bounding box center [962, 289] width 80 height 24
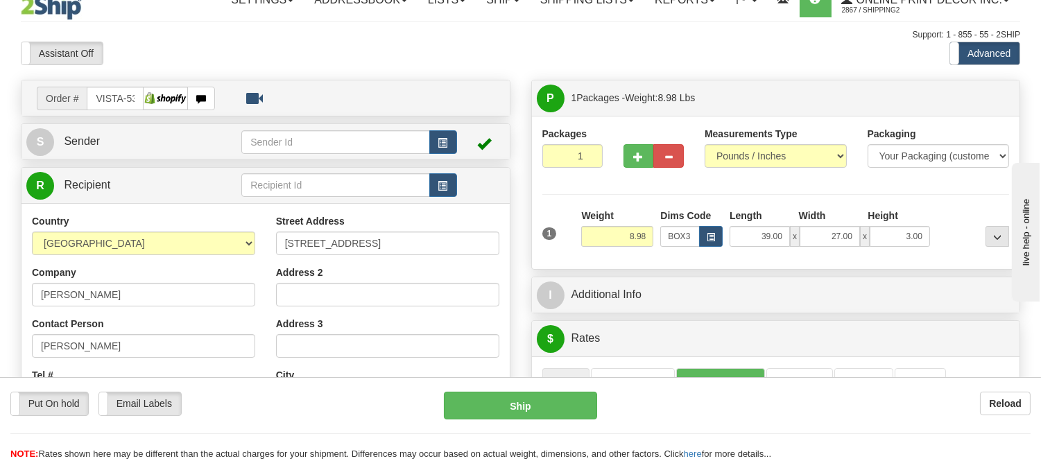
scroll to position [0, 0]
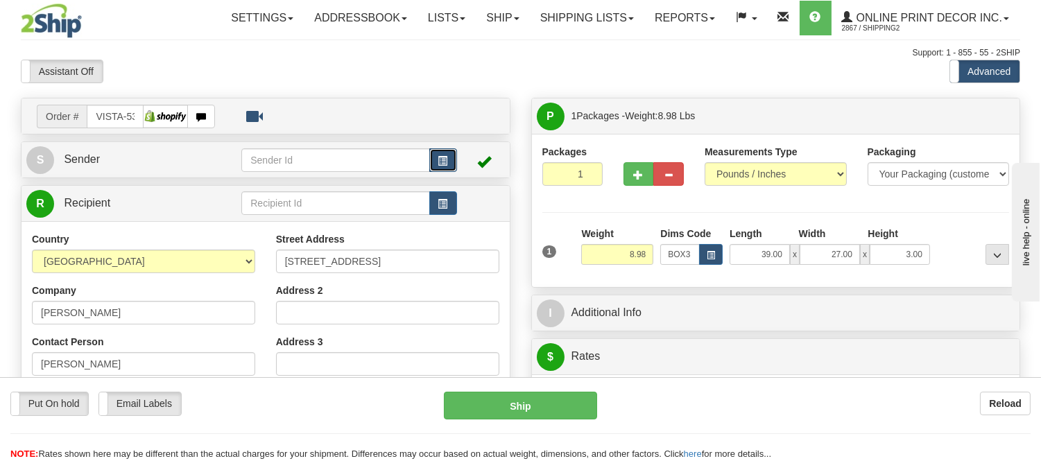
click at [435, 155] on button "button" at bounding box center [443, 160] width 28 height 24
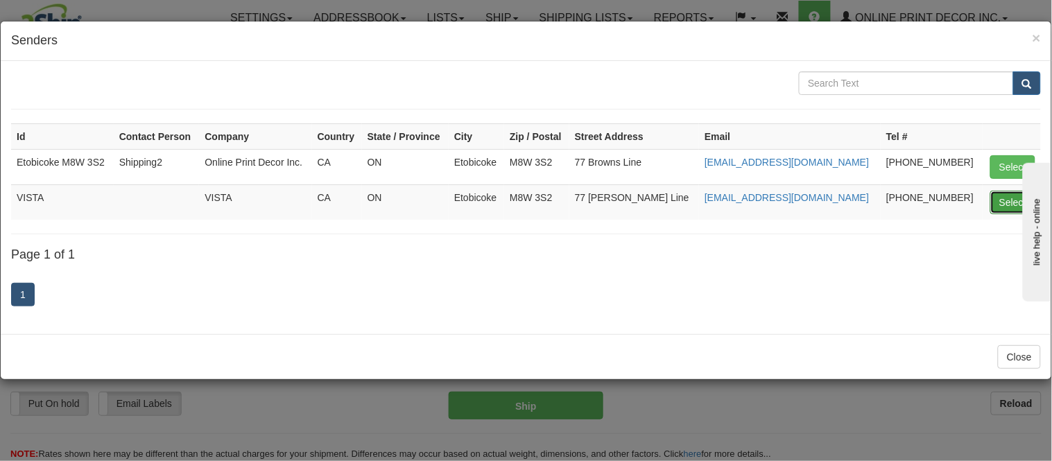
click at [1007, 205] on button "Select" at bounding box center [1012, 203] width 45 height 24
type input "VISTA"
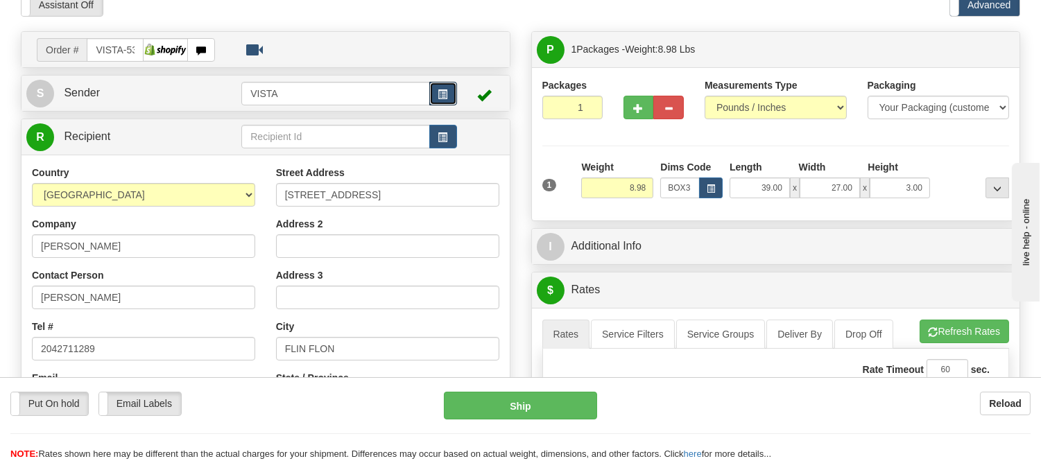
scroll to position [154, 0]
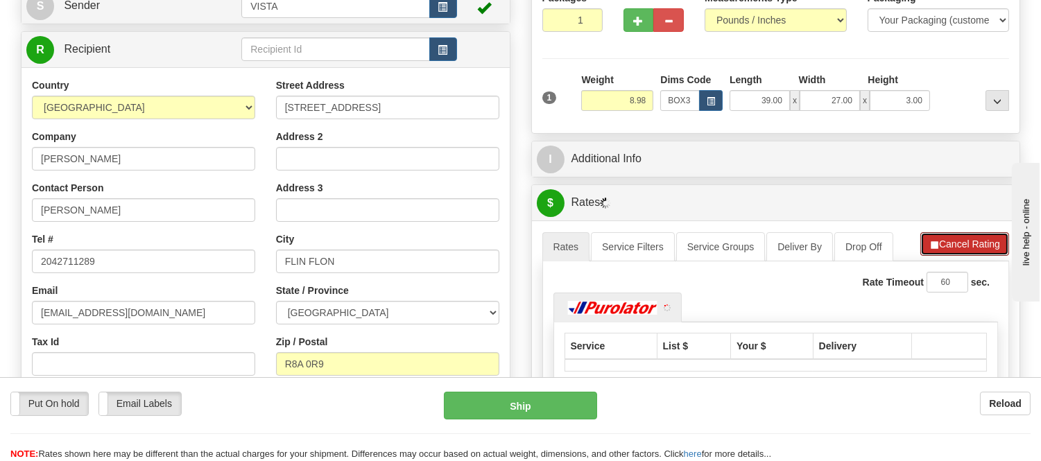
click at [955, 241] on button "Cancel Rating" at bounding box center [964, 244] width 89 height 24
click at [955, 241] on button "Refresh Rates" at bounding box center [963, 244] width 89 height 24
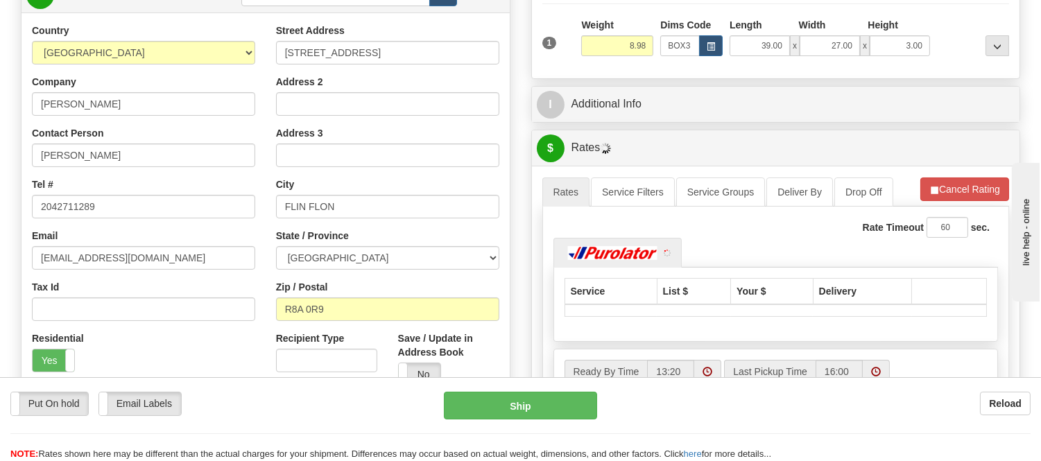
scroll to position [308, 0]
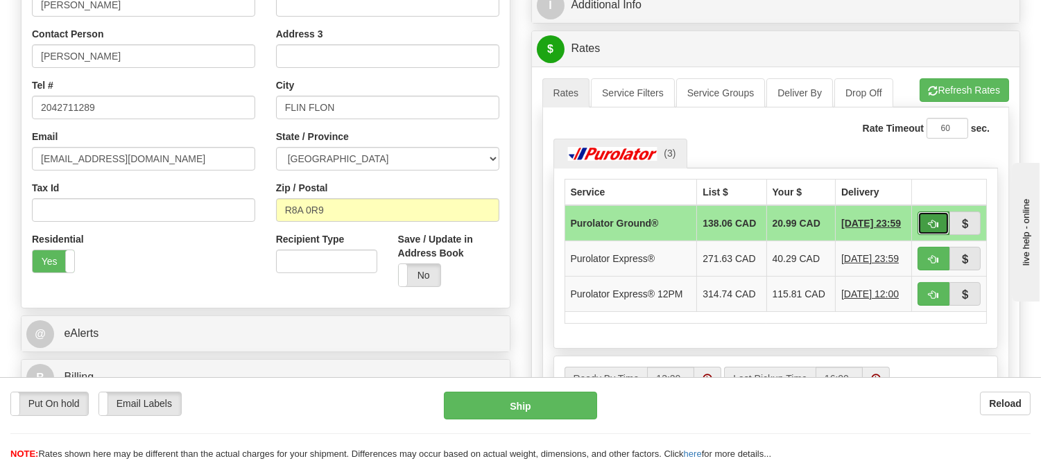
click at [937, 220] on span "button" at bounding box center [933, 224] width 10 height 9
type input "260"
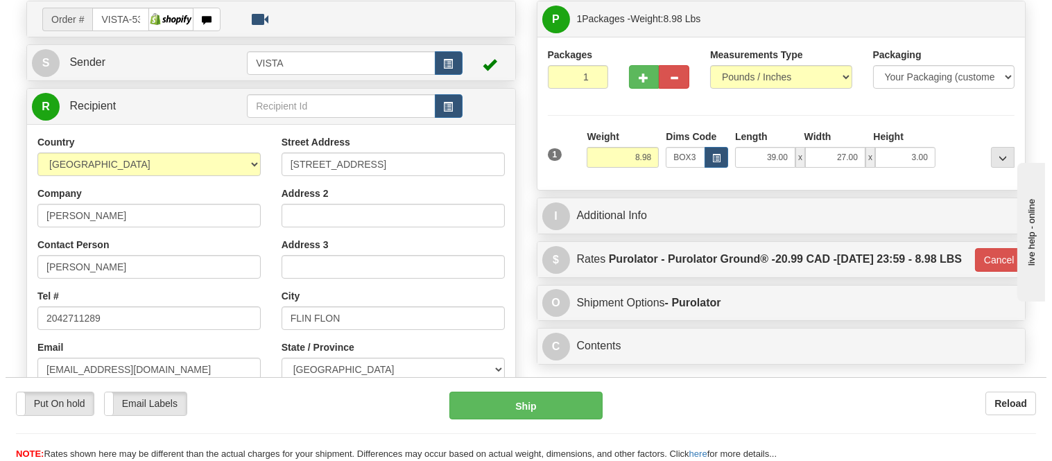
scroll to position [77, 0]
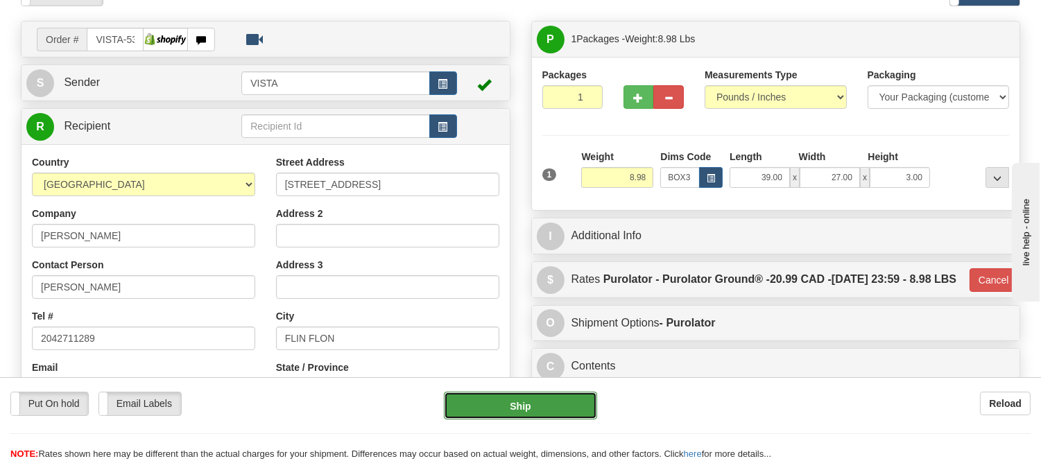
click at [552, 406] on button "Ship" at bounding box center [520, 406] width 153 height 28
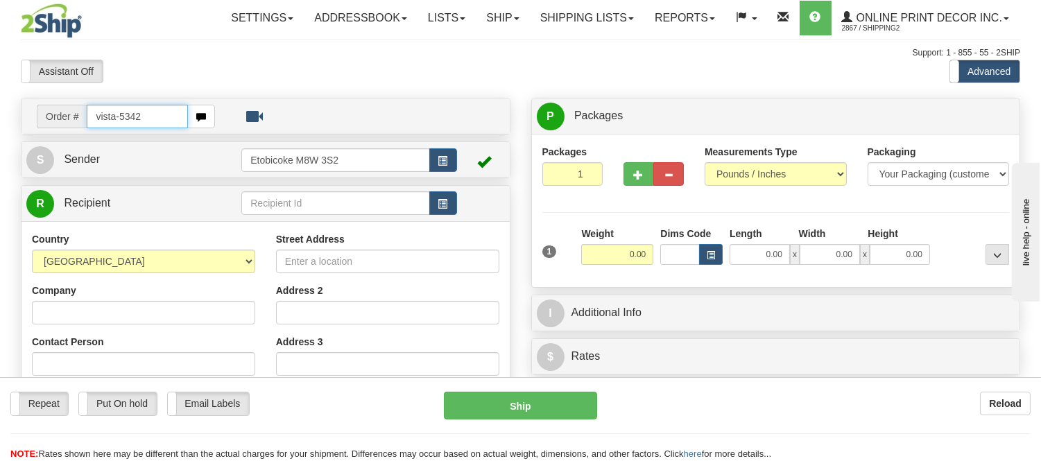
type input "vista-5342"
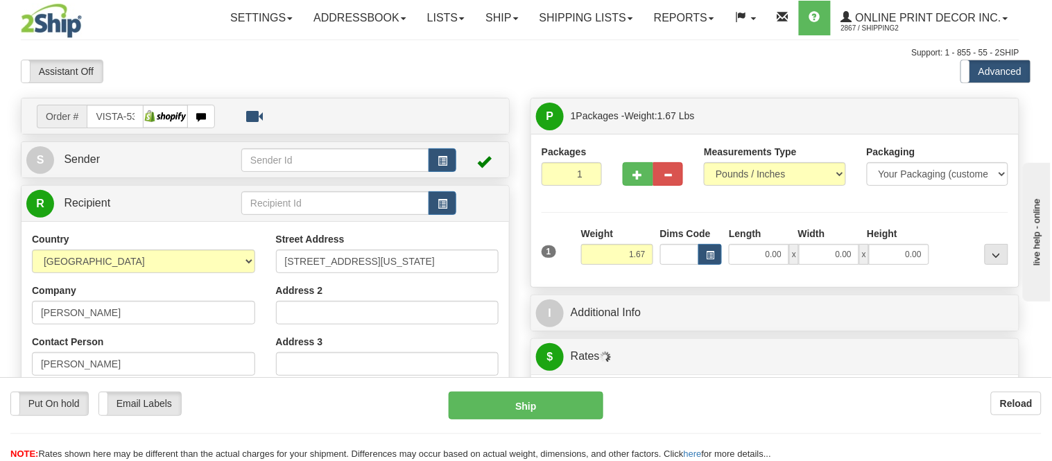
type input "ROSSLAND"
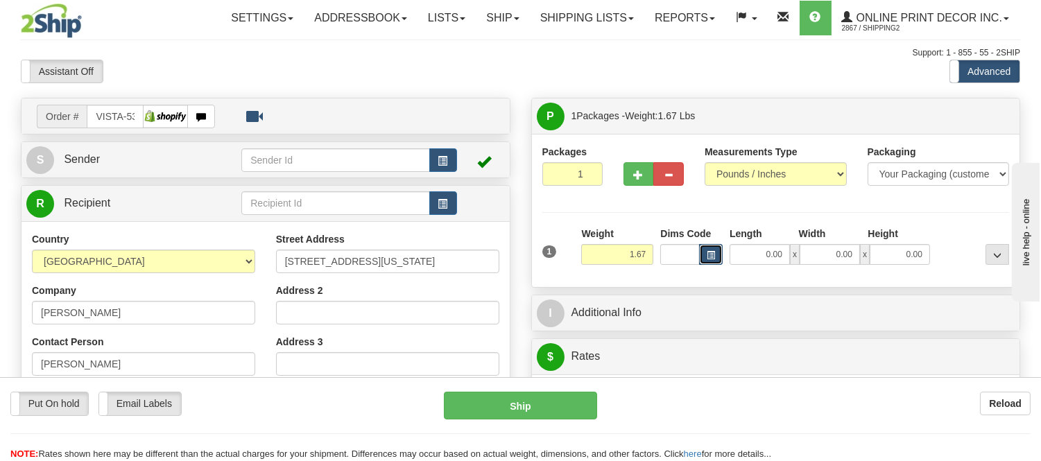
click at [708, 259] on span "button" at bounding box center [710, 256] width 8 height 8
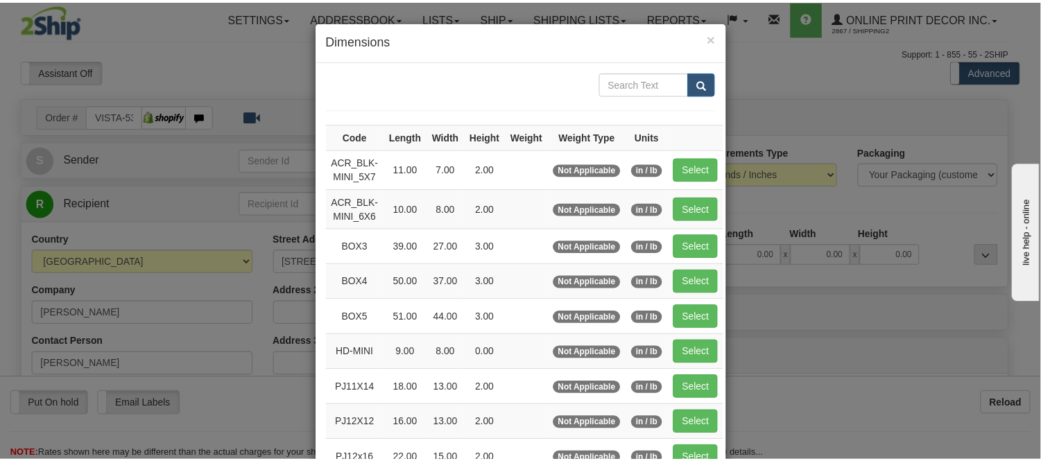
scroll to position [154, 0]
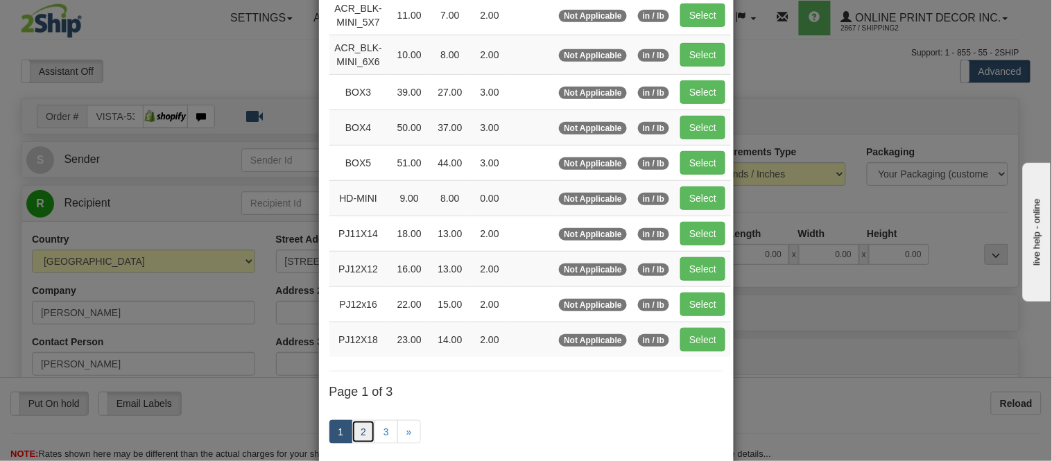
click at [354, 428] on link "2" at bounding box center [364, 432] width 24 height 24
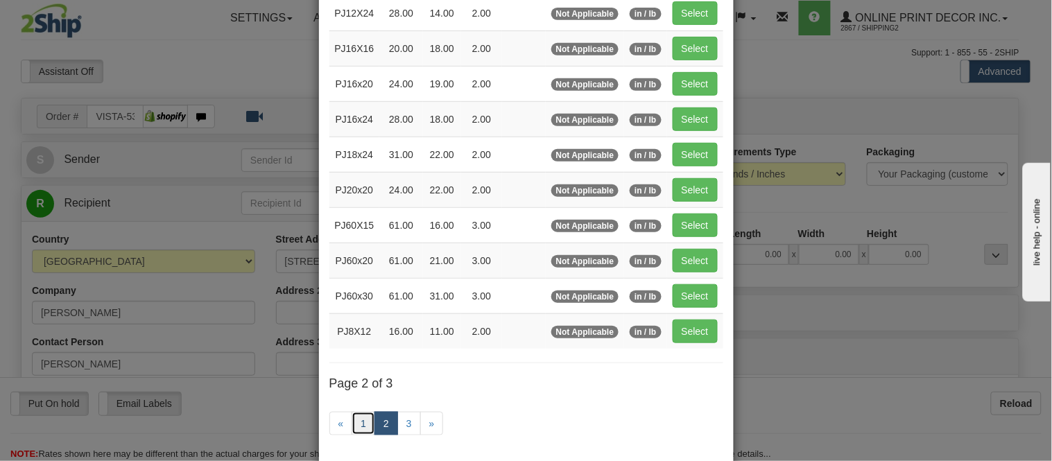
click at [352, 420] on link "1" at bounding box center [364, 424] width 24 height 24
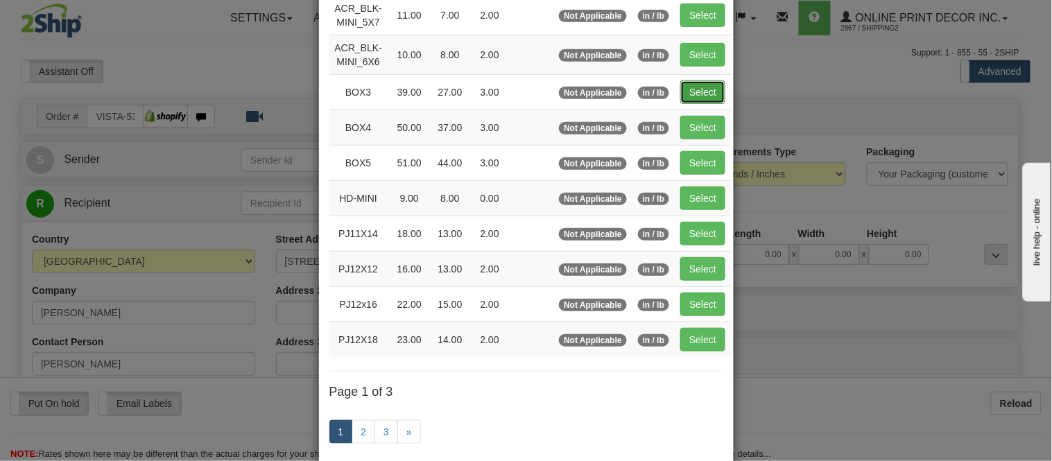
click at [680, 90] on button "Select" at bounding box center [702, 92] width 45 height 24
type input "BOX3"
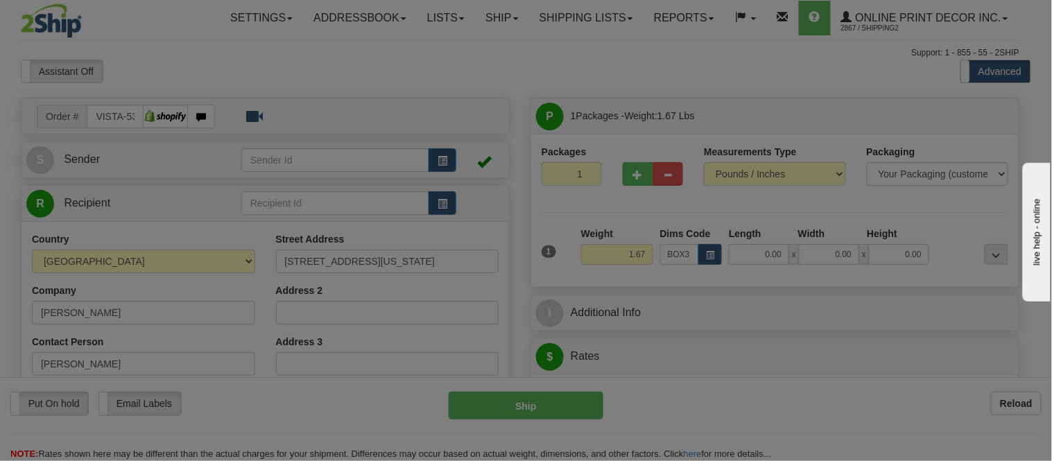
type input "39.00"
type input "27.00"
type input "3.00"
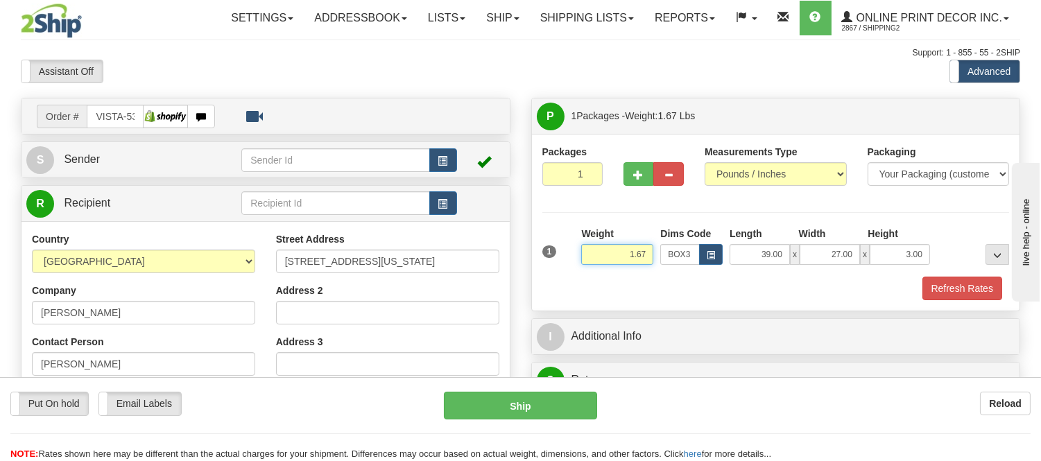
drag, startPoint x: 646, startPoint y: 251, endPoint x: 528, endPoint y: 275, distance: 120.2
click at [528, 275] on div "P Packages 1 Packages - Weight: 1.67 Lbs Shipment Level Shipm. Package Level Pa…" at bounding box center [776, 456] width 510 height 717
type input "9"
type input "8.98"
click at [945, 284] on button "Refresh Rates" at bounding box center [962, 289] width 80 height 24
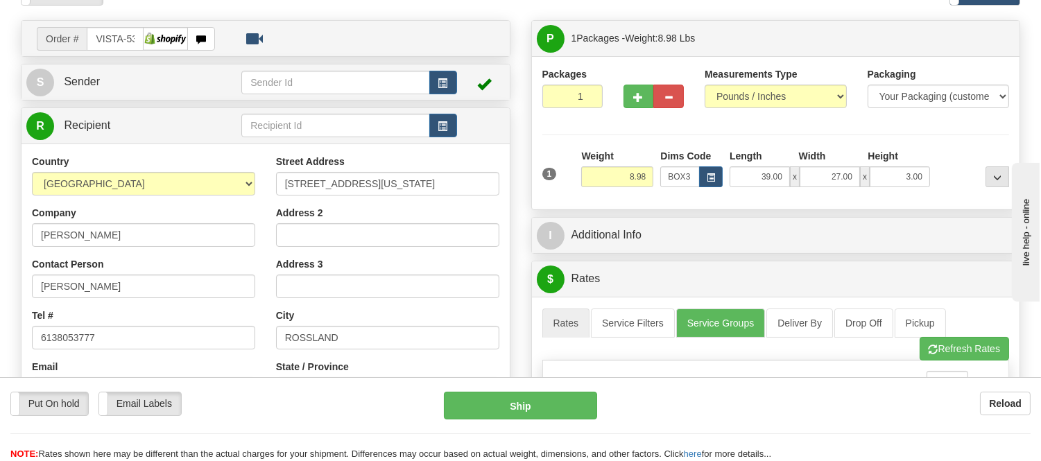
scroll to position [77, 0]
click at [433, 80] on button "button" at bounding box center [443, 83] width 28 height 24
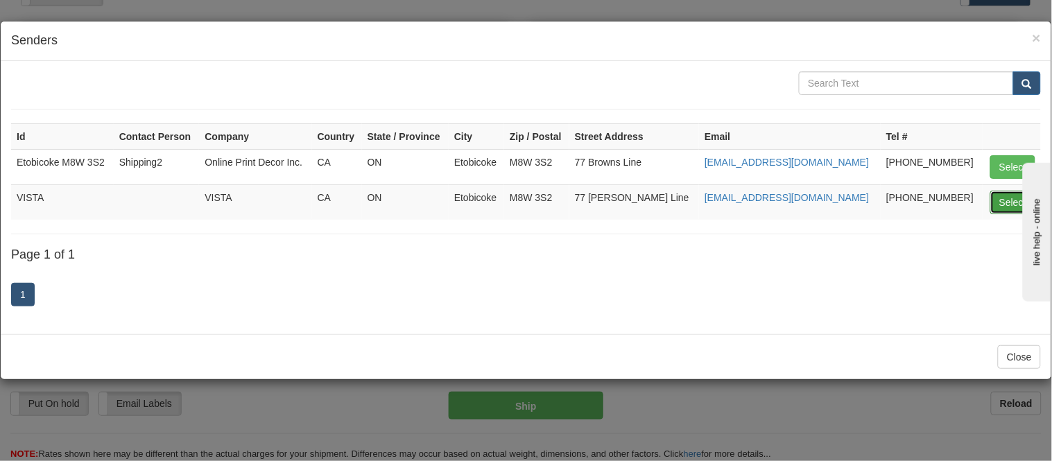
click at [1000, 197] on button "Select" at bounding box center [1012, 203] width 45 height 24
type input "VISTA"
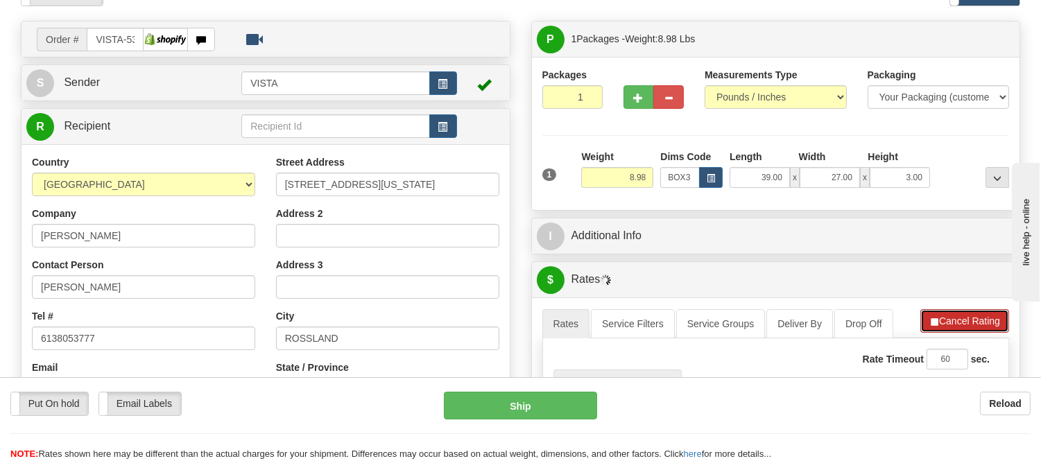
click at [959, 322] on button "Cancel Rating" at bounding box center [964, 321] width 89 height 24
click at [959, 322] on button "Refresh Rates" at bounding box center [963, 321] width 89 height 24
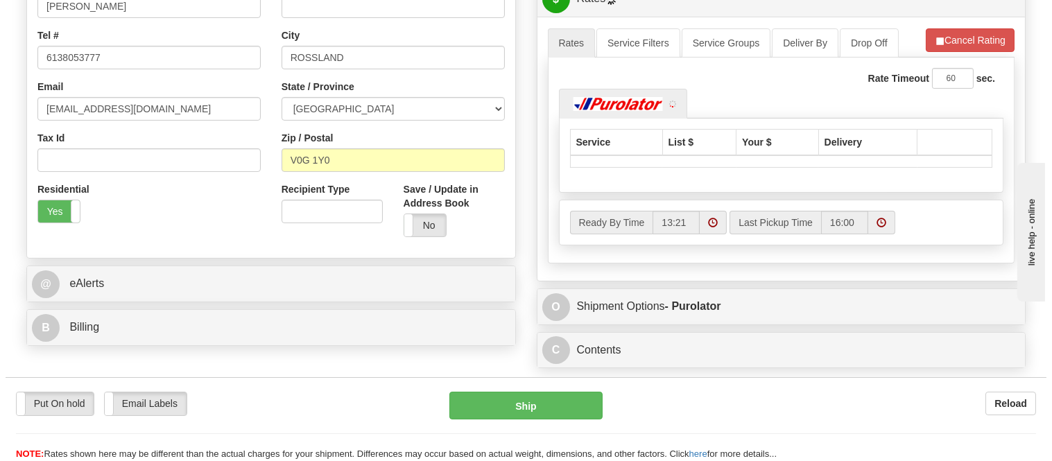
scroll to position [385, 0]
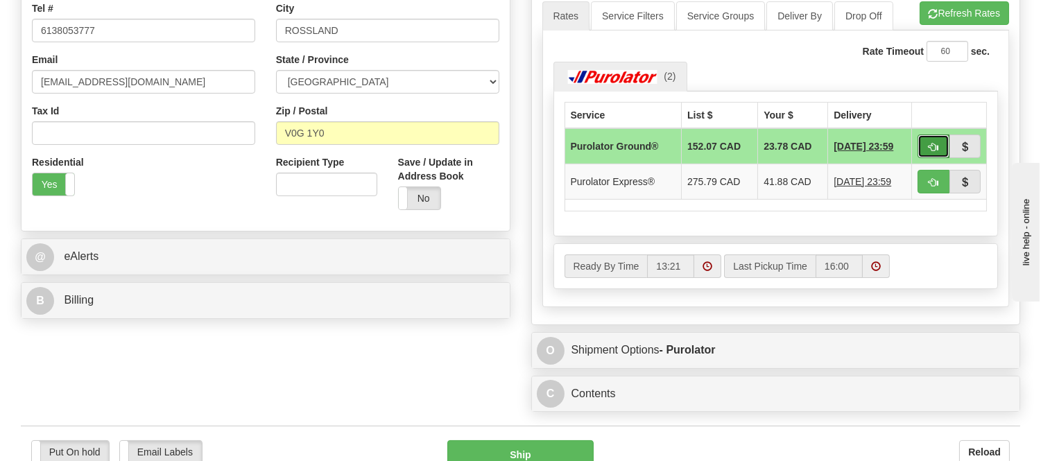
click at [934, 143] on span "button" at bounding box center [933, 147] width 10 height 9
type input "260"
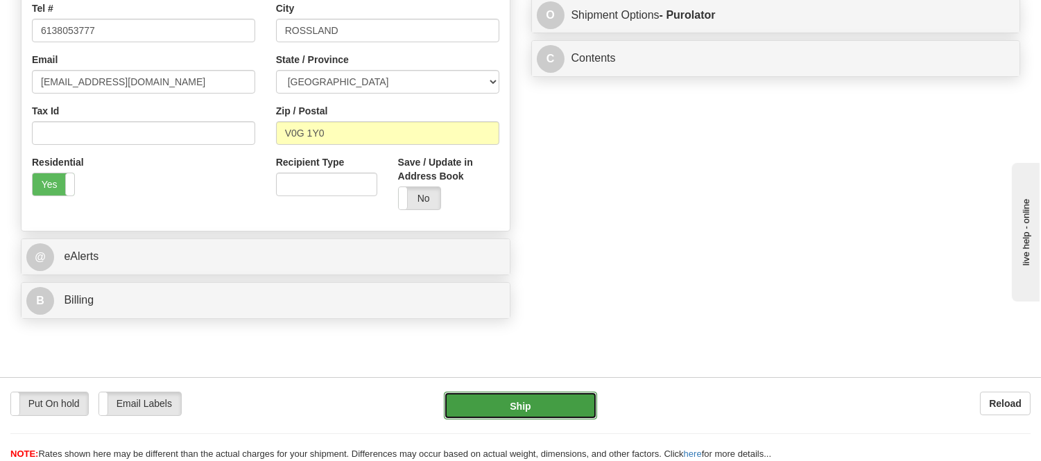
click at [490, 393] on button "Ship" at bounding box center [520, 406] width 153 height 28
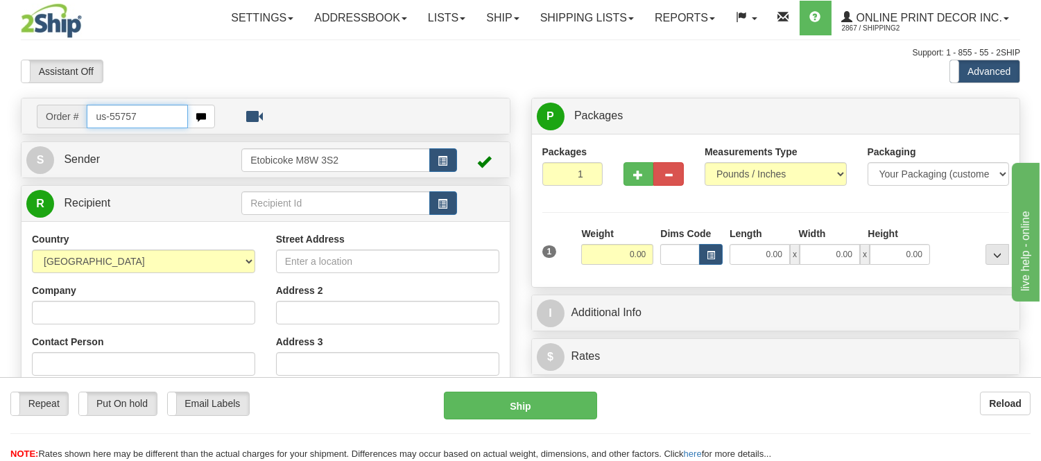
type input "us-55757"
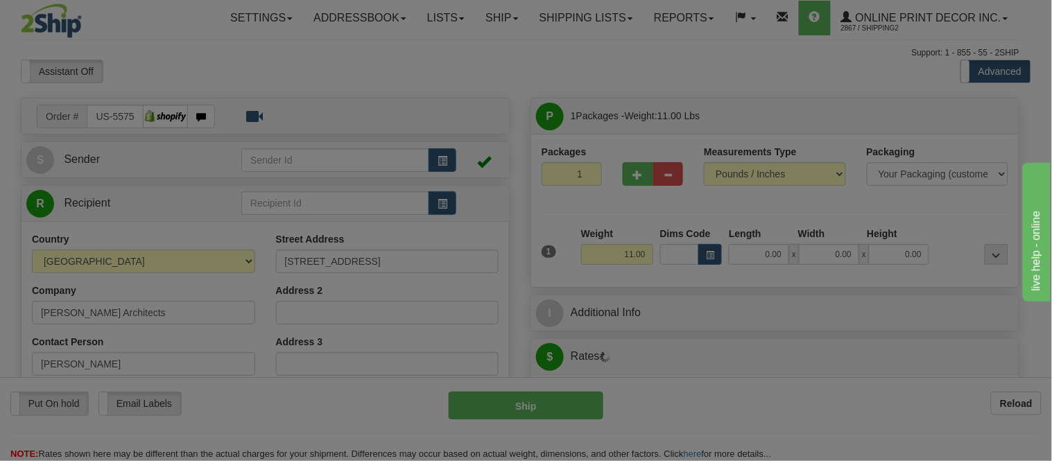
type input "[GEOGRAPHIC_DATA]"
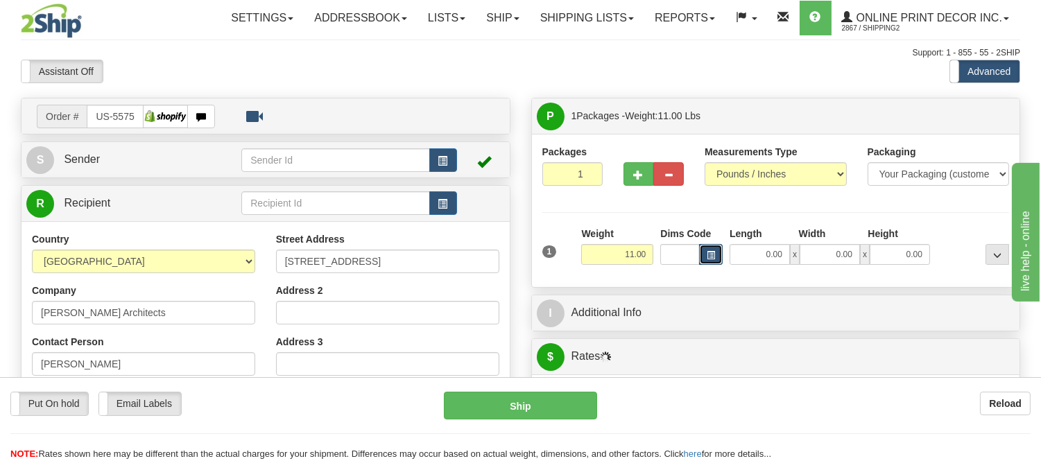
click at [709, 259] on span "button" at bounding box center [710, 256] width 8 height 8
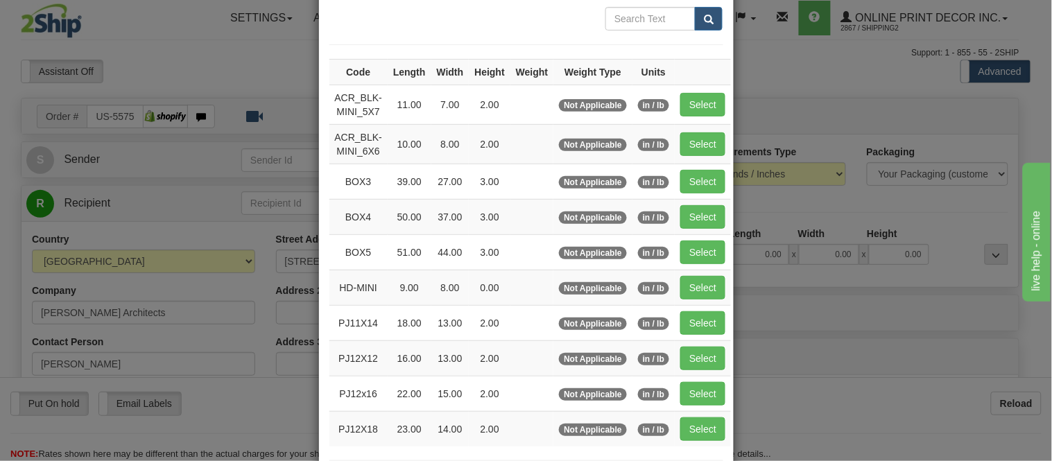
scroll to position [154, 0]
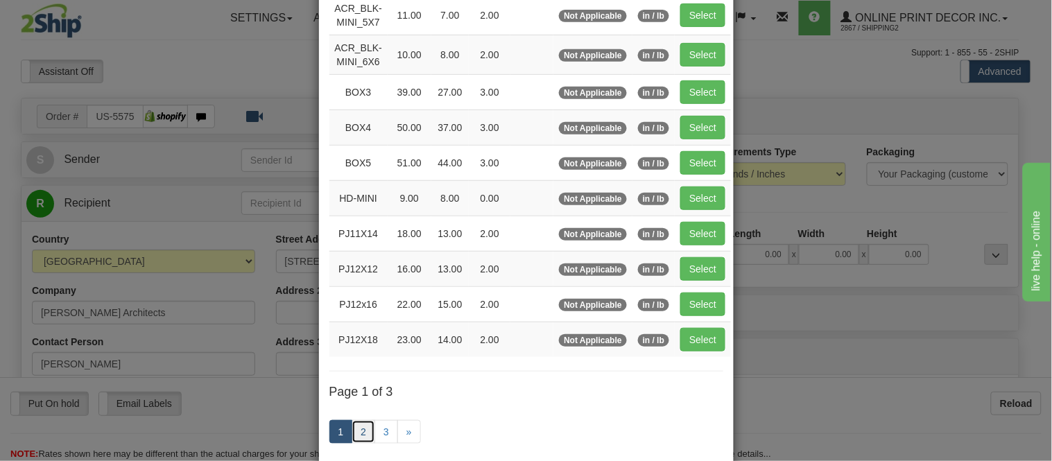
click at [354, 433] on link "2" at bounding box center [364, 432] width 24 height 24
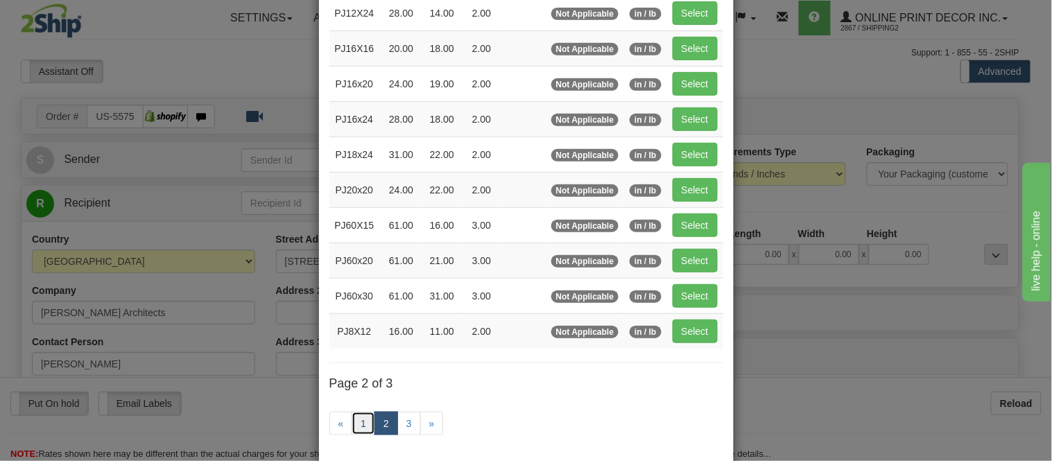
click at [359, 426] on link "1" at bounding box center [364, 424] width 24 height 24
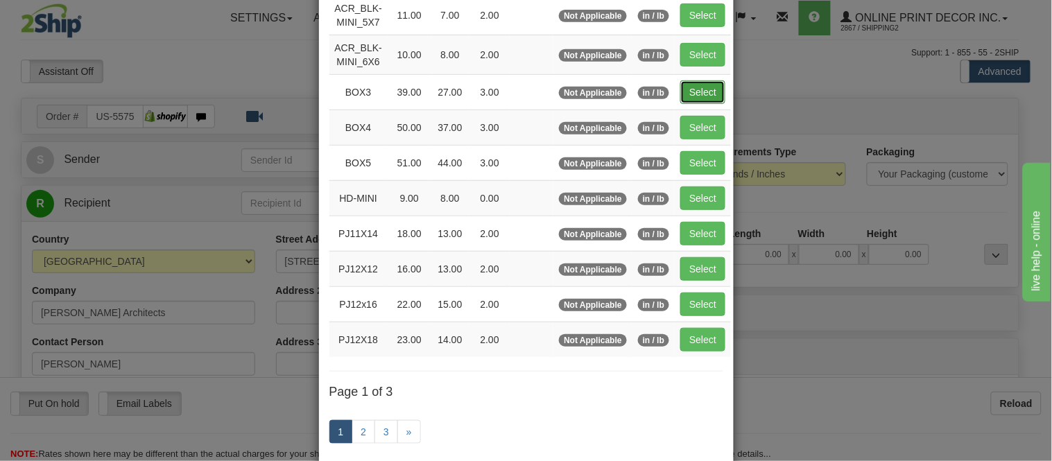
click at [694, 94] on button "Select" at bounding box center [702, 92] width 45 height 24
type input "BOX3"
type input "39.00"
type input "27.00"
type input "3.00"
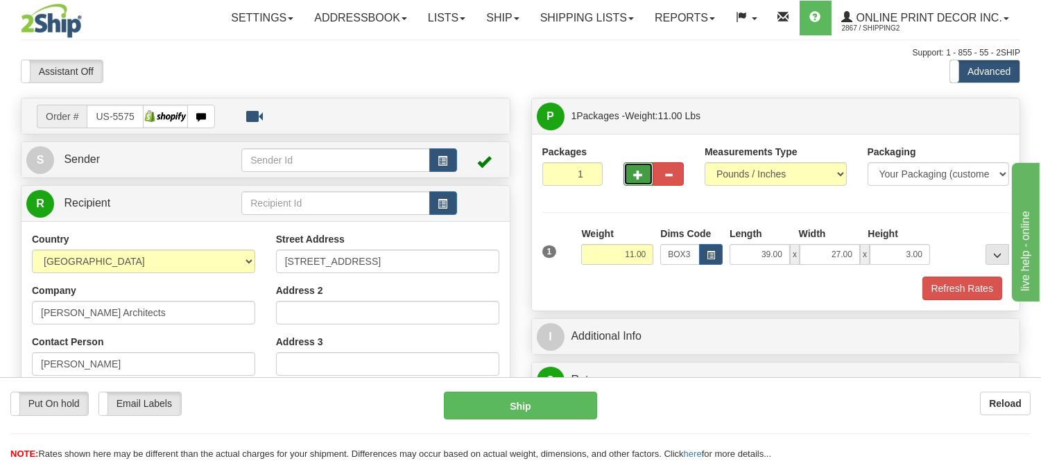
click at [635, 177] on span "button" at bounding box center [639, 175] width 10 height 9
radio input "true"
type input "2"
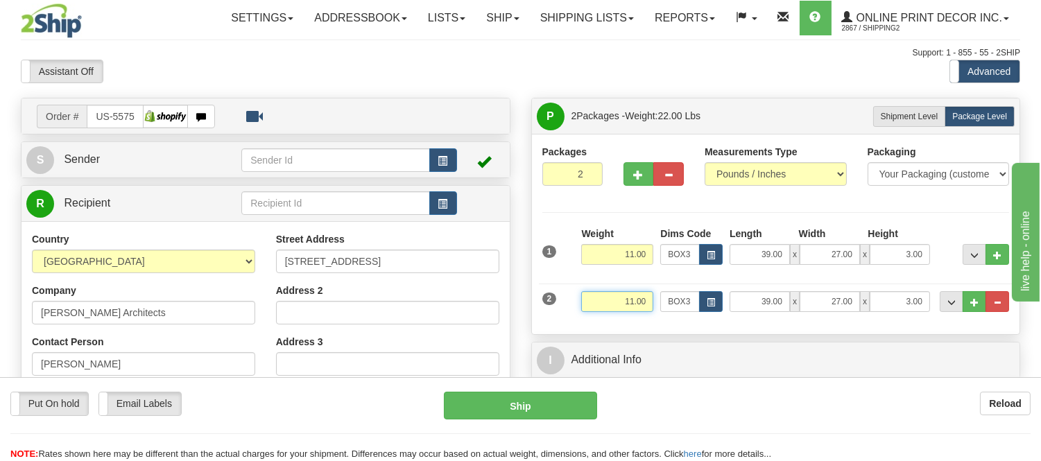
drag, startPoint x: 650, startPoint y: 305, endPoint x: 575, endPoint y: 300, distance: 74.4
click at [575, 300] on div "2 Weight 11.00 Dims Code BOX3 Length Width x" at bounding box center [776, 300] width 474 height 46
type input "13.98"
click at [1001, 300] on button "..." at bounding box center [997, 301] width 24 height 21
type input "1"
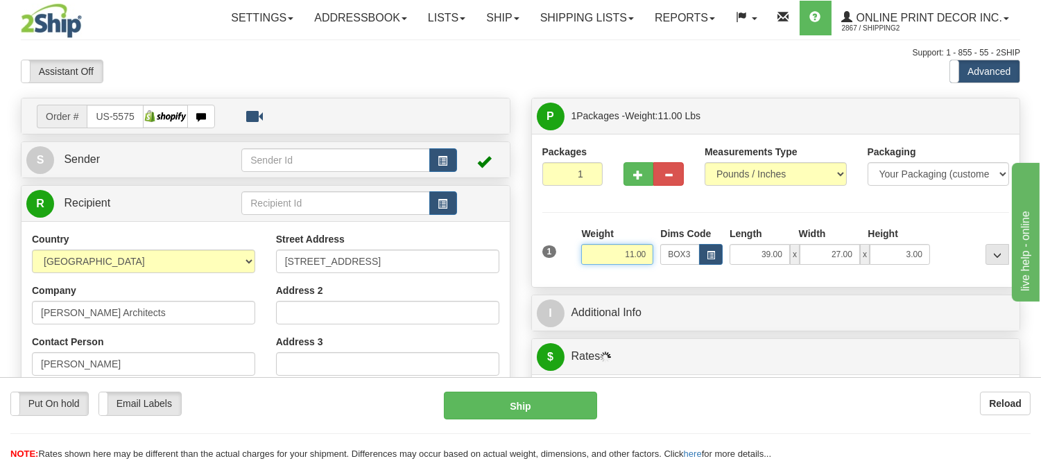
drag, startPoint x: 647, startPoint y: 248, endPoint x: 593, endPoint y: 278, distance: 61.5
click at [593, 278] on div "Packages 1 1 Measurements Type" at bounding box center [776, 210] width 488 height 153
type input "13.98"
click at [627, 168] on button "button" at bounding box center [638, 174] width 31 height 24
radio input "true"
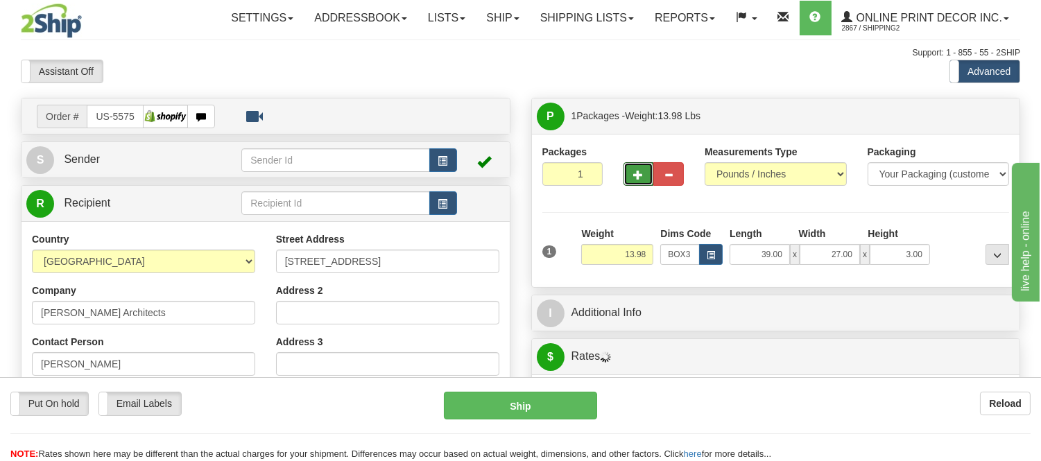
type input "2"
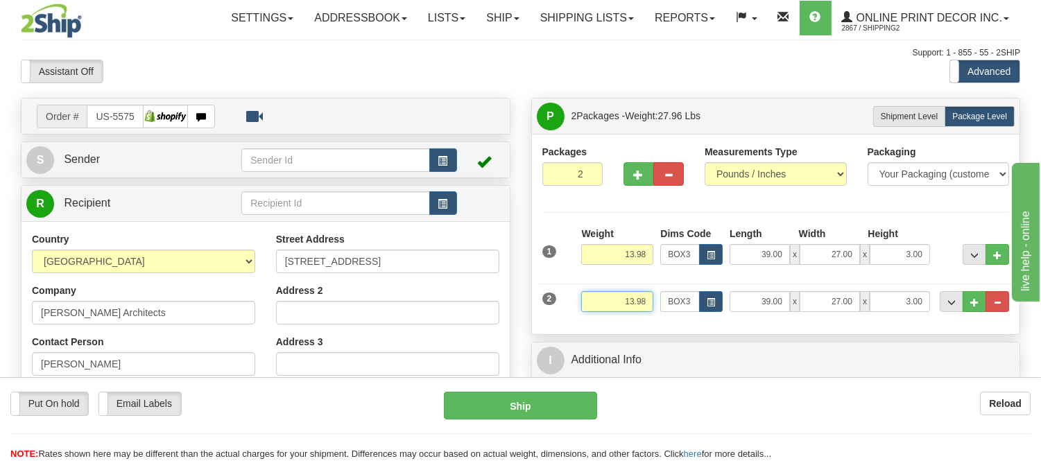
drag, startPoint x: 646, startPoint y: 302, endPoint x: 581, endPoint y: 303, distance: 65.2
click at [581, 303] on input "13.98" at bounding box center [617, 301] width 72 height 21
type input "1"
type input "9.98"
click at [706, 302] on span "button" at bounding box center [710, 303] width 8 height 8
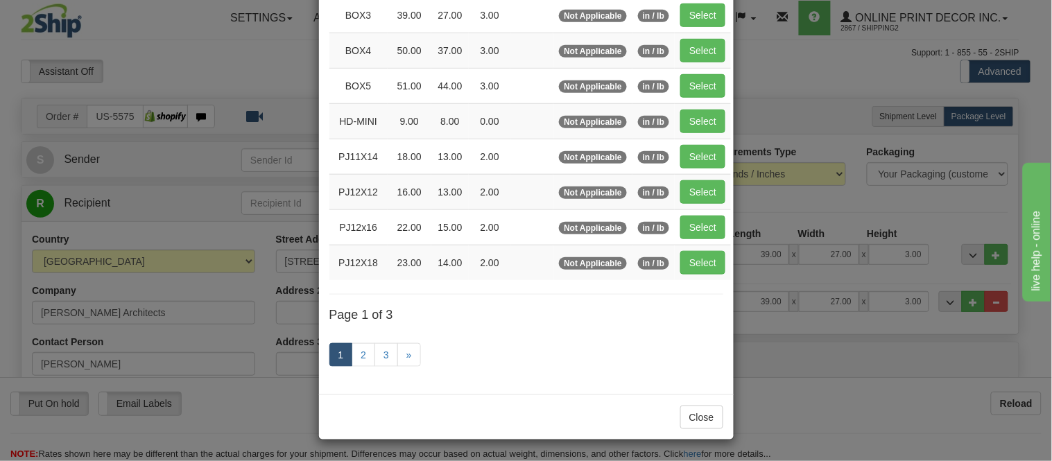
scroll to position [233, 0]
click at [363, 352] on link "2" at bounding box center [364, 355] width 24 height 24
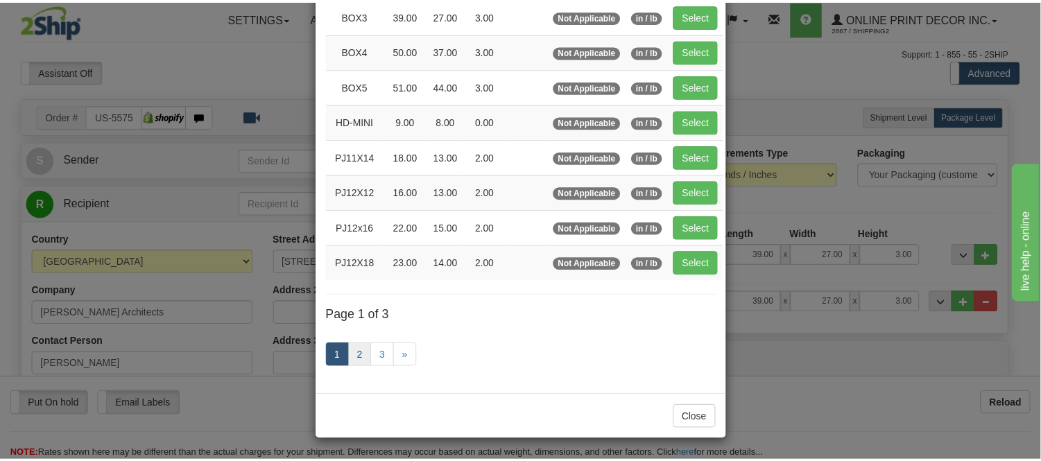
scroll to position [225, 0]
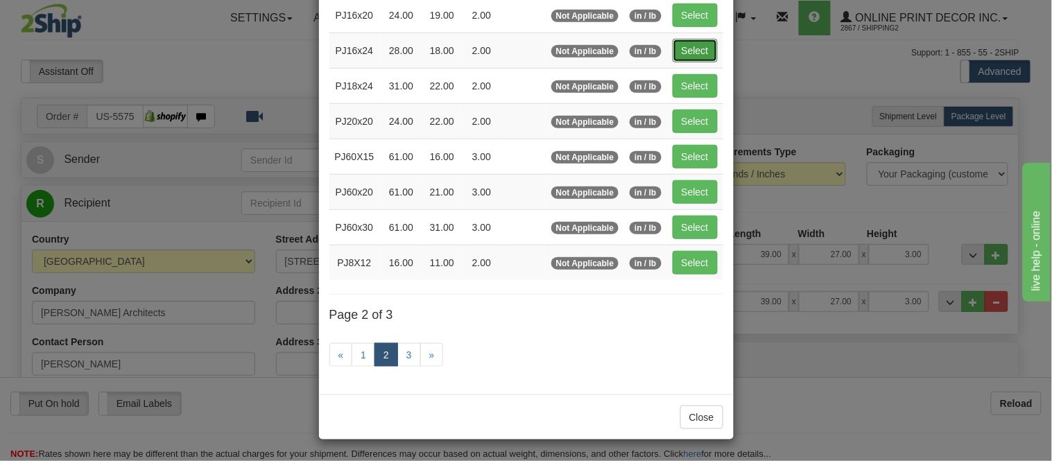
click at [675, 43] on button "Select" at bounding box center [695, 51] width 45 height 24
type input "PJ16x24"
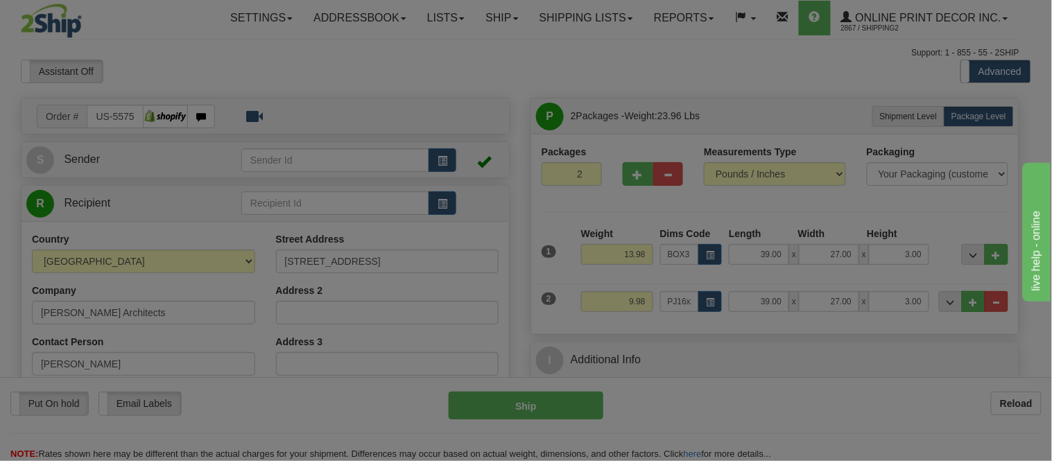
type input "28.00"
type input "18.00"
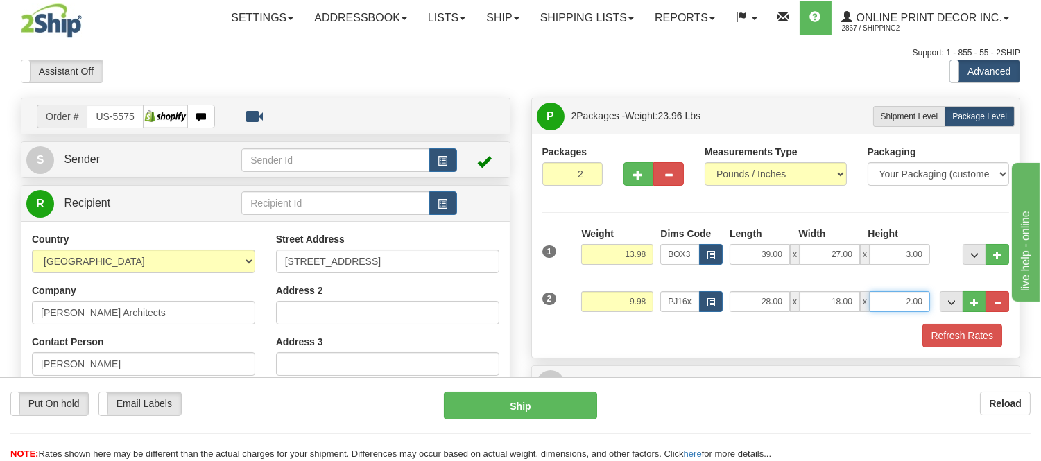
drag, startPoint x: 923, startPoint y: 307, endPoint x: 874, endPoint y: 310, distance: 49.3
click at [874, 310] on input "2.00" at bounding box center [899, 301] width 60 height 21
click button "Delete" at bounding box center [0, 0] width 0 height 0
type input "4.00"
click at [954, 338] on button "Refresh Rates" at bounding box center [962, 336] width 80 height 24
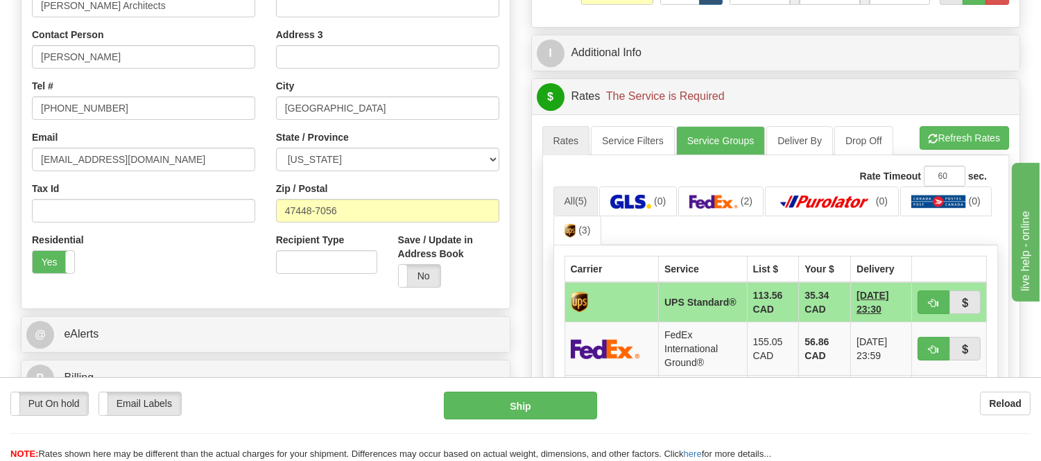
scroll to position [308, 0]
click at [923, 300] on button "button" at bounding box center [933, 302] width 32 height 24
type input "11"
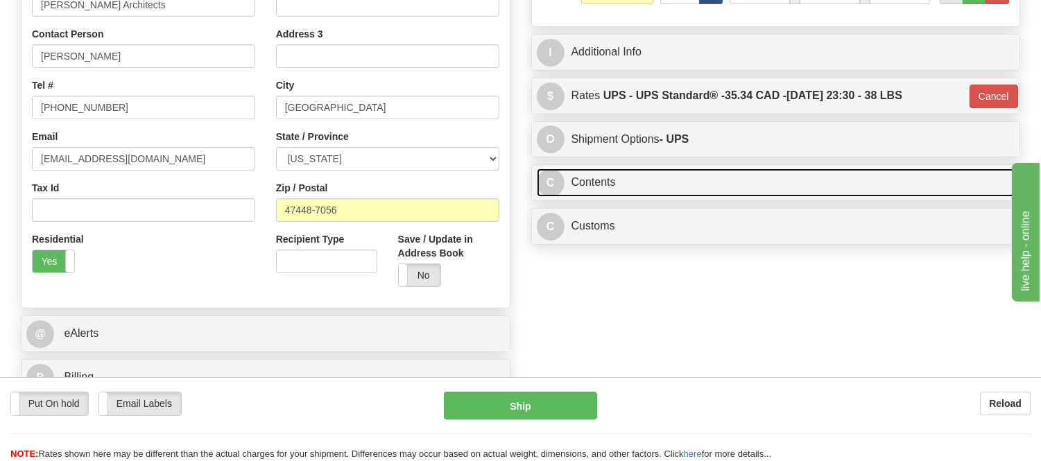
click at [703, 194] on link "C Contents" at bounding box center [776, 182] width 478 height 28
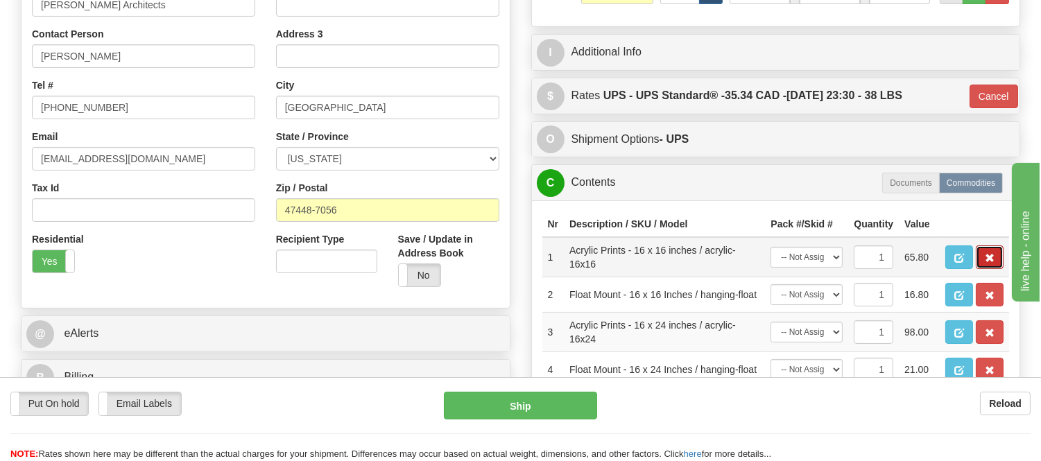
click at [984, 263] on span "button" at bounding box center [989, 258] width 10 height 9
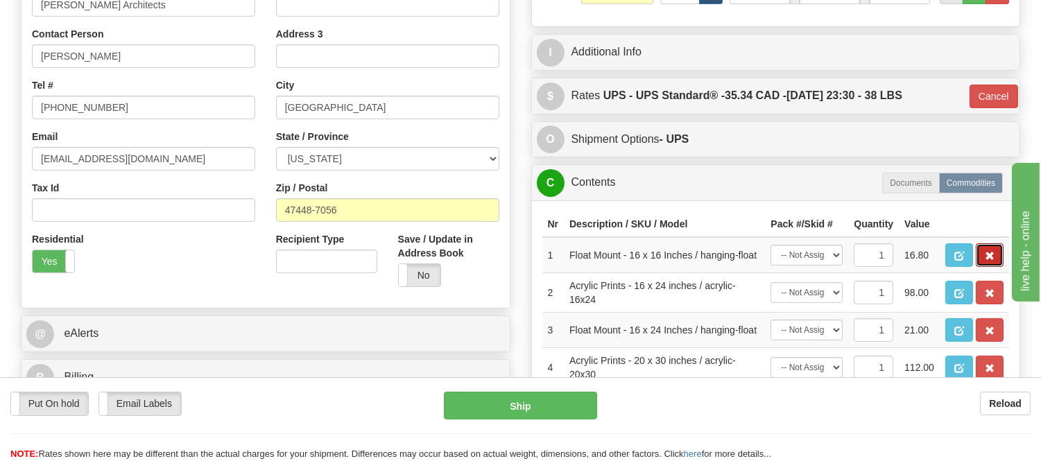
click at [984, 261] on span "button" at bounding box center [989, 256] width 10 height 9
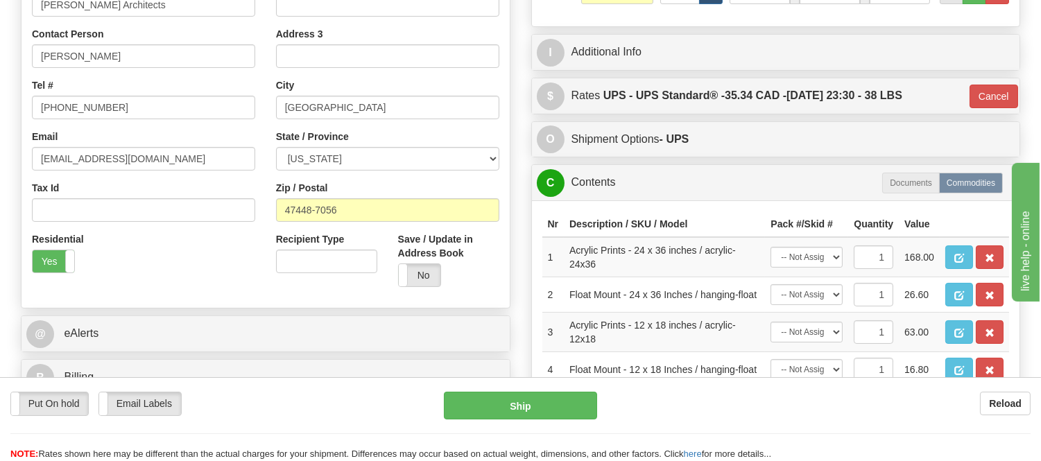
click at [984, 263] on span "button" at bounding box center [989, 258] width 10 height 9
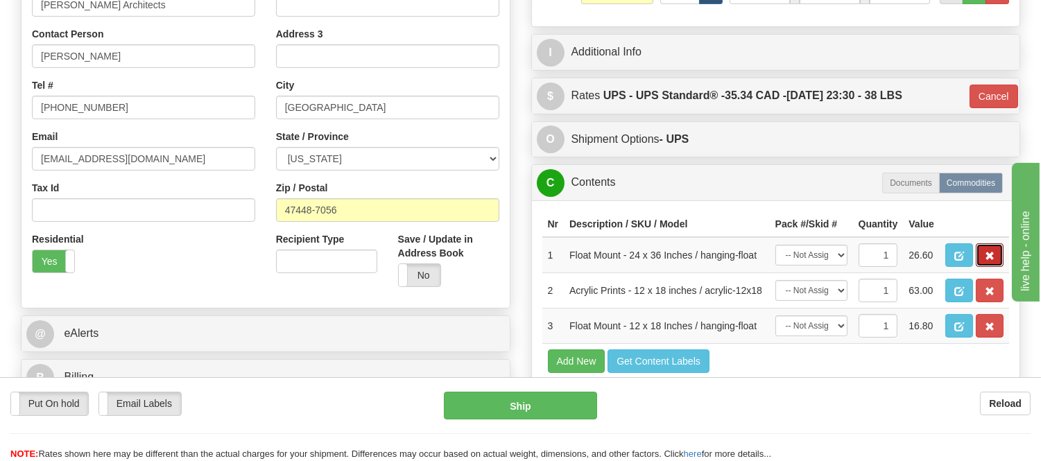
click at [984, 261] on span "button" at bounding box center [989, 256] width 10 height 9
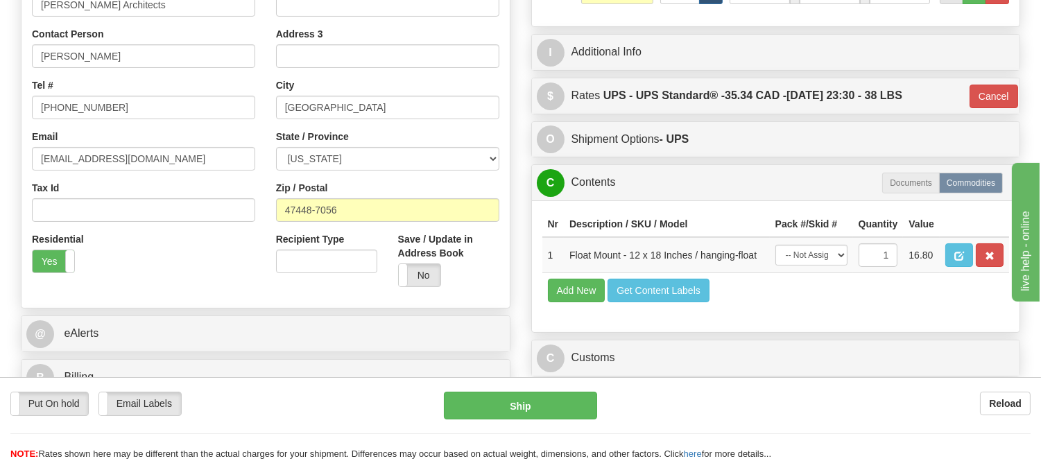
click at [984, 261] on span "button" at bounding box center [989, 256] width 10 height 9
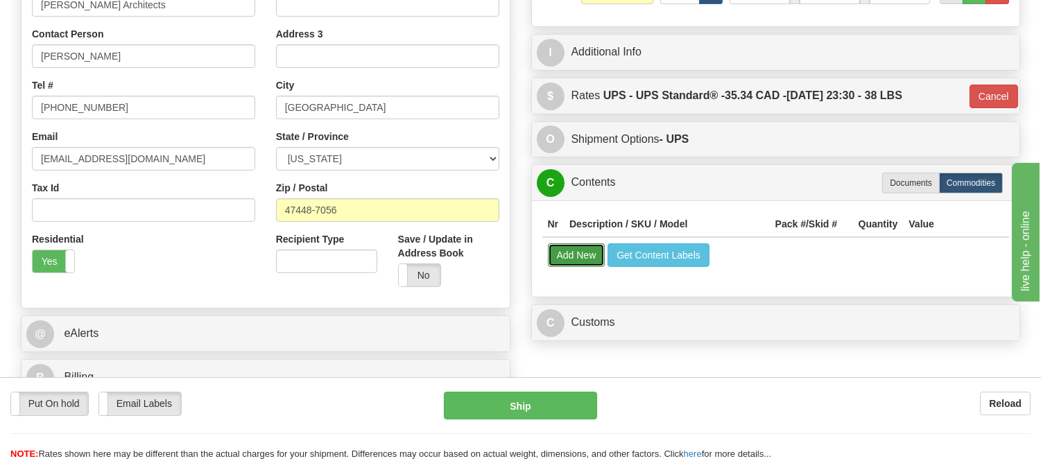
click at [566, 250] on button "Add New" at bounding box center [577, 255] width 58 height 24
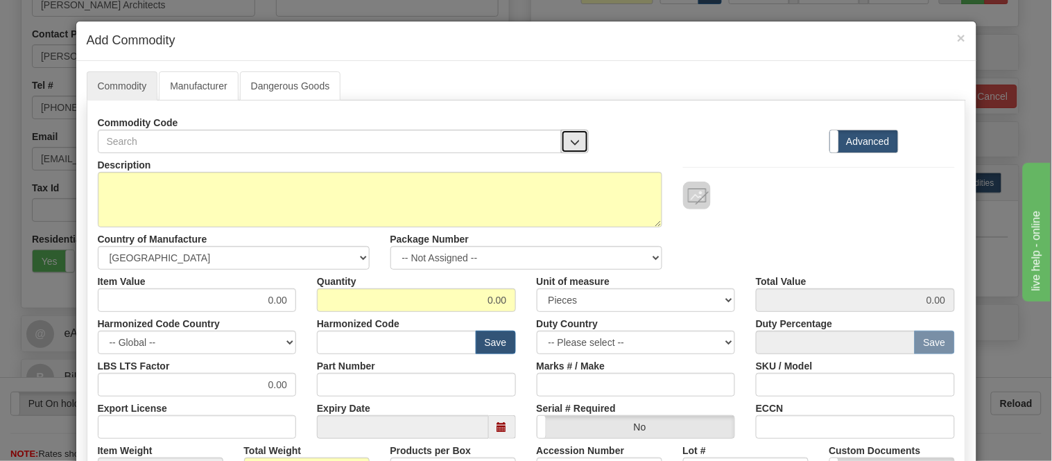
click at [562, 135] on button "button" at bounding box center [575, 142] width 28 height 24
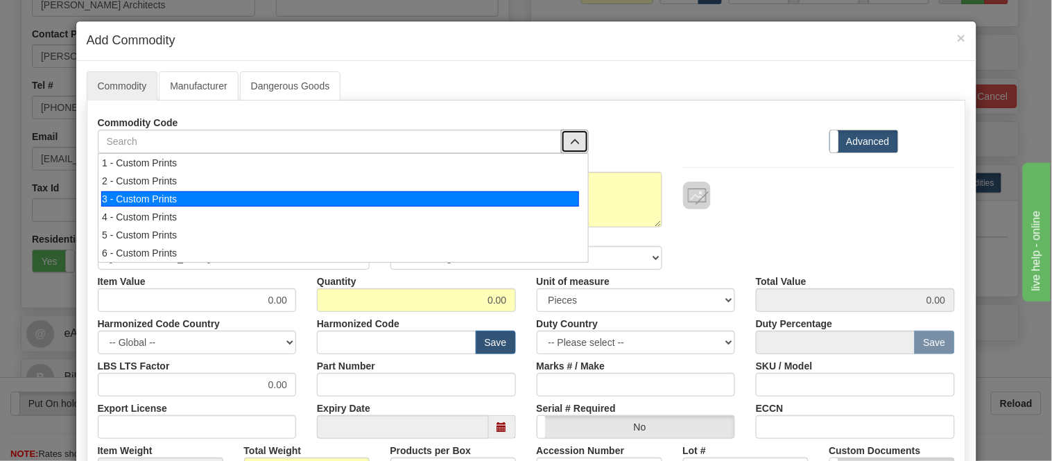
click at [566, 199] on div "3 - Custom Prints" at bounding box center [340, 198] width 478 height 15
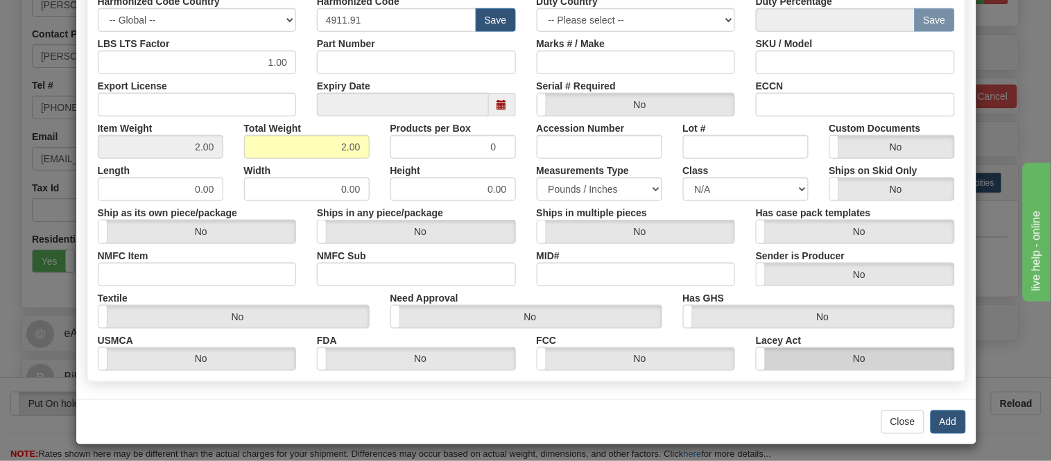
scroll to position [327, 0]
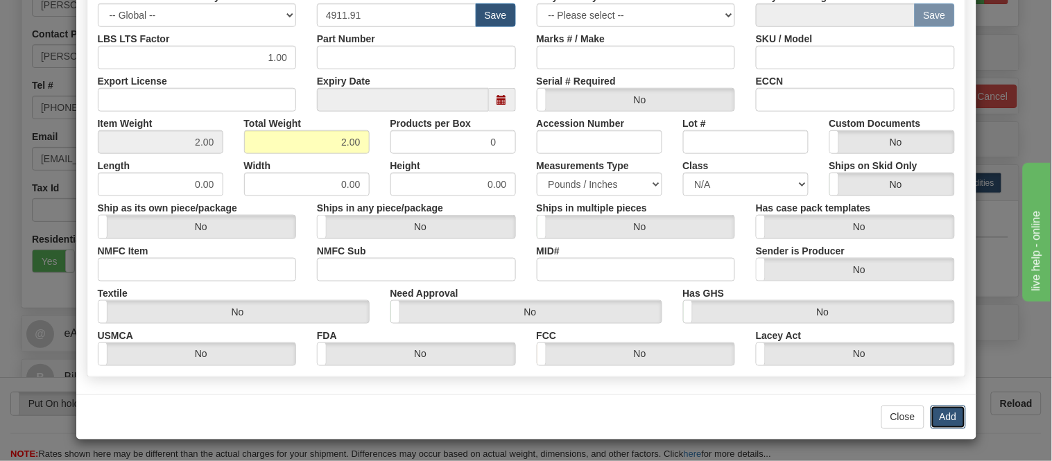
click at [948, 416] on button "Add" at bounding box center [947, 418] width 35 height 24
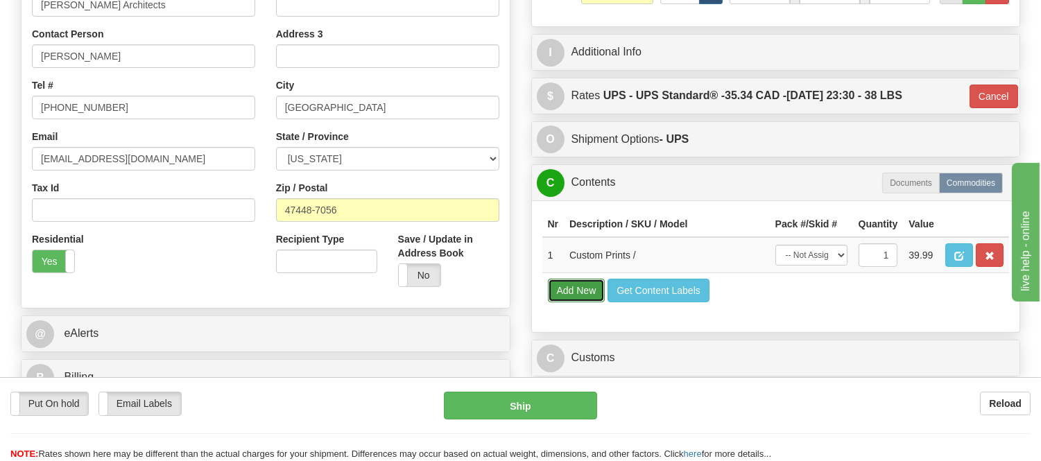
click at [590, 302] on button "Add New" at bounding box center [577, 291] width 58 height 24
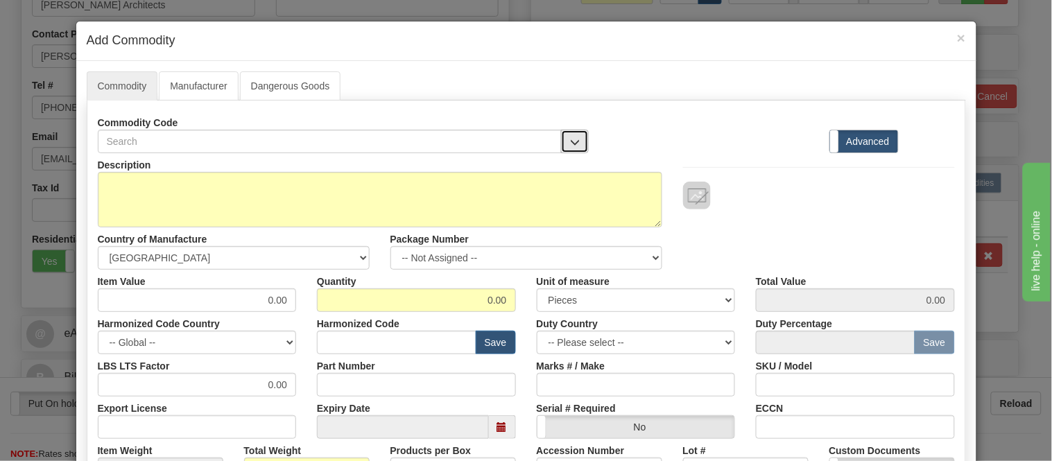
click at [574, 141] on button "button" at bounding box center [575, 142] width 28 height 24
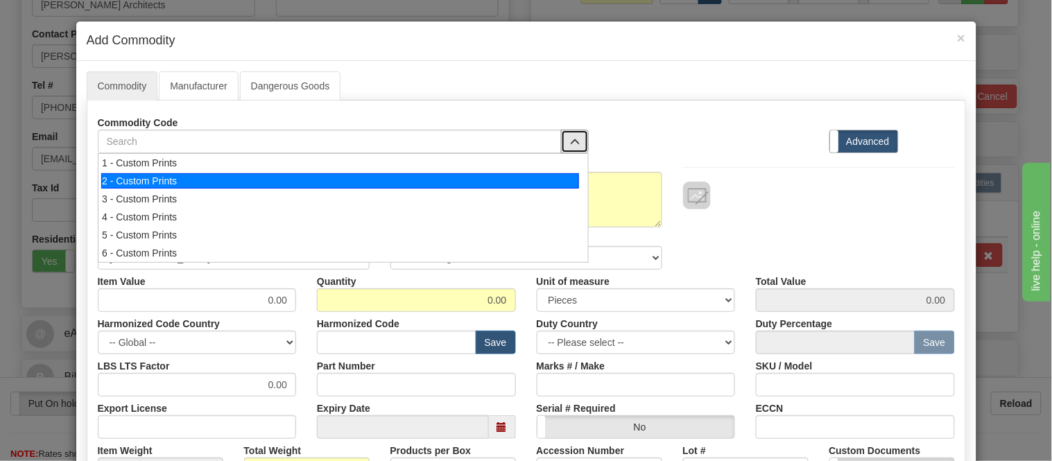
click at [566, 181] on div "2 - Custom Prints" at bounding box center [340, 180] width 478 height 15
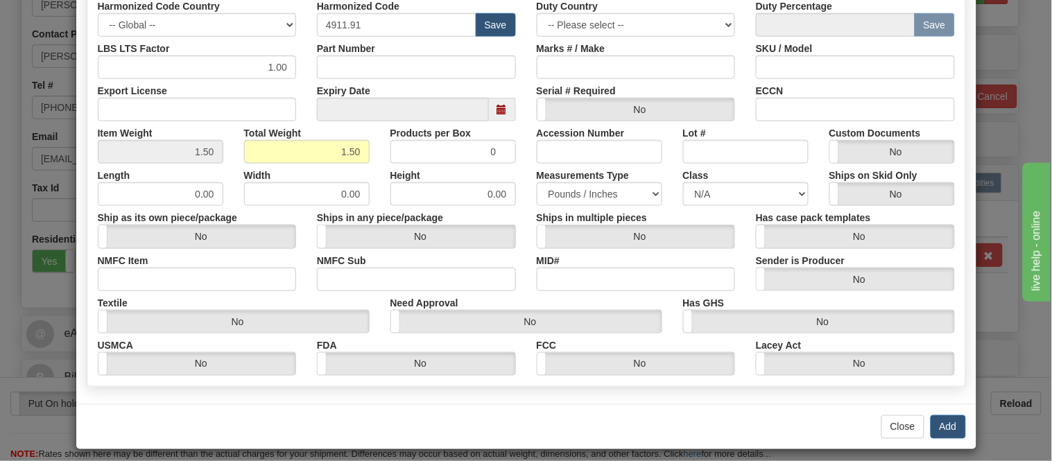
scroll to position [327, 0]
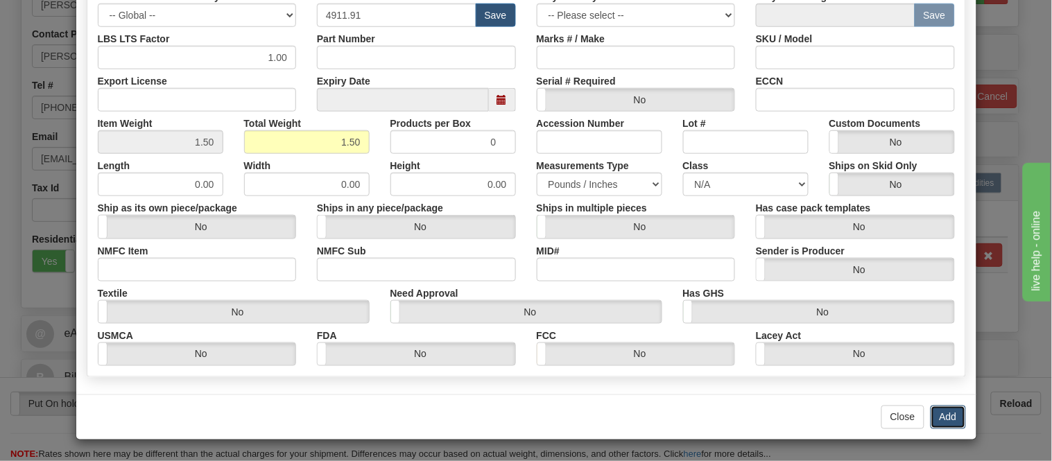
click at [942, 424] on button "Add" at bounding box center [947, 418] width 35 height 24
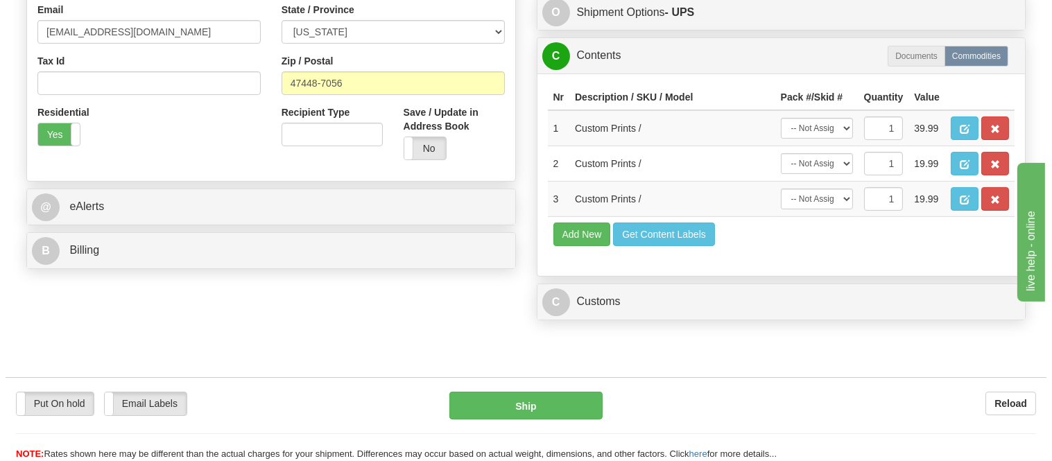
scroll to position [462, 0]
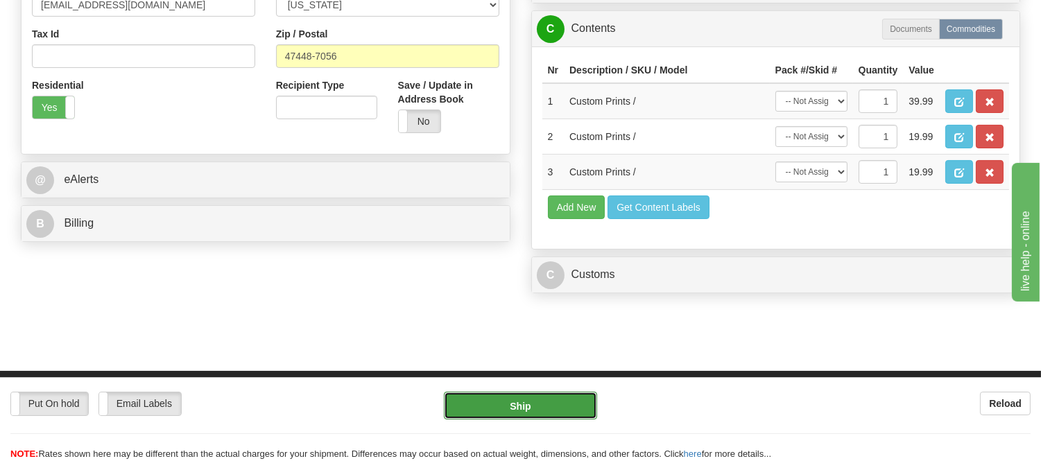
click at [541, 402] on button "Ship" at bounding box center [520, 406] width 153 height 28
